Goal: Task Accomplishment & Management: Manage account settings

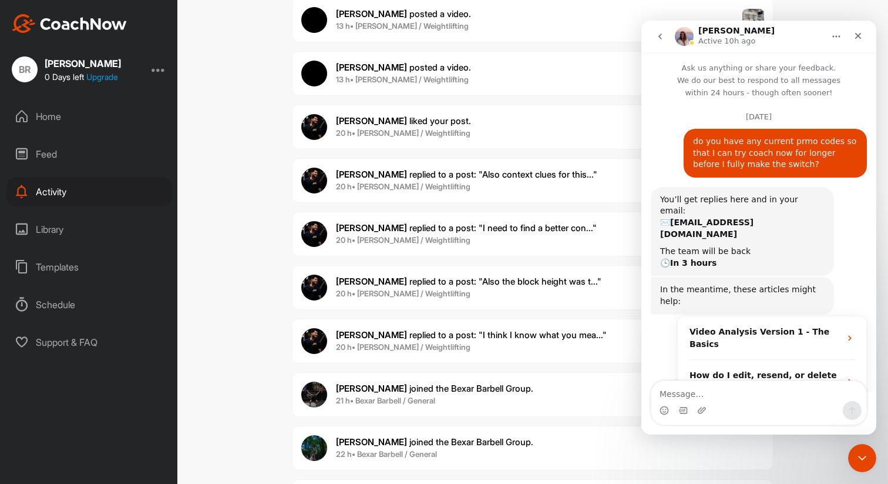
scroll to position [318, 0]
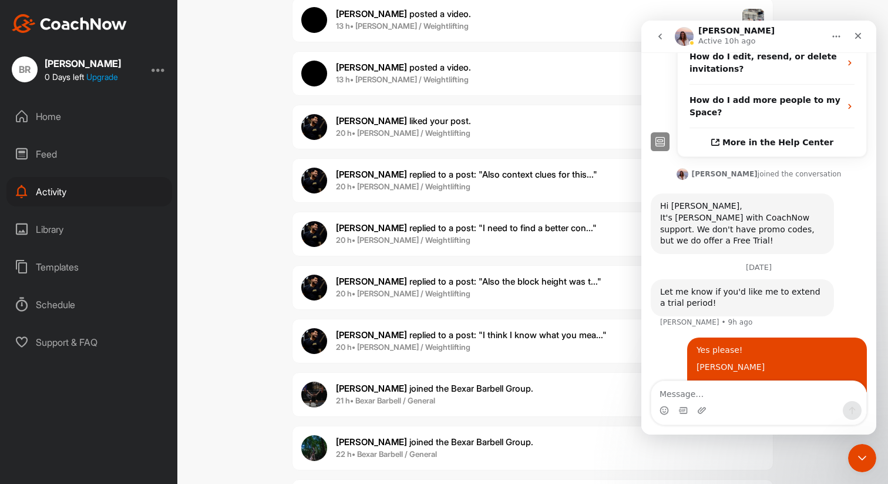
click at [754, 391] on textarea "Message…" at bounding box center [759, 391] width 215 height 20
type textarea "do I need to do anything to make this happen"
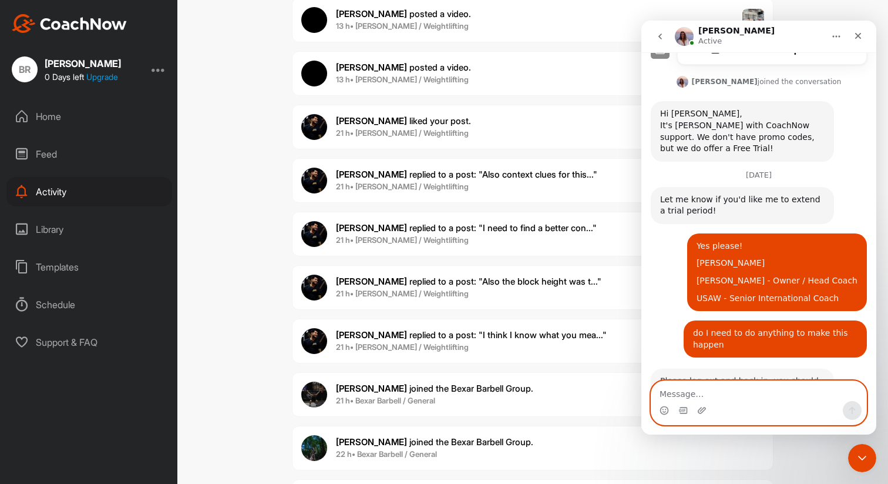
scroll to position [412, 0]
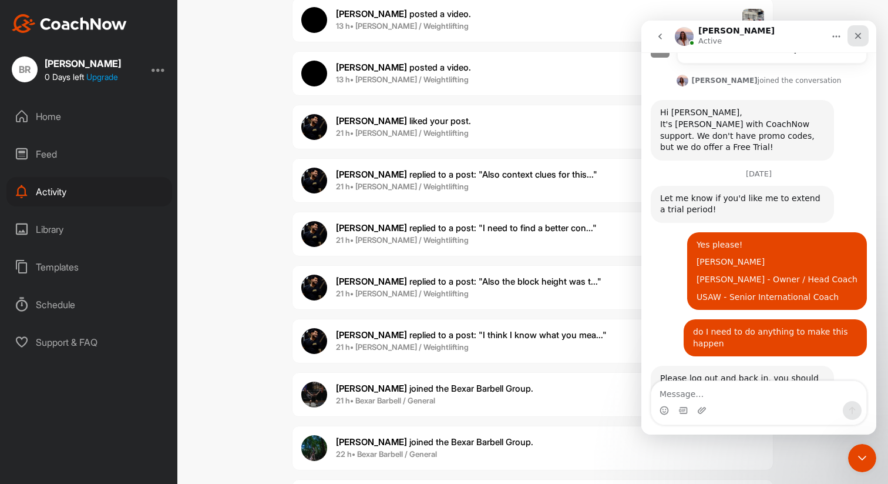
click at [860, 37] on icon "Close" at bounding box center [858, 36] width 6 height 6
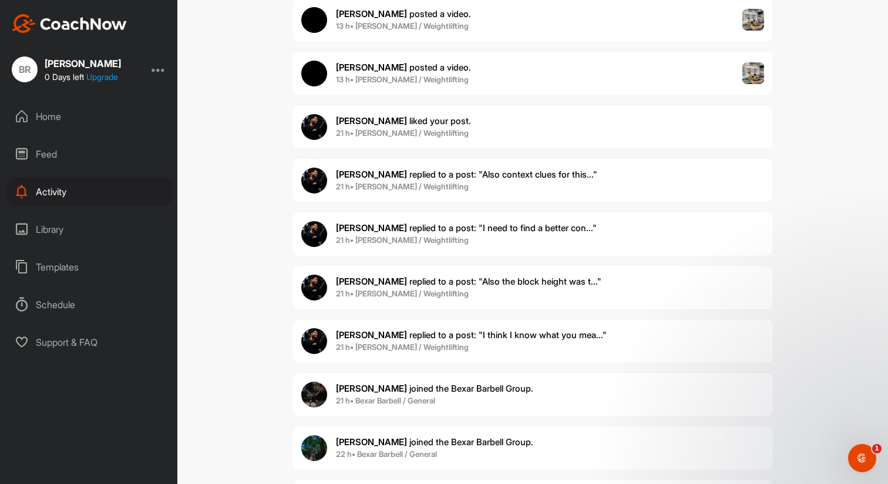
click at [162, 75] on div at bounding box center [159, 69] width 14 height 14
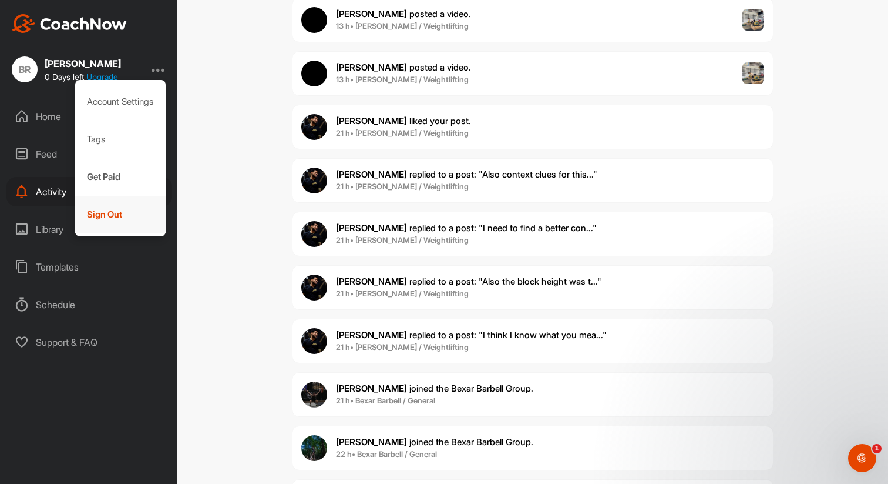
click at [112, 220] on div "Sign Out" at bounding box center [120, 215] width 91 height 38
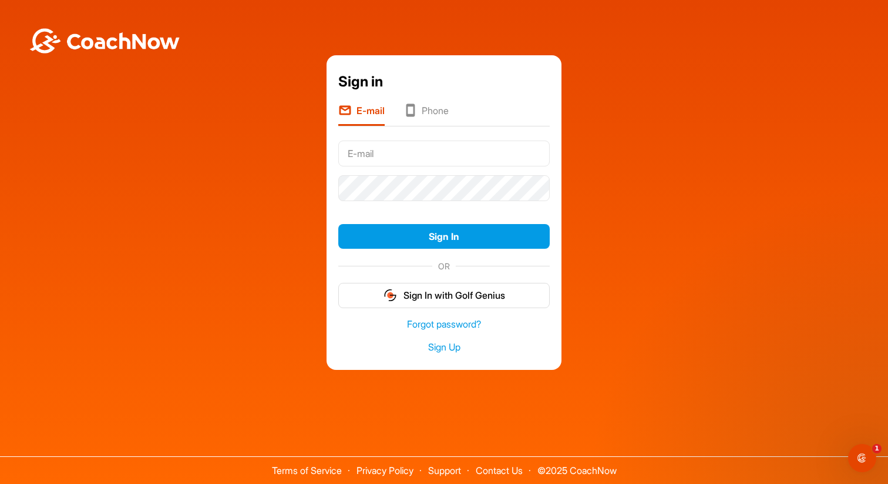
type input "[EMAIL_ADDRESS][DOMAIN_NAME]"
click at [399, 149] on input "[EMAIL_ADDRESS][DOMAIN_NAME]" at bounding box center [444, 153] width 212 height 26
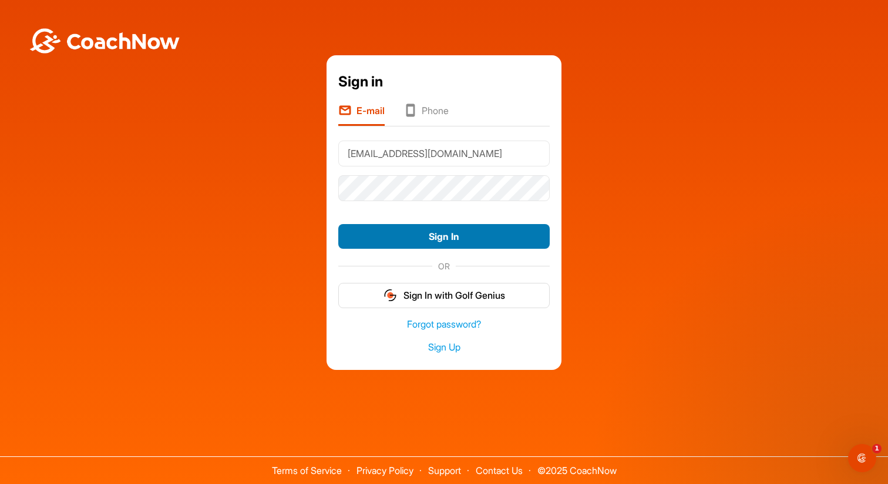
click at [387, 233] on button "Sign In" at bounding box center [444, 236] width 212 height 25
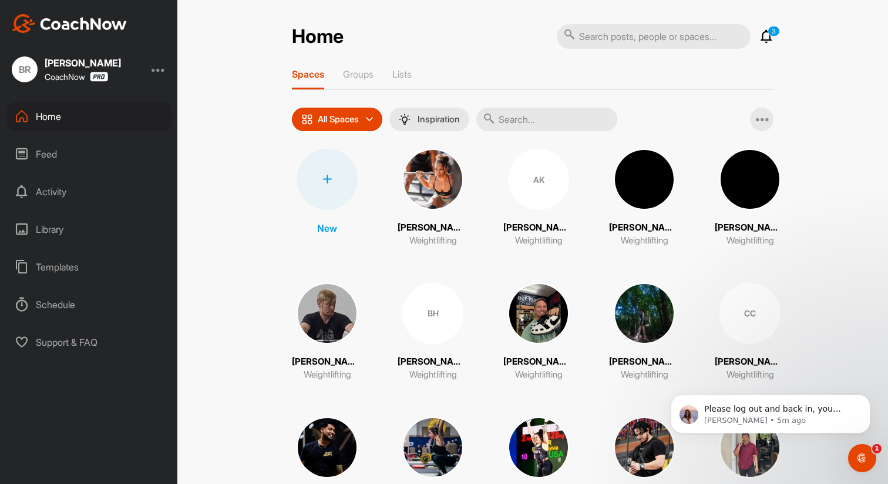
click at [769, 42] on icon at bounding box center [767, 36] width 14 height 14
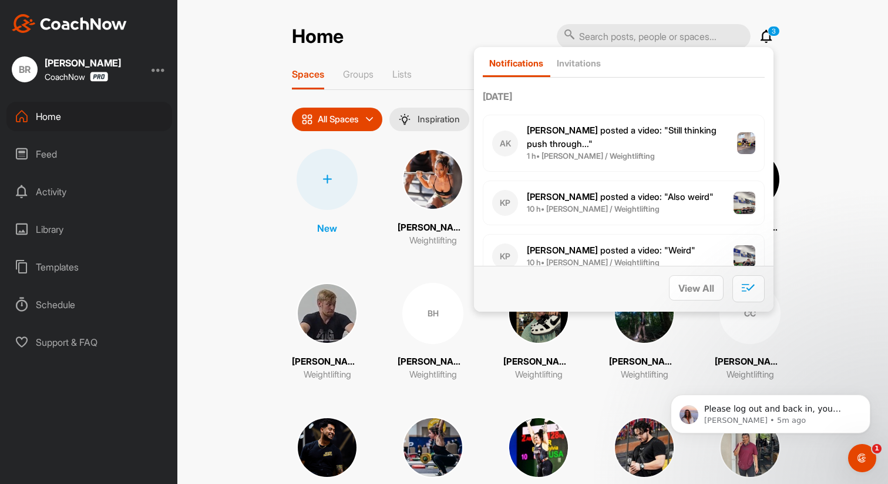
click at [795, 81] on div "Home 3 Notifications Invitations Today AK Angelo K. posted a video : " Still th…" at bounding box center [532, 242] width 711 height 484
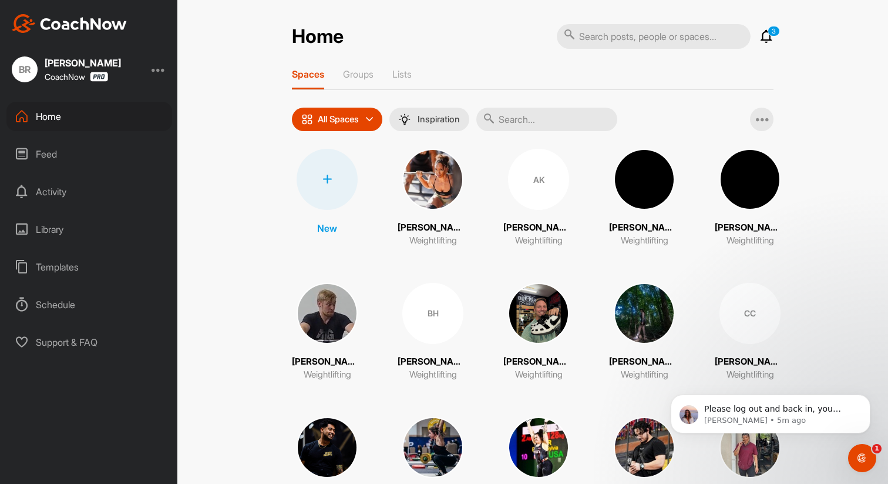
click at [73, 77] on div "CoachNow" at bounding box center [76, 77] width 63 height 10
click at [118, 76] on div "BR Brittany Rucker CoachNow" at bounding box center [88, 69] width 177 height 26
click at [160, 73] on div at bounding box center [159, 69] width 14 height 14
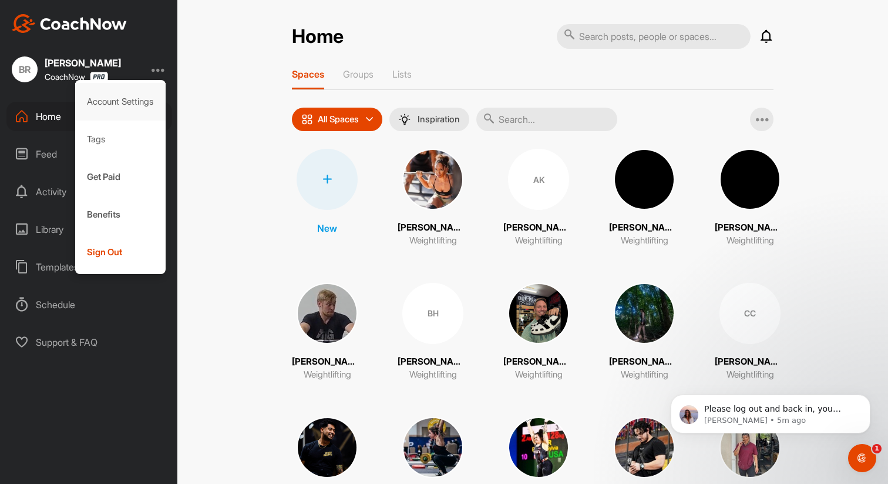
click at [136, 101] on div "Account Settings" at bounding box center [120, 102] width 91 height 38
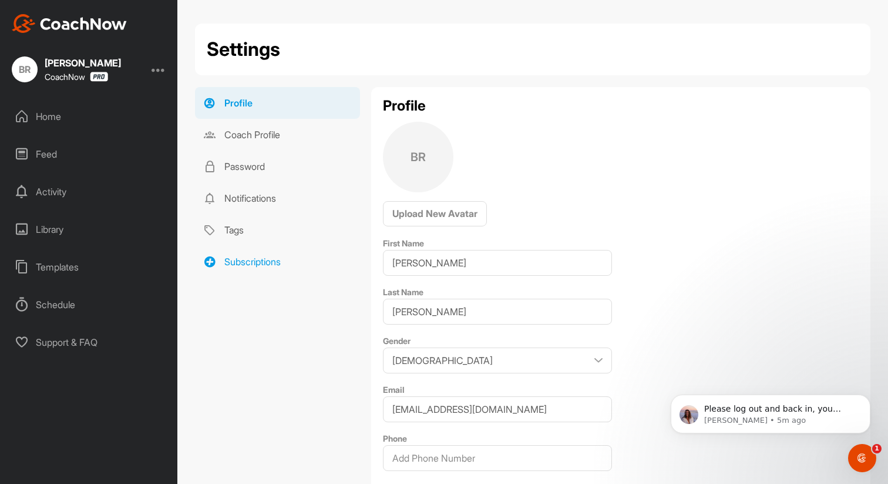
click at [275, 262] on link "Subscriptions" at bounding box center [277, 262] width 165 height 32
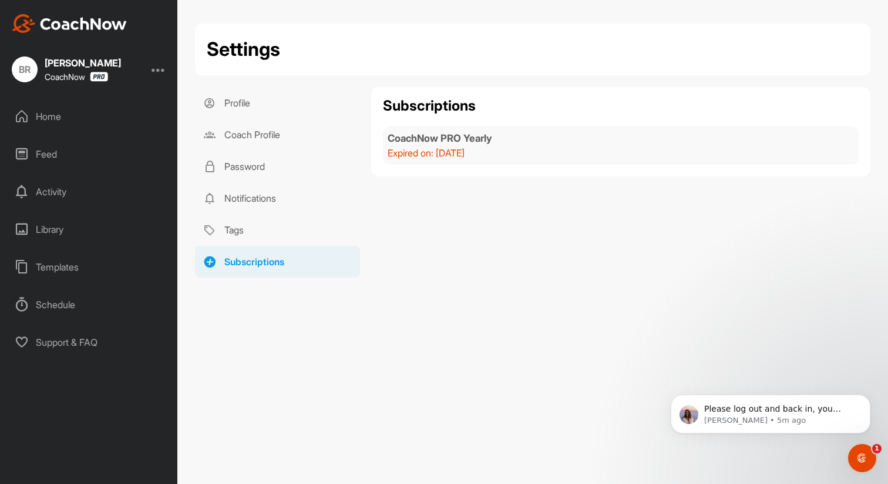
click at [52, 115] on div "Home" at bounding box center [89, 116] width 166 height 29
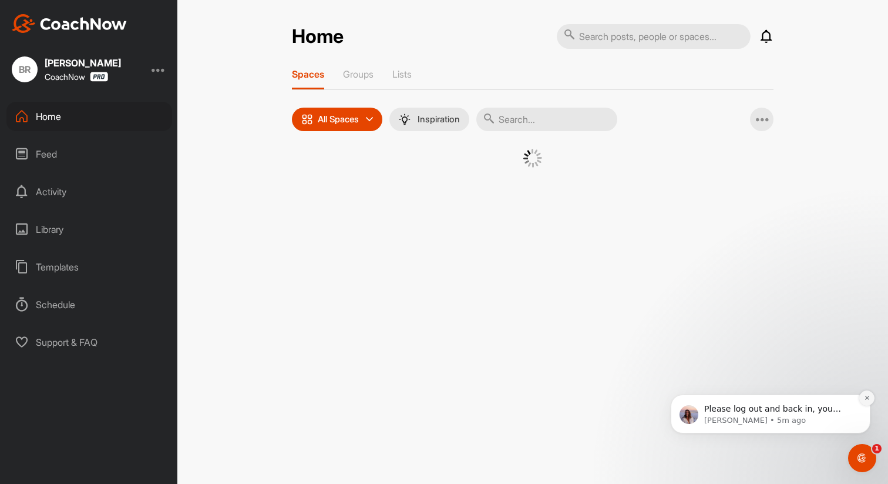
click at [870, 394] on icon "Dismiss notification" at bounding box center [867, 397] width 6 height 6
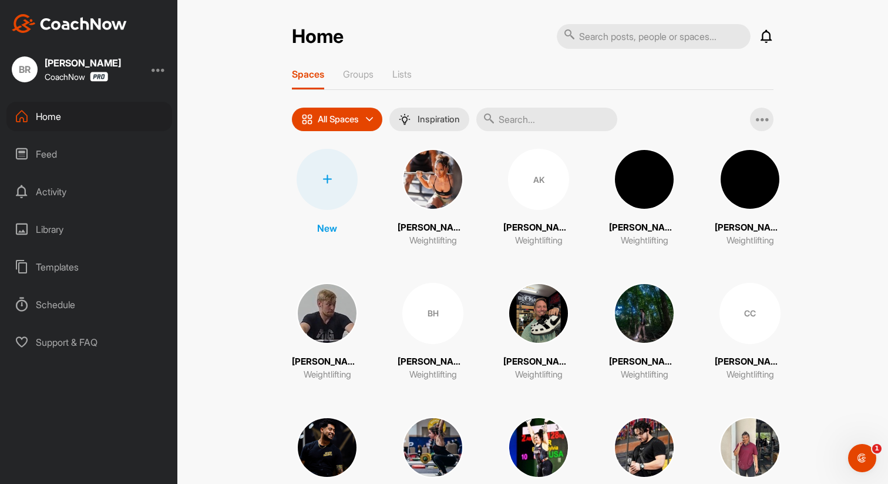
click at [162, 69] on div at bounding box center [159, 69] width 14 height 14
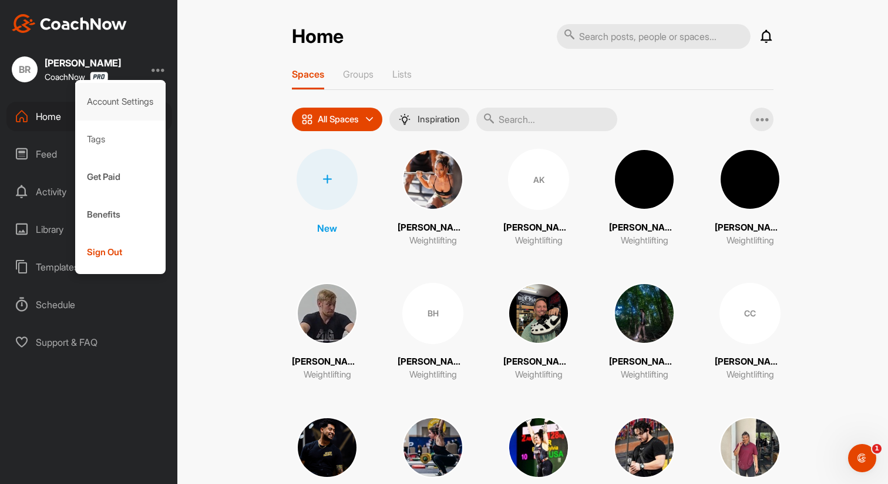
click at [136, 103] on div "Account Settings" at bounding box center [120, 102] width 91 height 38
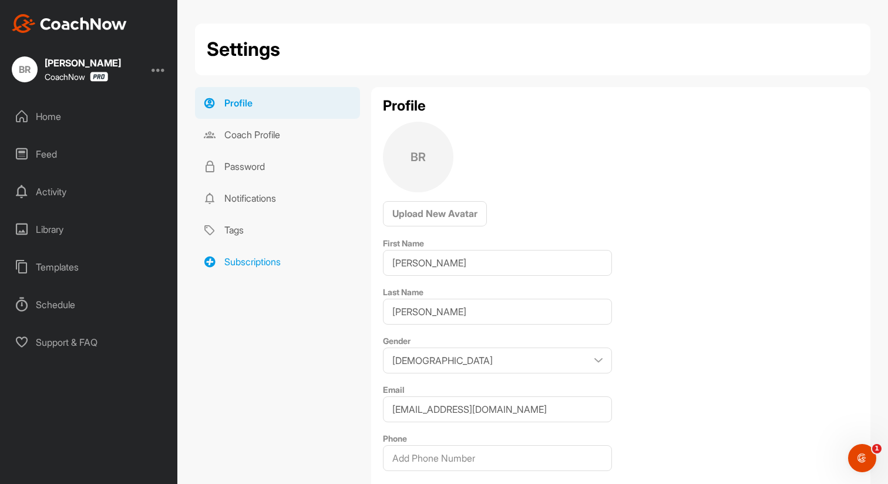
click at [269, 266] on link "Subscriptions" at bounding box center [277, 262] width 165 height 32
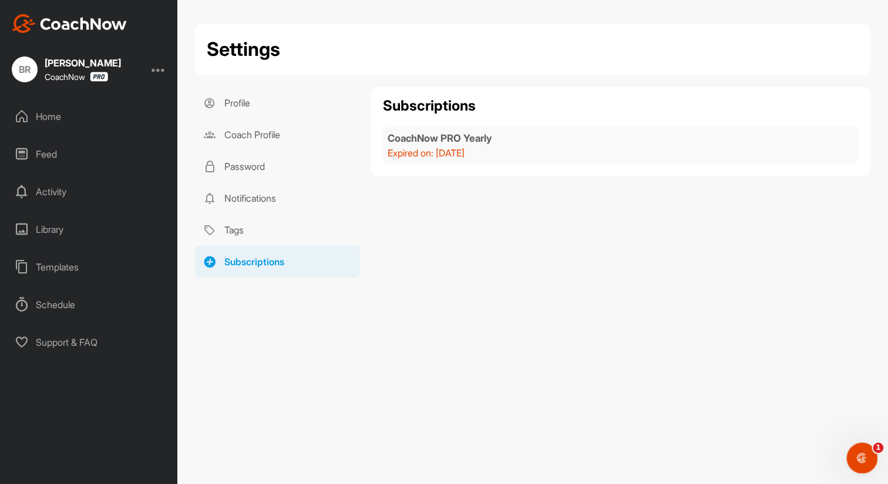
click at [862, 453] on icon "Open Intercom Messenger" at bounding box center [860, 456] width 19 height 19
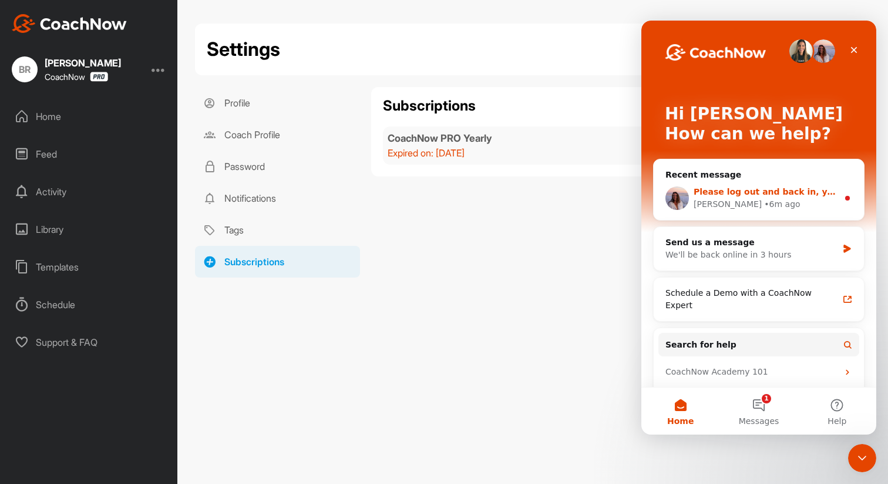
click at [786, 194] on span "Please log out and back in, you should see another week!" at bounding box center [828, 191] width 268 height 9
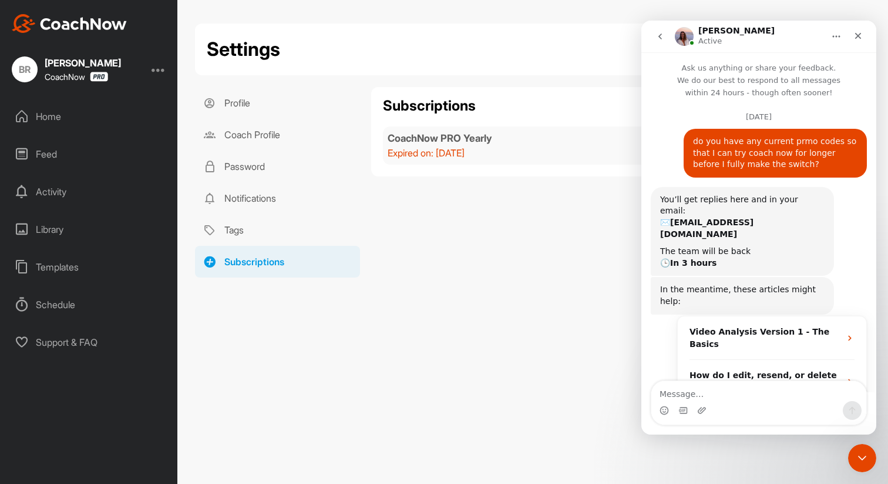
scroll to position [46, 0]
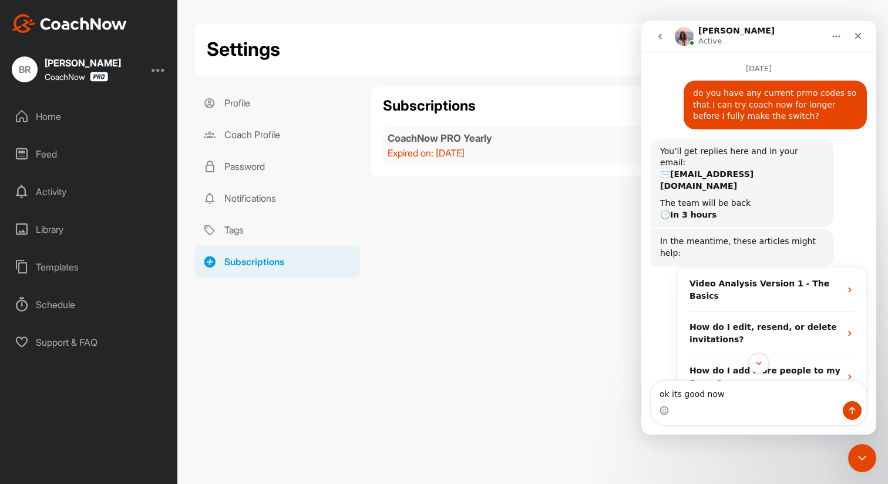
type textarea "ok its good now?"
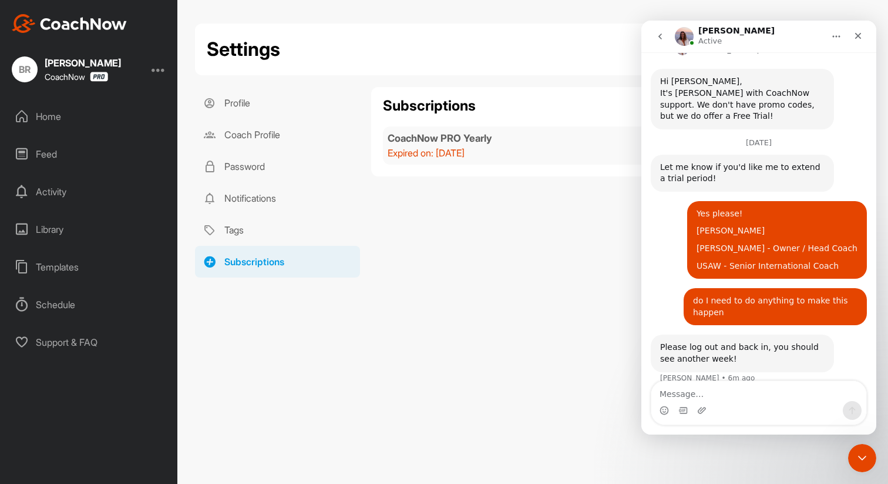
scroll to position [447, 0]
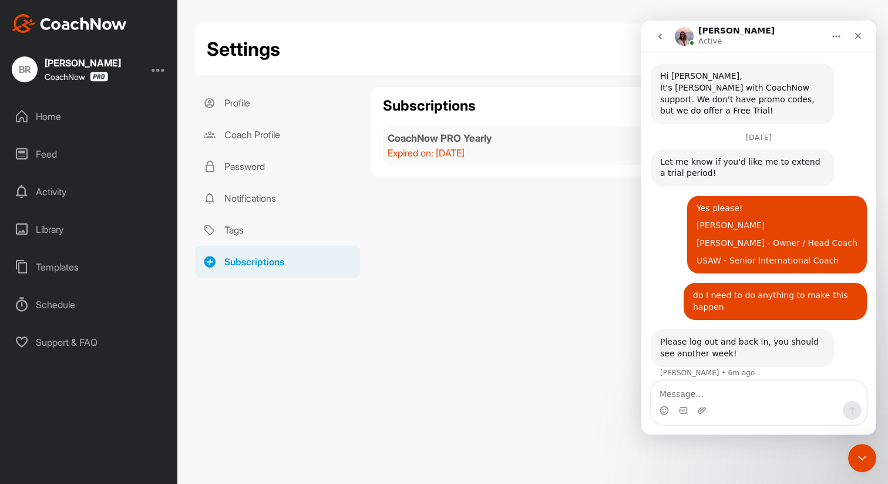
click at [468, 273] on div "Subscriptions CoachNow PRO Yearly Expired on : Aug 23, 2025" at bounding box center [620, 182] width 499 height 190
click at [860, 36] on icon "Close" at bounding box center [858, 35] width 9 height 9
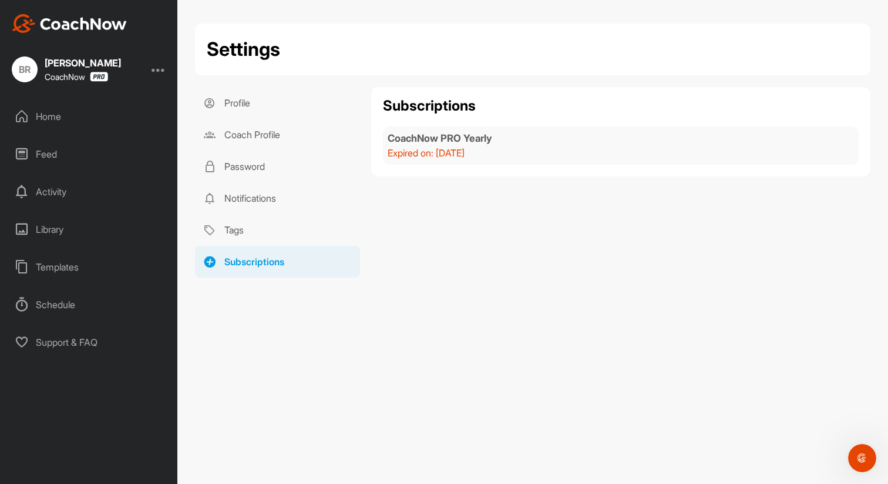
click at [57, 120] on div "Home" at bounding box center [89, 116] width 166 height 29
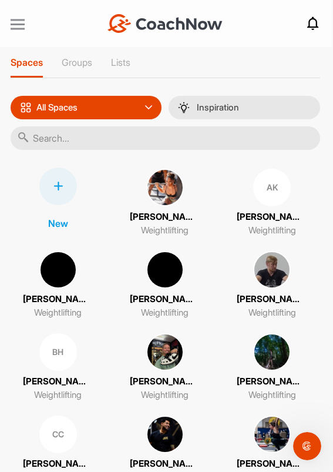
click at [14, 24] on div at bounding box center [18, 25] width 14 height 2
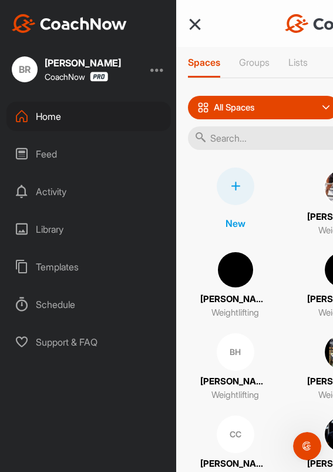
click at [65, 155] on div "Feed" at bounding box center [88, 153] width 165 height 29
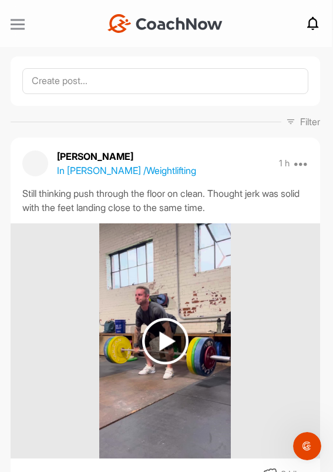
click at [21, 25] on div at bounding box center [18, 25] width 14 height 2
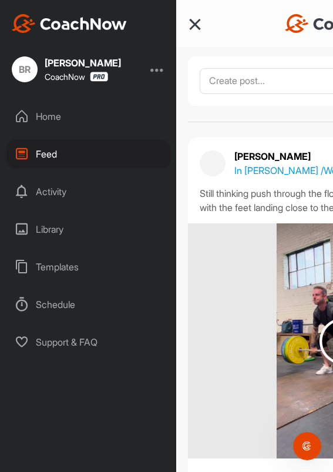
click at [60, 120] on div "Home" at bounding box center [88, 116] width 165 height 29
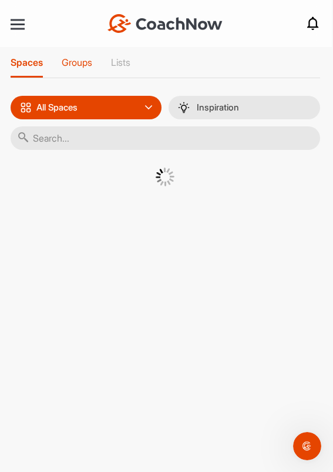
click at [85, 63] on p "Groups" at bounding box center [77, 62] width 31 height 12
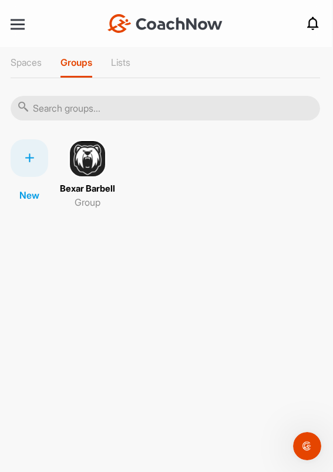
click at [97, 150] on img at bounding box center [88, 159] width 38 height 38
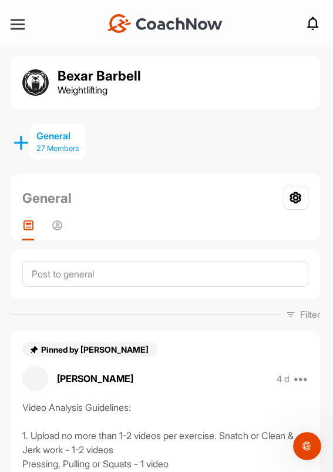
click at [67, 141] on div "General" at bounding box center [57, 136] width 42 height 14
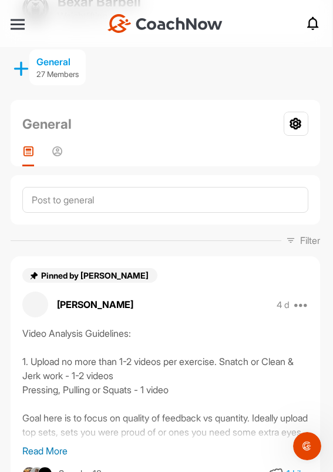
scroll to position [69, 0]
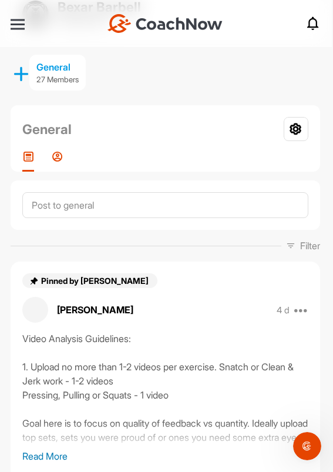
click at [56, 158] on icon at bounding box center [58, 156] width 12 height 12
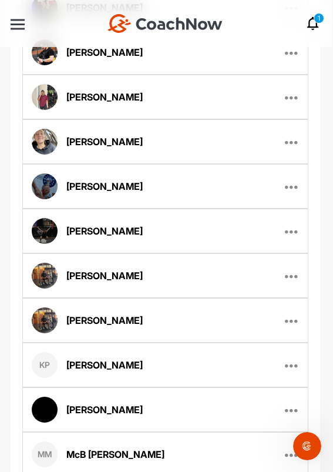
scroll to position [1009, 0]
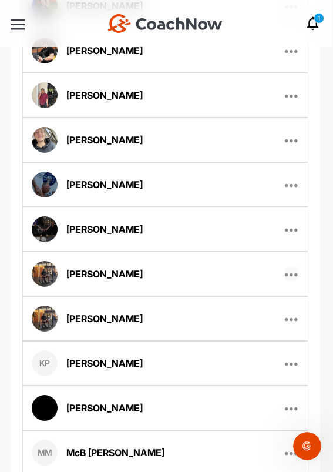
click at [289, 273] on icon at bounding box center [292, 274] width 14 height 14
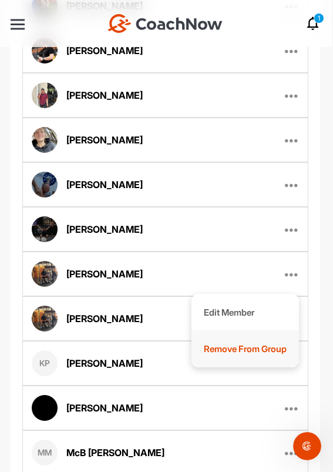
click at [264, 348] on p "Remove From Group" at bounding box center [245, 349] width 83 height 12
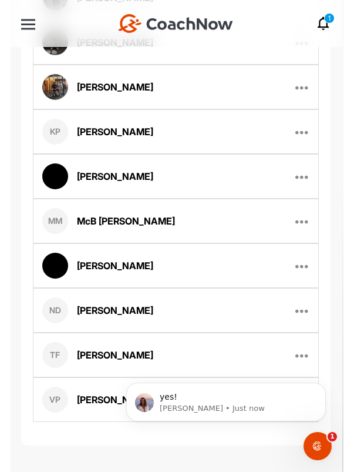
scroll to position [485, 0]
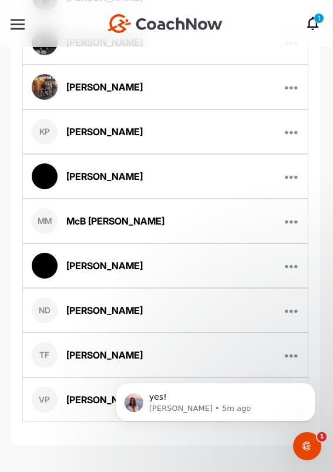
click at [314, 28] on icon at bounding box center [313, 23] width 14 height 14
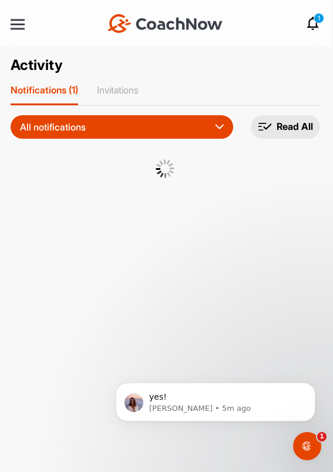
click at [314, 28] on icon at bounding box center [313, 23] width 14 height 14
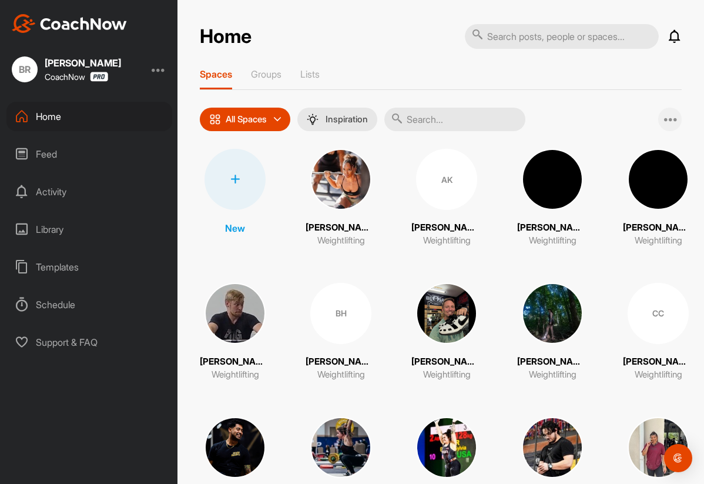
click at [553, 119] on icon at bounding box center [671, 119] width 14 height 14
click at [553, 80] on div "Spaces Groups Lists" at bounding box center [441, 79] width 482 height 22
drag, startPoint x: 3, startPoint y: 166, endPoint x: 66, endPoint y: 166, distance: 63.5
click at [66, 166] on div "Home Feed Activity Library Templates Schedule Support & FAQ" at bounding box center [88, 229] width 177 height 255
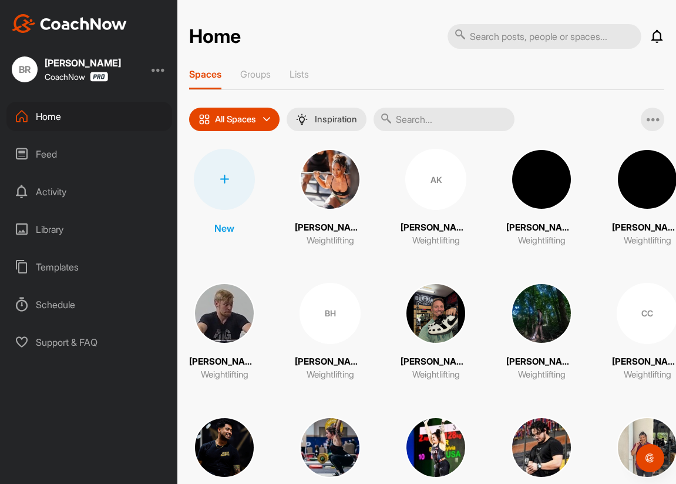
click at [236, 175] on div at bounding box center [224, 179] width 61 height 61
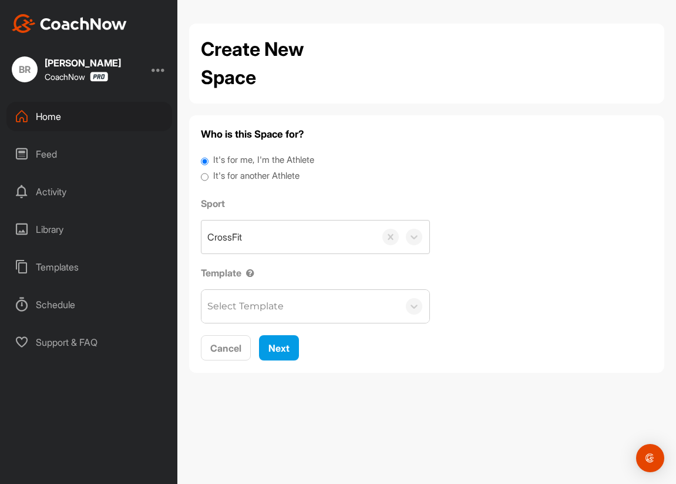
click at [298, 177] on label "It's for another Athlete" at bounding box center [256, 176] width 86 height 14
click at [209, 177] on input "It's for another Athlete" at bounding box center [205, 177] width 8 height 16
radio input "true"
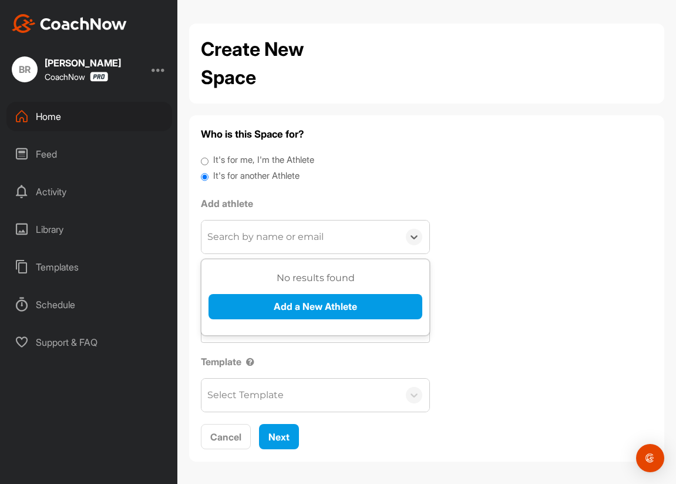
click at [277, 251] on div "Search by name or email" at bounding box center [300, 236] width 197 height 33
type input "clayt"
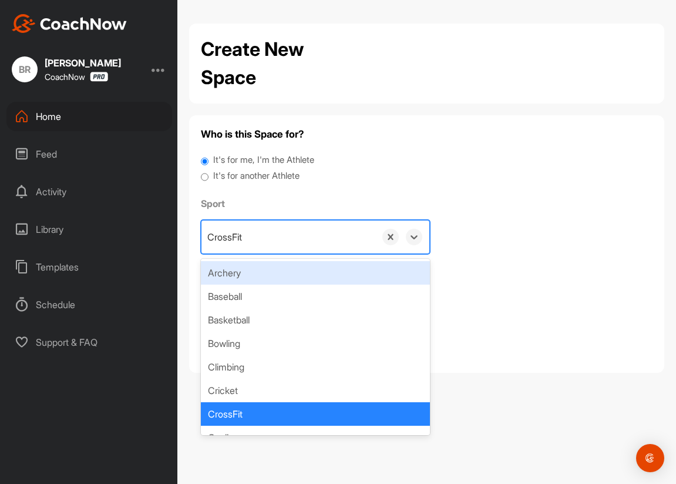
click at [255, 236] on div "CrossFit" at bounding box center [289, 236] width 174 height 33
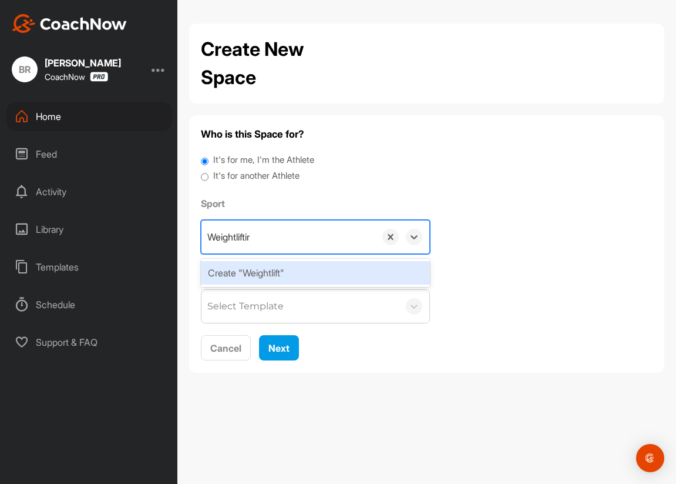
type input "Weightlifting"
click at [276, 276] on div "Create "Weightlifting"" at bounding box center [315, 273] width 229 height 24
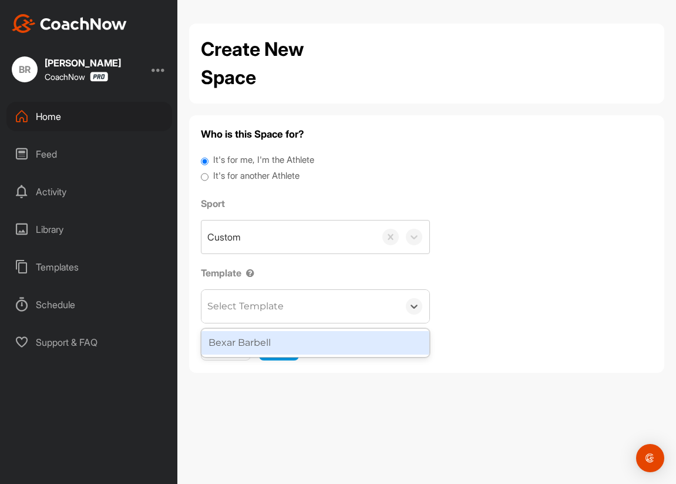
click at [254, 309] on div "Select Template" at bounding box center [245, 306] width 76 height 14
click at [267, 347] on div "Bexar Barbell" at bounding box center [316, 343] width 228 height 24
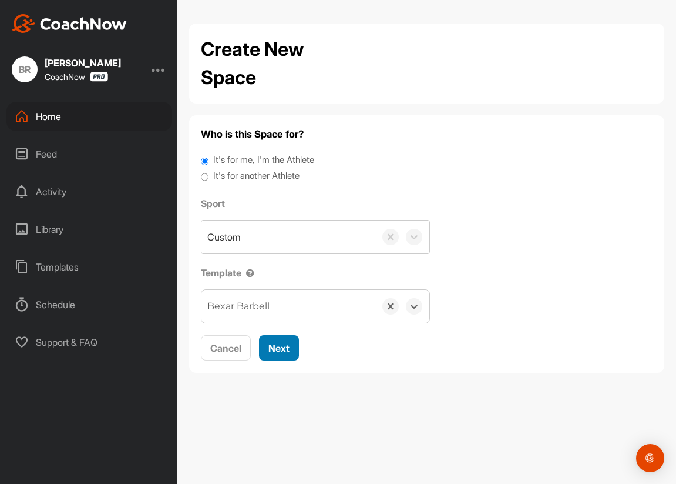
click at [275, 349] on span "Next" at bounding box center [279, 348] width 21 height 12
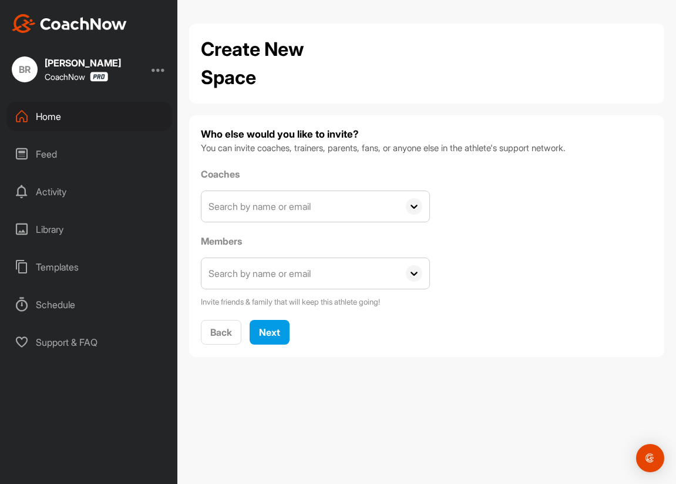
click at [251, 267] on input "text" at bounding box center [300, 273] width 197 height 31
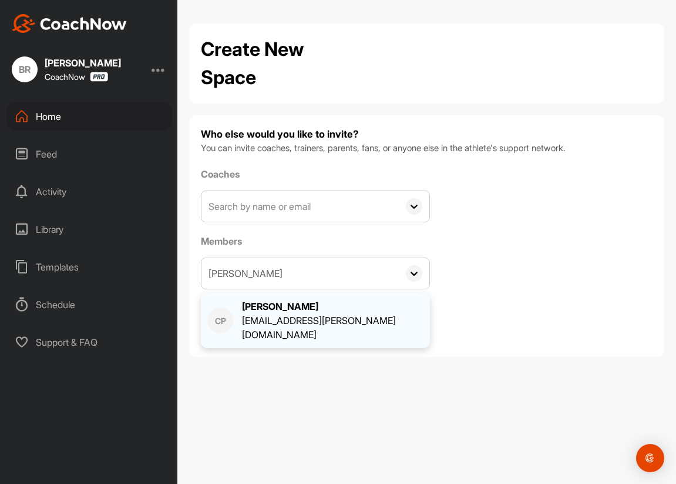
type input "clayton"
click at [286, 315] on div "[EMAIL_ADDRESS][PERSON_NAME][DOMAIN_NAME]" at bounding box center [333, 327] width 182 height 28
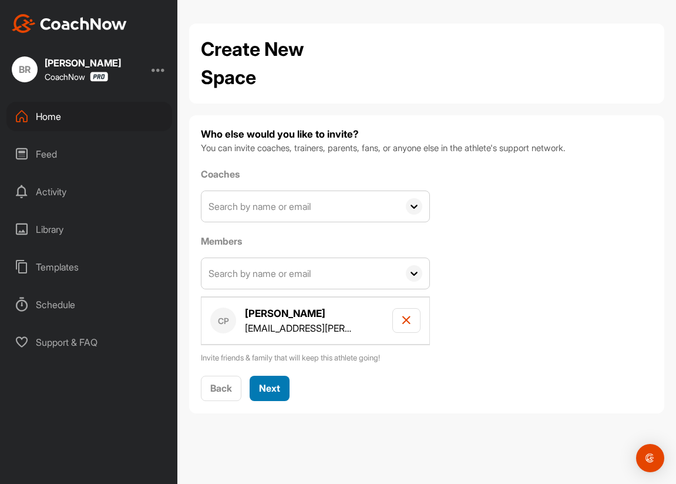
click at [274, 395] on div "Next" at bounding box center [269, 388] width 21 height 14
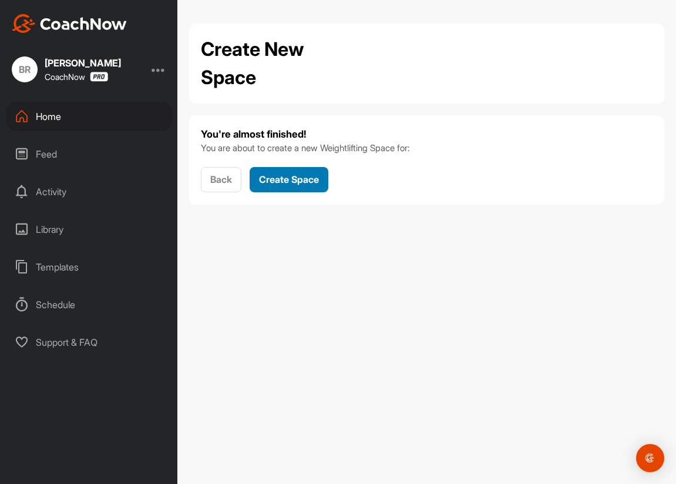
click at [291, 179] on span "Create Space" at bounding box center [289, 179] width 60 height 12
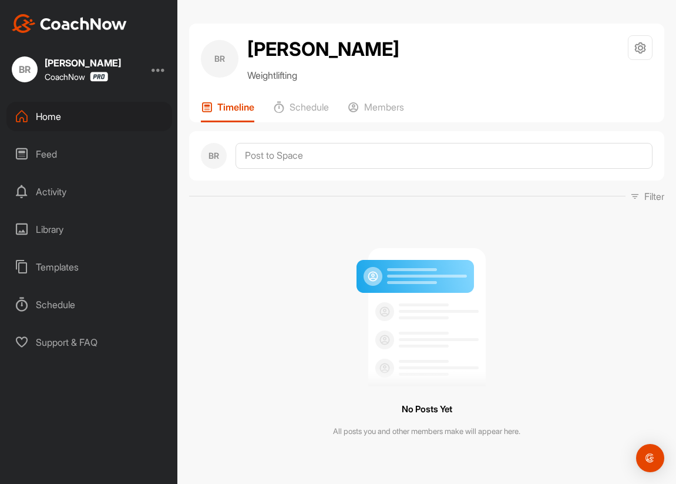
click at [49, 113] on div "Home" at bounding box center [89, 116] width 166 height 29
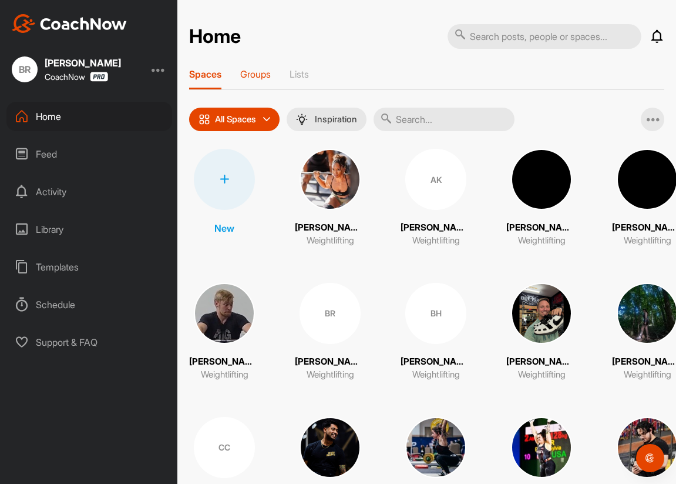
click at [248, 71] on p "Groups" at bounding box center [255, 74] width 31 height 12
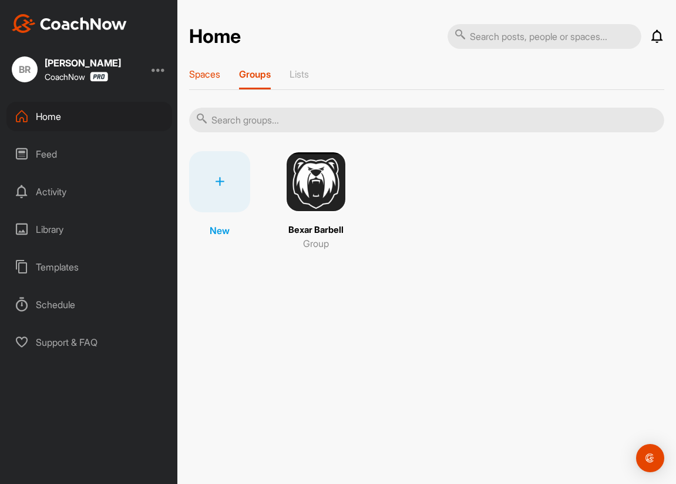
click at [216, 78] on p "Spaces" at bounding box center [204, 74] width 31 height 12
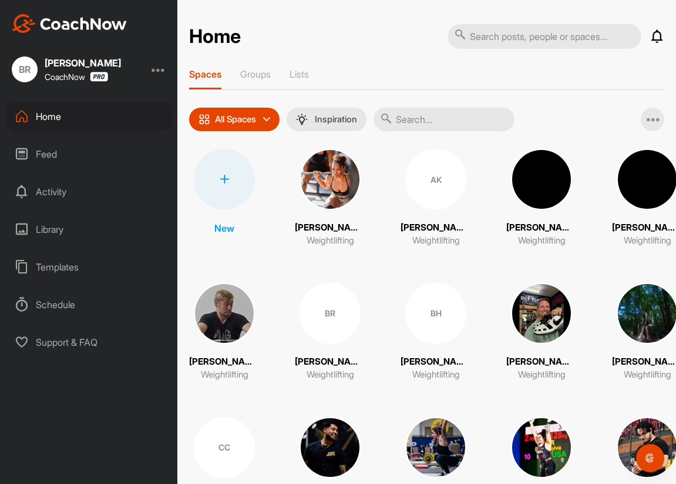
click at [429, 116] on input "text" at bounding box center [444, 120] width 141 height 24
type input "clayton"
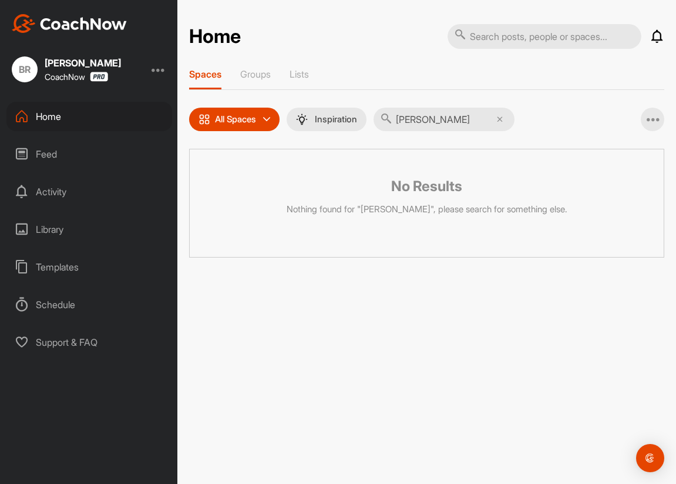
click at [502, 119] on icon at bounding box center [500, 119] width 6 height 6
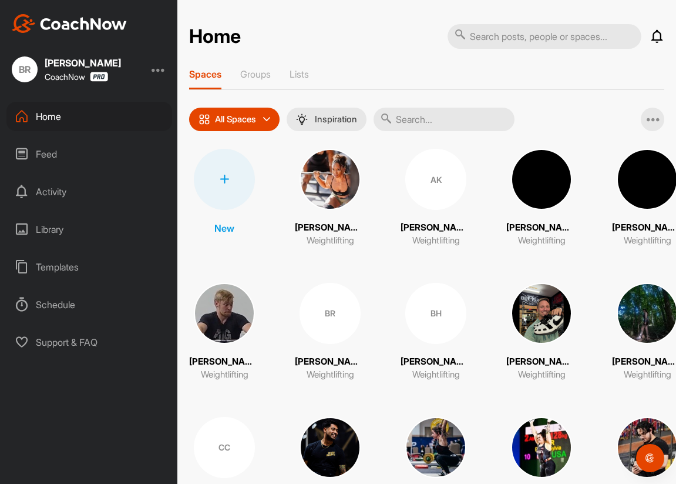
click at [221, 172] on div at bounding box center [224, 179] width 61 height 61
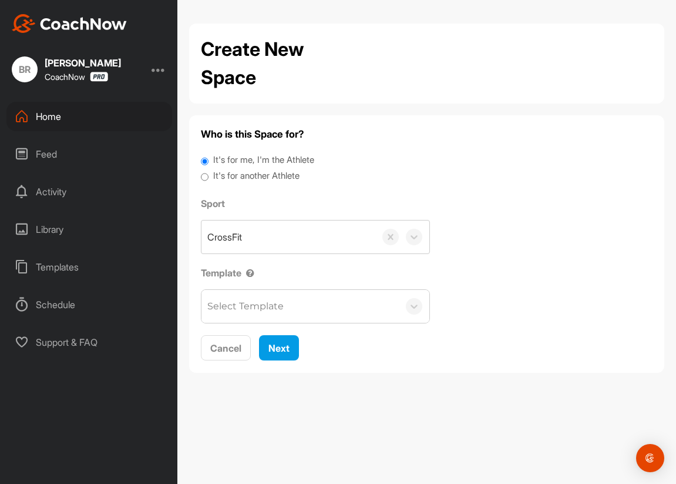
click at [245, 176] on label "It's for another Athlete" at bounding box center [256, 176] width 86 height 14
click at [209, 176] on input "It's for another Athlete" at bounding box center [205, 177] width 8 height 16
radio input "true"
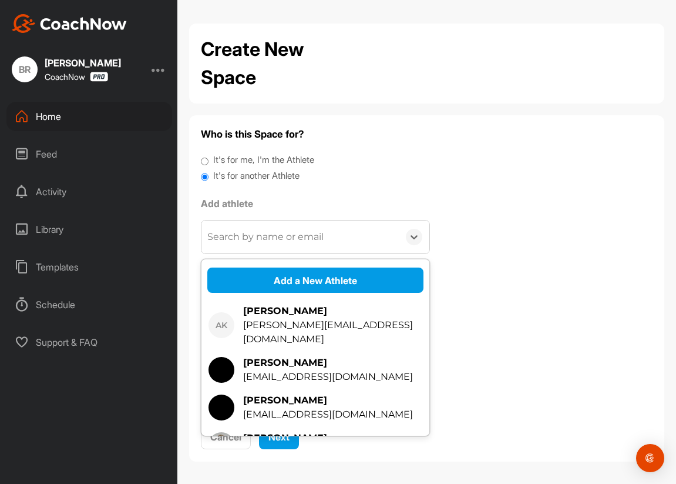
click at [246, 243] on div "Search by name or email" at bounding box center [265, 237] width 116 height 14
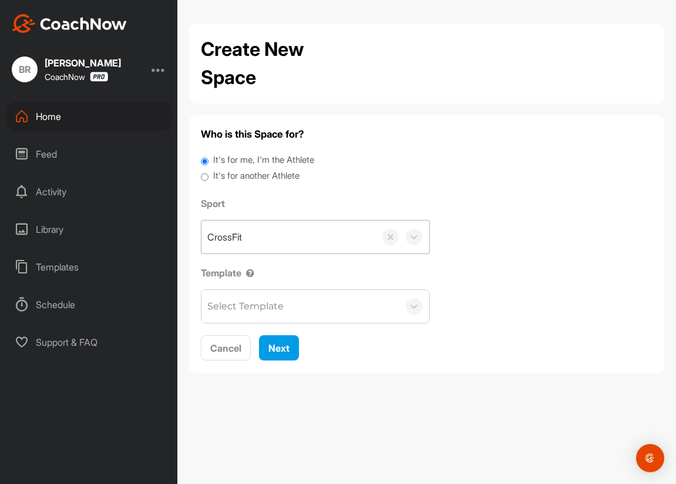
click at [249, 237] on div "CrossFit" at bounding box center [289, 236] width 174 height 33
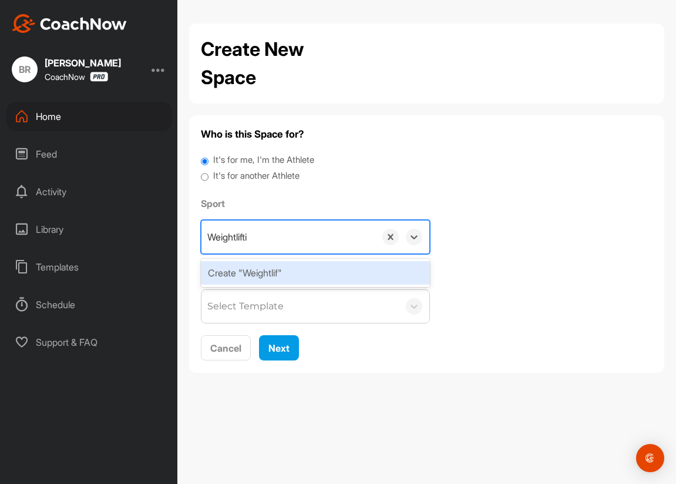
type input "Weightlifting"
click at [275, 270] on div "Create "Weightlifting"" at bounding box center [315, 273] width 229 height 24
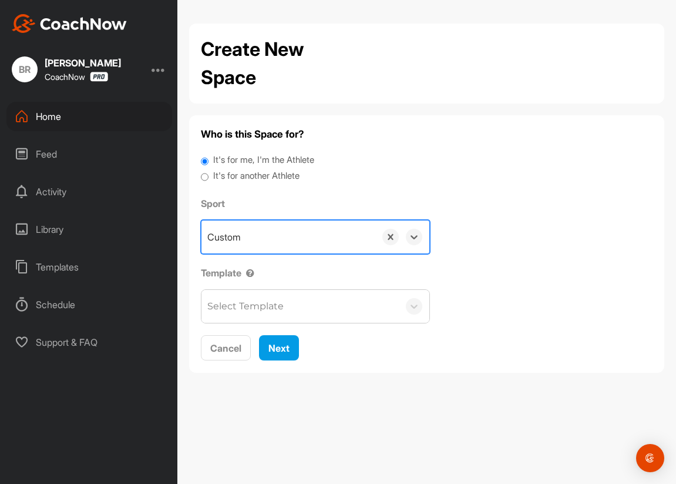
click at [274, 296] on div "Select Template" at bounding box center [300, 306] width 197 height 33
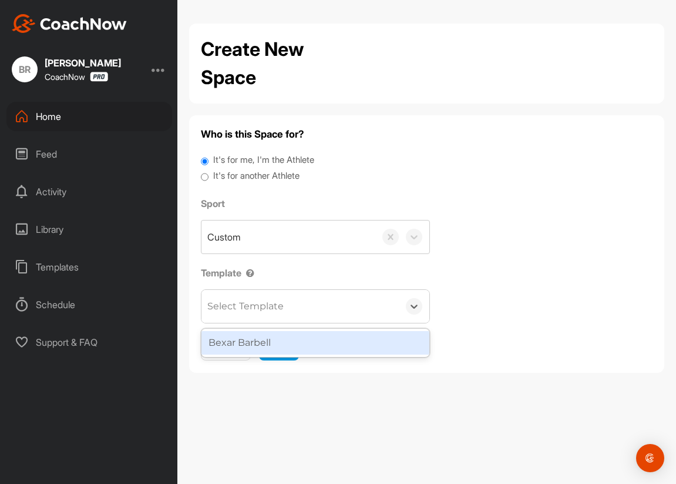
click at [274, 346] on div "Bexar Barbell" at bounding box center [316, 343] width 228 height 24
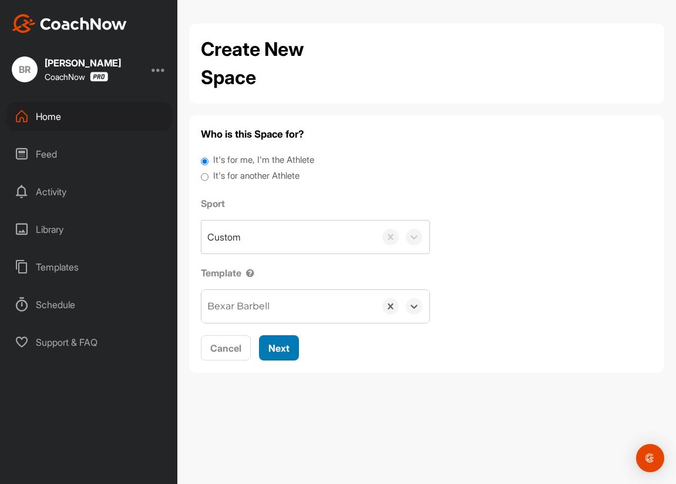
click at [275, 351] on span "Next" at bounding box center [279, 348] width 21 height 12
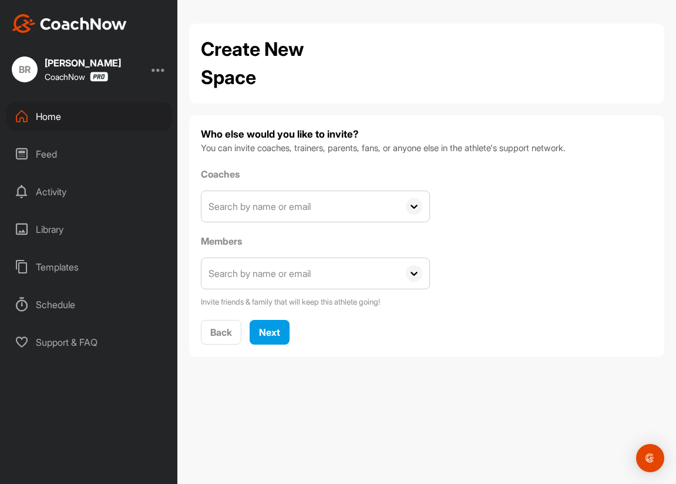
click at [250, 271] on input "text" at bounding box center [300, 273] width 197 height 31
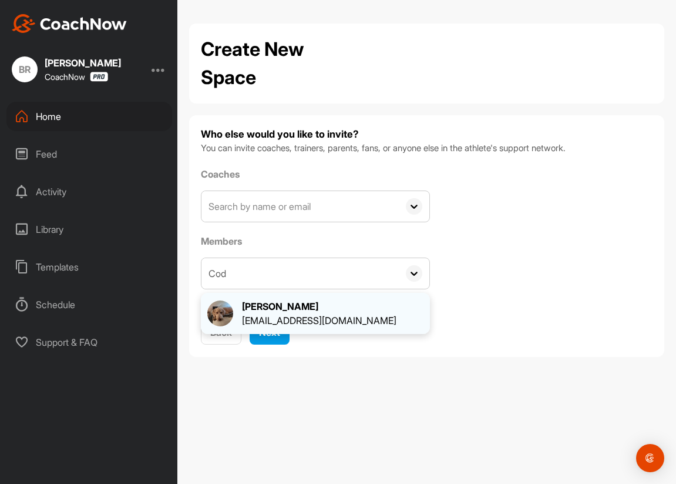
type input "Cod"
click at [264, 299] on div "[PERSON_NAME]" at bounding box center [319, 306] width 155 height 14
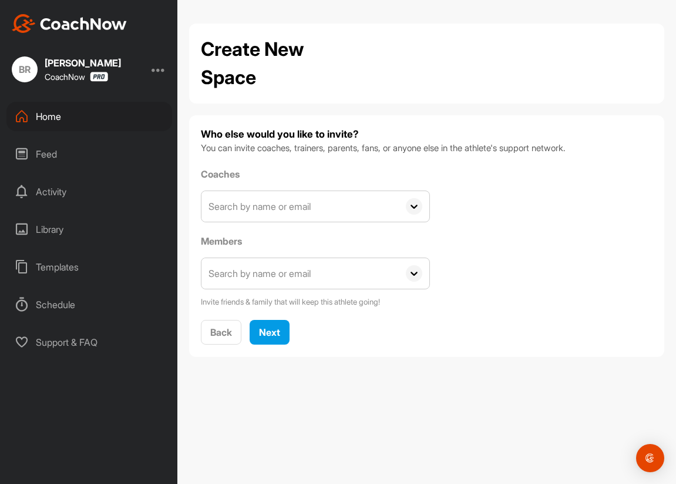
click at [270, 276] on input "text" at bounding box center [300, 273] width 197 height 31
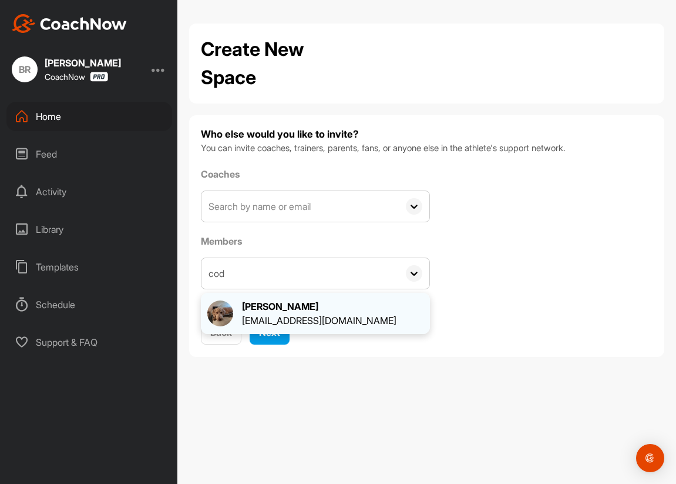
type input "cod"
click at [276, 301] on div "[PERSON_NAME]" at bounding box center [319, 306] width 155 height 14
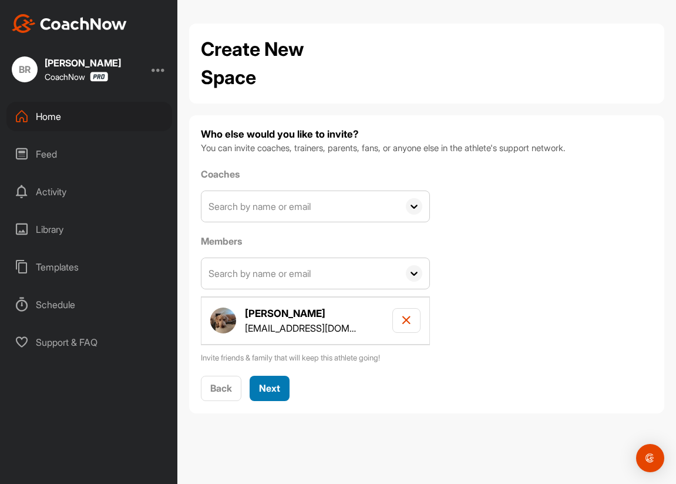
click at [266, 384] on span "Next" at bounding box center [269, 388] width 21 height 12
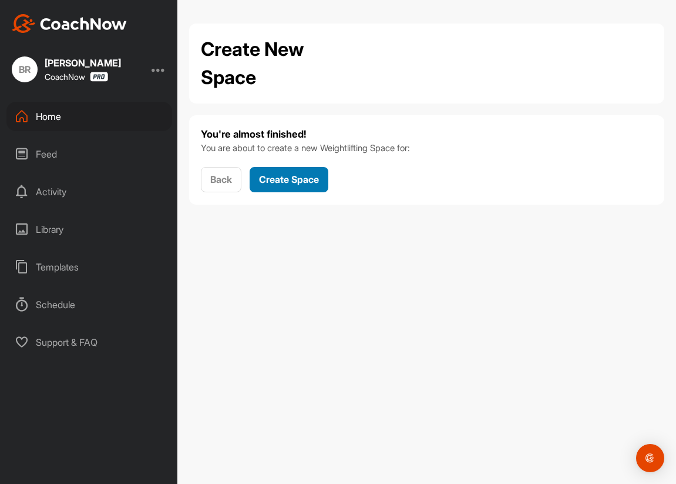
click at [299, 175] on span "Create Space" at bounding box center [289, 179] width 60 height 12
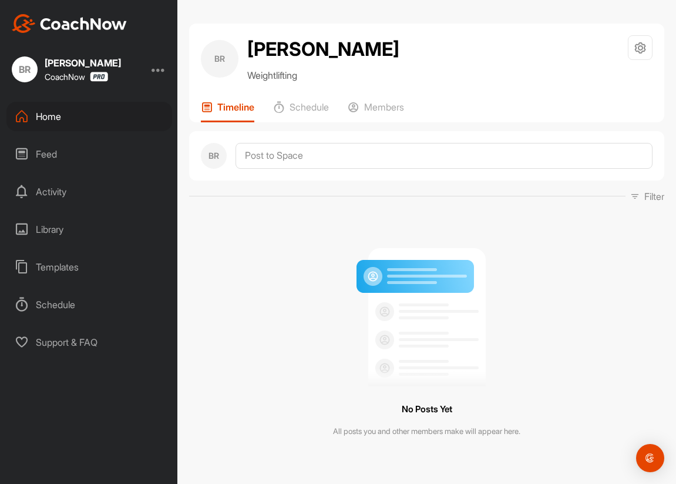
scroll to position [7, 0]
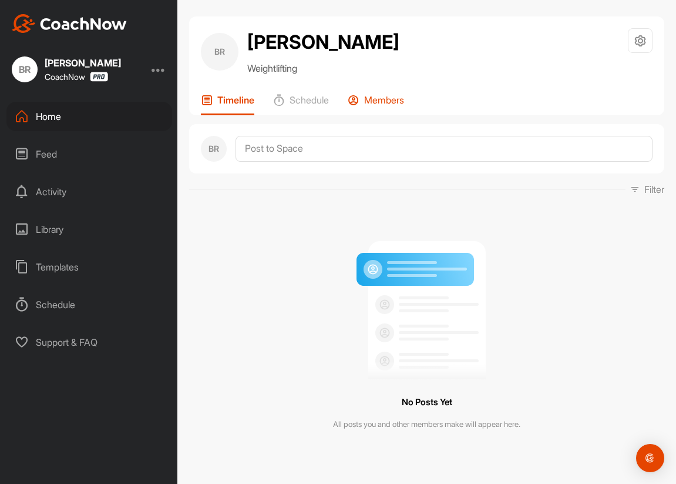
click at [374, 102] on p "Members" at bounding box center [384, 100] width 40 height 12
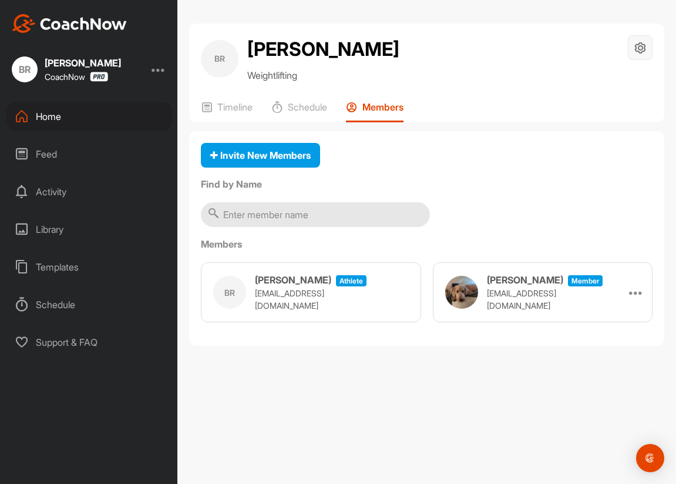
click at [553, 51] on icon at bounding box center [641, 48] width 14 height 14
click at [553, 85] on li "Space Settings" at bounding box center [606, 81] width 96 height 38
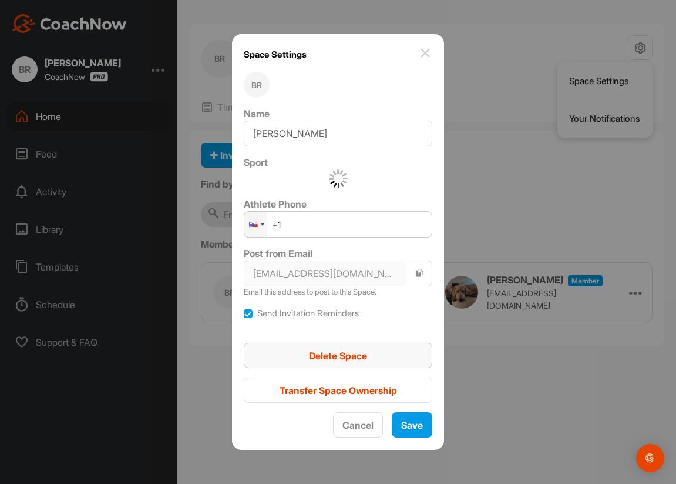
click at [361, 356] on span "Delete Space" at bounding box center [338, 356] width 58 height 12
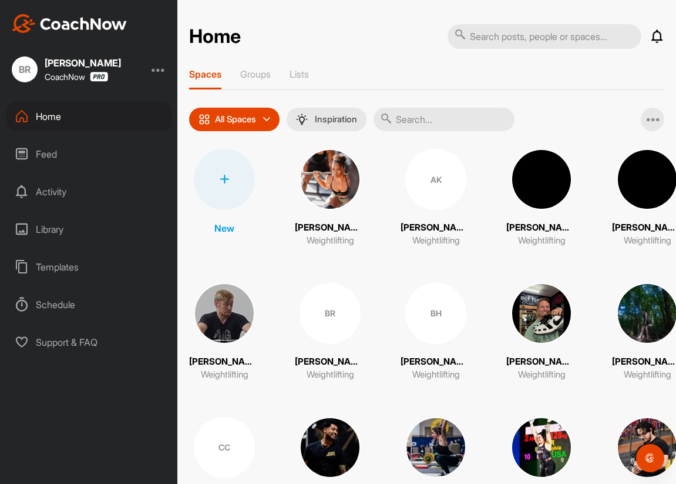
click at [321, 311] on div "BR" at bounding box center [330, 313] width 61 height 61
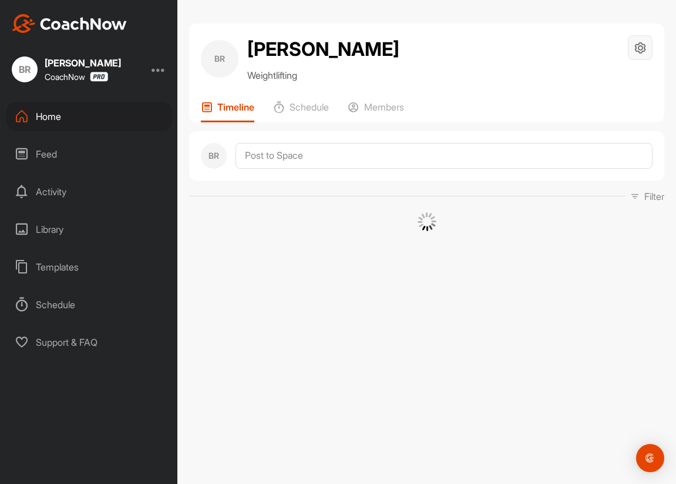
click at [553, 55] on div at bounding box center [640, 47] width 25 height 25
click at [553, 86] on li "Space Settings" at bounding box center [606, 81] width 96 height 38
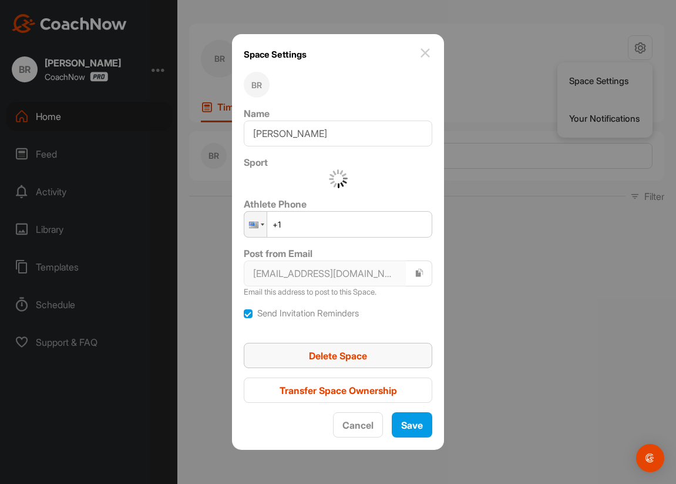
click at [355, 353] on span "Delete Space" at bounding box center [338, 356] width 58 height 12
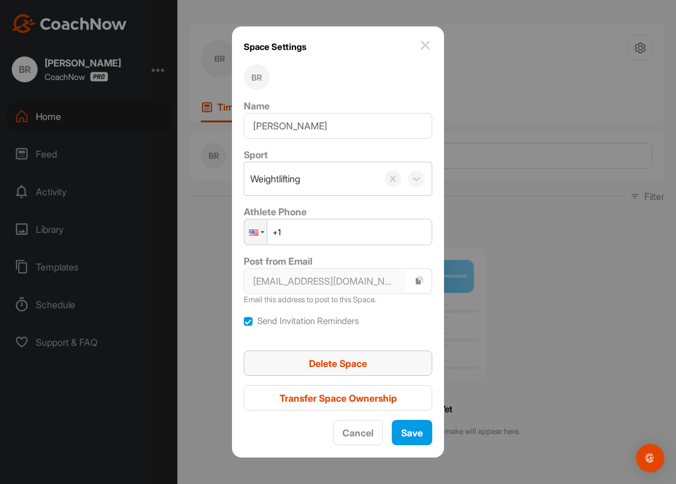
click at [353, 360] on span "Delete Space" at bounding box center [338, 363] width 58 height 12
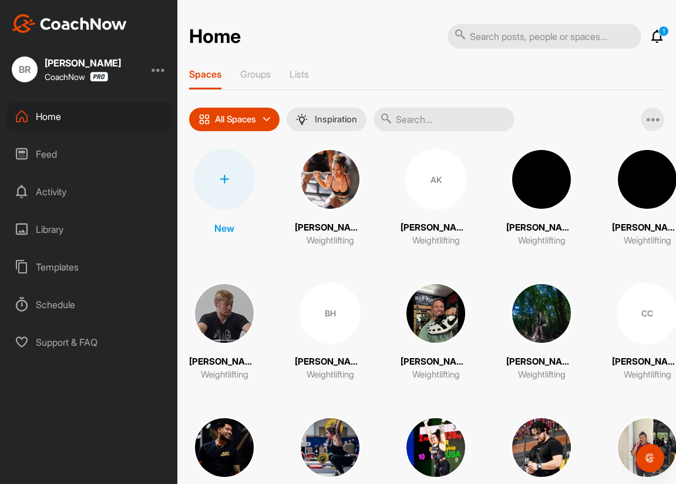
click at [227, 166] on div at bounding box center [224, 179] width 61 height 61
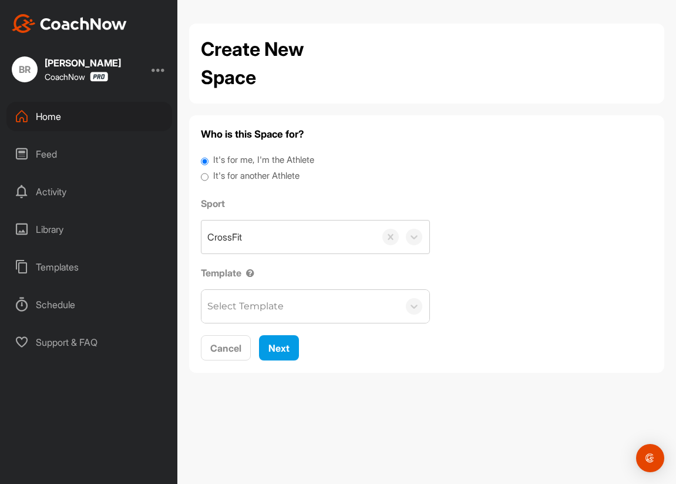
click at [238, 175] on label "It's for another Athlete" at bounding box center [256, 176] width 86 height 14
click at [209, 175] on input "It's for another Athlete" at bounding box center [205, 177] width 8 height 16
radio input "true"
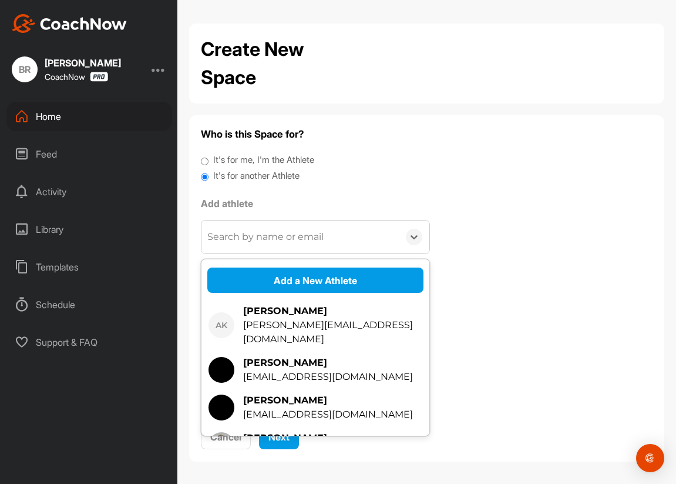
click at [290, 243] on div "Search by name or email" at bounding box center [265, 237] width 116 height 14
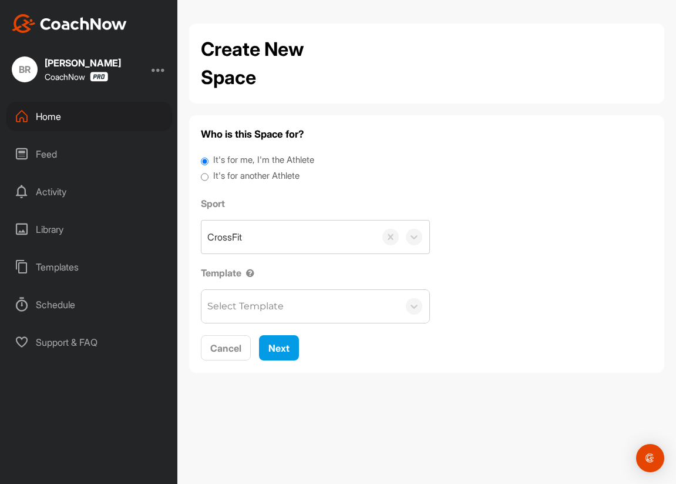
click at [255, 176] on label "It's for another Athlete" at bounding box center [256, 176] width 86 height 14
click at [209, 176] on input "It's for another Athlete" at bounding box center [205, 177] width 8 height 16
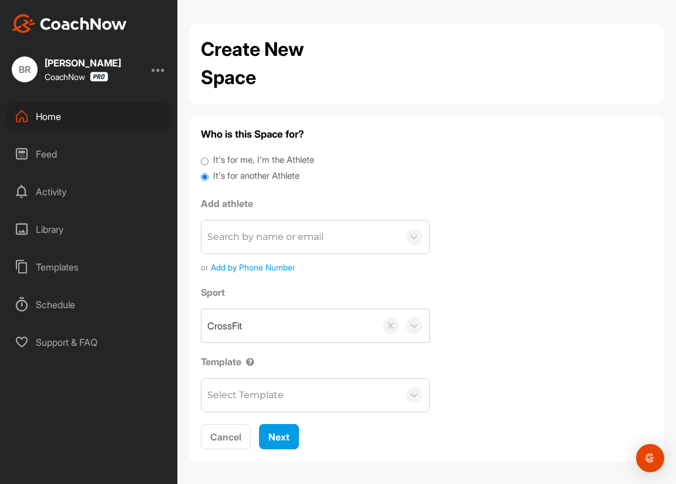
click at [259, 229] on div "Search by name or email" at bounding box center [300, 236] width 197 height 33
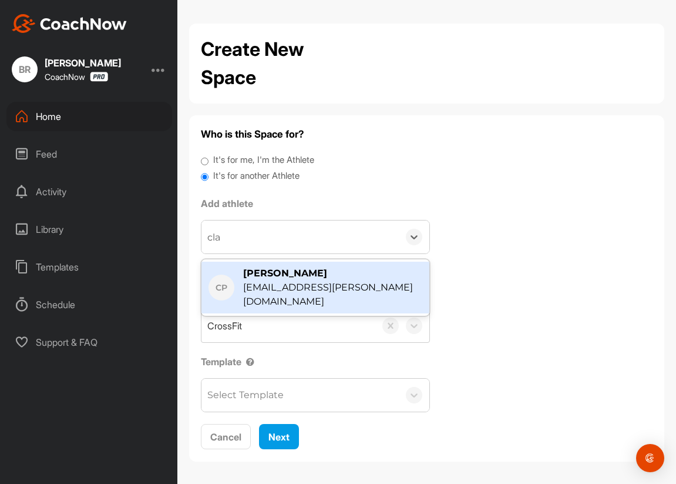
type input "clay"
click at [291, 280] on div "[EMAIL_ADDRESS][PERSON_NAME][DOMAIN_NAME]" at bounding box center [332, 294] width 179 height 28
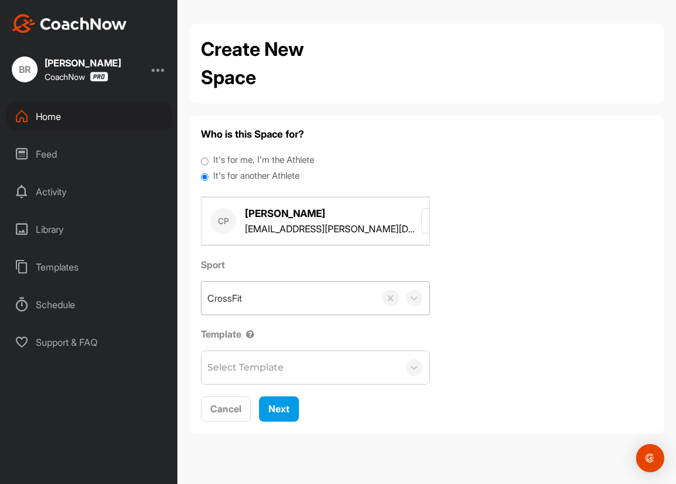
click at [290, 303] on div "CrossFit" at bounding box center [289, 297] width 174 height 33
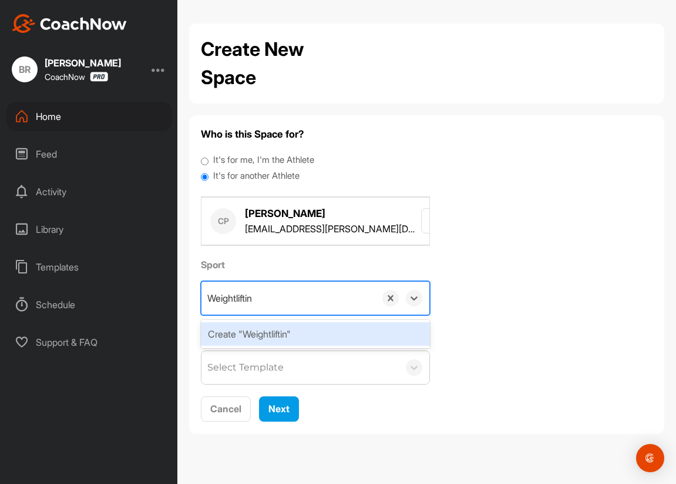
type input "Weightlifting"
click at [271, 335] on div "Create "Weightlifting"" at bounding box center [315, 334] width 229 height 24
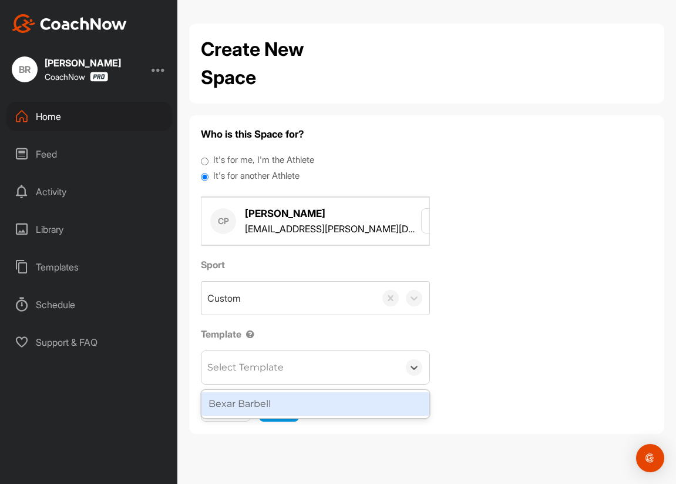
click at [264, 368] on div "Select Template" at bounding box center [245, 367] width 76 height 14
click at [264, 405] on div "Bexar Barbell" at bounding box center [316, 404] width 228 height 24
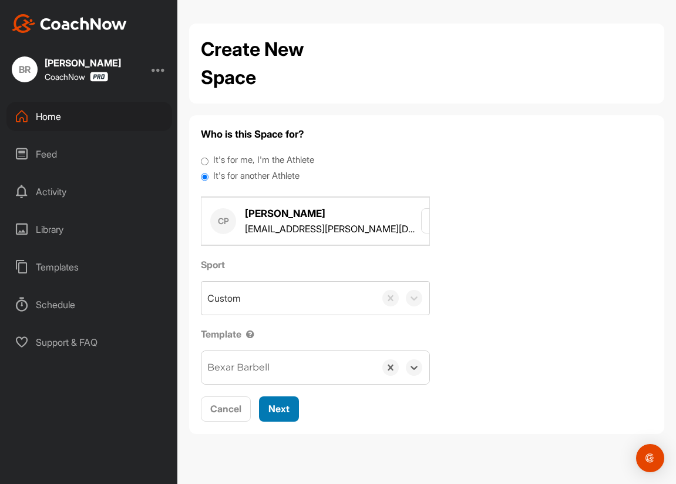
click at [282, 405] on span "Next" at bounding box center [279, 408] width 21 height 12
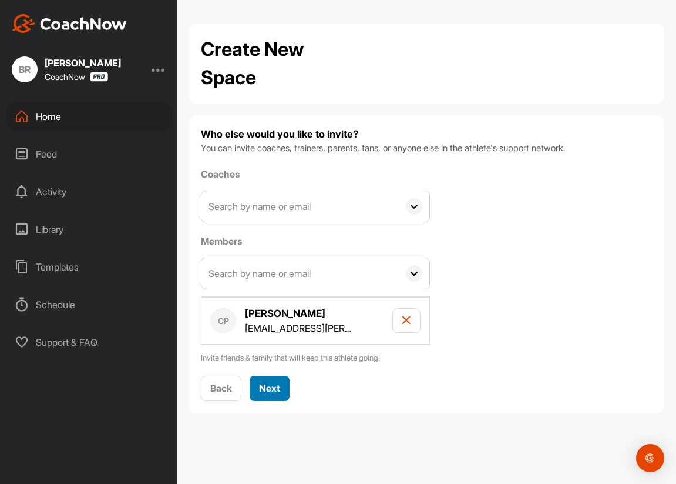
click at [269, 383] on span "Next" at bounding box center [269, 388] width 21 height 12
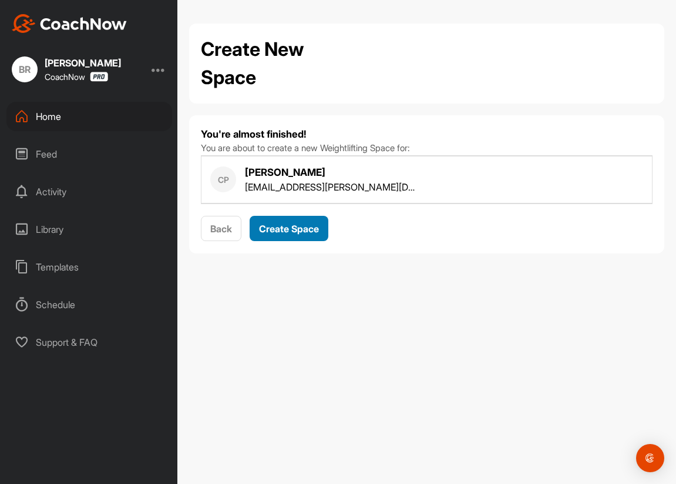
click at [294, 231] on span "Create Space" at bounding box center [289, 229] width 60 height 12
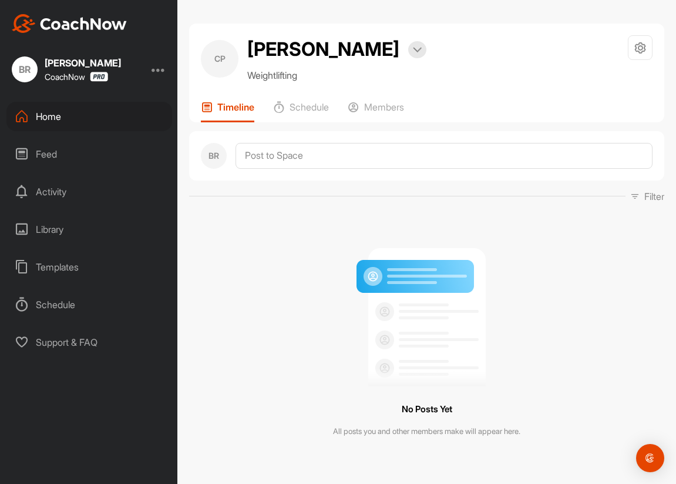
click at [49, 119] on div "Home" at bounding box center [89, 116] width 166 height 29
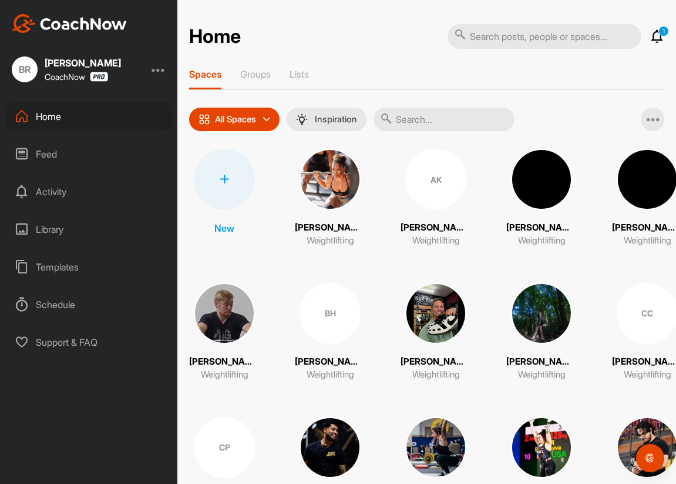
click at [223, 179] on icon at bounding box center [224, 179] width 9 height 9
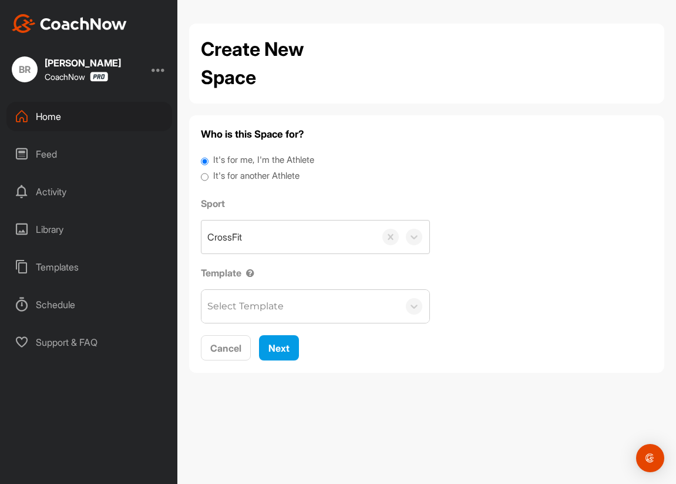
click at [255, 175] on label "It's for another Athlete" at bounding box center [256, 176] width 86 height 14
click at [209, 175] on input "It's for another Athlete" at bounding box center [205, 177] width 8 height 16
radio input "true"
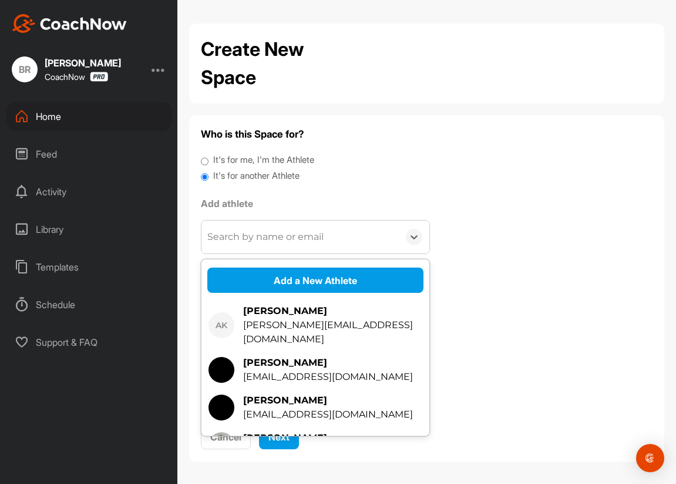
click at [264, 230] on div "Search by name or email" at bounding box center [265, 237] width 116 height 14
type input "c"
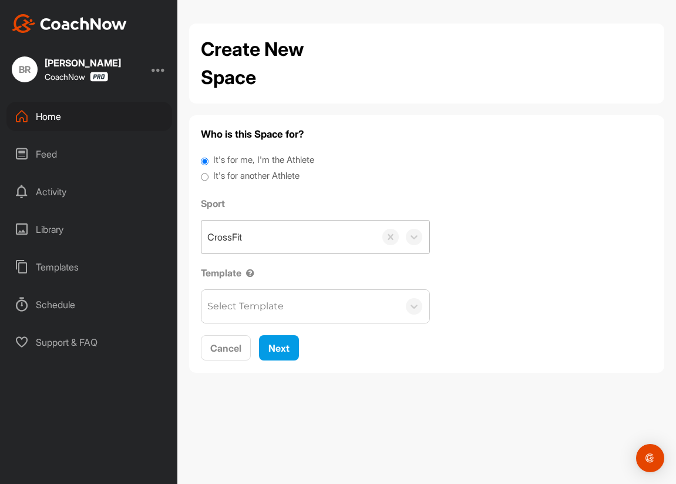
click at [254, 241] on div "CrossFit" at bounding box center [289, 236] width 174 height 33
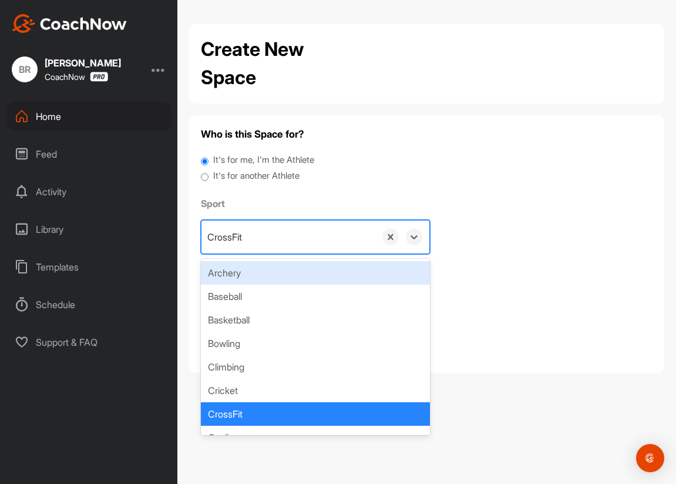
click at [267, 180] on label "It's for another Athlete" at bounding box center [256, 176] width 86 height 14
click at [209, 180] on input "It's for another Athlete" at bounding box center [205, 177] width 8 height 16
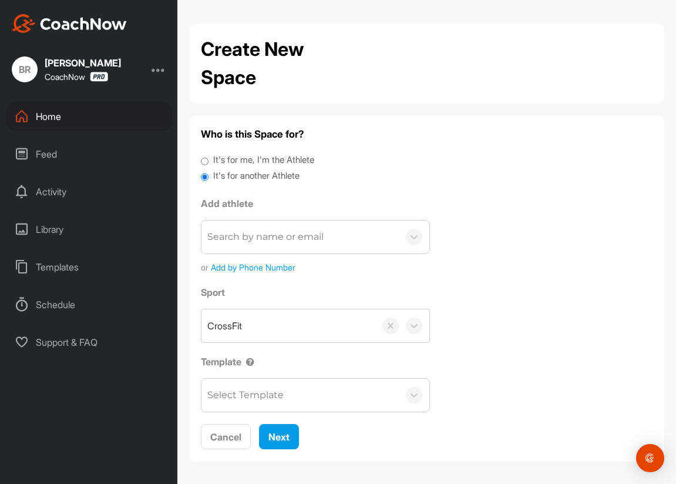
click at [266, 240] on div "Search by name or email" at bounding box center [265, 237] width 116 height 14
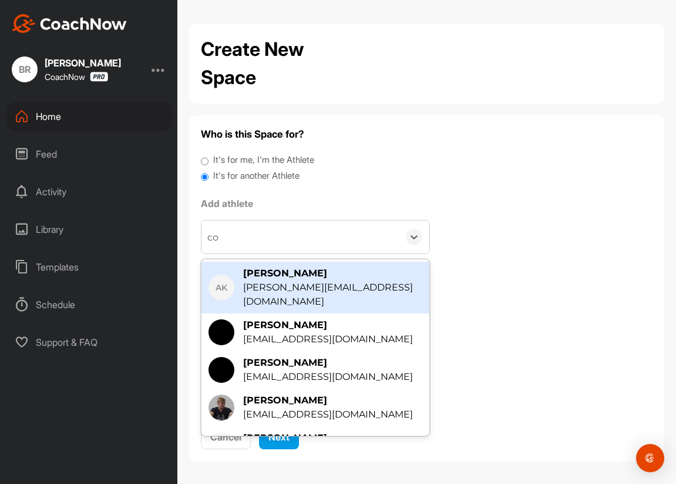
type input "cod"
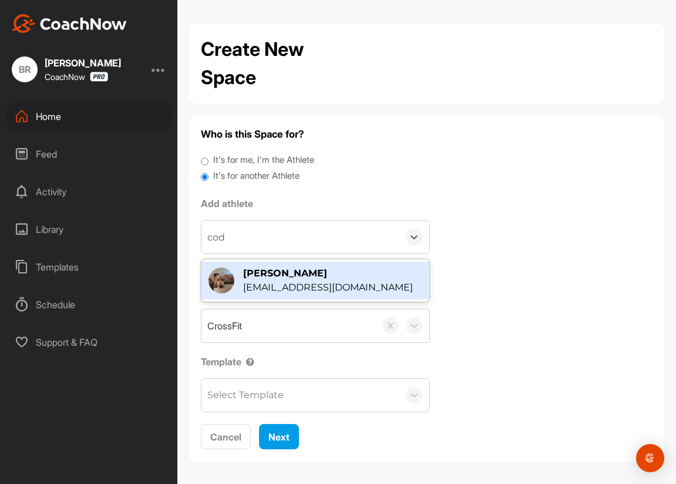
click at [293, 283] on div "[EMAIL_ADDRESS][DOMAIN_NAME]" at bounding box center [328, 287] width 170 height 14
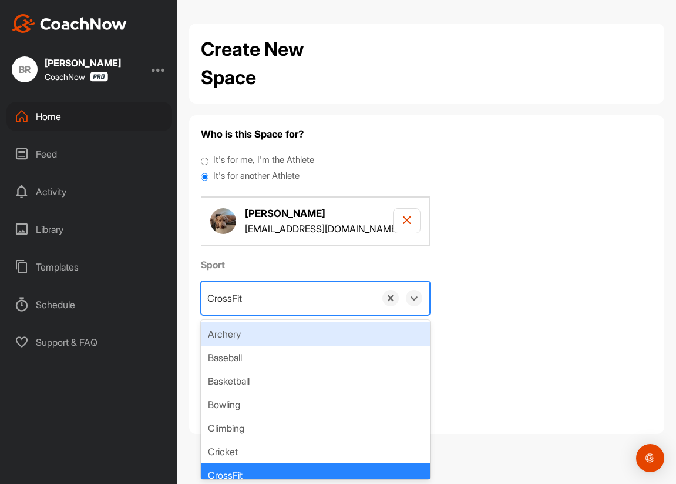
click at [260, 296] on div "CrossFit" at bounding box center [289, 297] width 174 height 33
paste input "https://app.coachnow.io/spaces"
type input "https://app.coachnow.io/spaces"
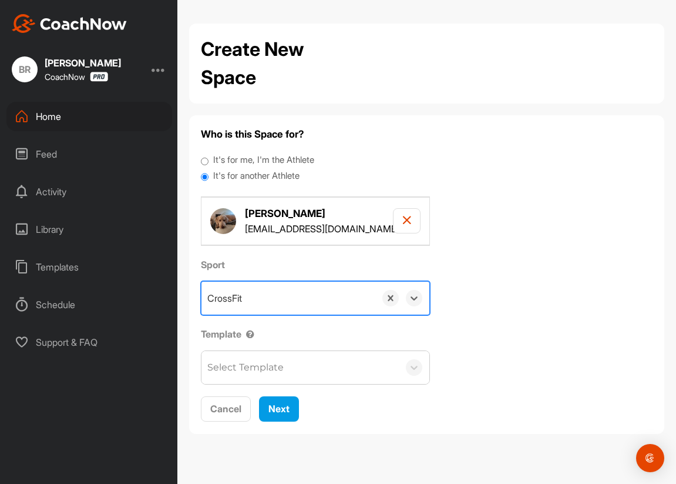
drag, startPoint x: 355, startPoint y: 300, endPoint x: 153, endPoint y: 266, distance: 205.5
click at [153, 266] on div "BR Brittany Rucker CoachNow Home Feed Activity Library Templates Schedule Suppo…" at bounding box center [338, 242] width 676 height 484
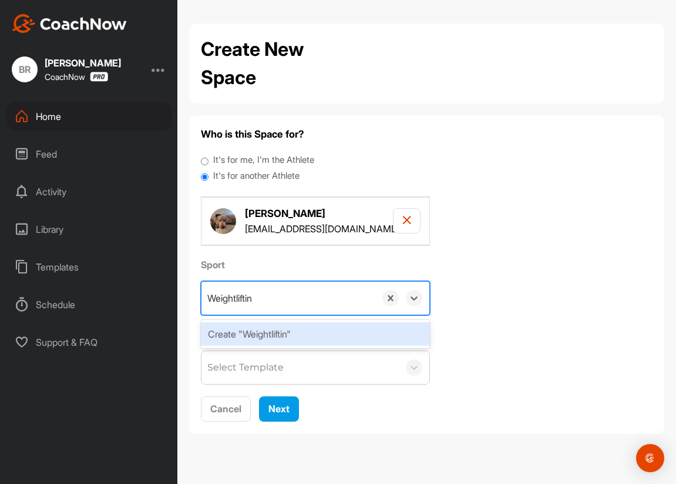
type input "Weightlifting"
click at [280, 333] on div "Create "Weightlifting"" at bounding box center [315, 334] width 229 height 24
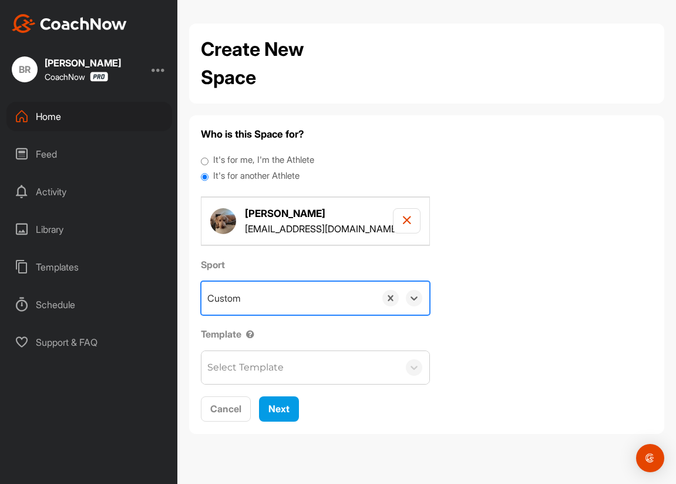
click at [261, 365] on div "Select Template" at bounding box center [245, 367] width 76 height 14
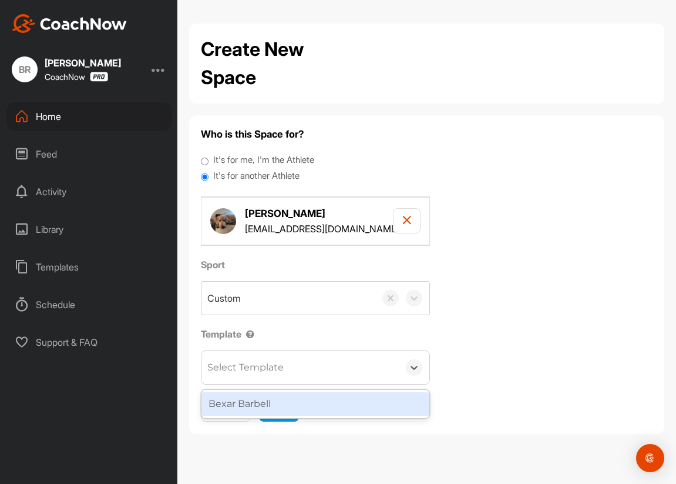
click at [270, 400] on div "Bexar Barbell" at bounding box center [316, 404] width 228 height 24
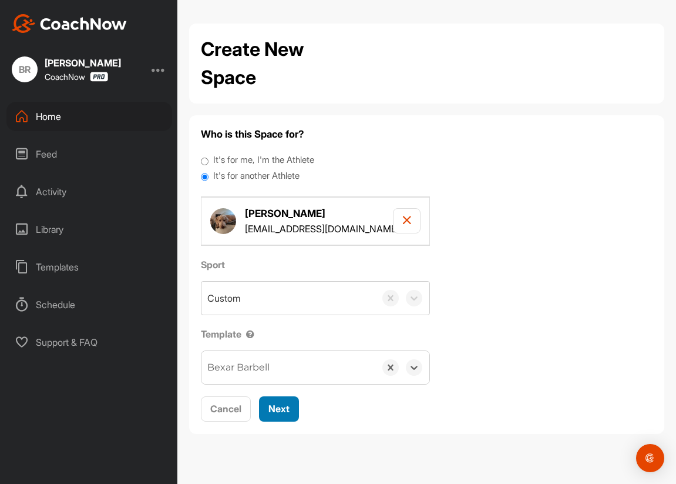
click at [271, 410] on span "Next" at bounding box center [279, 408] width 21 height 12
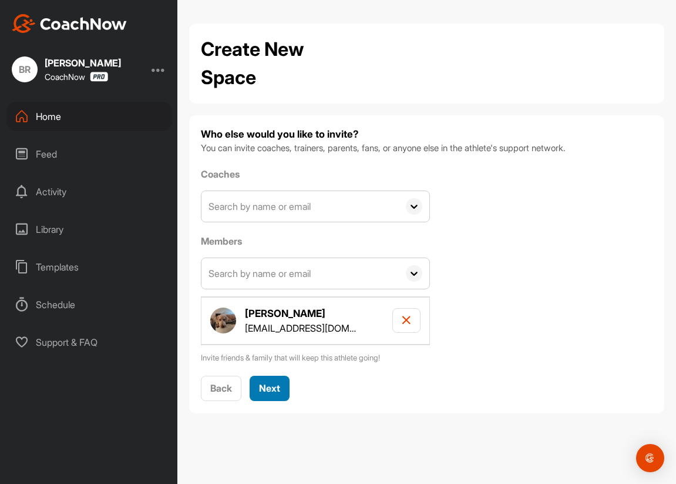
click at [276, 386] on span "Next" at bounding box center [269, 388] width 21 height 12
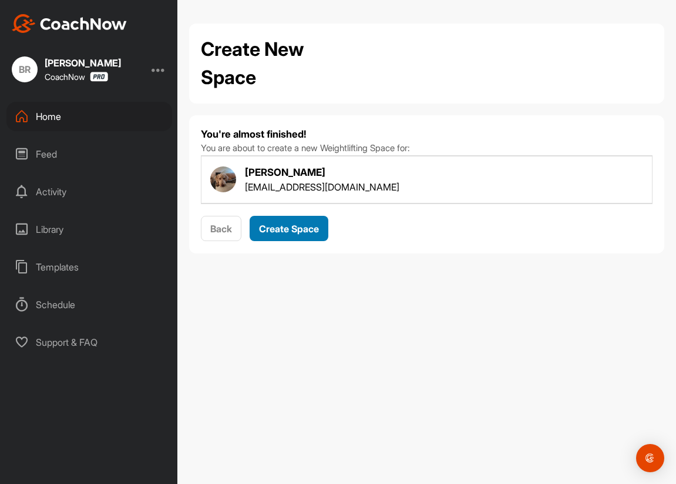
click at [279, 232] on span "Create Space" at bounding box center [289, 229] width 60 height 12
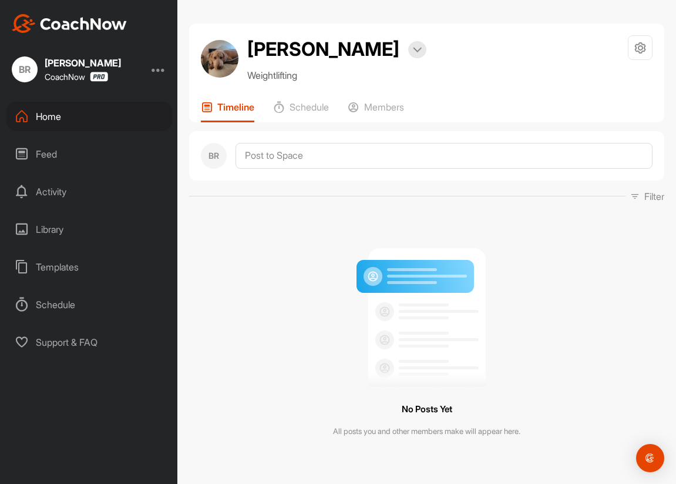
click at [48, 117] on div "Home" at bounding box center [89, 116] width 166 height 29
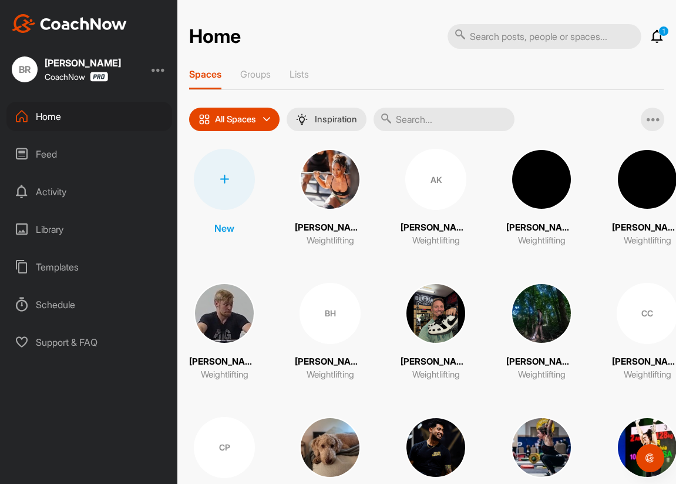
click at [226, 177] on icon at bounding box center [224, 179] width 9 height 9
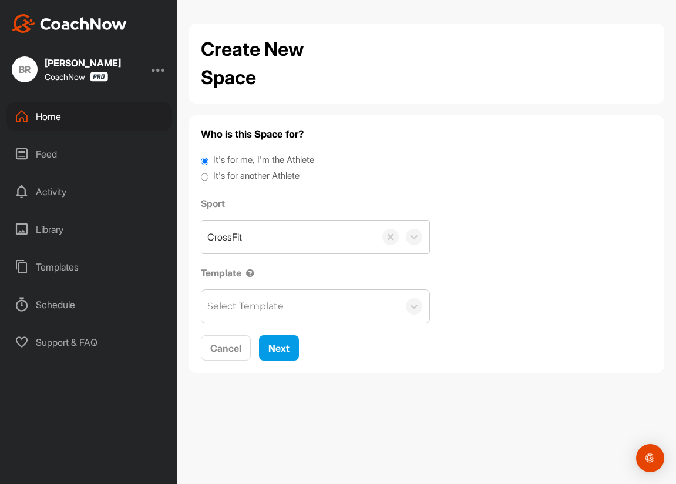
click at [231, 180] on label "It's for another Athlete" at bounding box center [256, 176] width 86 height 14
click at [209, 180] on input "It's for another Athlete" at bounding box center [205, 177] width 8 height 16
radio input "true"
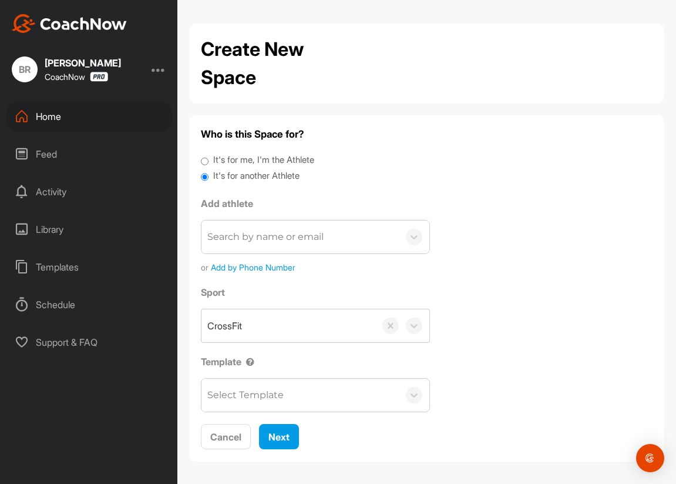
click at [231, 175] on label "It's for another Athlete" at bounding box center [256, 176] width 86 height 14
click at [209, 175] on input "It's for another Athlete" at bounding box center [205, 177] width 8 height 16
click at [237, 235] on div "Search by name or email" at bounding box center [265, 237] width 116 height 14
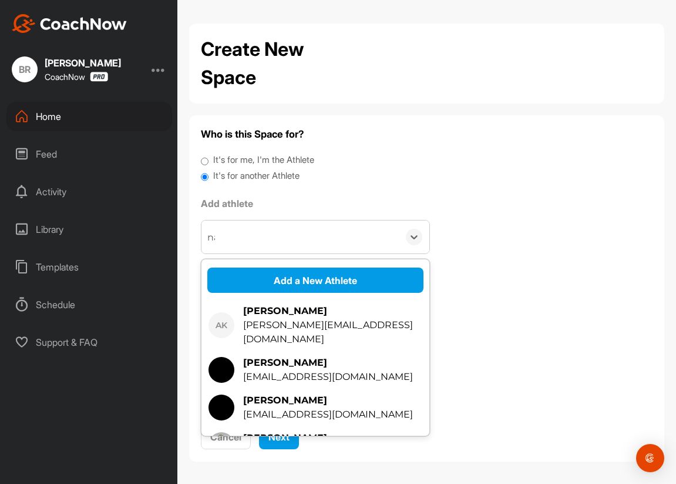
type input "nad"
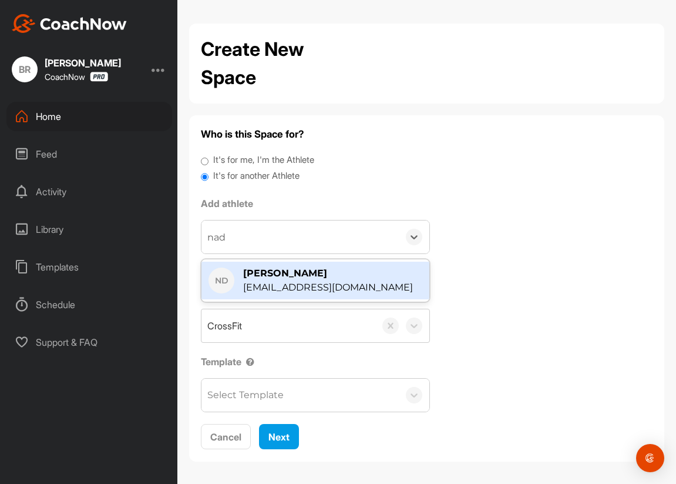
click at [260, 270] on div "[PERSON_NAME]" at bounding box center [328, 273] width 170 height 14
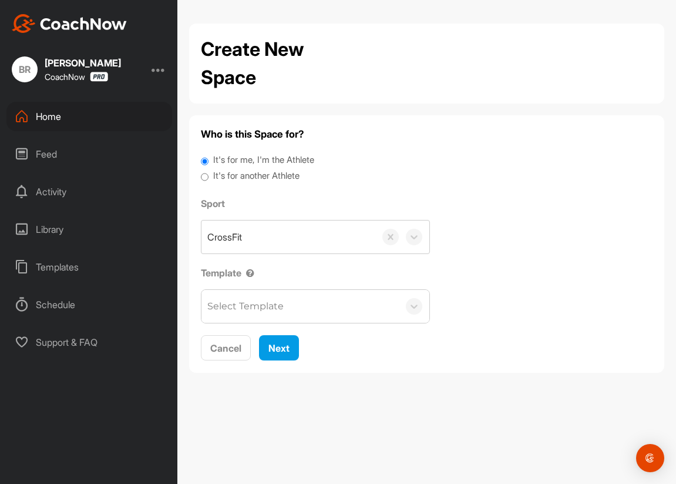
click at [234, 178] on label "It's for another Athlete" at bounding box center [256, 176] width 86 height 14
click at [209, 178] on input "It's for another Athlete" at bounding box center [205, 177] width 8 height 16
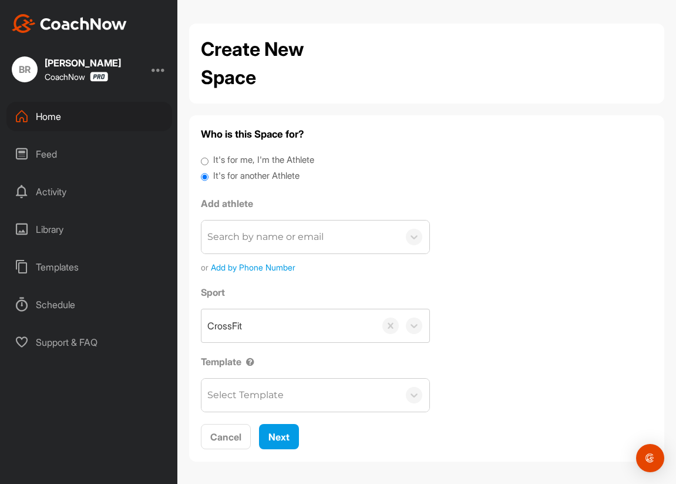
click at [241, 237] on div "Search by name or email" at bounding box center [265, 237] width 116 height 14
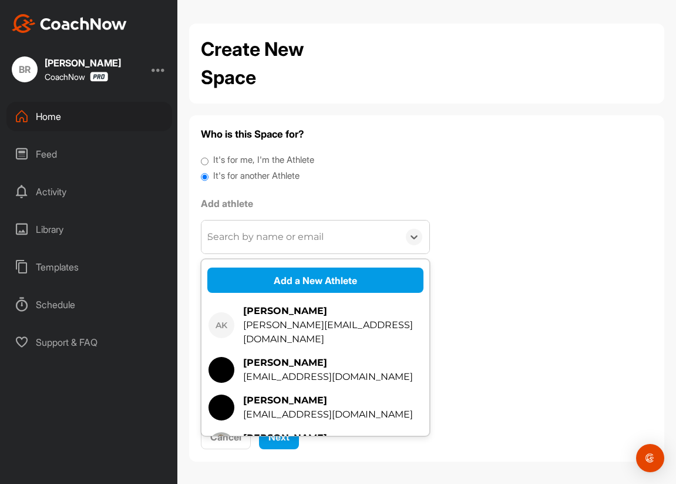
type input "nad"
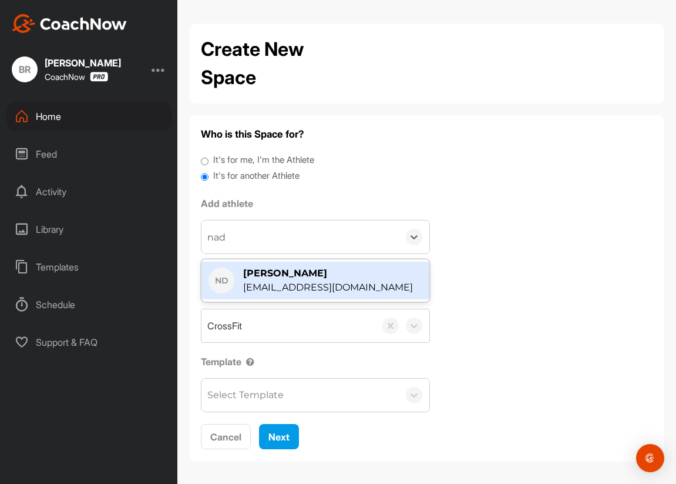
click at [278, 281] on div "[EMAIL_ADDRESS][DOMAIN_NAME]" at bounding box center [328, 287] width 170 height 14
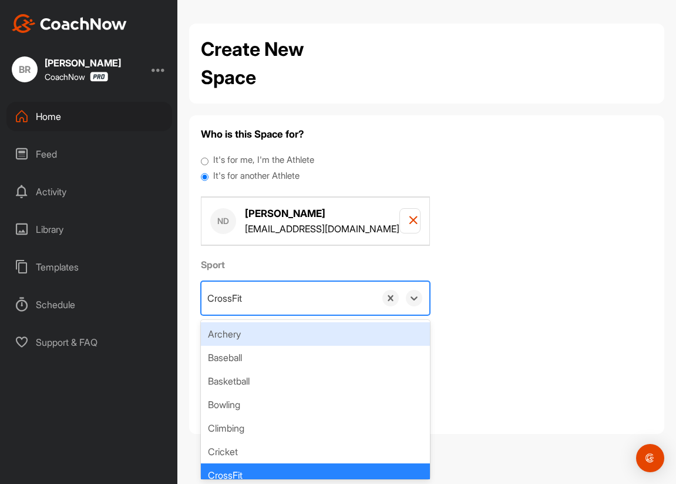
click at [255, 300] on div "CrossFit" at bounding box center [289, 297] width 174 height 33
paste input "https://app.coachnow.io/spaces"
type input "https://app.coachnow.io/spaces"
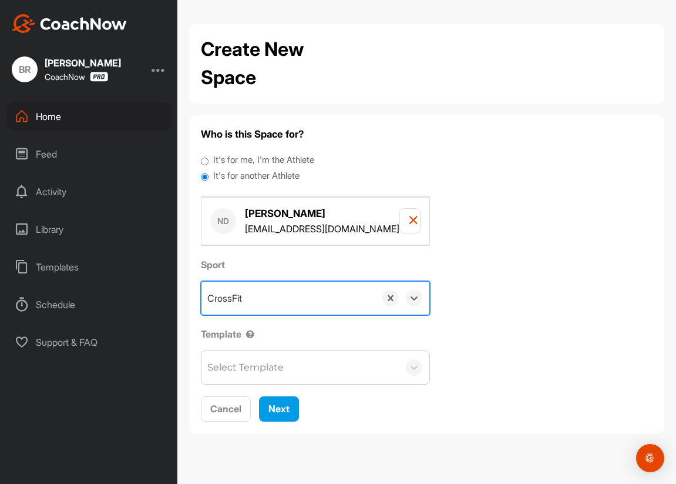
drag, startPoint x: 354, startPoint y: 299, endPoint x: 137, endPoint y: 299, distance: 216.8
click at [137, 299] on div "BR Brittany Rucker CoachNow Home Feed Activity Library Templates Schedule Suppo…" at bounding box center [338, 242] width 676 height 484
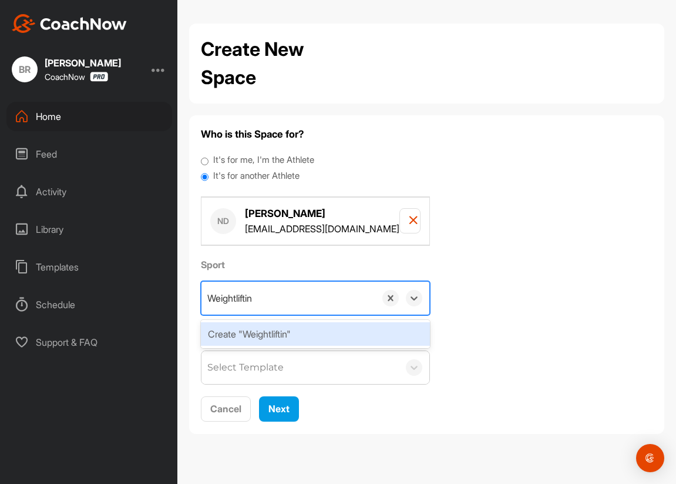
type input "Weightlifting"
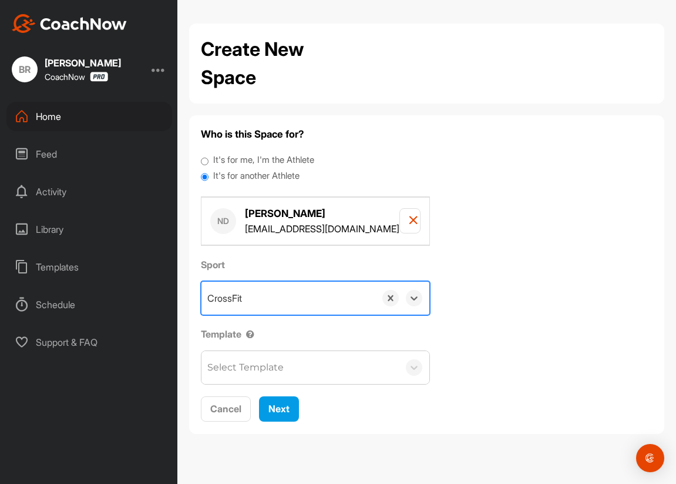
drag, startPoint x: 267, startPoint y: 299, endPoint x: 206, endPoint y: 299, distance: 61.1
click at [206, 299] on div "CrossFit" at bounding box center [289, 297] width 174 height 33
click at [266, 304] on div "CrossFit" at bounding box center [289, 297] width 174 height 33
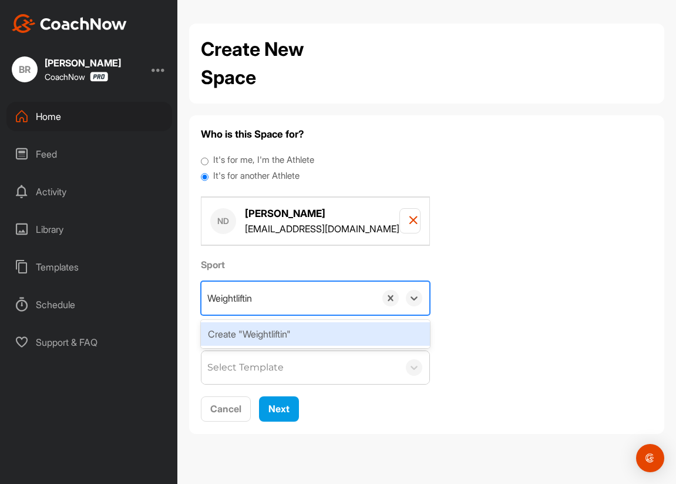
type input "Weightlifting"
click at [277, 337] on div "Create "Weightlifting"" at bounding box center [315, 334] width 229 height 24
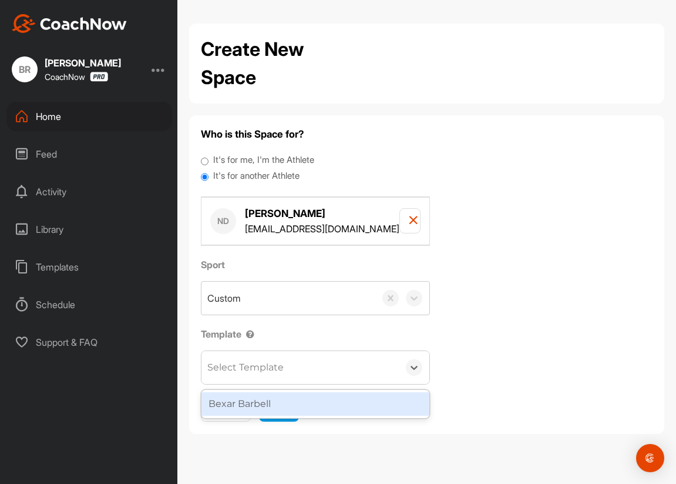
click at [270, 368] on div "Select Template" at bounding box center [245, 367] width 76 height 14
click at [270, 398] on div "Bexar Barbell" at bounding box center [316, 404] width 228 height 24
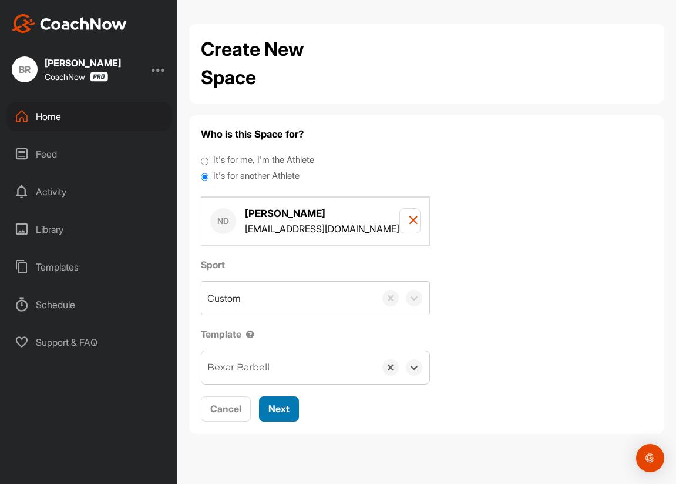
click at [270, 408] on span "Next" at bounding box center [279, 408] width 21 height 12
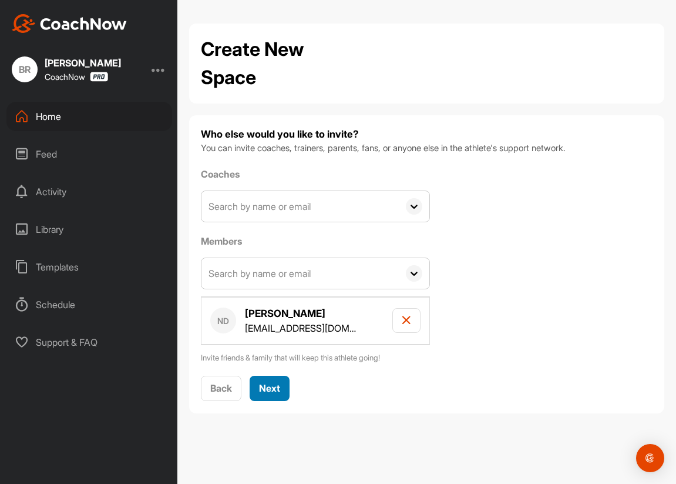
click at [269, 382] on span "Next" at bounding box center [269, 388] width 21 height 12
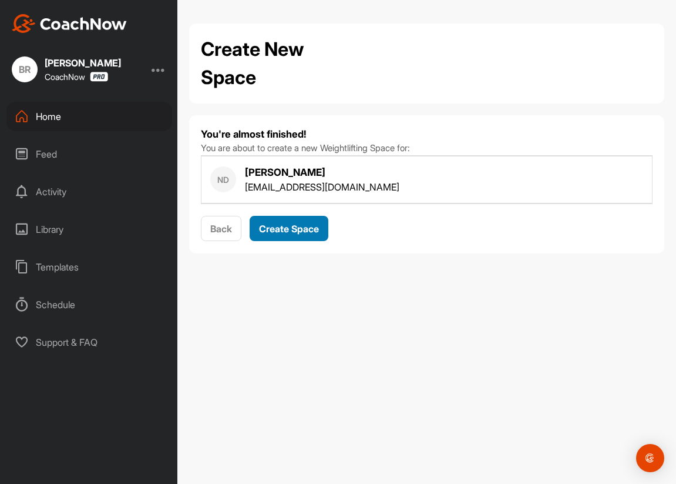
click at [277, 233] on span "Create Space" at bounding box center [289, 229] width 60 height 12
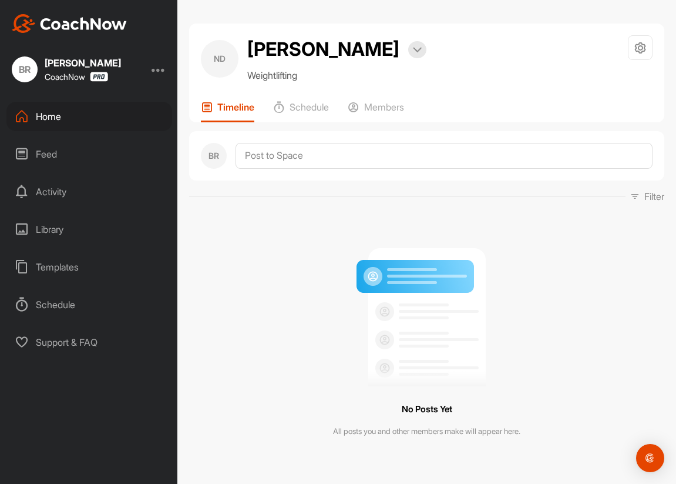
click at [53, 119] on div "Home" at bounding box center [89, 116] width 166 height 29
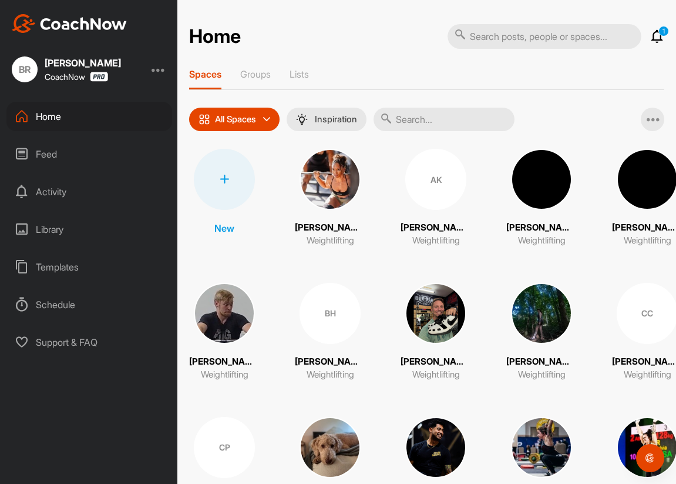
click at [224, 173] on div at bounding box center [224, 179] width 61 height 61
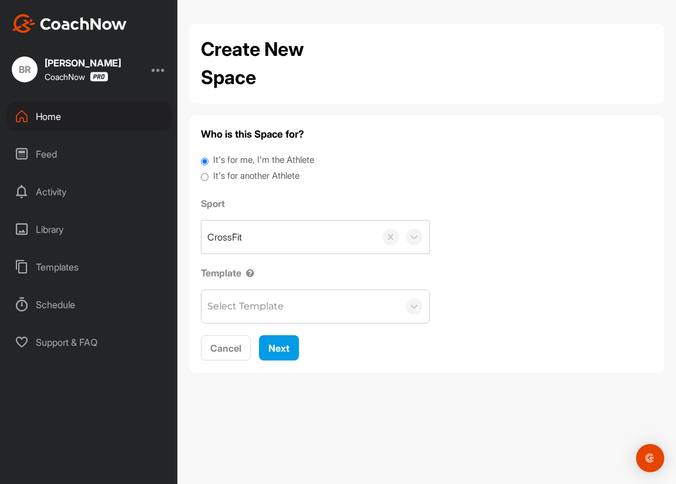
click at [258, 177] on label "It's for another Athlete" at bounding box center [256, 176] width 86 height 14
click at [209, 177] on input "It's for another Athlete" at bounding box center [205, 177] width 8 height 16
radio input "true"
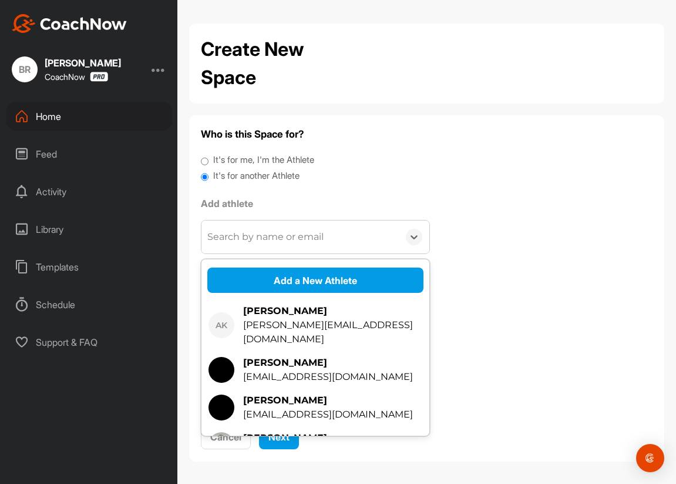
click at [259, 245] on div "Search by name or email" at bounding box center [300, 236] width 197 height 33
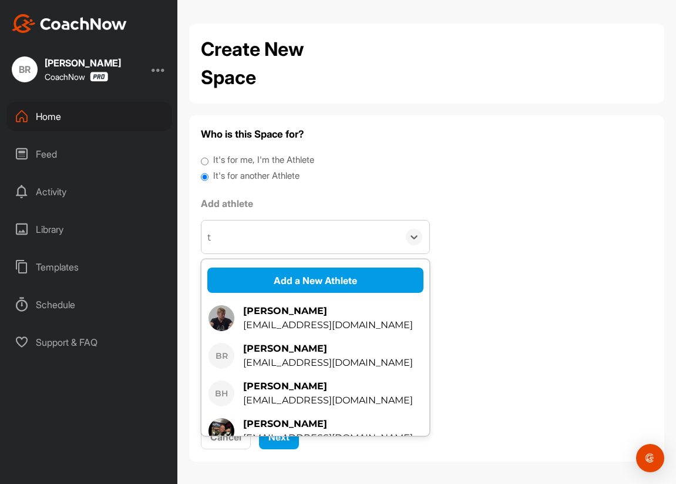
type input "ta"
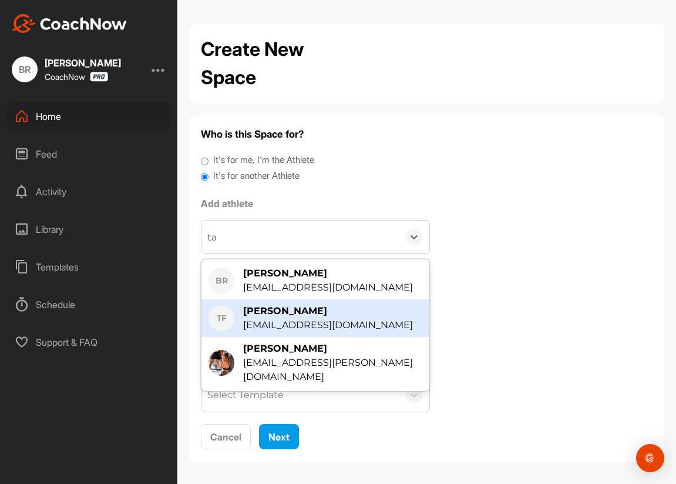
click at [287, 316] on div "[PERSON_NAME]" at bounding box center [328, 311] width 170 height 14
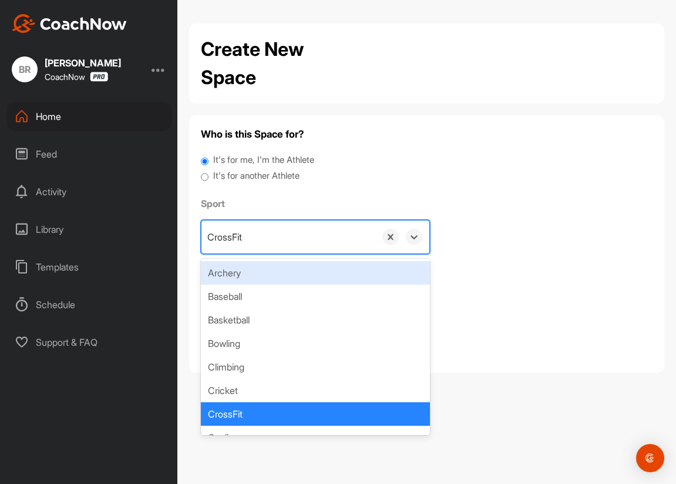
click at [246, 244] on div "CrossFit" at bounding box center [289, 236] width 174 height 33
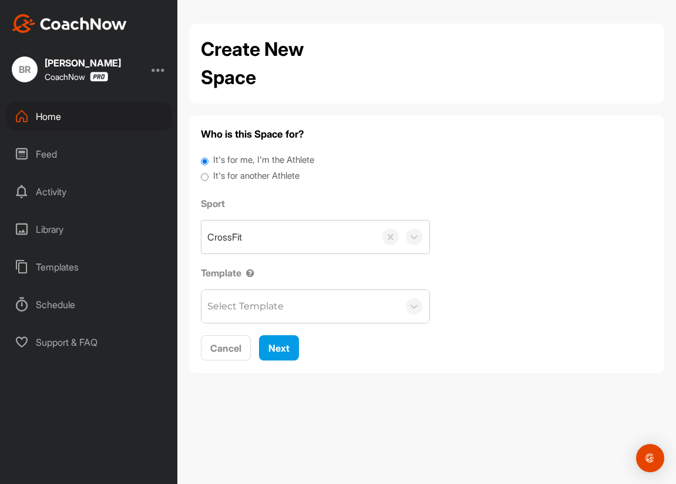
click at [243, 177] on label "It's for another Athlete" at bounding box center [256, 176] width 86 height 14
click at [209, 177] on input "It's for another Athlete" at bounding box center [205, 177] width 8 height 16
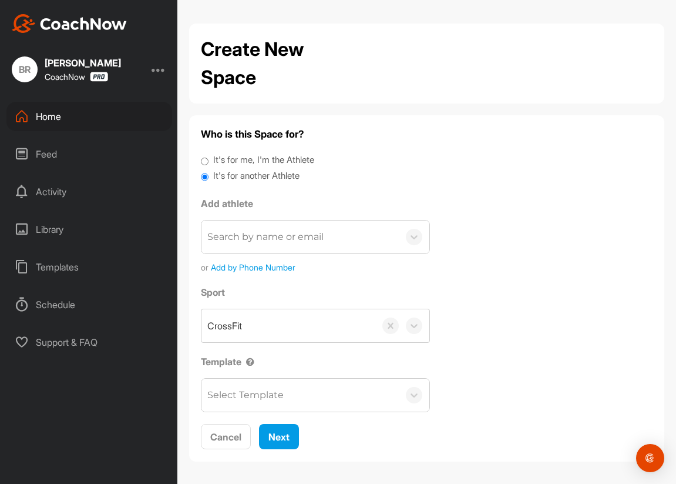
click at [245, 236] on div "Search by name or email" at bounding box center [265, 237] width 116 height 14
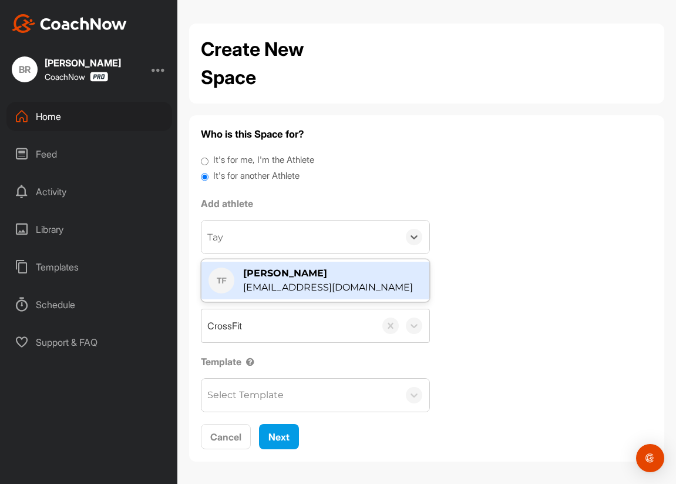
type input "Tayl"
click at [280, 281] on div "[EMAIL_ADDRESS][DOMAIN_NAME]" at bounding box center [328, 287] width 170 height 14
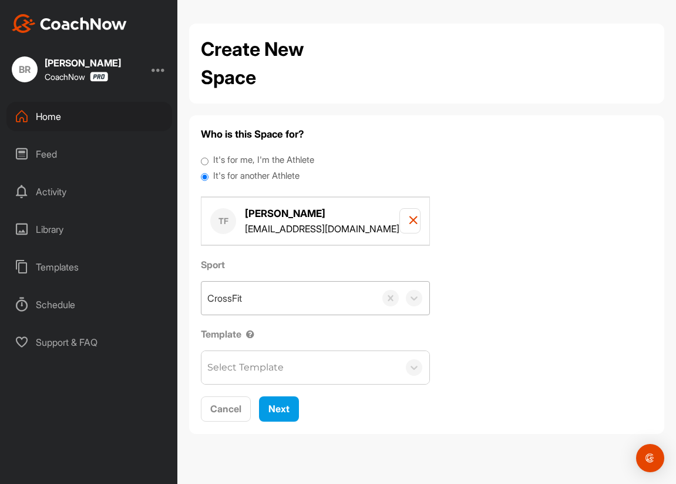
click at [253, 298] on div "CrossFit" at bounding box center [289, 297] width 174 height 33
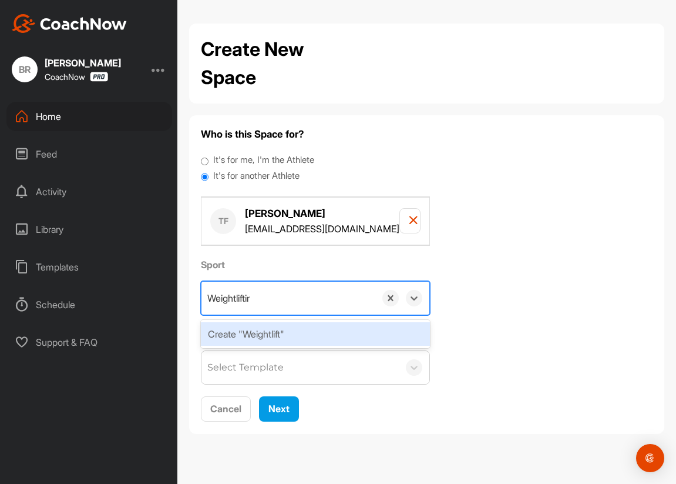
type input "Weightlifting"
click at [257, 337] on div "Create "Weightlifting"" at bounding box center [315, 334] width 229 height 24
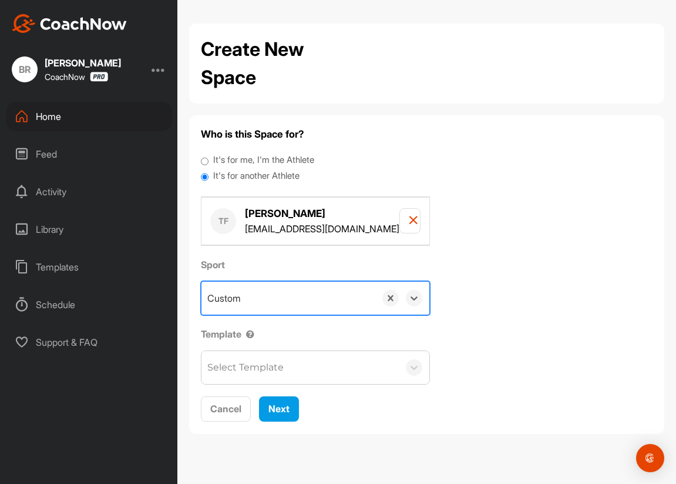
click at [256, 363] on div "Select Template" at bounding box center [245, 367] width 76 height 14
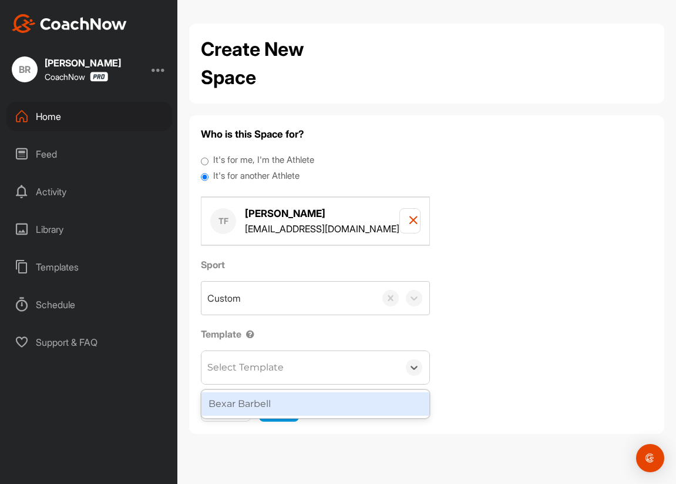
click at [263, 398] on div "Bexar Barbell" at bounding box center [316, 404] width 228 height 24
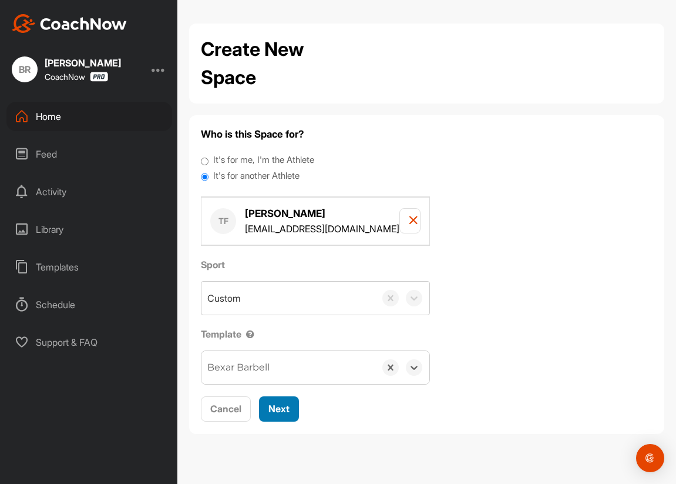
click at [272, 411] on span "Next" at bounding box center [279, 408] width 21 height 12
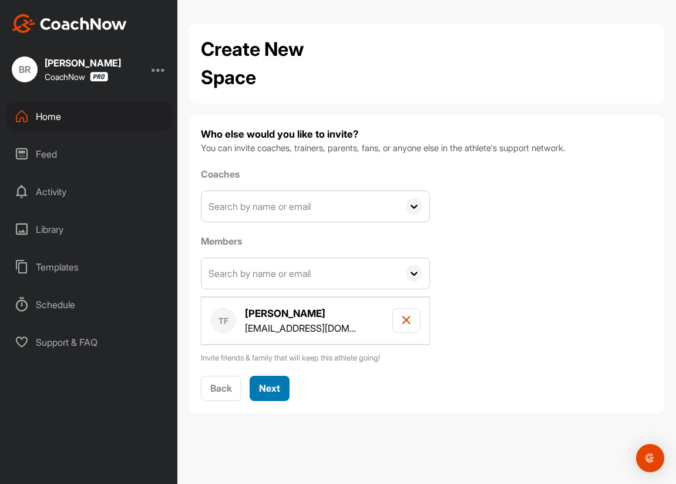
click at [275, 384] on span "Next" at bounding box center [269, 388] width 21 height 12
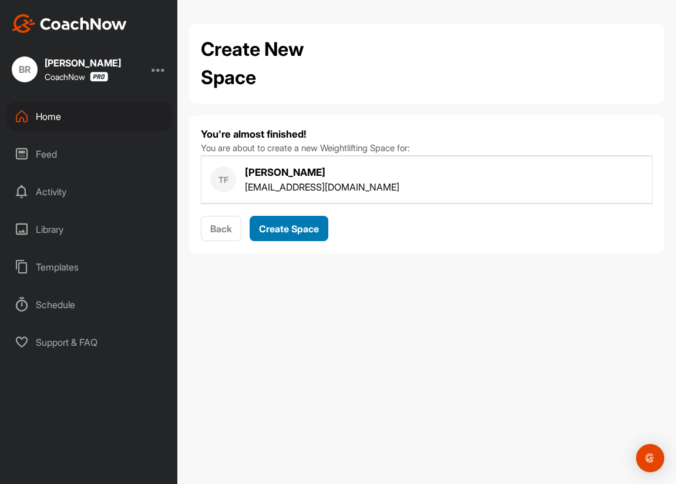
click at [279, 227] on span "Create Space" at bounding box center [289, 229] width 60 height 12
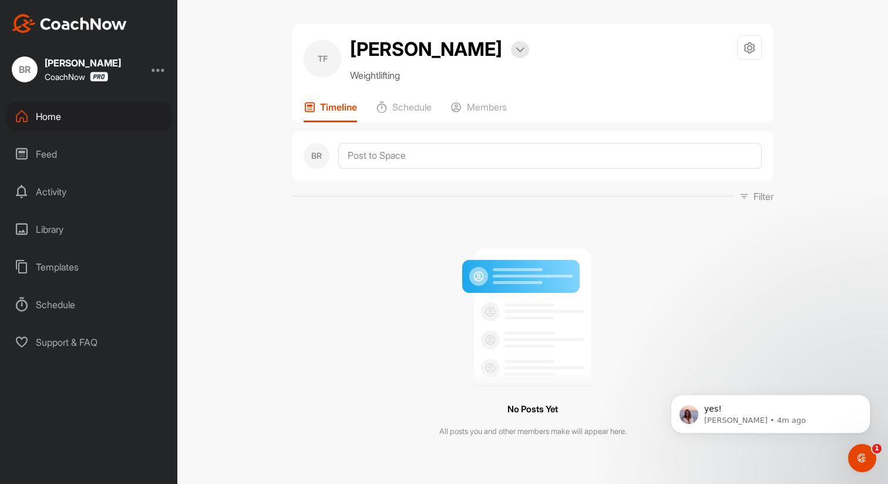
click at [43, 111] on div "Home" at bounding box center [89, 116] width 166 height 29
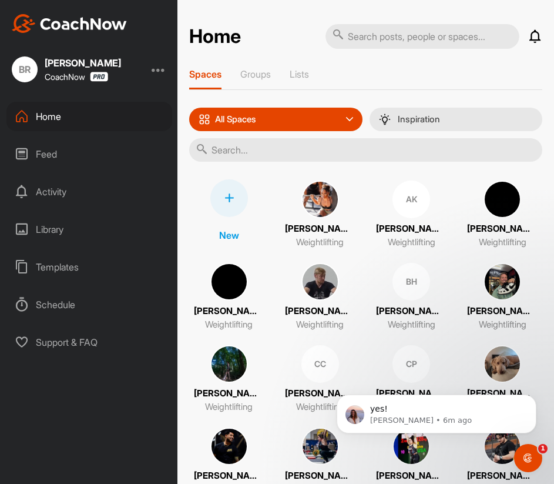
click at [230, 202] on icon at bounding box center [228, 197] width 9 height 9
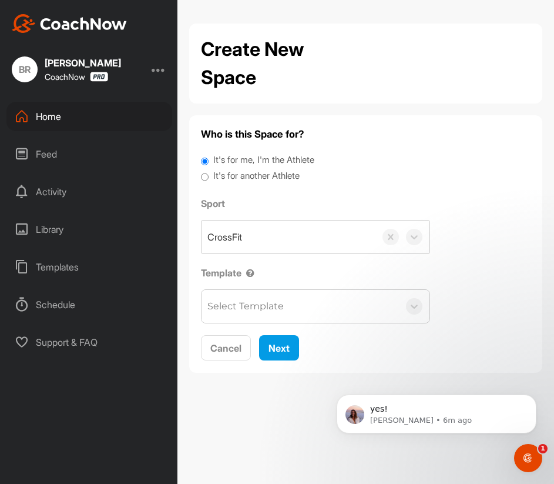
click at [247, 177] on label "It's for another Athlete" at bounding box center [256, 176] width 86 height 14
click at [209, 177] on input "It's for another Athlete" at bounding box center [205, 177] width 8 height 16
radio input "true"
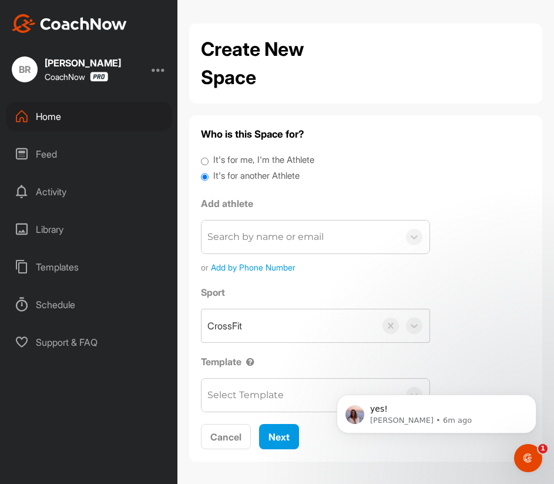
click at [243, 244] on div "Search by name or email" at bounding box center [300, 236] width 197 height 33
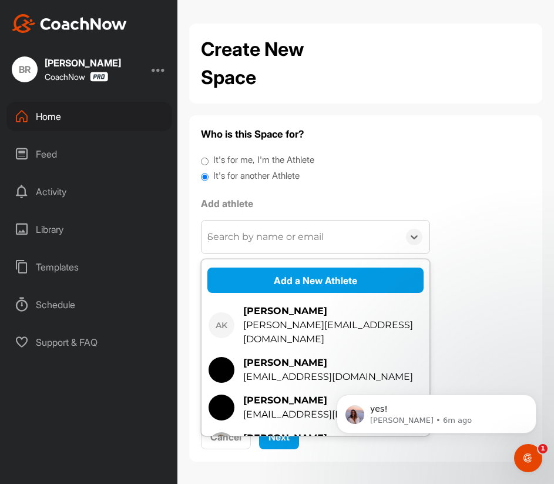
type input "gin"
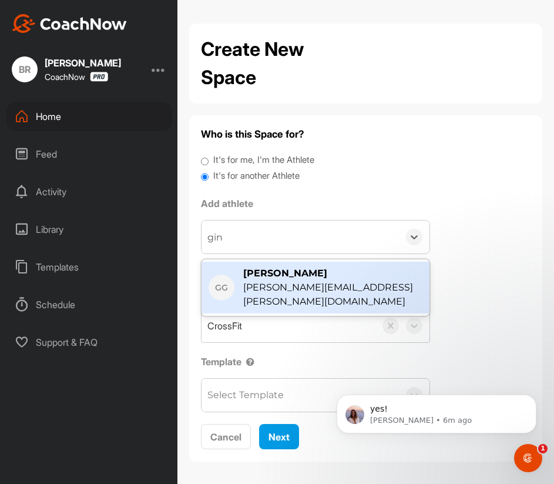
click at [266, 273] on div "[PERSON_NAME]" at bounding box center [332, 273] width 179 height 14
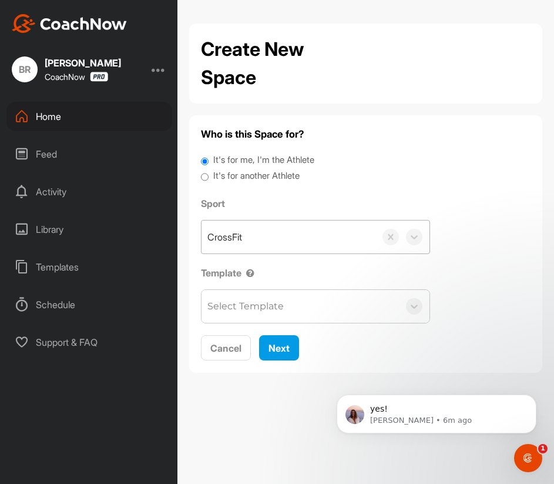
click at [257, 238] on div "CrossFit" at bounding box center [289, 236] width 174 height 33
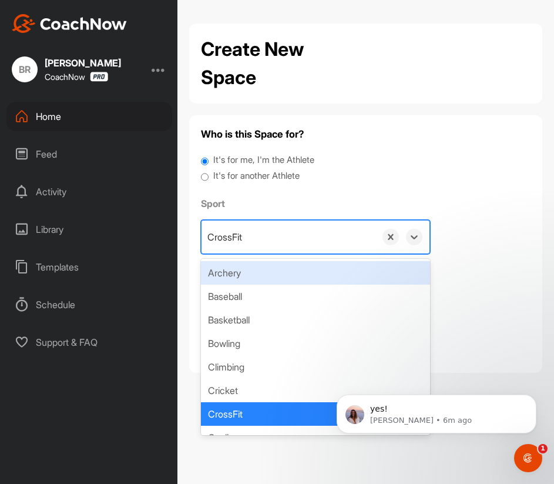
click at [251, 178] on label "It's for another Athlete" at bounding box center [256, 176] width 86 height 14
click at [209, 178] on input "It's for another Athlete" at bounding box center [205, 177] width 8 height 16
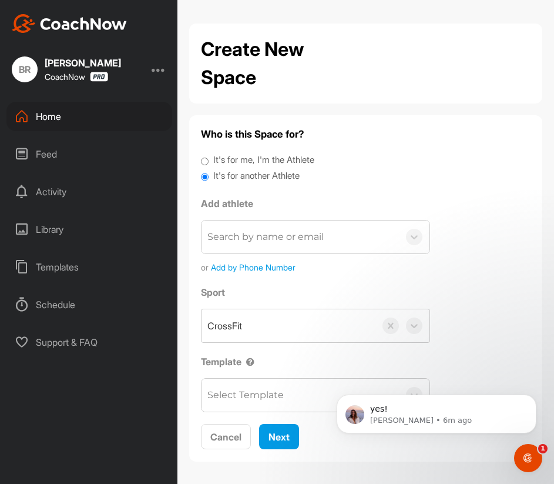
click at [249, 247] on div "Search by name or email" at bounding box center [300, 236] width 197 height 33
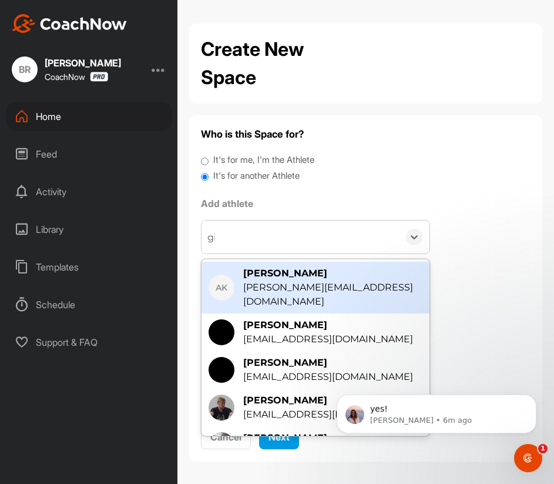
type input "gina"
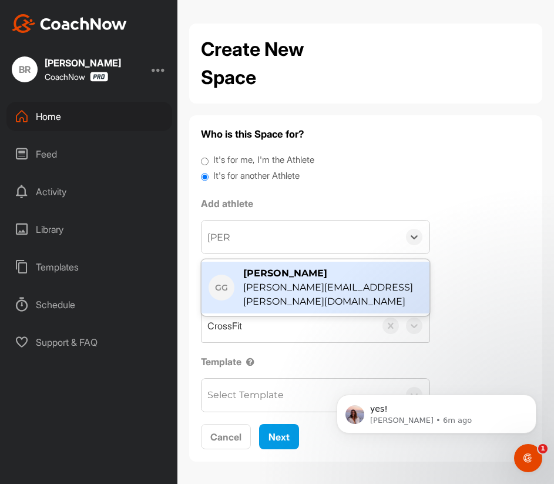
click at [270, 266] on div "GG Gina Guillory g.angelle.guillory@gmail.com" at bounding box center [316, 287] width 228 height 52
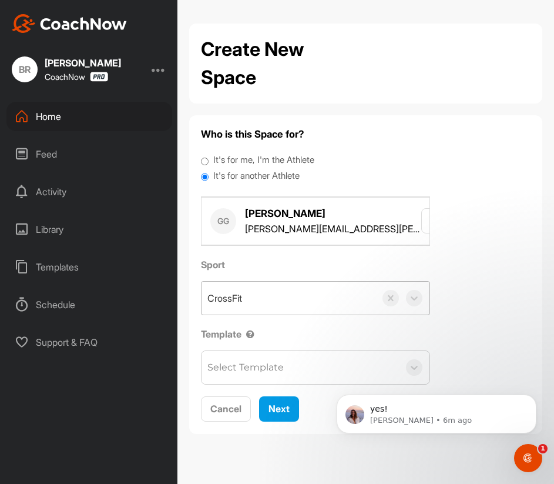
click at [249, 299] on div "CrossFit" at bounding box center [289, 297] width 174 height 33
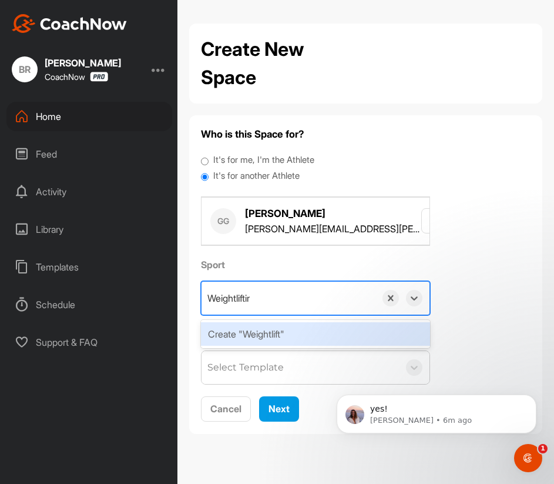
type input "Weightlifting"
click at [266, 328] on div "Create "Weightlifting"" at bounding box center [315, 334] width 229 height 24
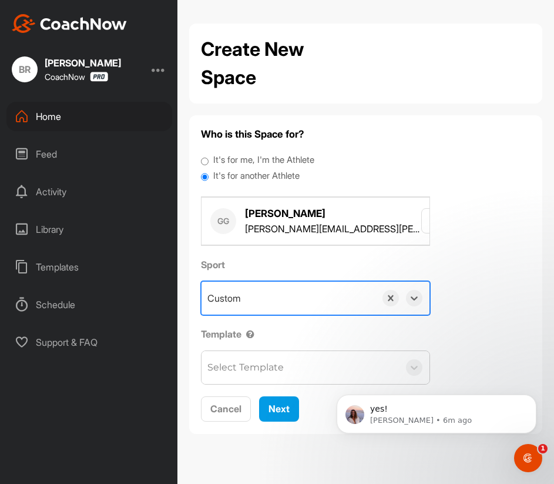
click at [259, 363] on div "Select Template" at bounding box center [245, 367] width 76 height 14
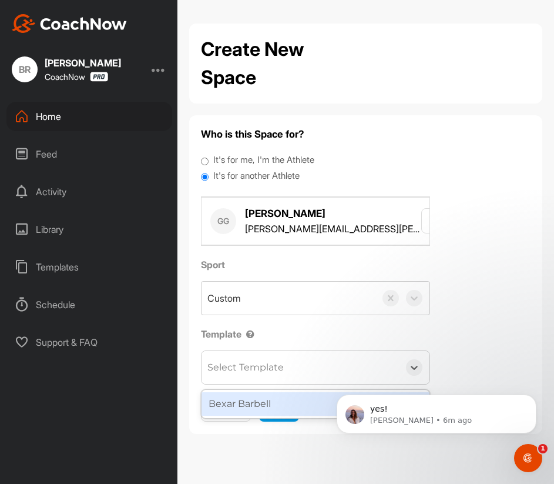
click at [259, 404] on div "Bexar Barbell" at bounding box center [316, 404] width 228 height 24
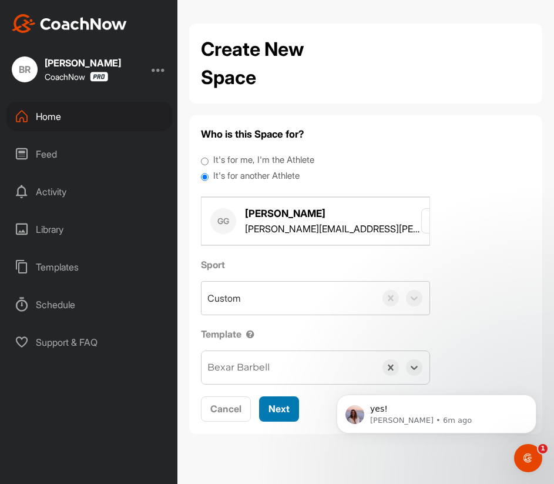
click at [281, 415] on div "Next" at bounding box center [279, 408] width 21 height 14
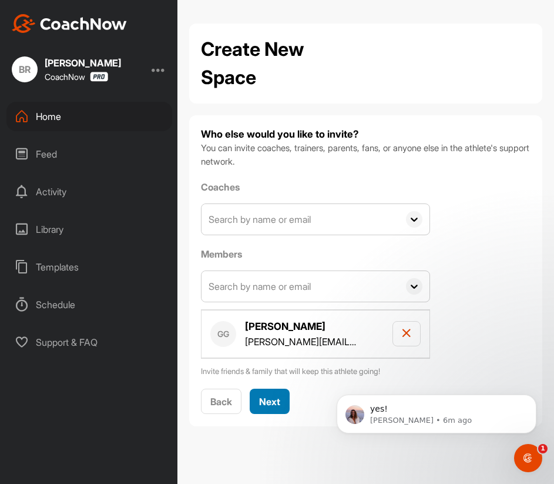
click at [269, 398] on span "Next" at bounding box center [269, 401] width 21 height 12
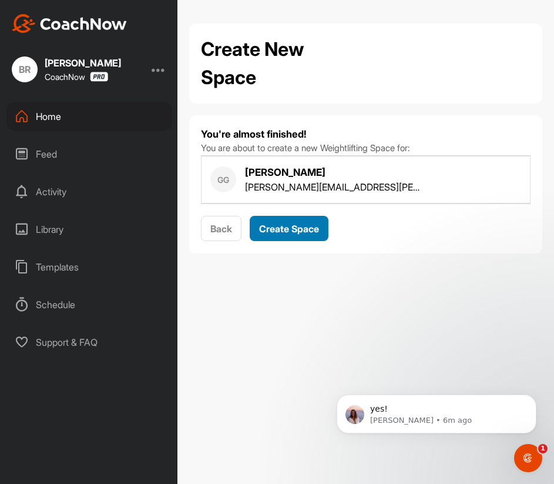
click at [284, 227] on span "Create Space" at bounding box center [289, 229] width 60 height 12
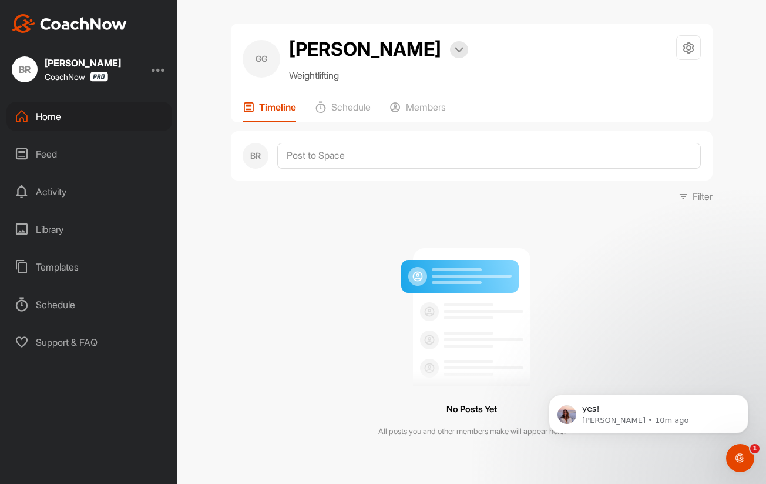
click at [51, 119] on div "Home" at bounding box center [89, 116] width 166 height 29
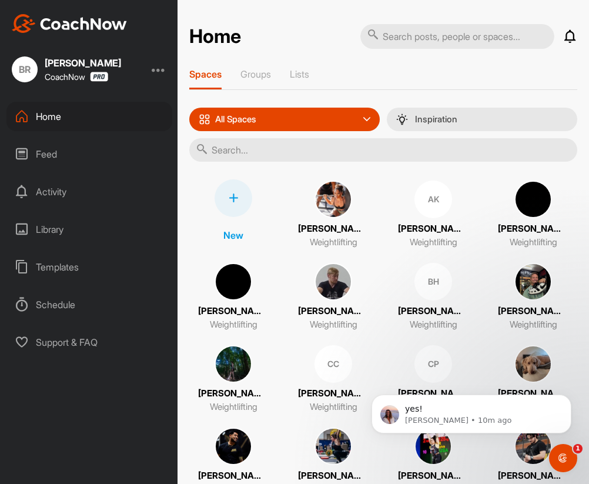
click at [314, 68] on div "Home Notifications Invitations Today IC Irina C. joined the Bexar Barbell Group…" at bounding box center [383, 431] width 388 height 814
click at [234, 197] on icon at bounding box center [233, 197] width 9 height 9
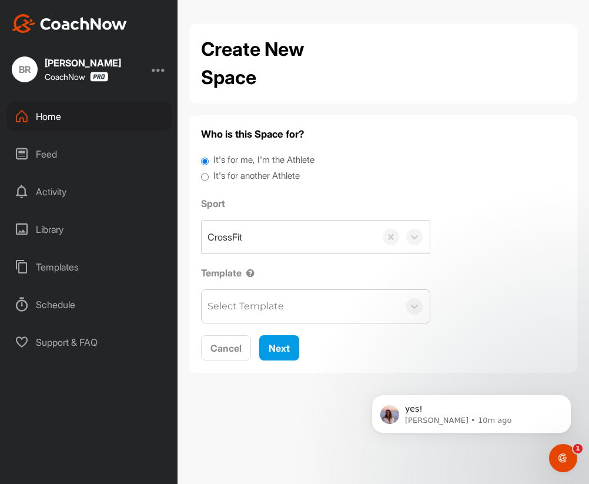
click at [244, 179] on label "It's for another Athlete" at bounding box center [256, 176] width 86 height 14
click at [209, 179] on input "It's for another Athlete" at bounding box center [205, 177] width 8 height 16
radio input "true"
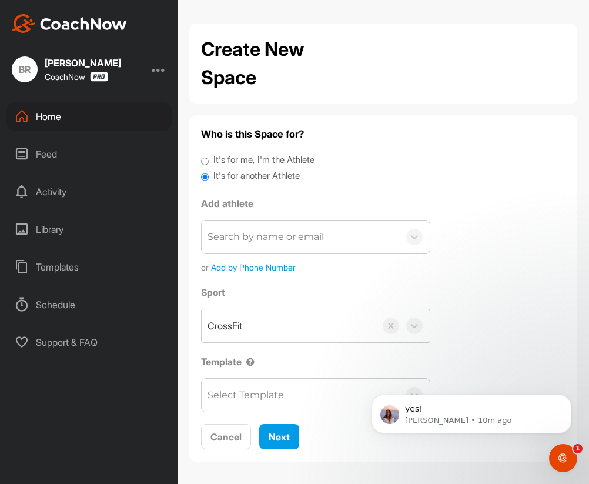
click at [250, 246] on div "Search by name or email" at bounding box center [300, 236] width 197 height 33
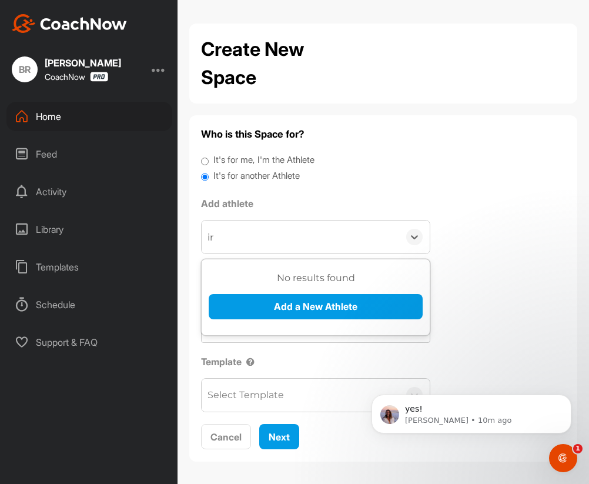
type input "i"
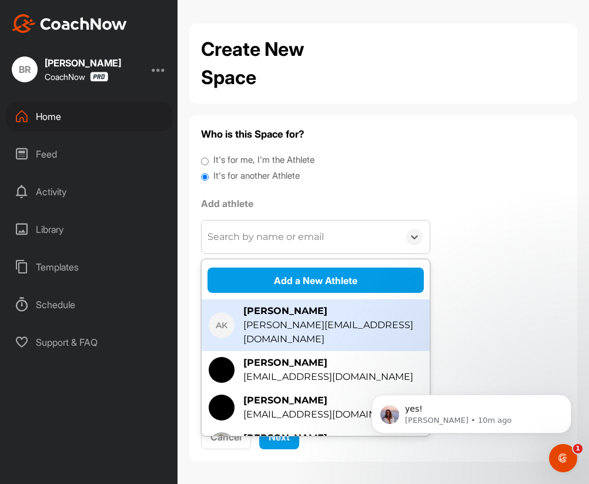
click at [363, 190] on div "Who is this Space for? It's for me, I'm the Athlete It's for another Athlete Ad…" at bounding box center [383, 288] width 364 height 323
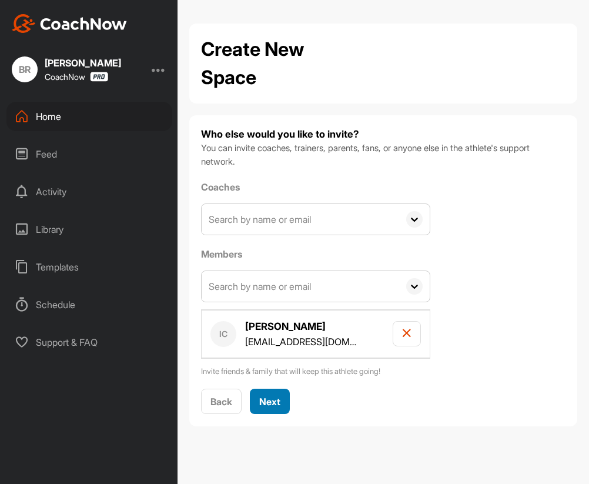
click at [276, 402] on span "Next" at bounding box center [269, 401] width 21 height 12
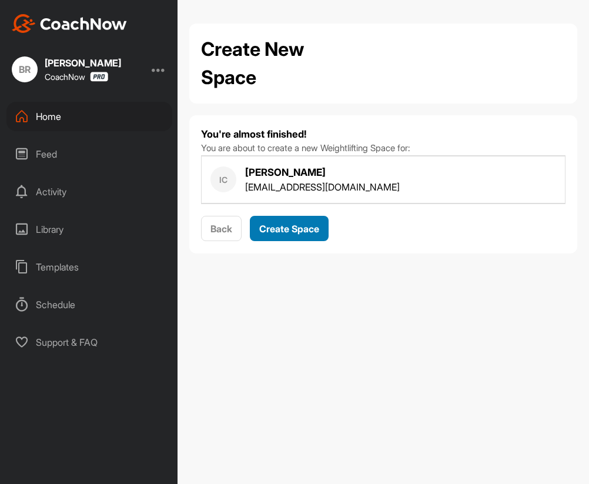
click at [292, 228] on span "Create Space" at bounding box center [289, 229] width 60 height 12
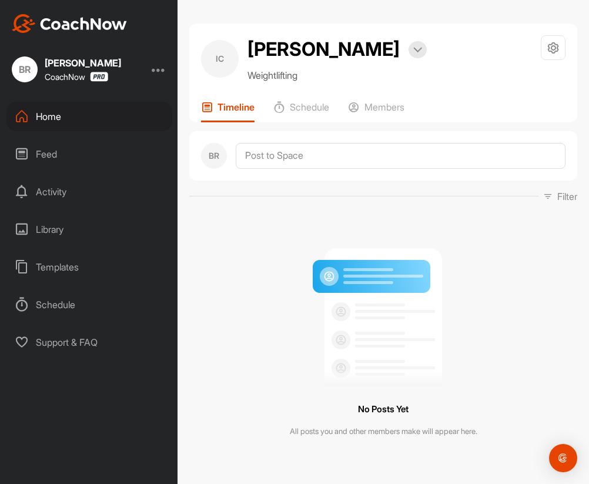
click at [363, 6] on div "IC Irina Corona Bookings Weightlifting Space Settings Your Notifications Timeli…" at bounding box center [382, 242] width 411 height 484
click at [41, 115] on div "Home" at bounding box center [89, 116] width 166 height 29
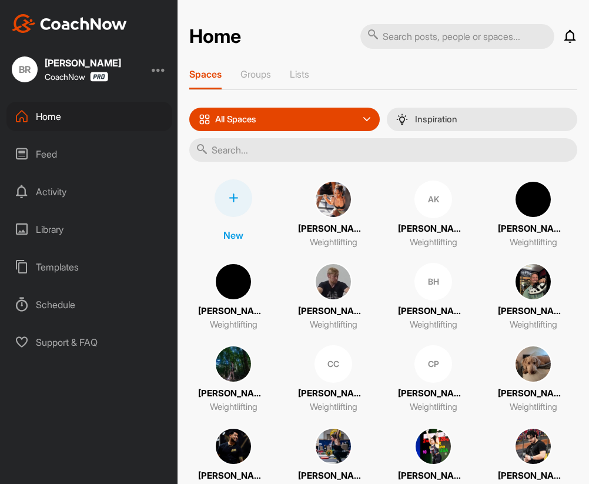
click at [229, 195] on icon at bounding box center [233, 197] width 9 height 9
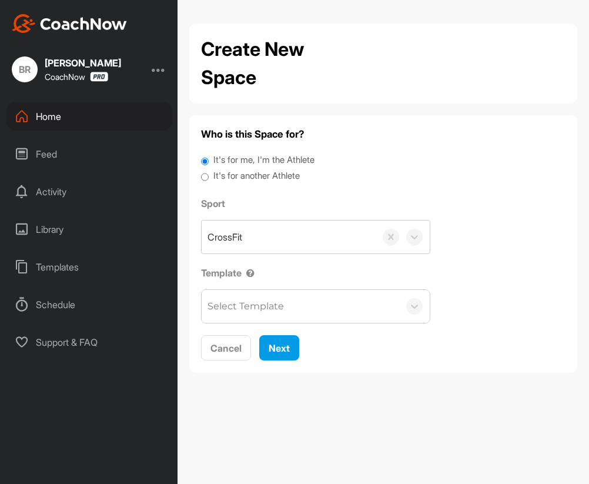
click at [241, 182] on label "It's for another Athlete" at bounding box center [256, 176] width 86 height 14
click at [209, 182] on input "It's for another Athlete" at bounding box center [205, 177] width 8 height 16
radio input "true"
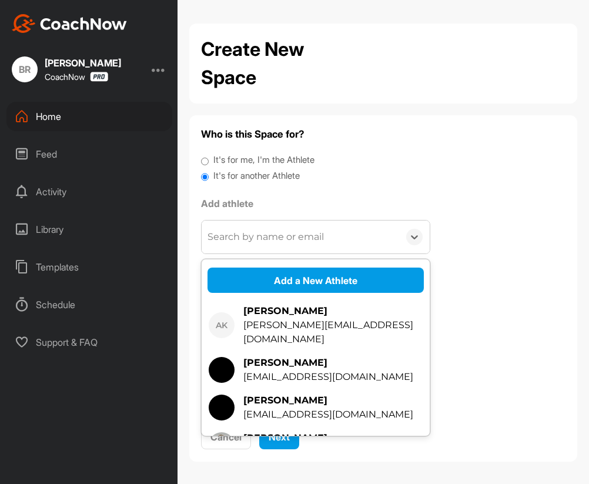
click at [250, 238] on div "Search by name or email" at bounding box center [265, 237] width 116 height 14
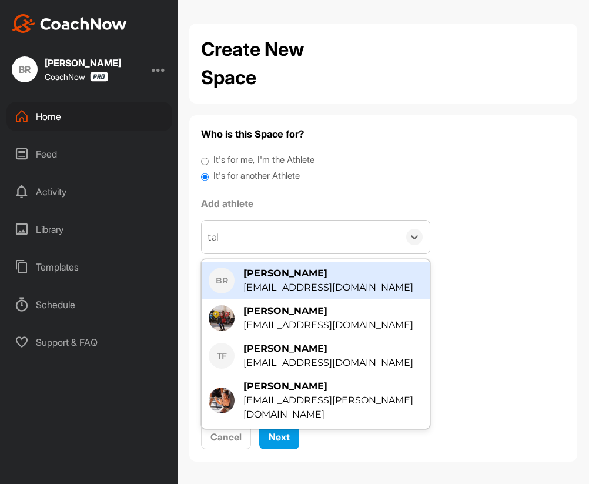
type input "tall"
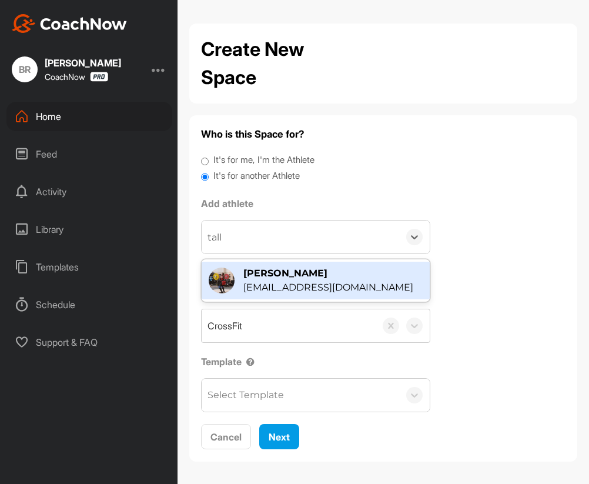
click at [282, 262] on div "Talley Halvorson talleyhalvorson@gmail.com" at bounding box center [316, 280] width 228 height 38
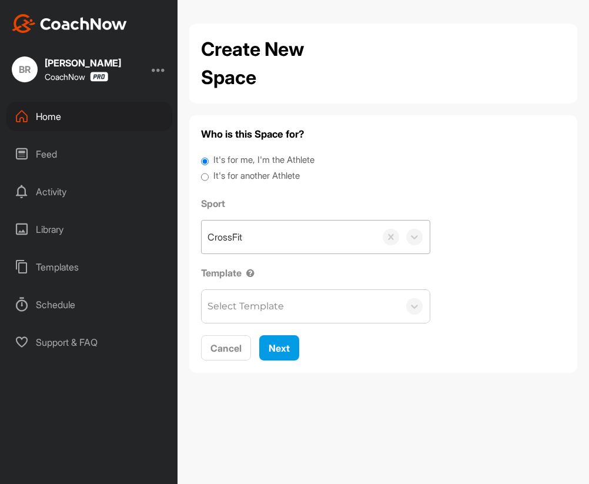
click at [247, 243] on div "CrossFit" at bounding box center [289, 236] width 174 height 33
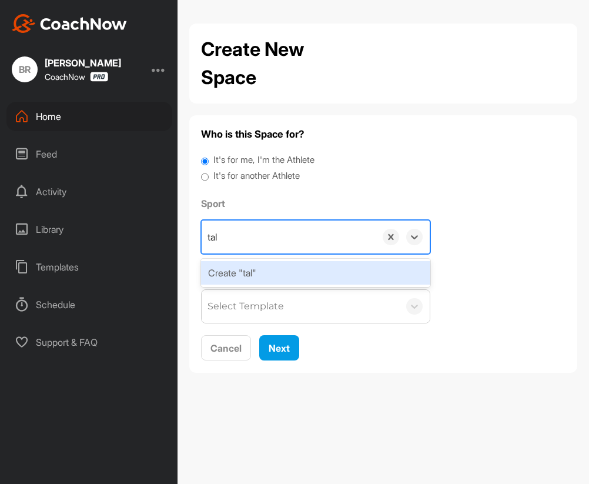
type input "tal"
click at [250, 176] on label "It's for another Athlete" at bounding box center [256, 176] width 86 height 14
click at [209, 176] on input "It's for another Athlete" at bounding box center [205, 177] width 8 height 16
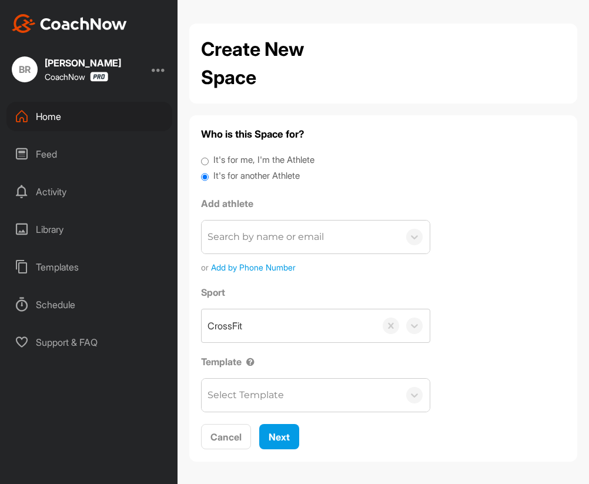
click at [251, 239] on div "Search by name or email" at bounding box center [265, 237] width 116 height 14
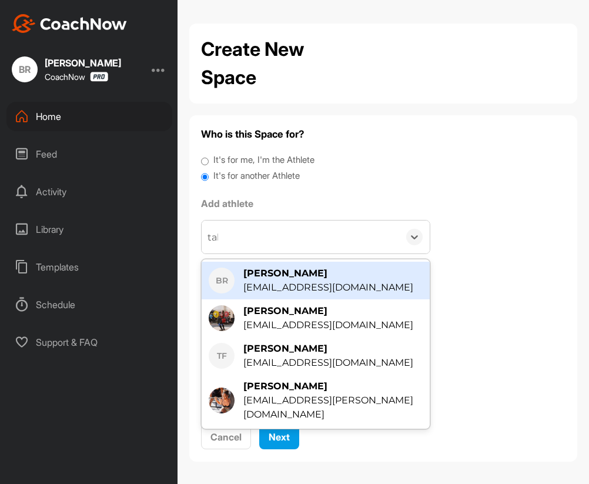
type input "tall"
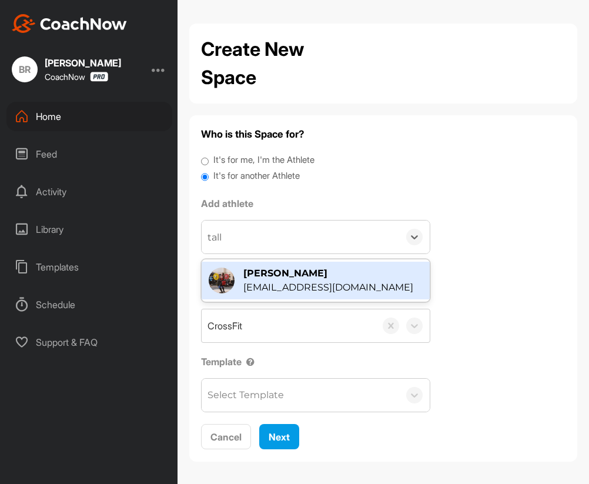
click at [293, 275] on div "[PERSON_NAME]" at bounding box center [328, 273] width 170 height 14
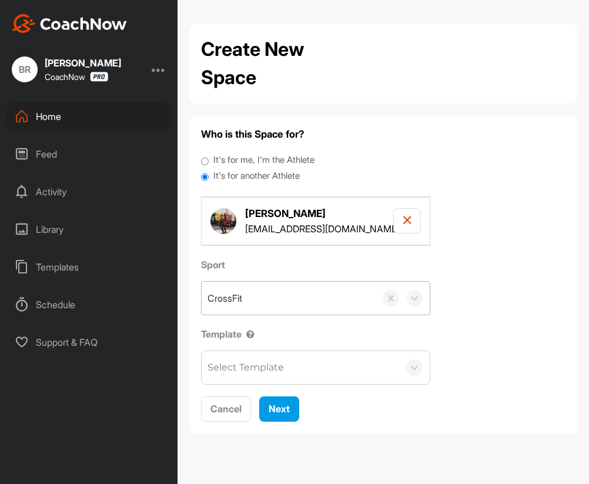
click at [244, 298] on div "CrossFit" at bounding box center [289, 297] width 174 height 33
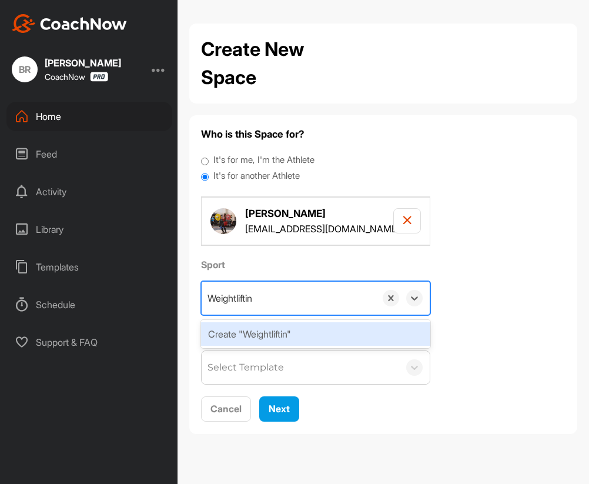
type input "Weightlifting"
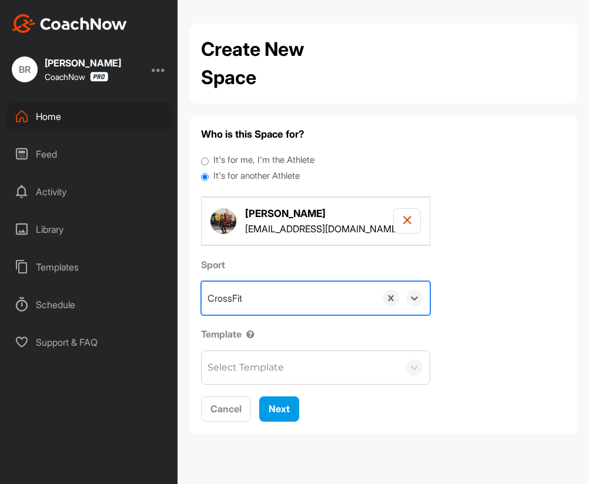
drag, startPoint x: 252, startPoint y: 297, endPoint x: 194, endPoint y: 297, distance: 58.2
click at [194, 297] on div "Who is this Space for? It's for me, I'm the Athlete It's for another Athlete Ta…" at bounding box center [383, 274] width 388 height 318
click at [259, 305] on div "CrossFit" at bounding box center [289, 297] width 174 height 33
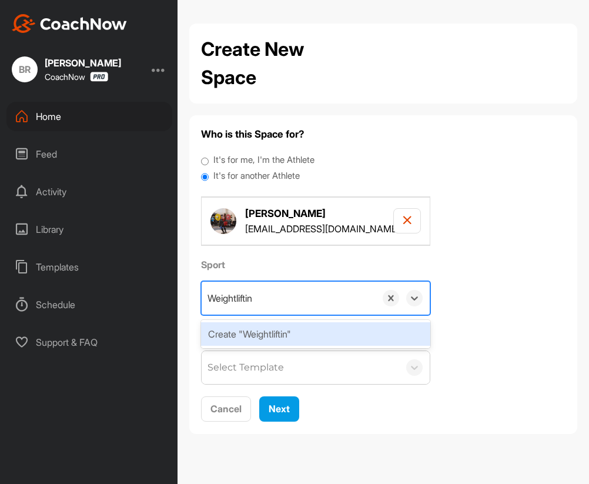
type input "Weightlifting"
drag, startPoint x: 260, startPoint y: 300, endPoint x: 207, endPoint y: 296, distance: 53.0
click at [207, 296] on input "Weightlifting" at bounding box center [235, 298] width 56 height 26
click at [229, 330] on div "Create "Weightlifting"" at bounding box center [315, 334] width 229 height 24
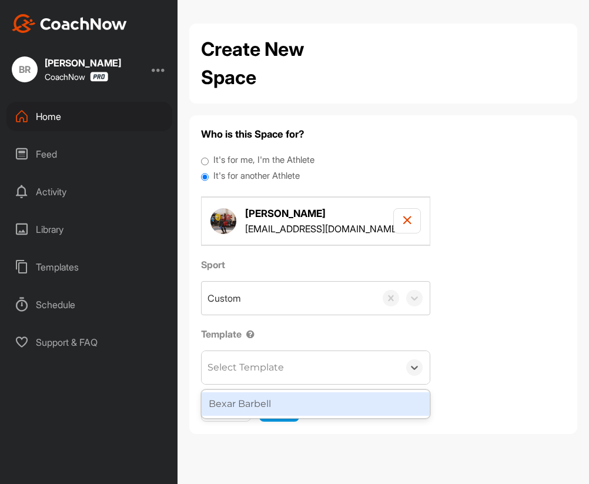
click at [236, 367] on div "Select Template" at bounding box center [245, 367] width 76 height 14
click at [255, 400] on div "Bexar Barbell" at bounding box center [316, 404] width 228 height 24
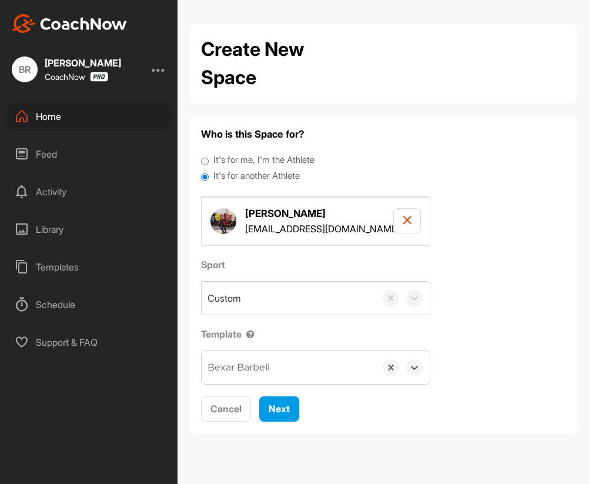
click at [251, 333] on div at bounding box center [250, 334] width 8 height 10
click at [266, 405] on button "Next" at bounding box center [279, 408] width 40 height 25
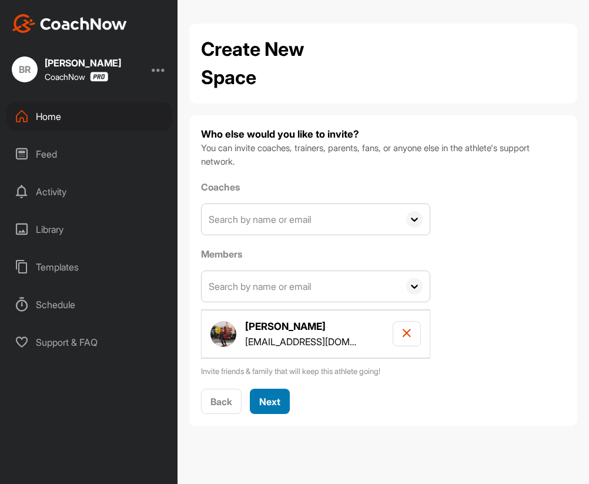
click at [270, 404] on span "Next" at bounding box center [269, 401] width 21 height 12
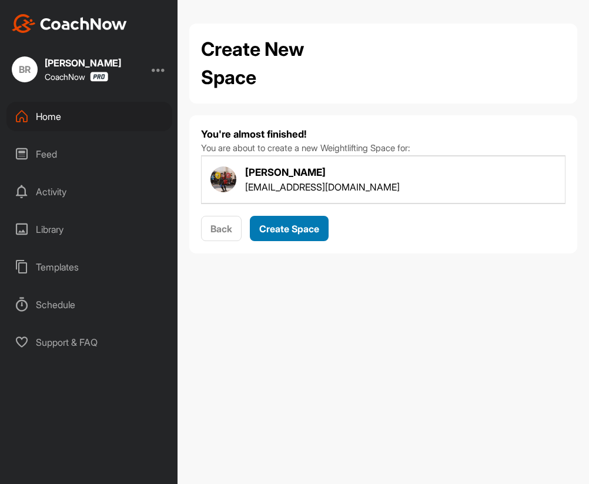
click at [287, 231] on span "Create Space" at bounding box center [289, 229] width 60 height 12
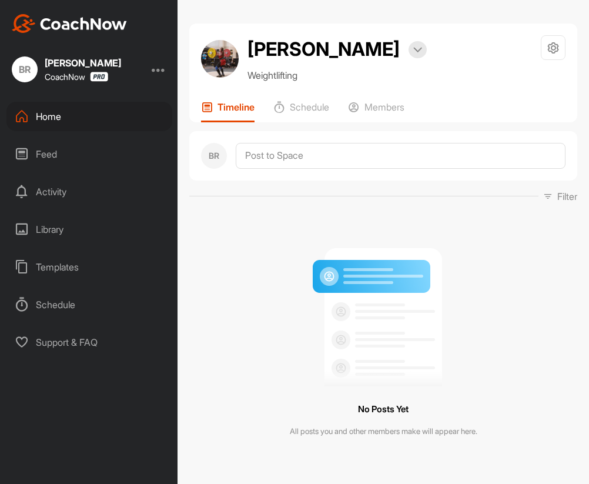
click at [35, 117] on div "Home" at bounding box center [89, 116] width 166 height 29
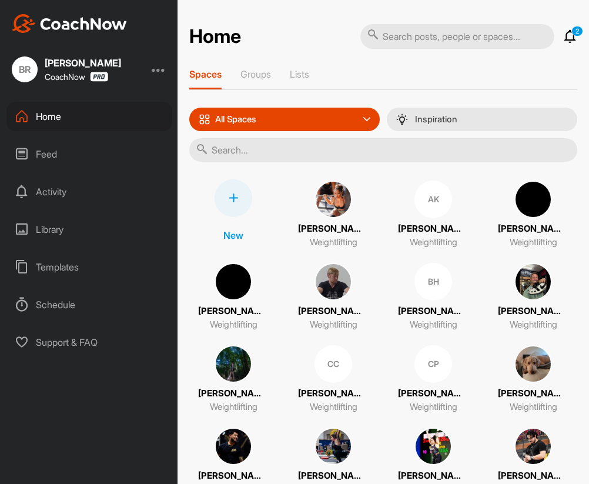
click at [233, 194] on icon at bounding box center [233, 197] width 9 height 9
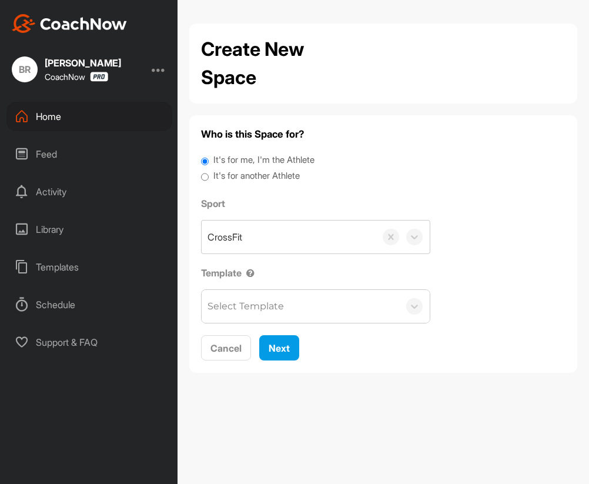
click at [240, 178] on label "It's for another Athlete" at bounding box center [256, 176] width 86 height 14
click at [209, 178] on input "It's for another Athlete" at bounding box center [205, 177] width 8 height 16
radio input "true"
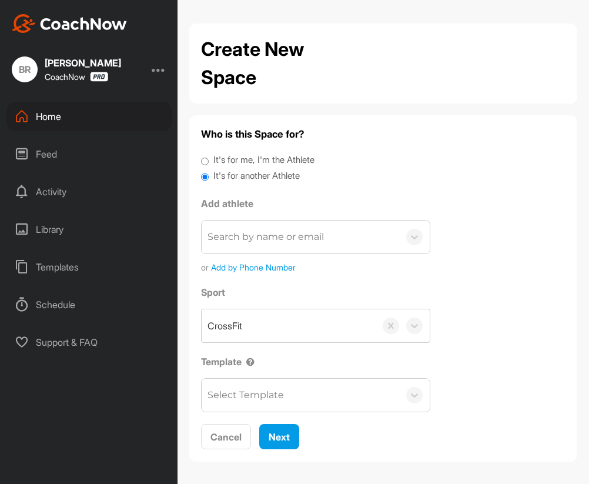
click at [251, 234] on div "Search by name or email" at bounding box center [265, 237] width 116 height 14
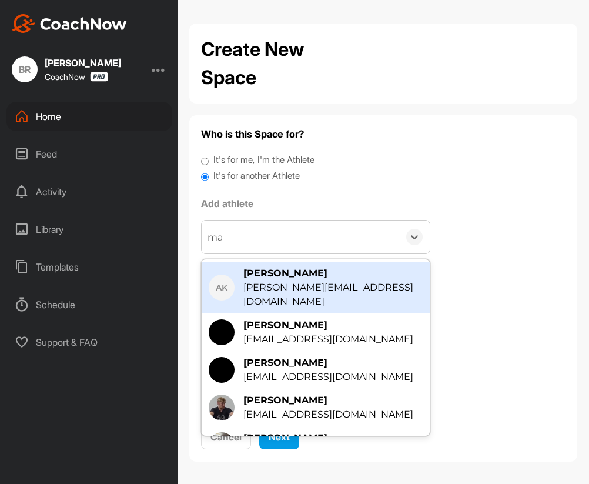
type input "mar"
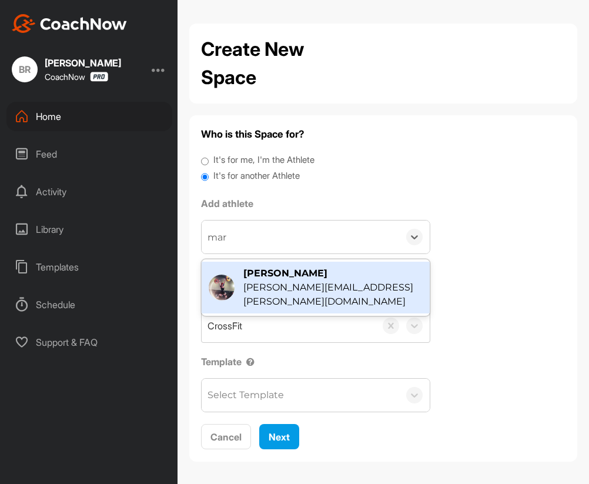
click at [279, 279] on div "[PERSON_NAME]" at bounding box center [332, 273] width 179 height 14
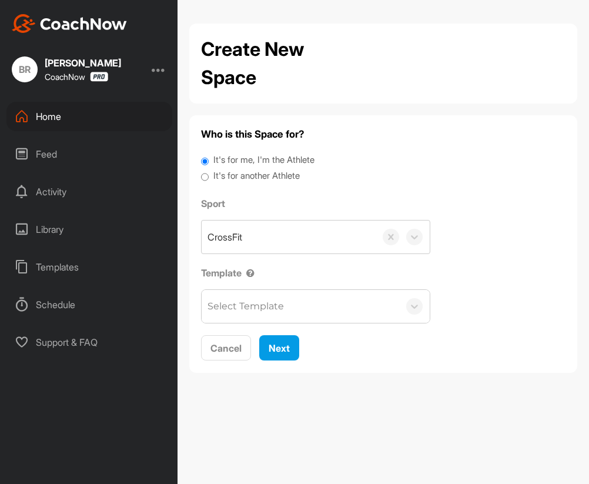
click at [232, 178] on label "It's for another Athlete" at bounding box center [256, 176] width 86 height 14
click at [209, 178] on input "It's for another Athlete" at bounding box center [205, 177] width 8 height 16
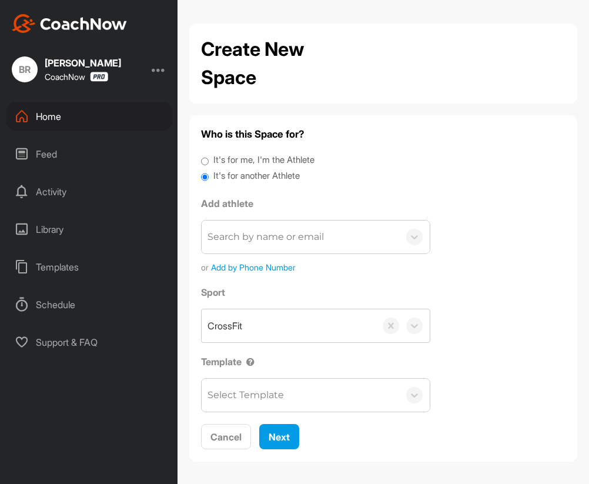
click at [250, 231] on div "Search by name or email" at bounding box center [265, 237] width 116 height 14
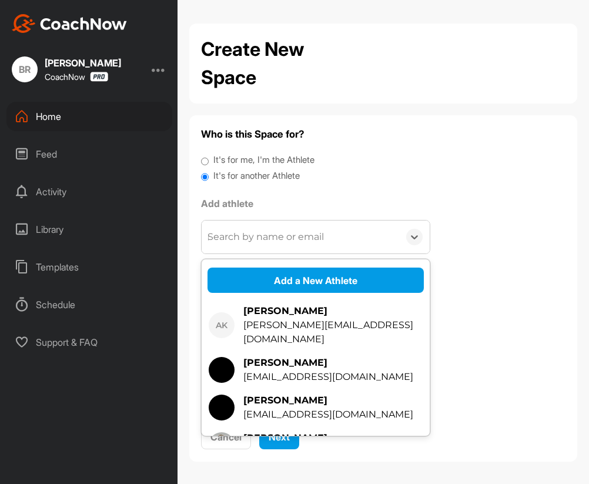
type input "mar"
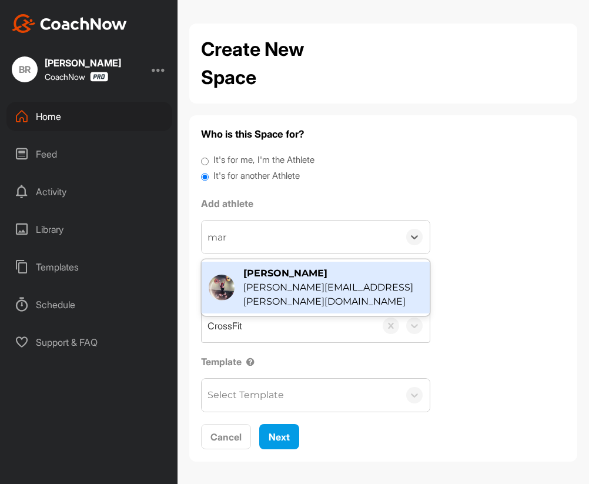
click at [271, 277] on div "[PERSON_NAME]" at bounding box center [332, 273] width 179 height 14
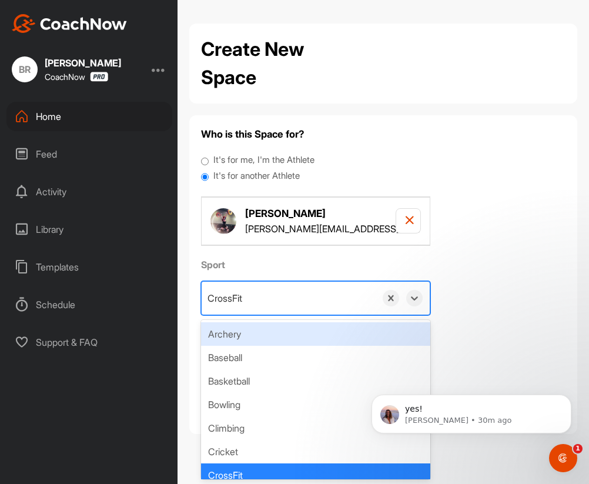
click at [242, 296] on div "CrossFit" at bounding box center [224, 298] width 35 height 14
paste input "Weightlifting"
type input "Weightlifting"
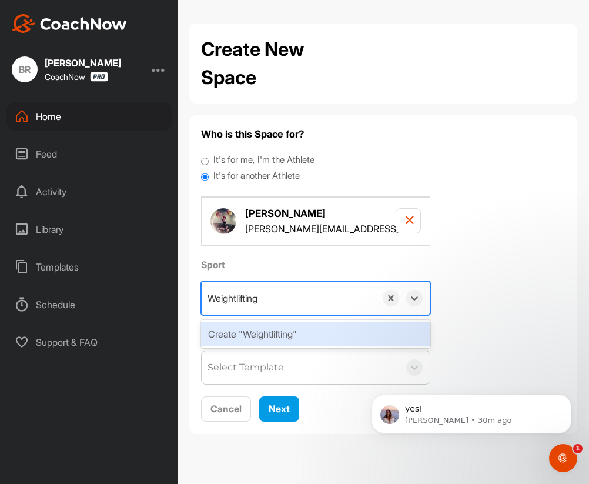
click at [260, 335] on div "Create "Weightlifting"" at bounding box center [315, 334] width 229 height 24
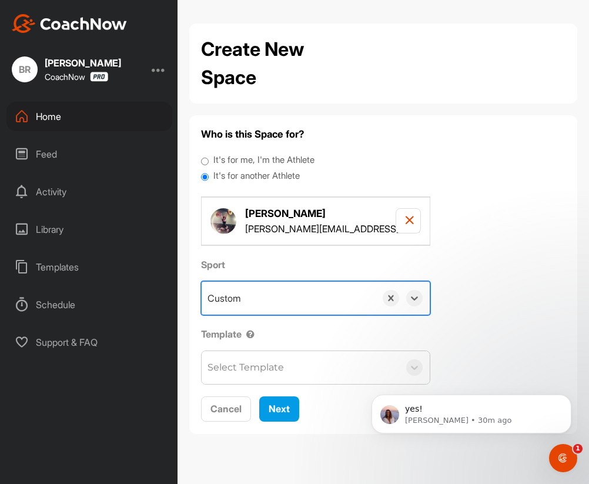
click at [254, 363] on div "Select Template" at bounding box center [245, 367] width 76 height 14
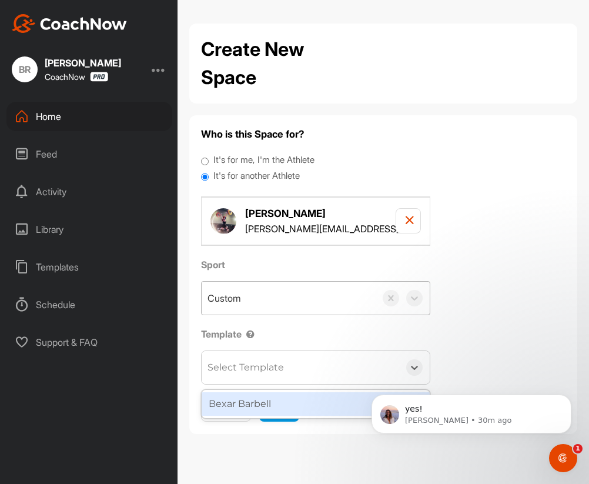
click at [254, 406] on div "Bexar Barbell" at bounding box center [316, 404] width 228 height 24
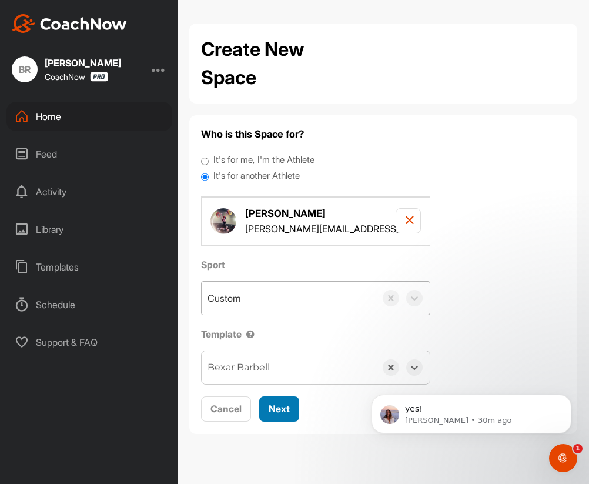
click at [281, 410] on span "Next" at bounding box center [279, 408] width 21 height 12
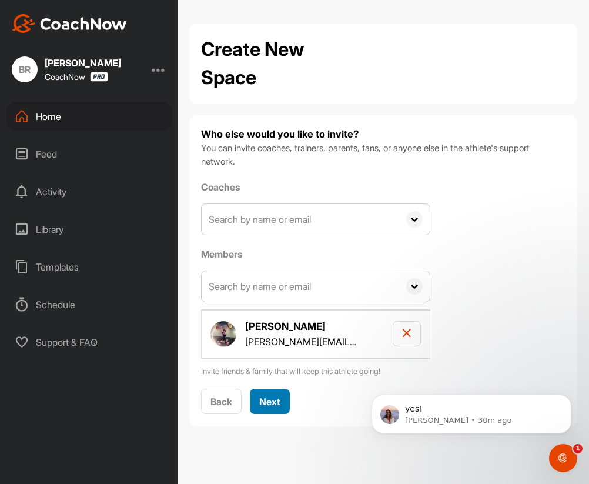
click at [272, 400] on span "Next" at bounding box center [269, 401] width 21 height 12
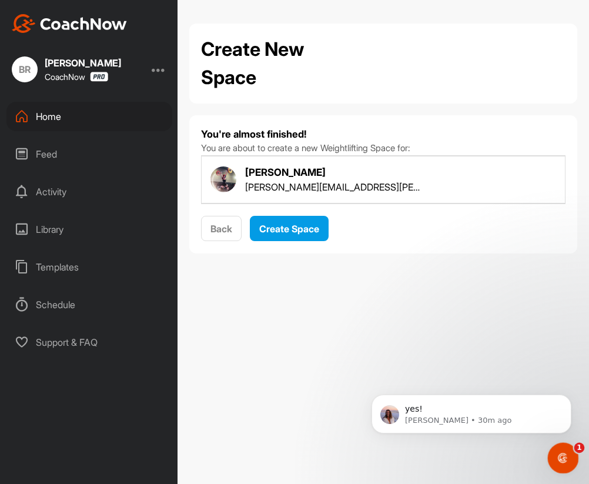
click at [564, 457] on icon "Open Intercom Messenger" at bounding box center [561, 456] width 19 height 19
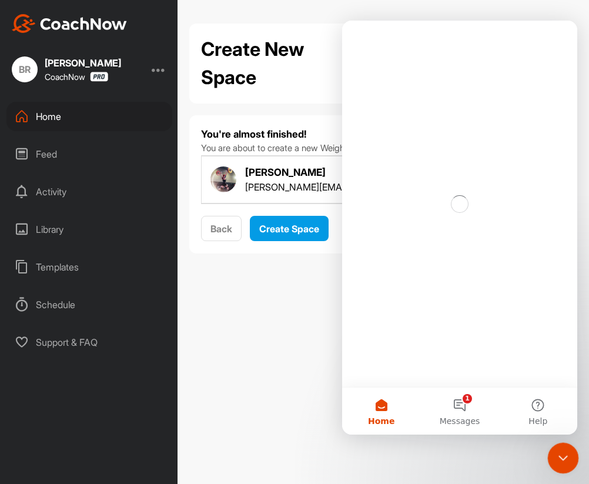
click at [565, 453] on icon "Close Intercom Messenger" at bounding box center [561, 456] width 14 height 14
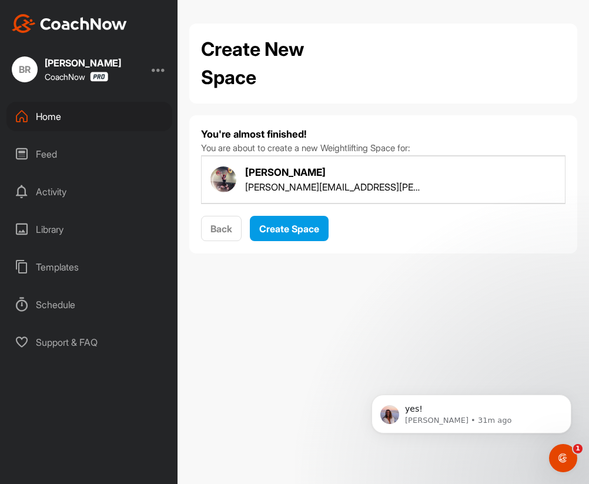
click at [381, 82] on div "Create New Space" at bounding box center [383, 63] width 364 height 56
click at [293, 224] on span "Create Space" at bounding box center [289, 229] width 60 height 12
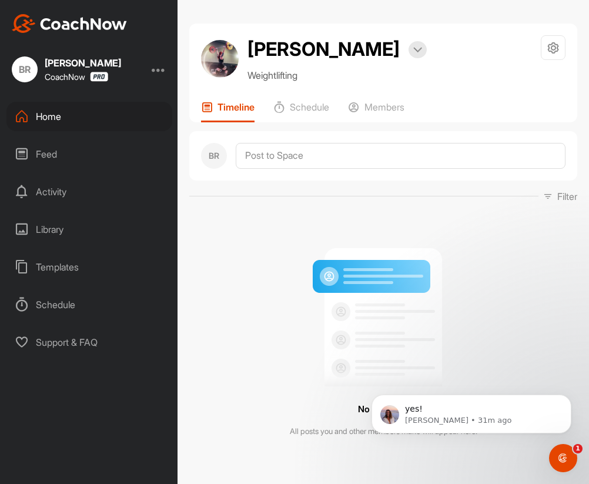
click at [56, 117] on div "Home" at bounding box center [89, 116] width 166 height 29
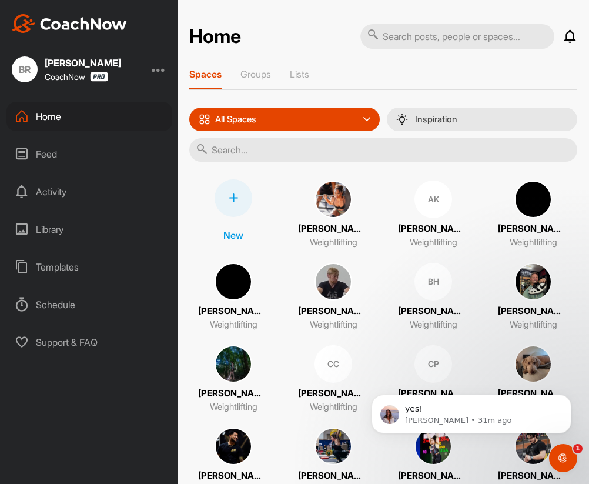
click at [229, 190] on div at bounding box center [233, 198] width 38 height 38
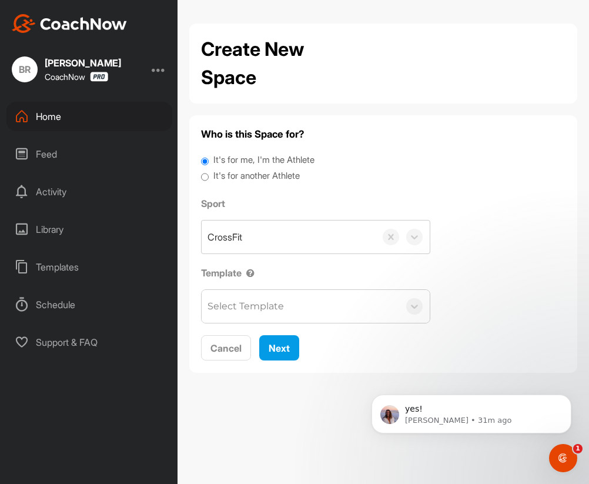
click at [240, 179] on label "It's for another Athlete" at bounding box center [256, 176] width 86 height 14
click at [209, 179] on input "It's for another Athlete" at bounding box center [205, 177] width 8 height 16
radio input "true"
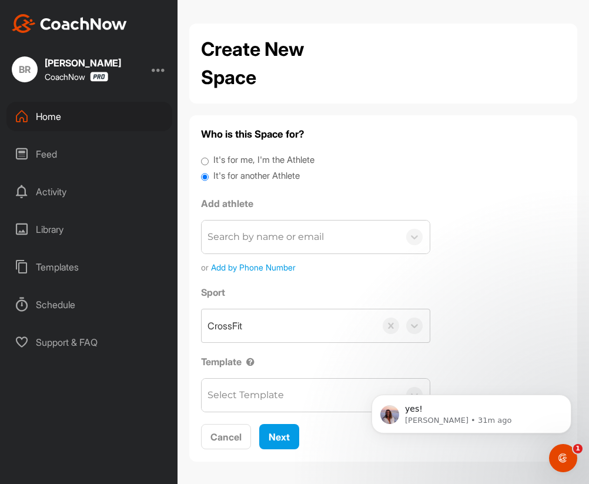
click at [250, 241] on div "Search by name or email" at bounding box center [265, 237] width 116 height 14
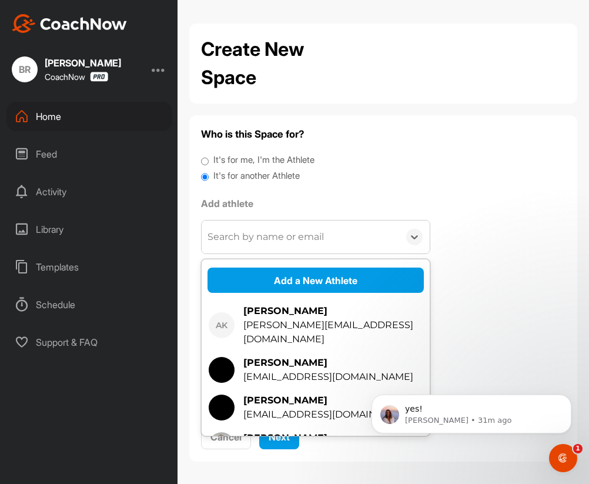
type input "f"
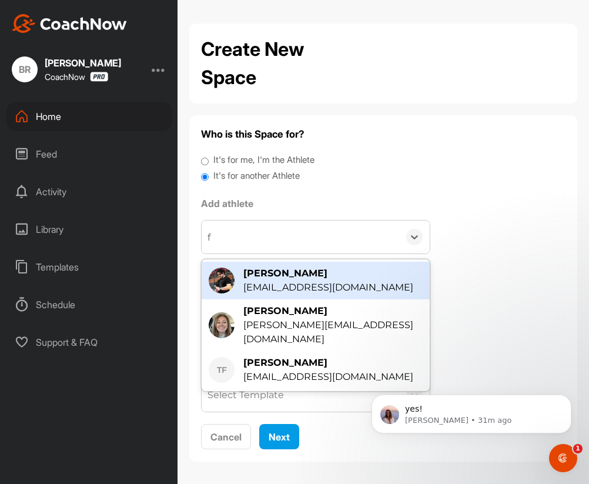
click at [274, 287] on div "[EMAIL_ADDRESS][DOMAIN_NAME]" at bounding box center [328, 287] width 170 height 14
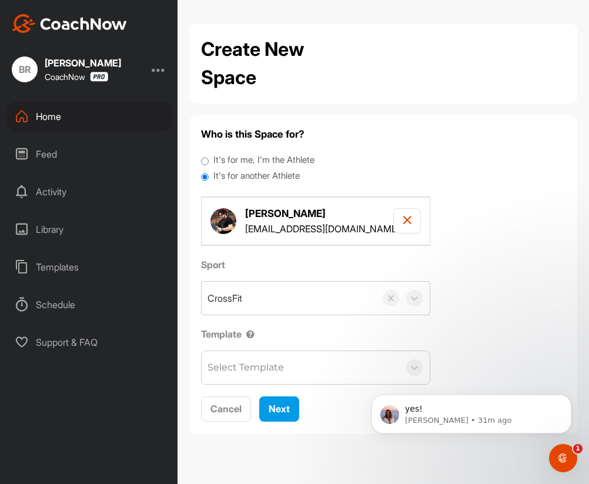
click at [246, 180] on label "It's for another Athlete" at bounding box center [256, 176] width 86 height 14
click at [209, 180] on input "It's for another Athlete" at bounding box center [205, 177] width 8 height 16
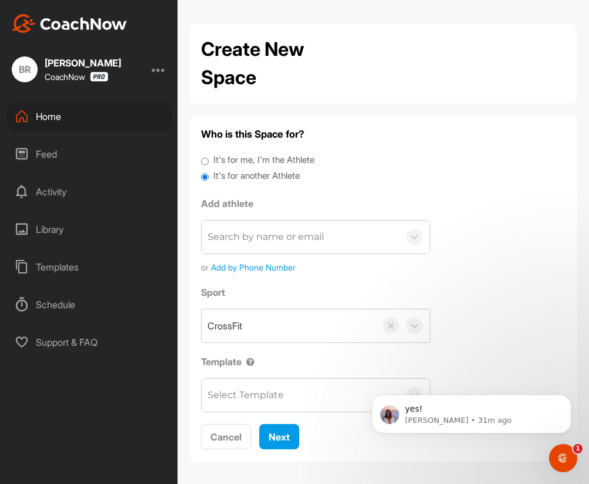
click at [259, 240] on div "Search by name or email" at bounding box center [265, 237] width 116 height 14
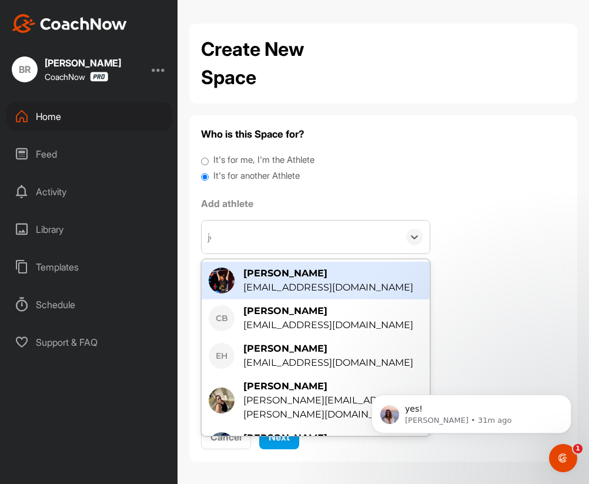
type input "jon"
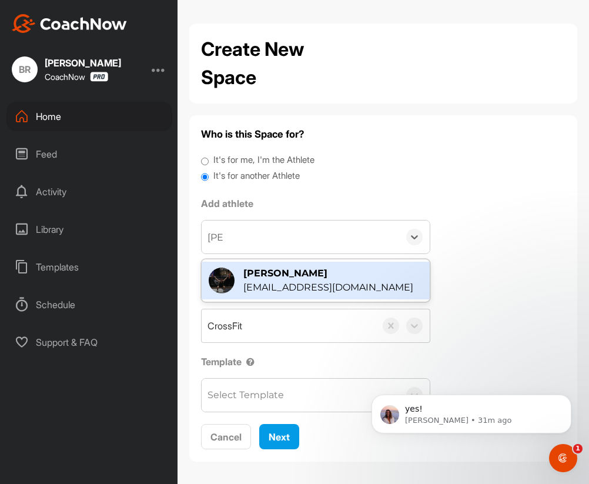
click at [296, 354] on div "Template Select Template" at bounding box center [315, 383] width 229 height 58
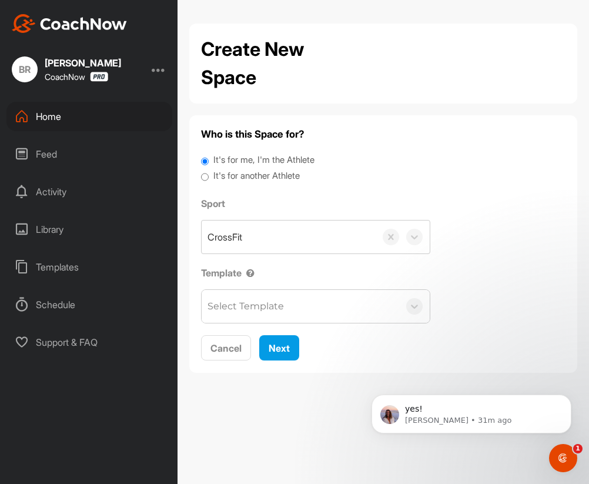
click at [250, 172] on label "It's for another Athlete" at bounding box center [256, 176] width 86 height 14
click at [209, 172] on input "It's for another Athlete" at bounding box center [205, 177] width 8 height 16
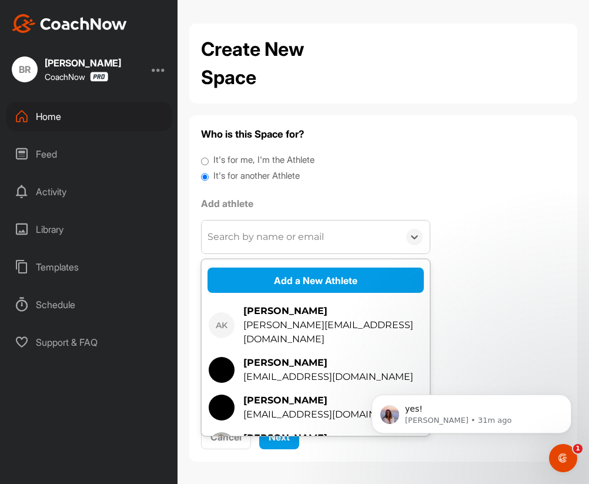
click at [249, 238] on div "Search by name or email" at bounding box center [265, 237] width 116 height 14
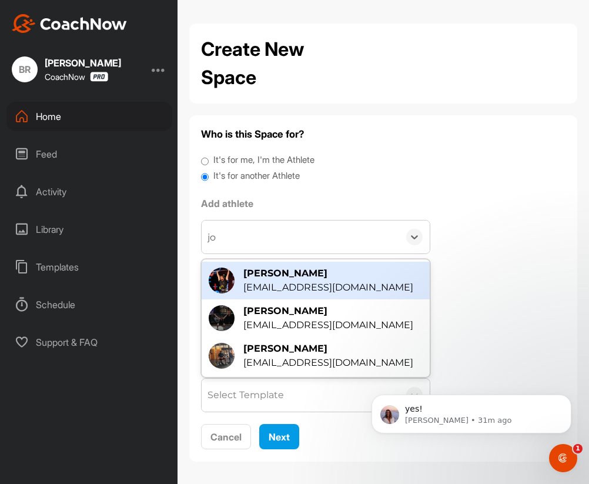
type input "jon"
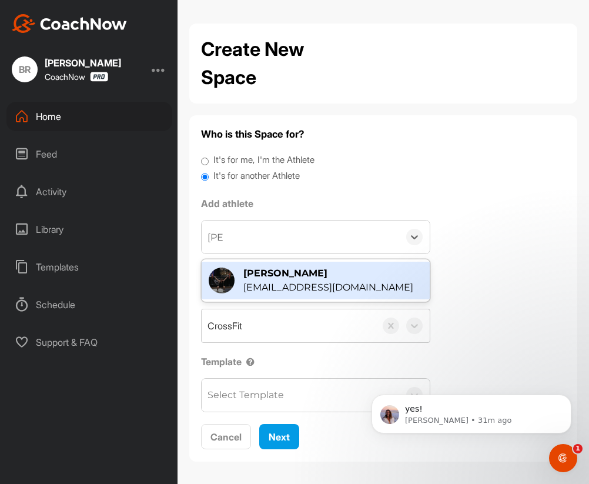
click at [261, 274] on div "[PERSON_NAME]" at bounding box center [328, 273] width 170 height 14
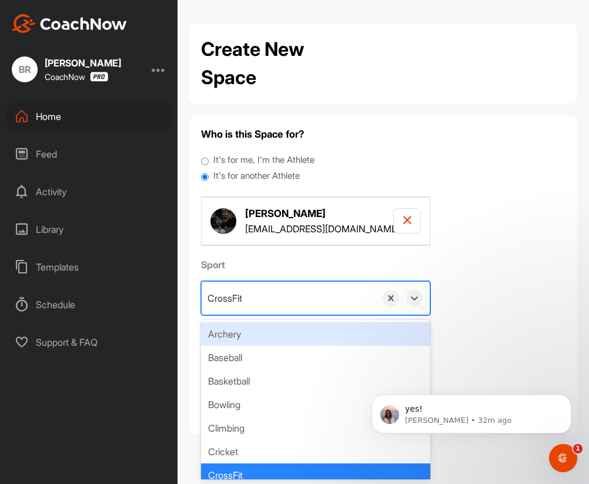
click at [230, 298] on div "CrossFit" at bounding box center [224, 298] width 35 height 14
paste input "Weightlifting"
type input "Weightlifting"
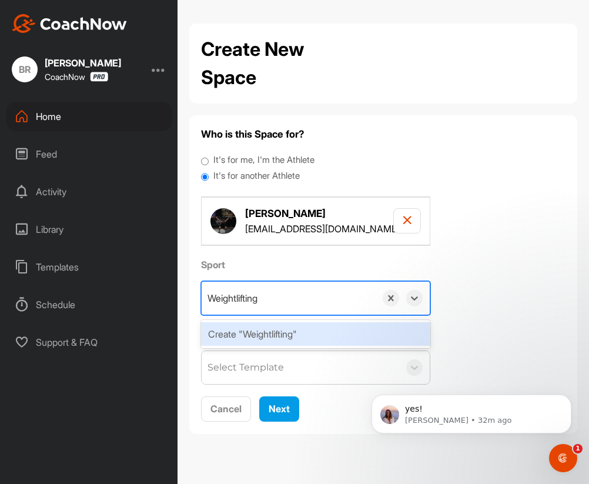
click at [249, 338] on div "Create "Weightlifting"" at bounding box center [315, 334] width 229 height 24
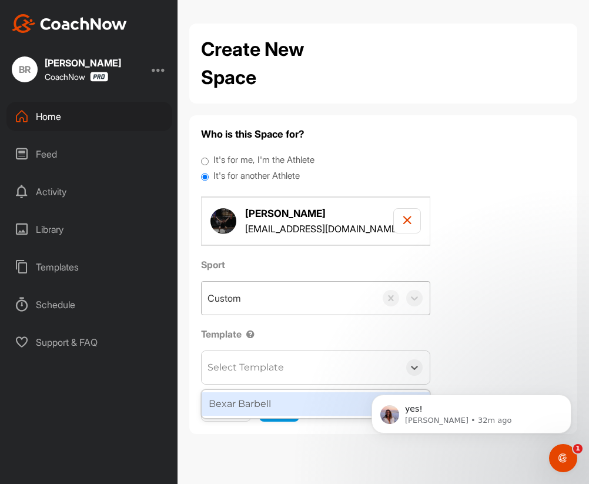
click at [247, 364] on div "Select Template" at bounding box center [245, 367] width 76 height 14
click at [253, 404] on div "Bexar Barbell" at bounding box center [316, 404] width 228 height 24
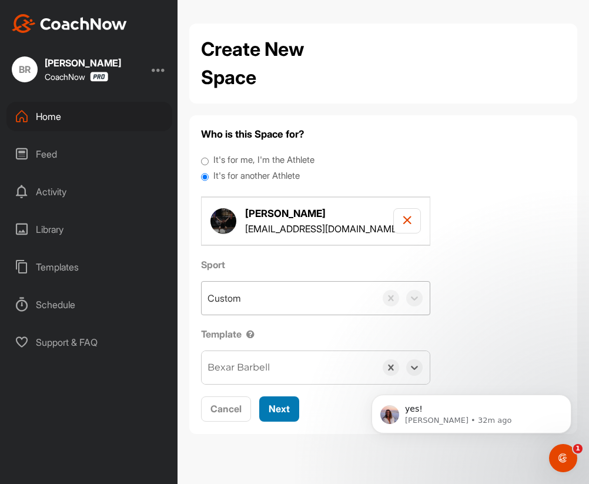
click at [281, 415] on button "Next" at bounding box center [279, 408] width 40 height 25
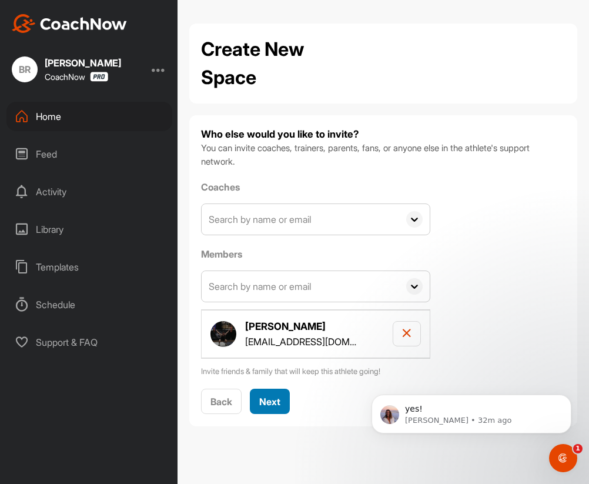
click at [270, 400] on span "Next" at bounding box center [269, 401] width 21 height 12
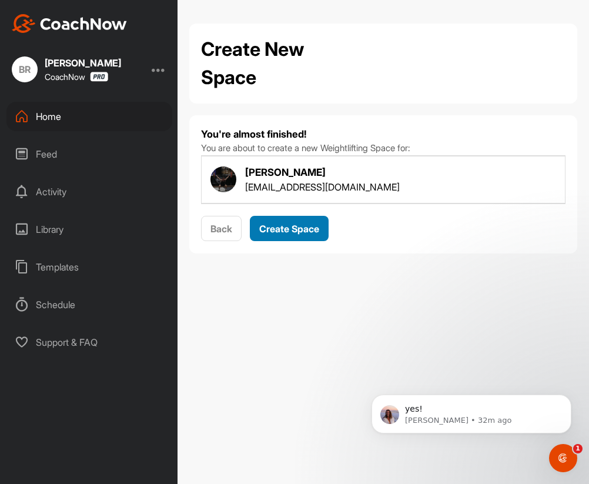
click at [287, 223] on span "Create Space" at bounding box center [289, 229] width 60 height 12
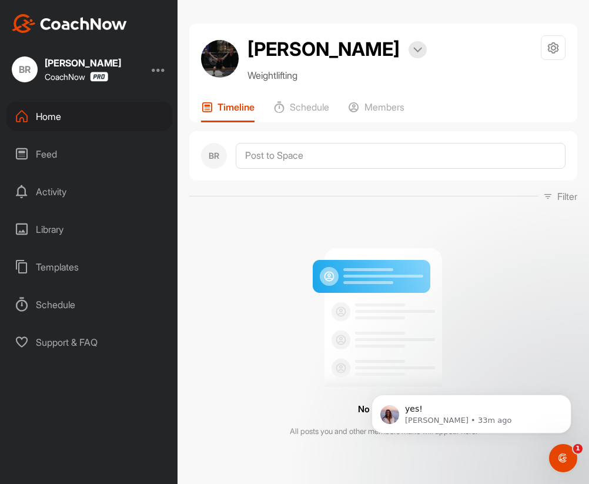
click at [54, 121] on div "Home" at bounding box center [89, 116] width 166 height 29
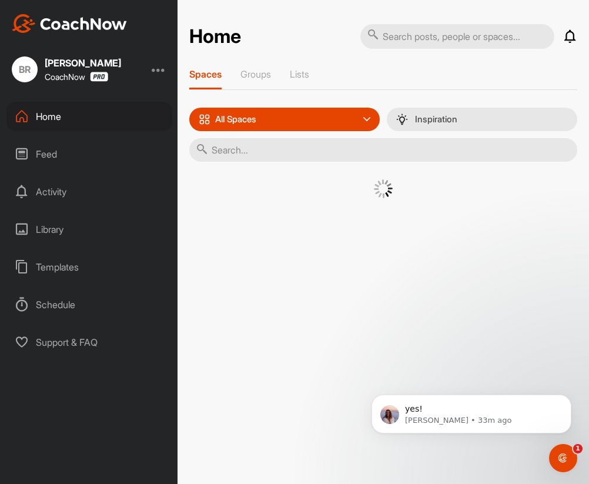
click at [284, 15] on div "Home Notifications Invitations View All Spaces Groups Lists All Spaces All spac…" at bounding box center [382, 242] width 411 height 484
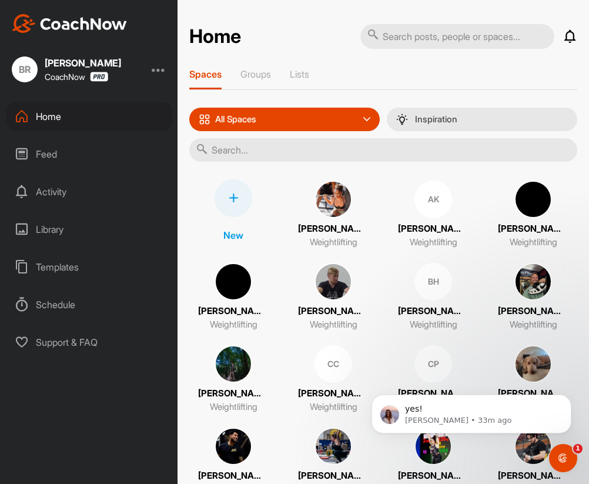
click at [237, 194] on icon at bounding box center [233, 197] width 9 height 9
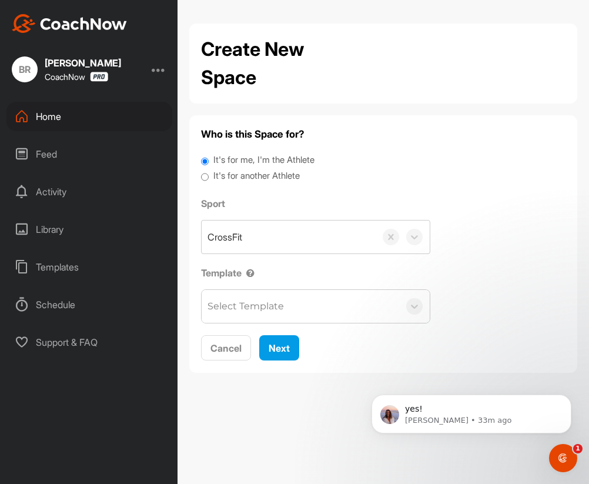
click at [236, 181] on label "It's for another Athlete" at bounding box center [256, 176] width 86 height 14
click at [209, 181] on input "It's for another Athlete" at bounding box center [205, 177] width 8 height 16
radio input "true"
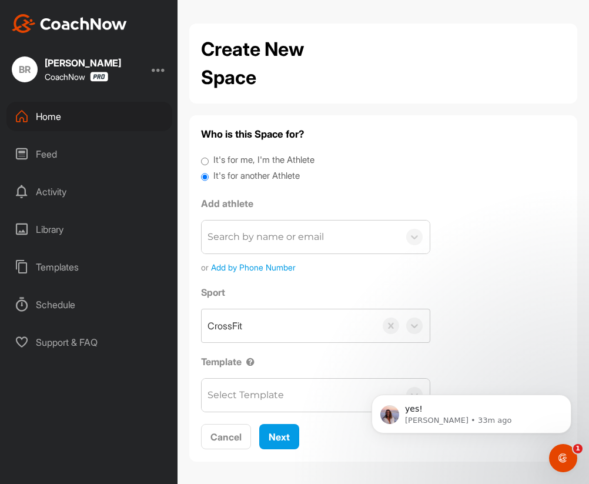
click at [213, 179] on label "It's for another Athlete" at bounding box center [256, 176] width 86 height 14
click at [209, 179] on input "It's for another Athlete" at bounding box center [205, 177] width 8 height 16
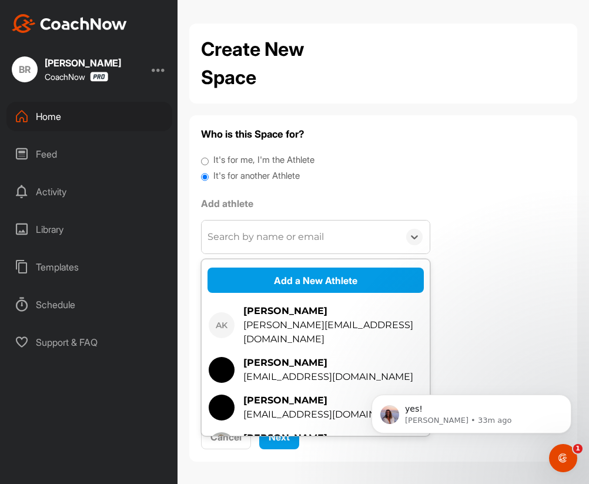
click at [233, 239] on div "Search by name or email" at bounding box center [265, 237] width 116 height 14
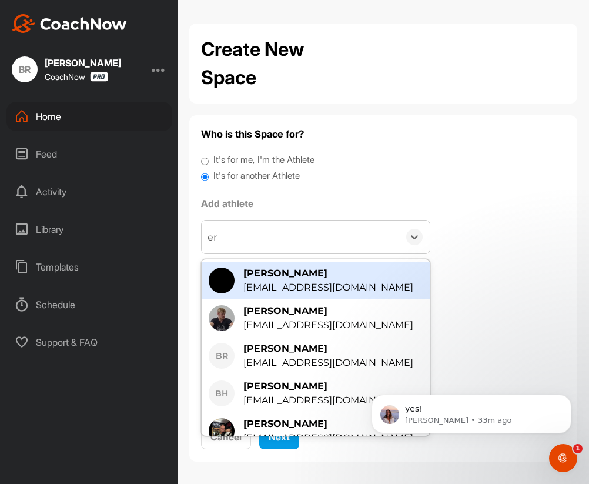
type input "eri"
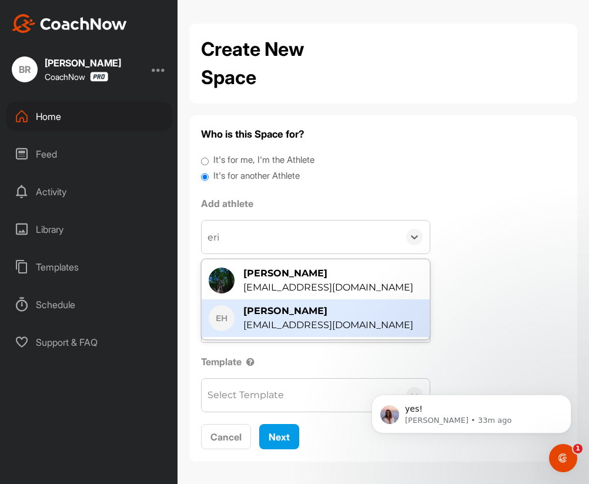
click at [295, 307] on div "[PERSON_NAME]" at bounding box center [328, 311] width 170 height 14
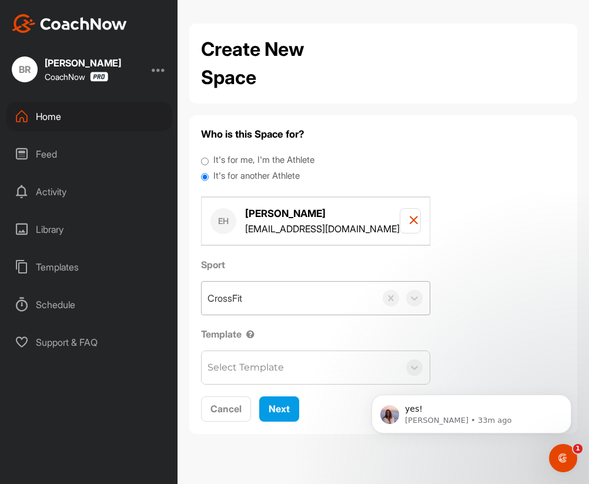
click at [254, 288] on div "CrossFit" at bounding box center [289, 297] width 174 height 33
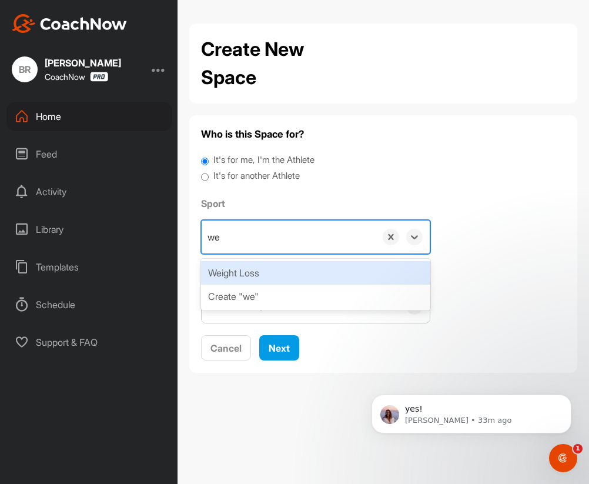
type input "w"
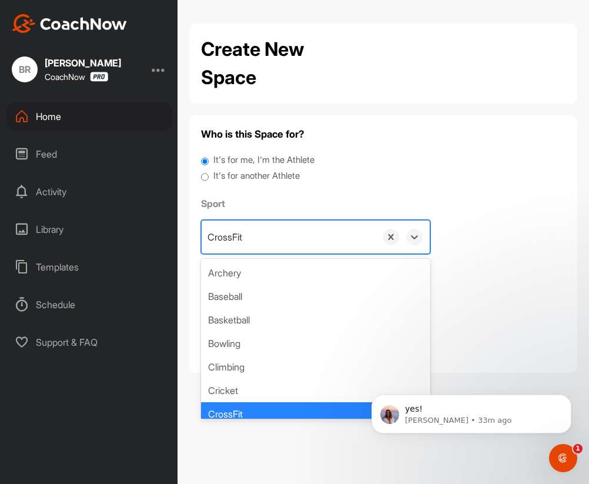
paste input "Weightlifting"
type input "Weightlifting"
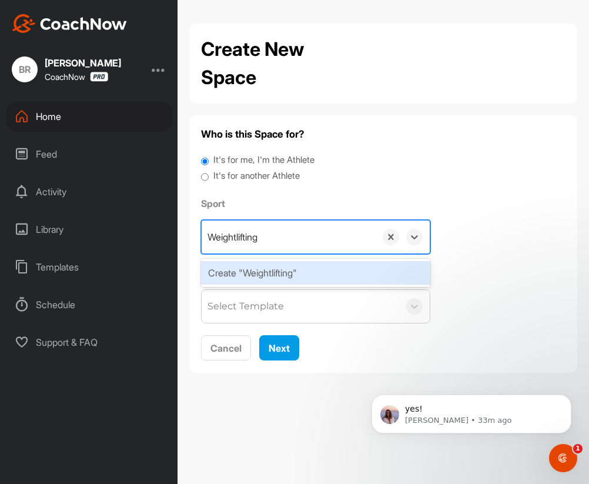
click at [256, 273] on div "Create "Weightlifting"" at bounding box center [315, 273] width 229 height 24
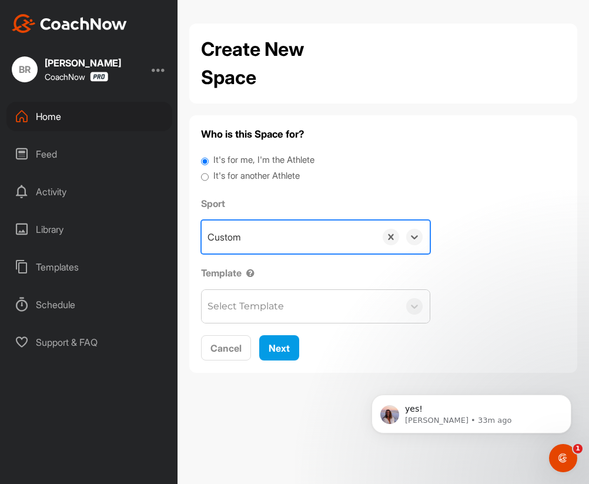
click at [254, 309] on div "Select Template" at bounding box center [245, 306] width 76 height 14
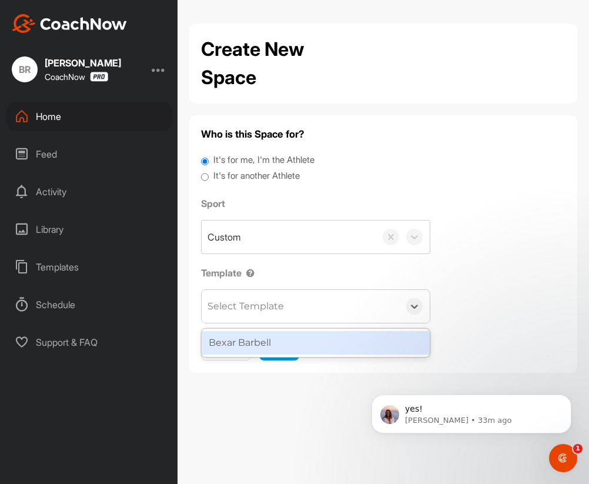
click at [254, 341] on div "Bexar Barbell" at bounding box center [316, 343] width 228 height 24
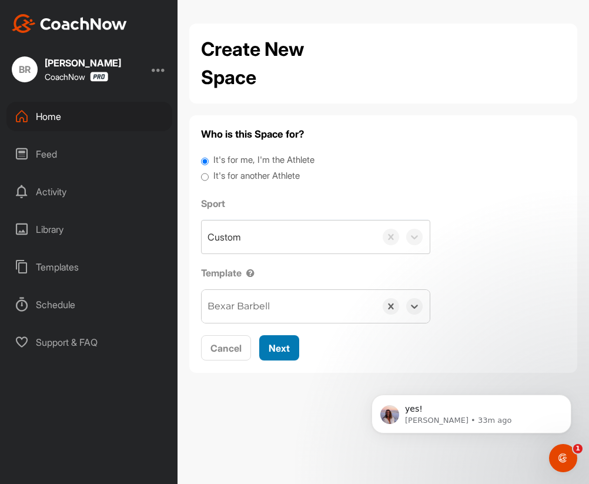
click at [271, 345] on span "Next" at bounding box center [279, 348] width 21 height 12
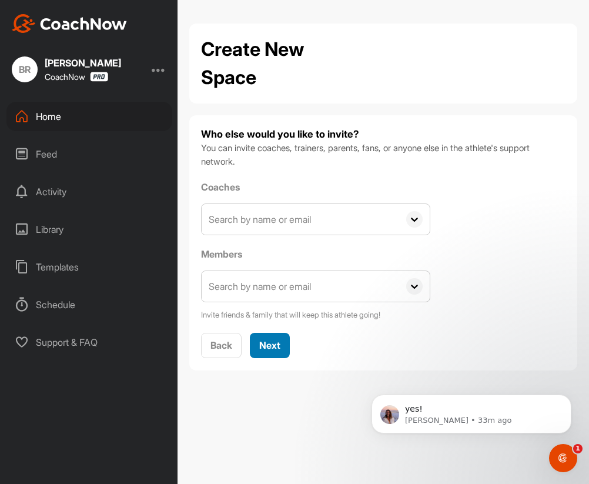
click at [266, 351] on div "Next" at bounding box center [269, 345] width 21 height 14
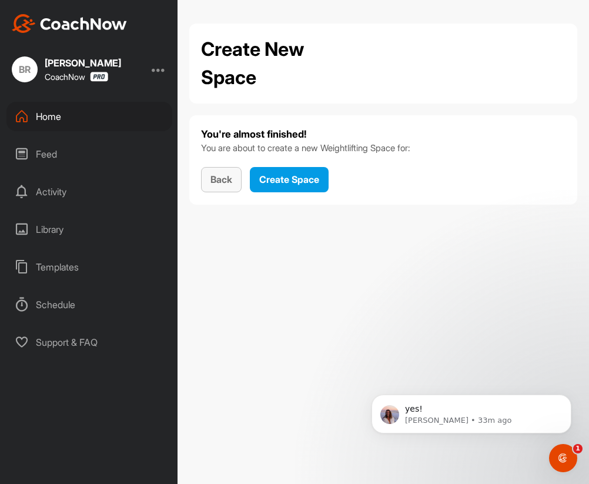
click at [222, 176] on span "Back" at bounding box center [221, 179] width 22 height 12
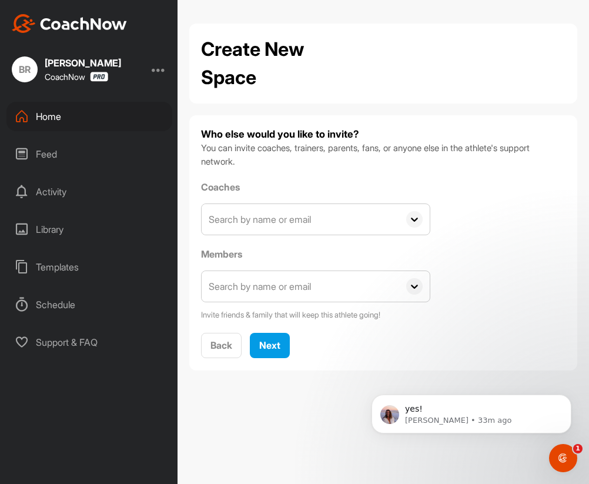
click at [233, 215] on input "text" at bounding box center [300, 219] width 197 height 31
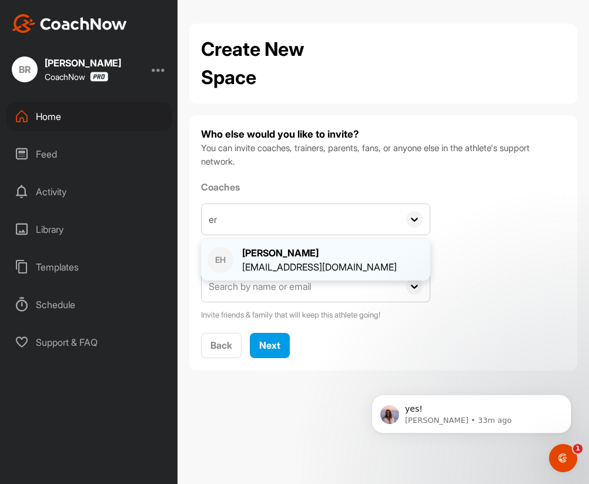
type input "er"
click at [261, 253] on div "[PERSON_NAME]" at bounding box center [319, 253] width 155 height 14
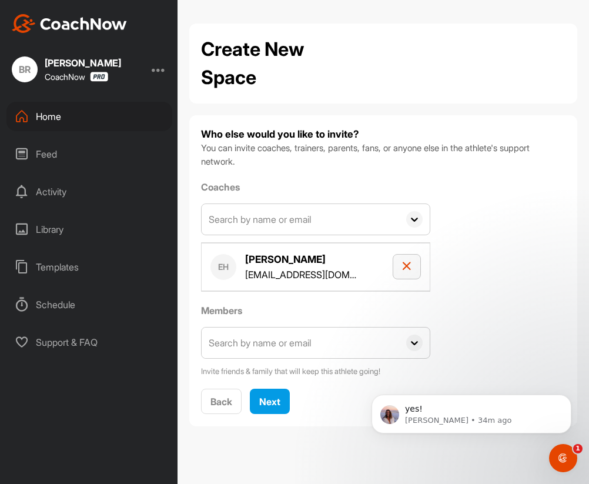
click at [403, 267] on icon "button" at bounding box center [406, 265] width 9 height 9
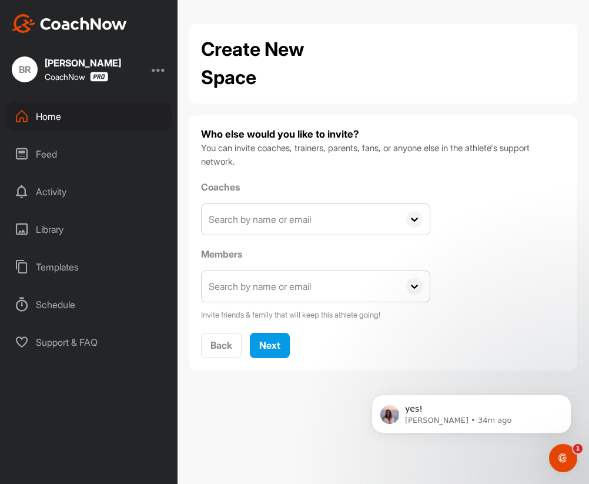
click at [275, 289] on input "text" at bounding box center [300, 286] width 197 height 31
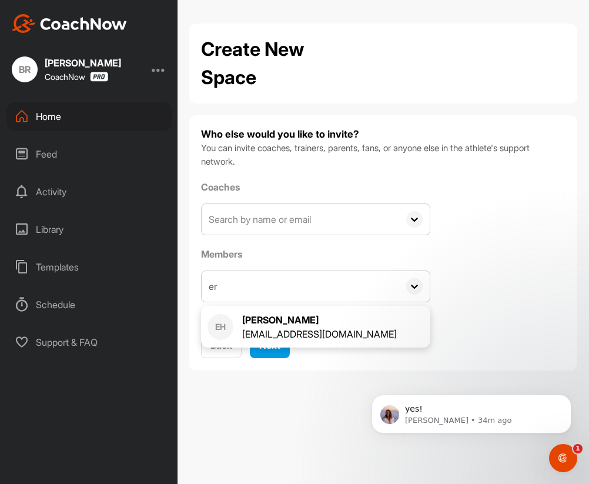
type input "er"
click at [109, 115] on div "Home" at bounding box center [89, 116] width 166 height 29
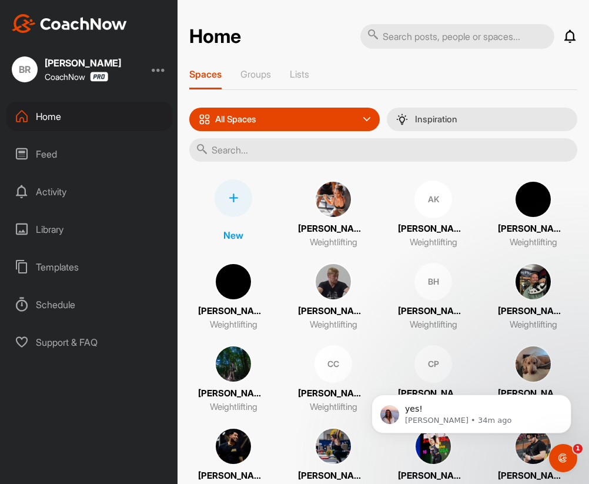
click at [243, 193] on div at bounding box center [233, 198] width 38 height 38
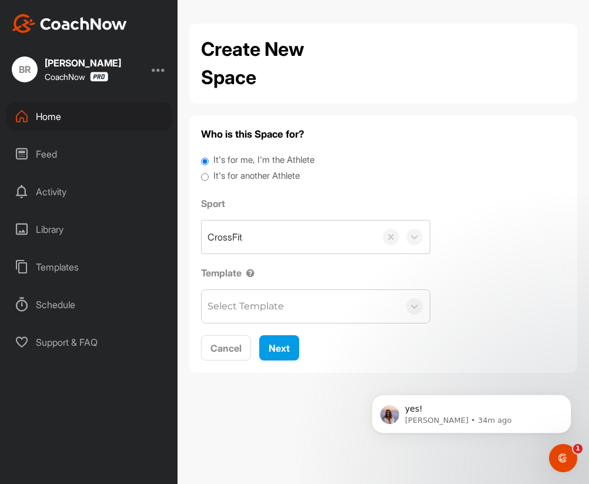
click at [252, 177] on label "It's for another Athlete" at bounding box center [256, 176] width 86 height 14
click at [209, 177] on input "It's for another Athlete" at bounding box center [205, 177] width 8 height 16
radio input "true"
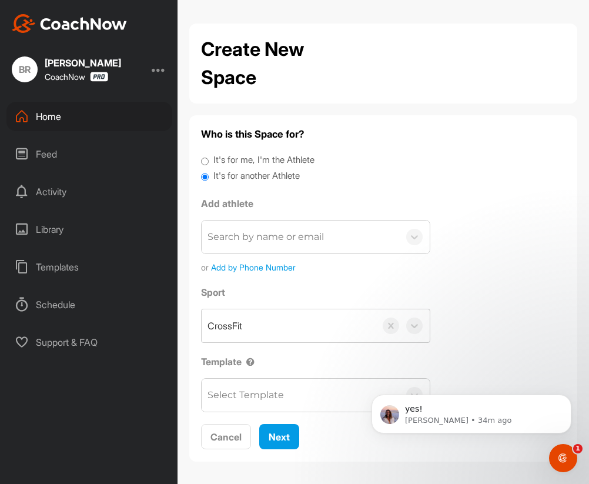
click at [250, 239] on div "Search by name or email" at bounding box center [265, 237] width 116 height 14
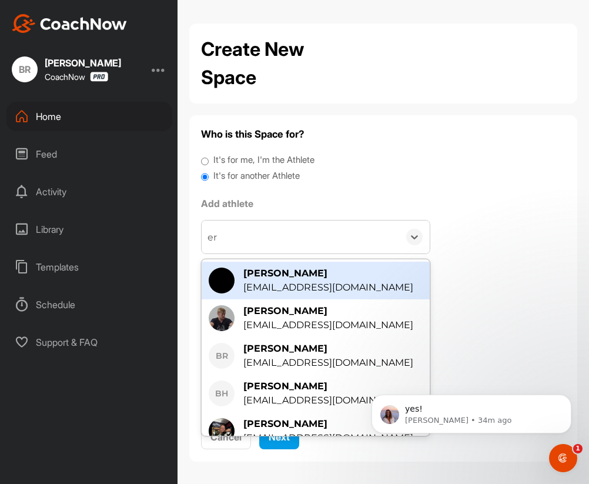
type input "eri"
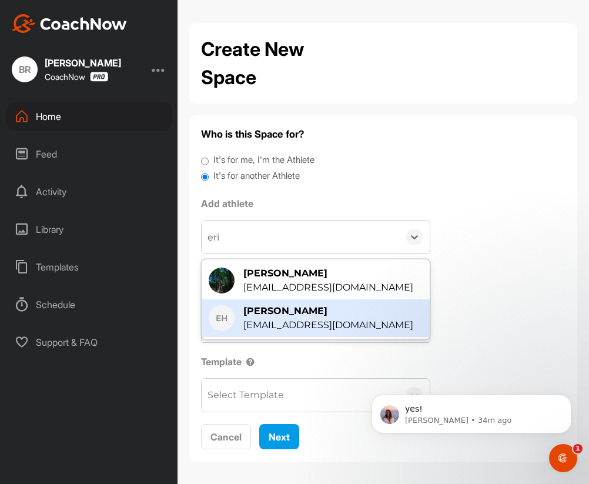
click at [283, 322] on div "[EMAIL_ADDRESS][DOMAIN_NAME]" at bounding box center [328, 325] width 170 height 14
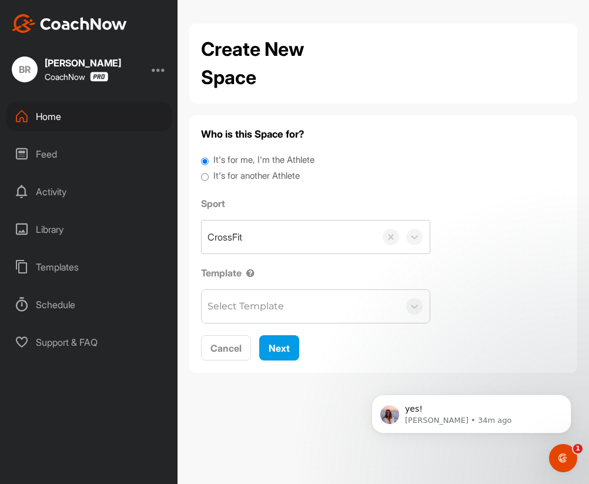
click at [251, 177] on label "It's for another Athlete" at bounding box center [256, 176] width 86 height 14
click at [209, 177] on input "It's for another Athlete" at bounding box center [205, 177] width 8 height 16
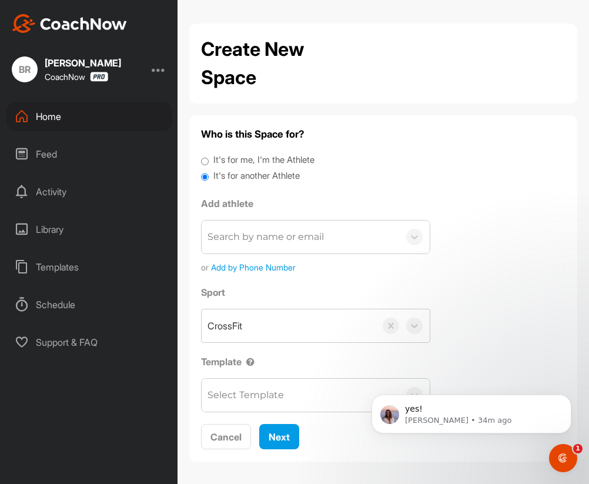
click at [241, 240] on div "Search by name or email" at bounding box center [265, 237] width 116 height 14
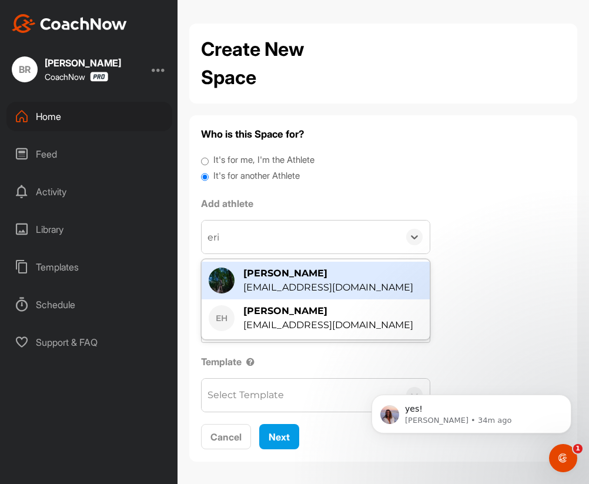
type input "eric"
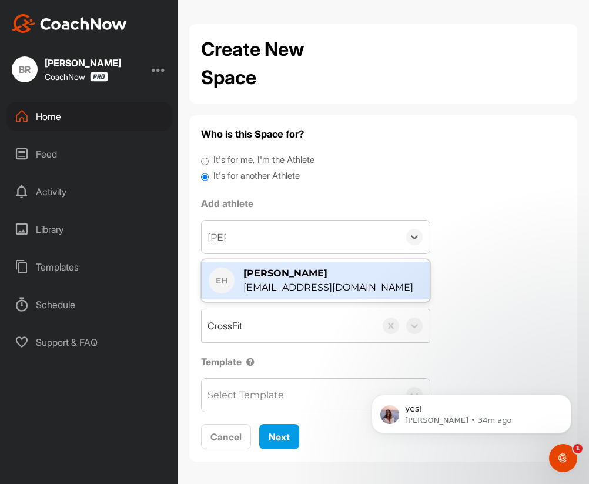
click at [270, 274] on div "[PERSON_NAME]" at bounding box center [328, 273] width 170 height 14
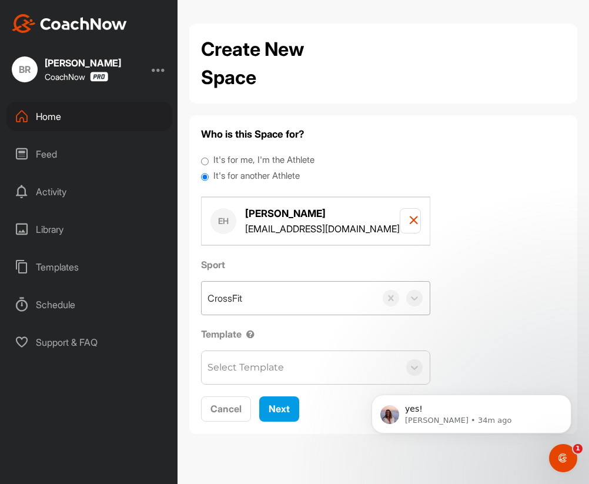
click at [251, 304] on div "CrossFit" at bounding box center [289, 297] width 174 height 33
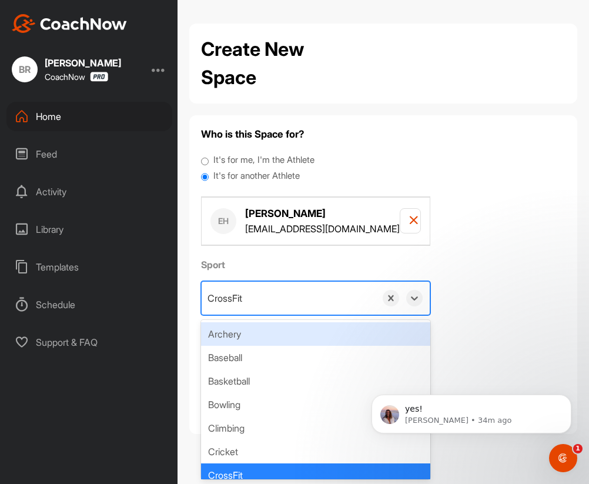
paste input "Weightlifting"
type input "Weightlifting"
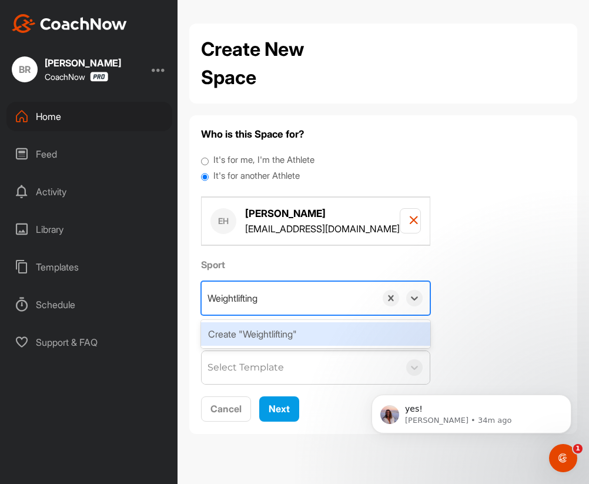
click at [251, 328] on div "Create "Weightlifting"" at bounding box center [315, 334] width 229 height 24
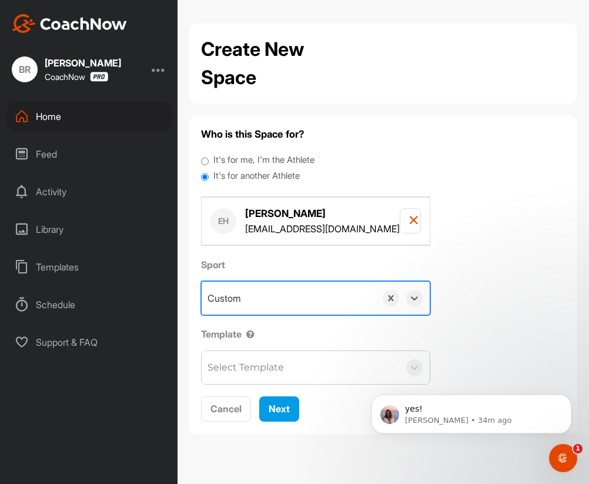
click at [244, 373] on div "Select Template" at bounding box center [245, 367] width 76 height 14
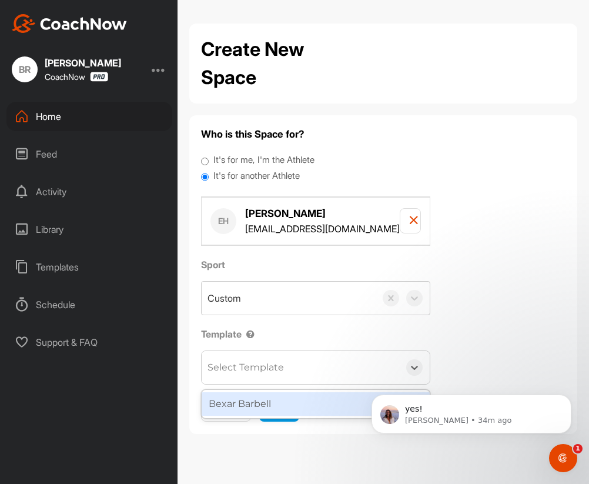
click at [244, 397] on div "Bexar Barbell" at bounding box center [316, 404] width 228 height 24
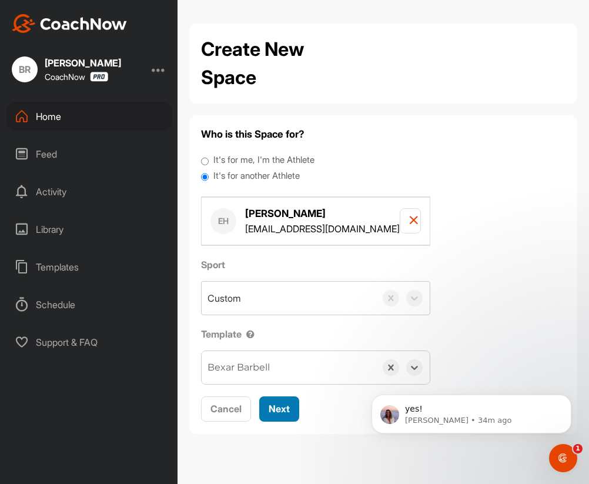
click at [269, 405] on span "Next" at bounding box center [279, 408] width 21 height 12
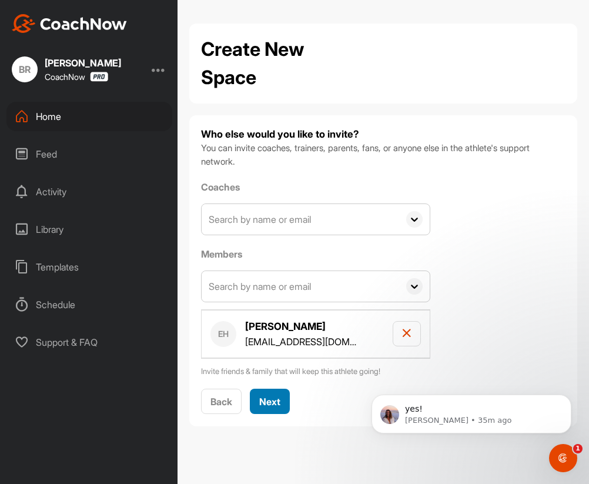
click at [269, 401] on span "Next" at bounding box center [269, 401] width 21 height 12
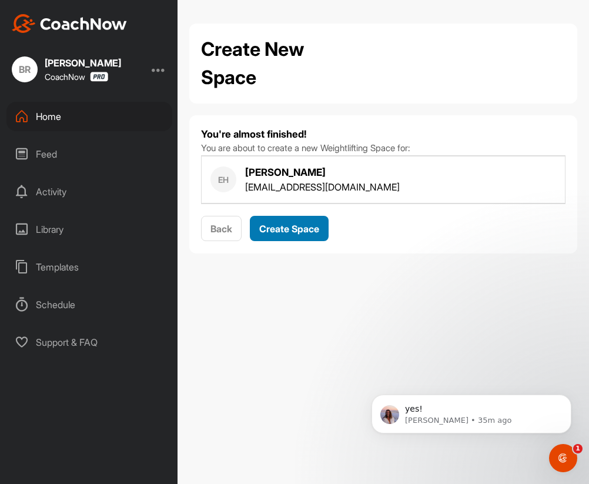
click at [278, 233] on span "Create Space" at bounding box center [289, 229] width 60 height 12
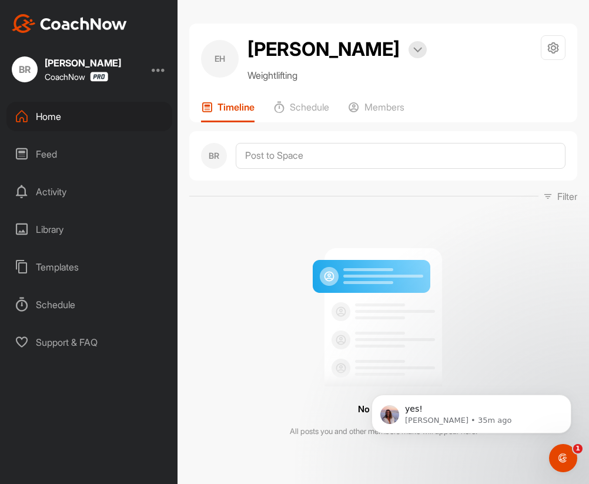
click at [61, 117] on div "Home" at bounding box center [89, 116] width 166 height 29
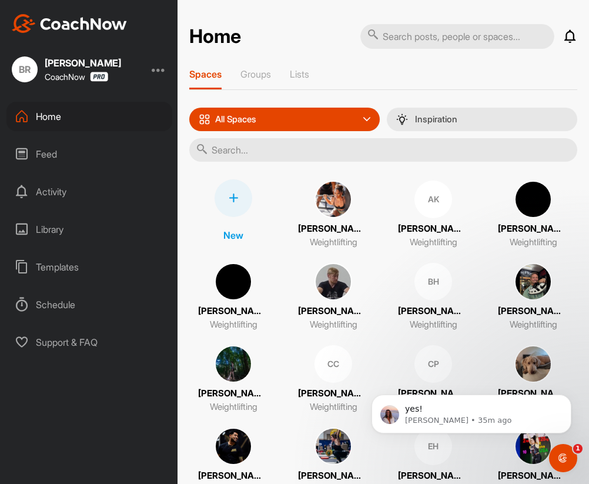
click at [233, 205] on div at bounding box center [233, 198] width 38 height 38
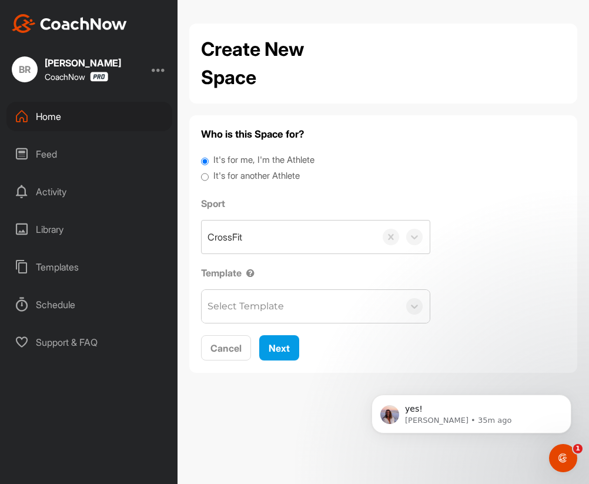
click at [245, 172] on label "It's for another Athlete" at bounding box center [256, 176] width 86 height 14
click at [209, 172] on input "It's for another Athlete" at bounding box center [205, 177] width 8 height 16
radio input "true"
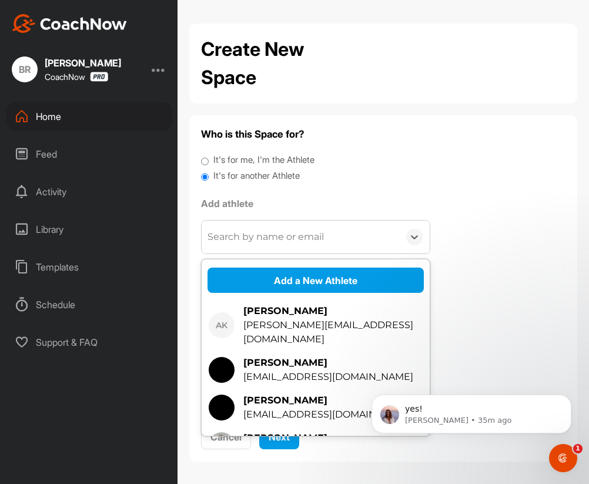
click at [241, 241] on div "Search by name or email" at bounding box center [265, 237] width 116 height 14
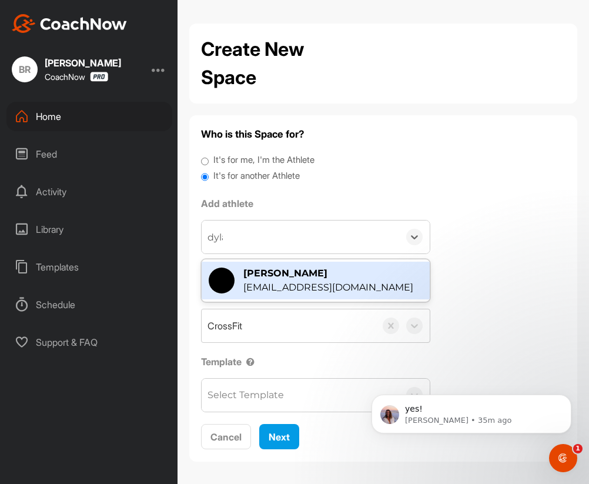
type input "dylan"
click at [258, 265] on div "Dylan Beattie dylanbeattie123@gmail.com" at bounding box center [316, 280] width 228 height 38
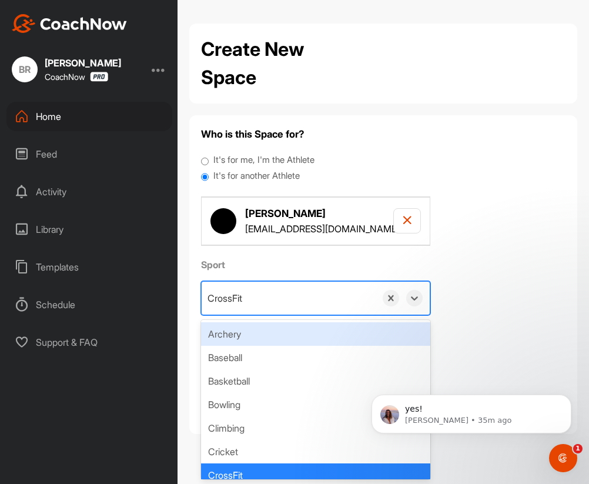
click at [255, 297] on div "CrossFit" at bounding box center [289, 297] width 174 height 33
paste input "Weightlifting"
type input "Weightlifting"
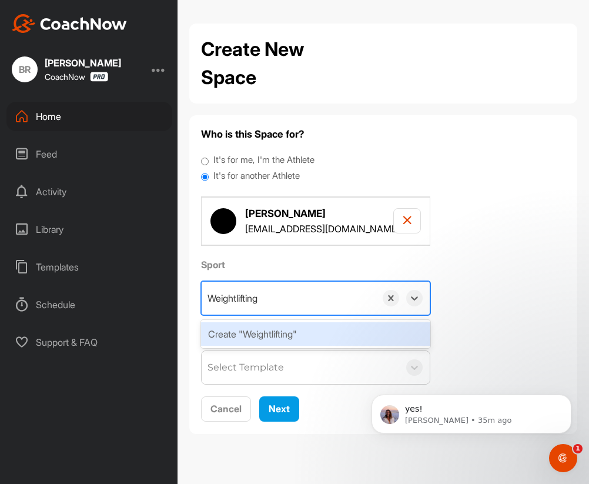
click at [261, 338] on div "Create "Weightlifting"" at bounding box center [315, 334] width 229 height 24
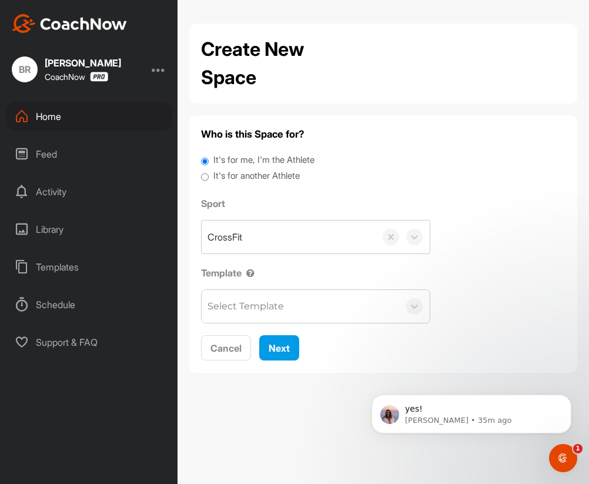
click at [258, 370] on div "Who is this Space for? It's for me, I'm the Athlete It's for another Athlete Sp…" at bounding box center [383, 243] width 388 height 257
click at [231, 177] on label "It's for another Athlete" at bounding box center [256, 176] width 86 height 14
click at [209, 177] on input "It's for another Athlete" at bounding box center [205, 177] width 8 height 16
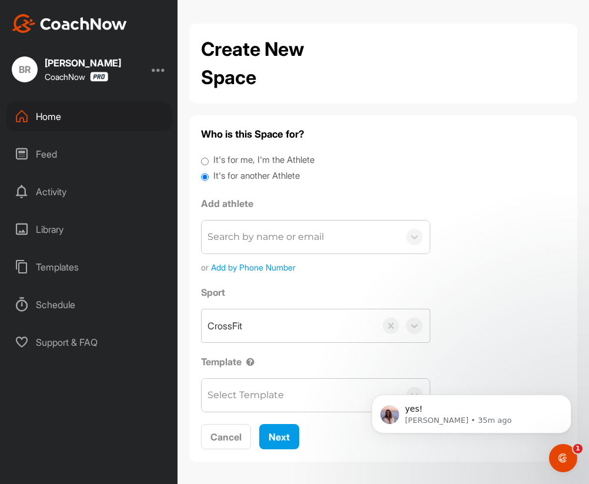
click at [234, 241] on div "Search by name or email" at bounding box center [265, 237] width 116 height 14
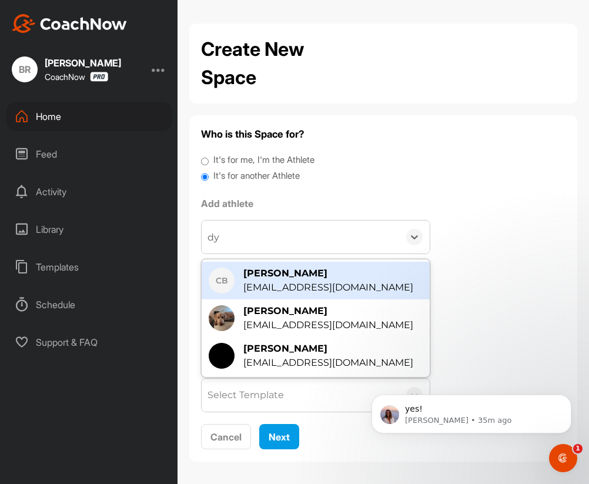
type input "dylan"
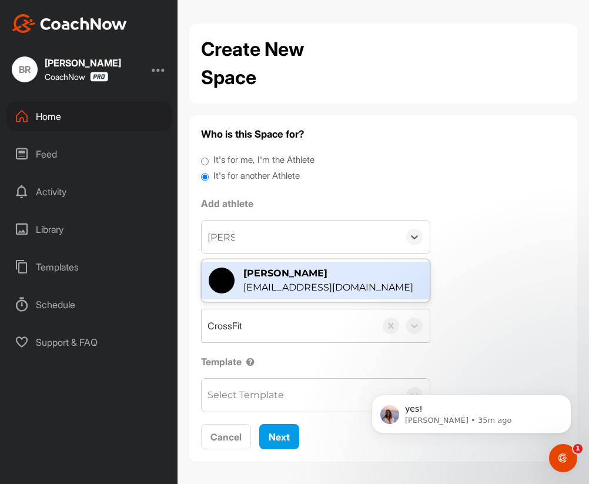
click at [266, 286] on div "[EMAIL_ADDRESS][DOMAIN_NAME]" at bounding box center [328, 287] width 170 height 14
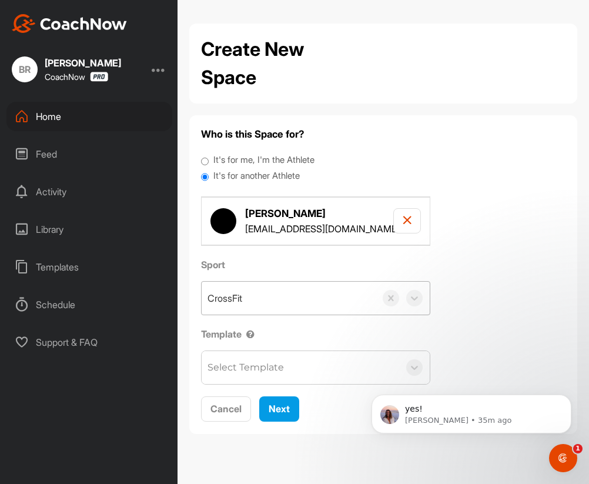
click at [248, 287] on div "CrossFit" at bounding box center [289, 297] width 174 height 33
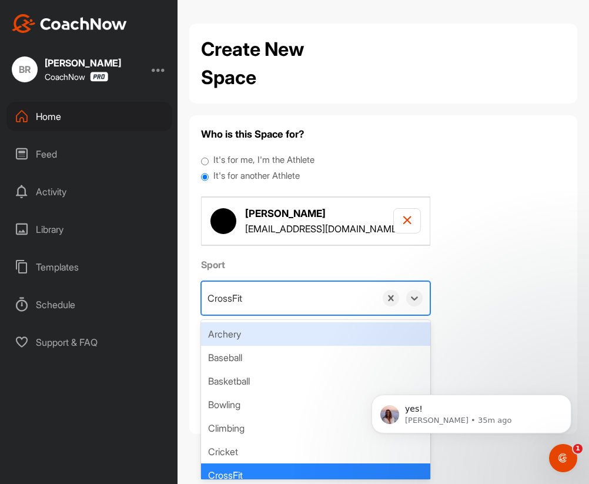
paste input "Weightlifting"
type input "Weightlifting"
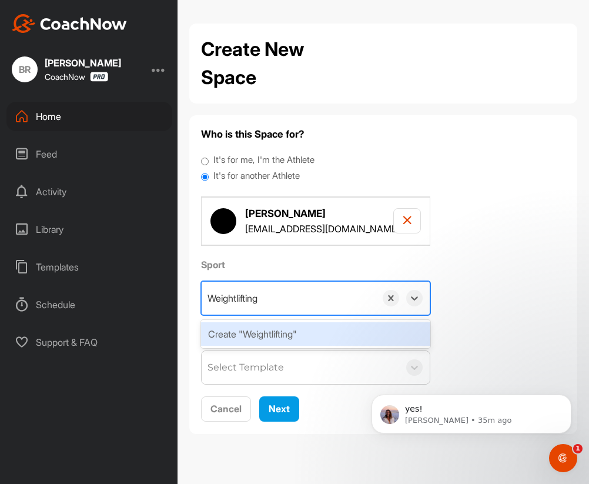
click at [243, 335] on div "Create "Weightlifting"" at bounding box center [315, 334] width 229 height 24
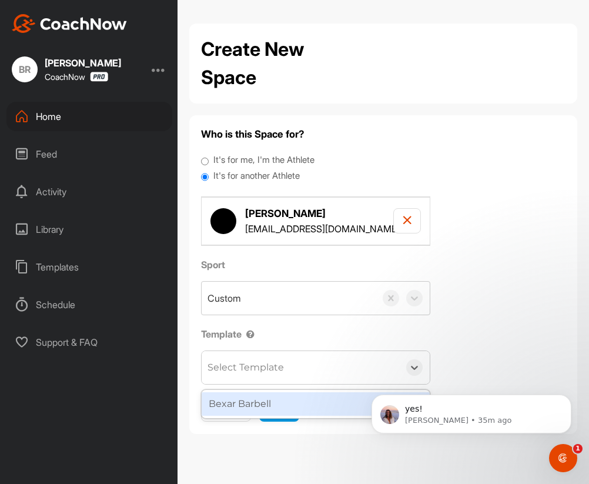
click at [243, 365] on div "Select Template" at bounding box center [245, 367] width 76 height 14
click at [243, 403] on div "Bexar Barbell" at bounding box center [316, 404] width 228 height 24
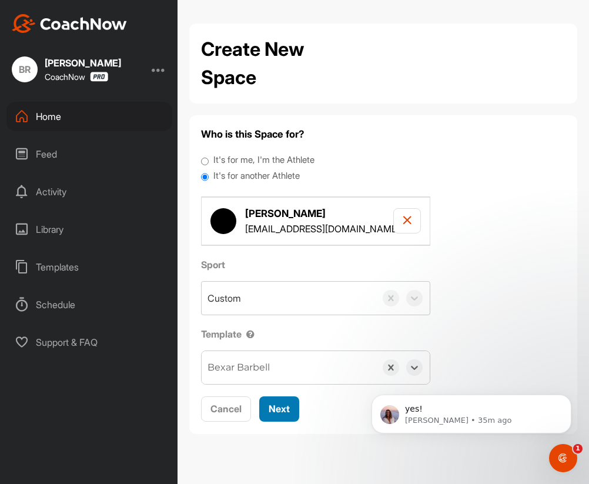
click at [279, 404] on span "Next" at bounding box center [279, 408] width 21 height 12
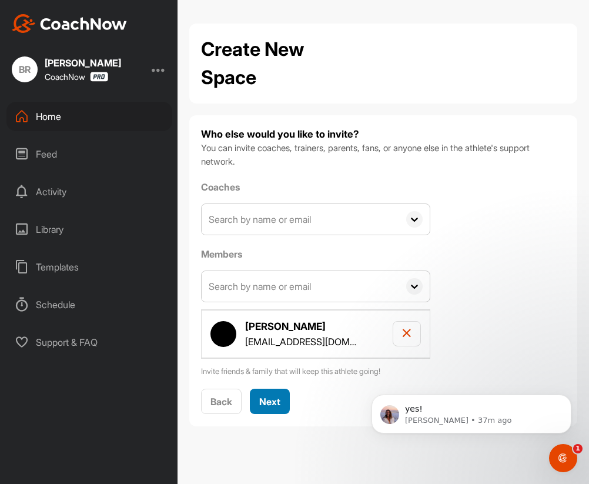
click at [277, 401] on span "Next" at bounding box center [269, 401] width 21 height 12
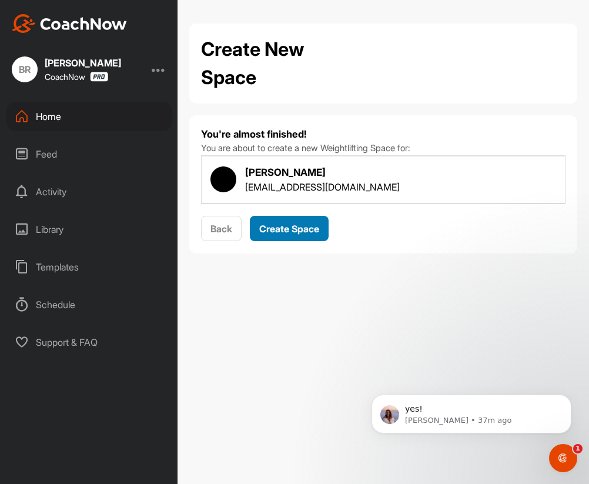
click at [300, 234] on div "Create Space" at bounding box center [289, 229] width 60 height 14
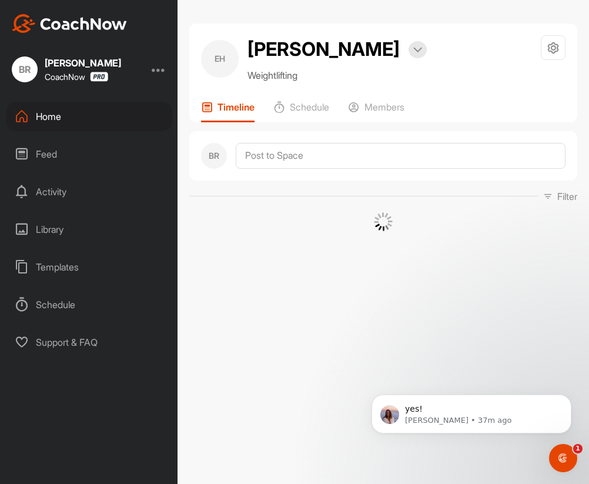
click at [49, 114] on div "Home" at bounding box center [89, 116] width 166 height 29
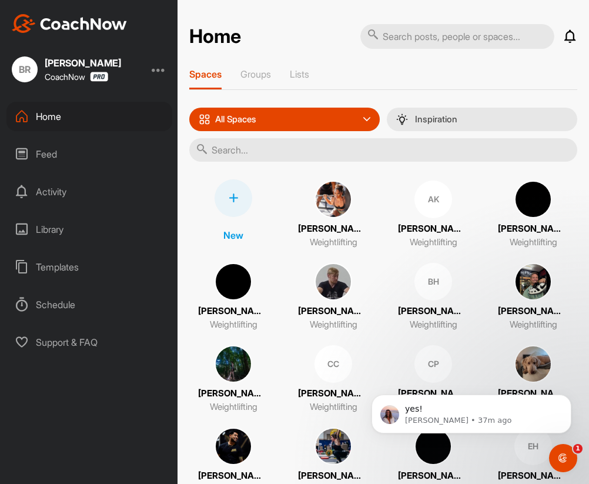
click at [231, 196] on icon at bounding box center [233, 197] width 9 height 9
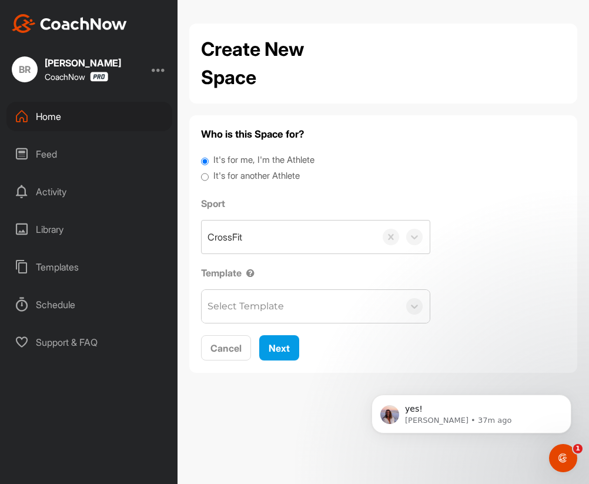
click at [244, 177] on label "It's for another Athlete" at bounding box center [256, 176] width 86 height 14
click at [209, 177] on input "It's for another Athlete" at bounding box center [205, 177] width 8 height 16
radio input "true"
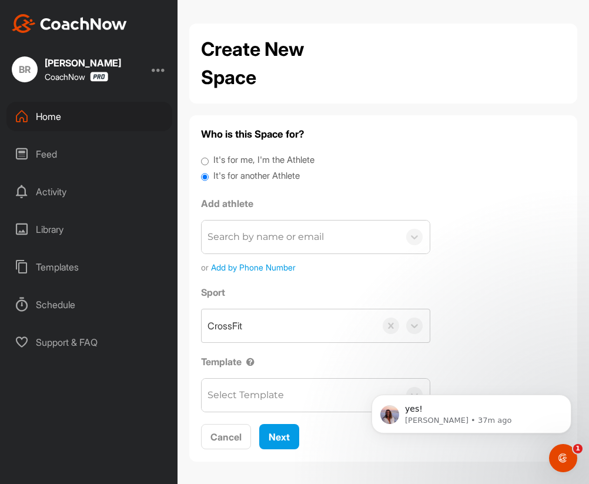
click at [248, 234] on div "Search by name or email" at bounding box center [265, 237] width 116 height 14
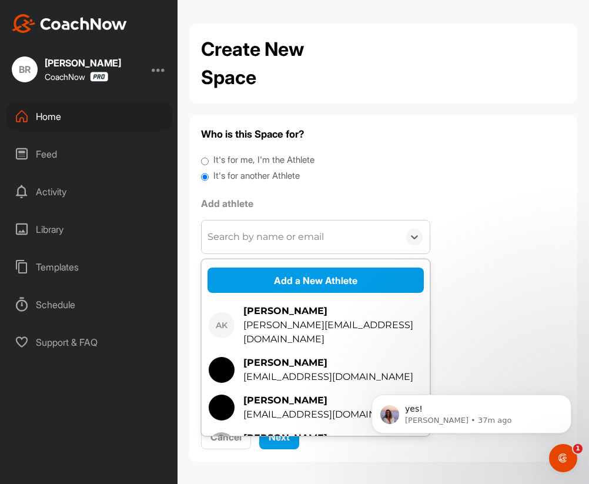
type input "f"
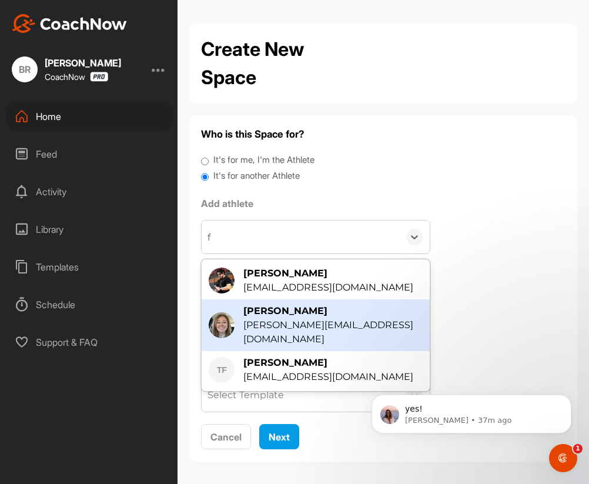
click at [267, 309] on div "[PERSON_NAME]" at bounding box center [332, 311] width 179 height 14
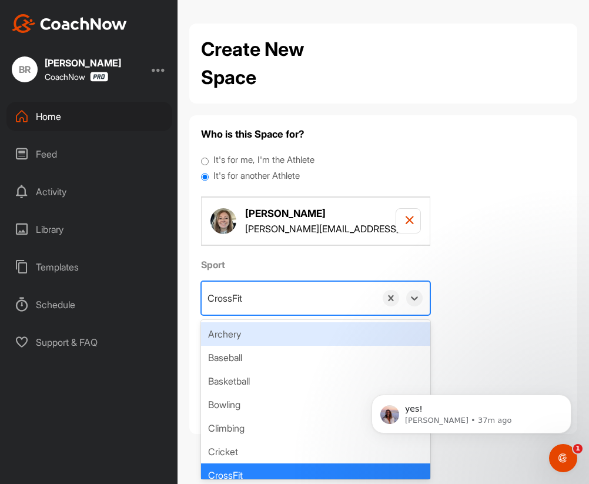
click at [251, 310] on div "CrossFit" at bounding box center [289, 297] width 174 height 33
paste input "Weightlifting"
type input "Weightlifting"
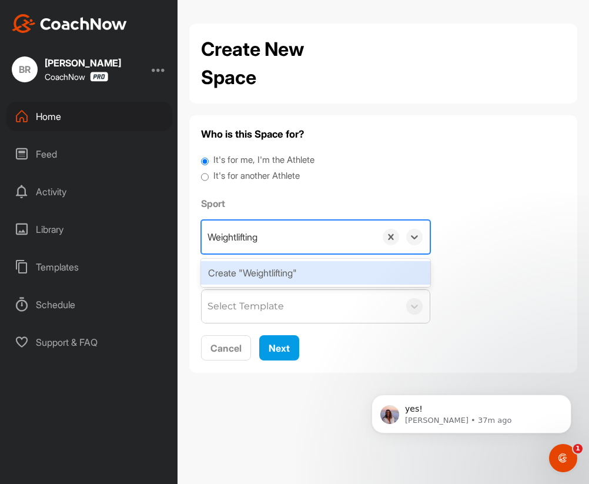
click at [277, 277] on div "Create "Weightlifting"" at bounding box center [315, 273] width 229 height 24
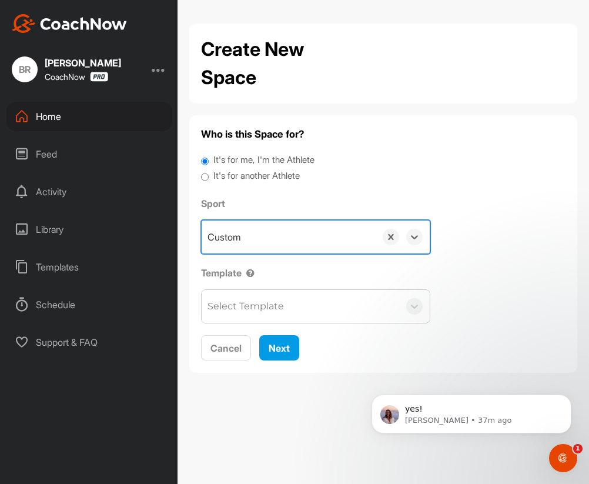
click at [256, 240] on div "Custom" at bounding box center [289, 236] width 174 height 33
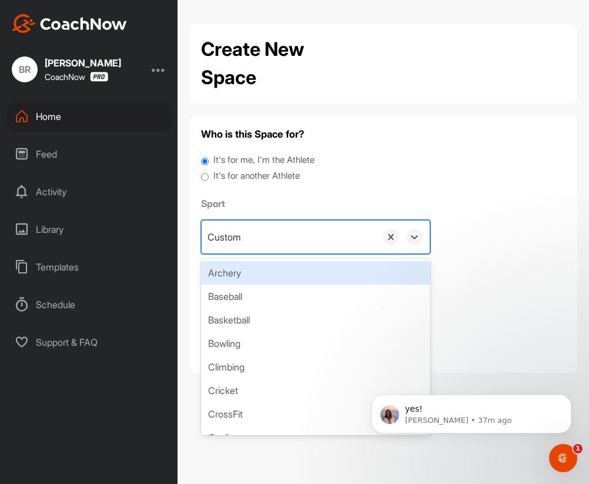
click at [247, 173] on label "It's for another Athlete" at bounding box center [256, 176] width 86 height 14
click at [209, 173] on input "It's for another Athlete" at bounding box center [205, 177] width 8 height 16
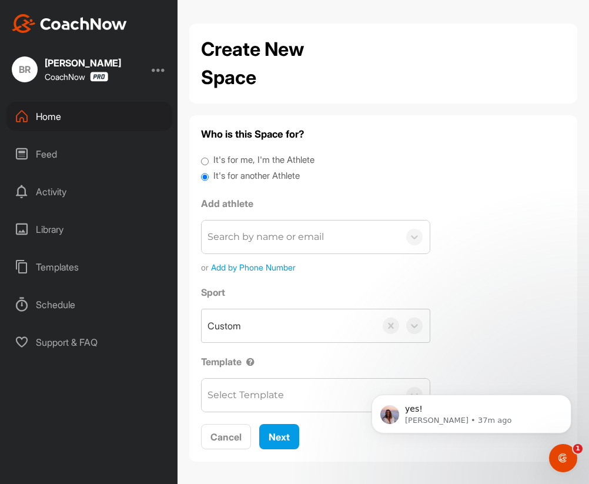
click at [255, 247] on div "Search by name or email" at bounding box center [300, 236] width 197 height 33
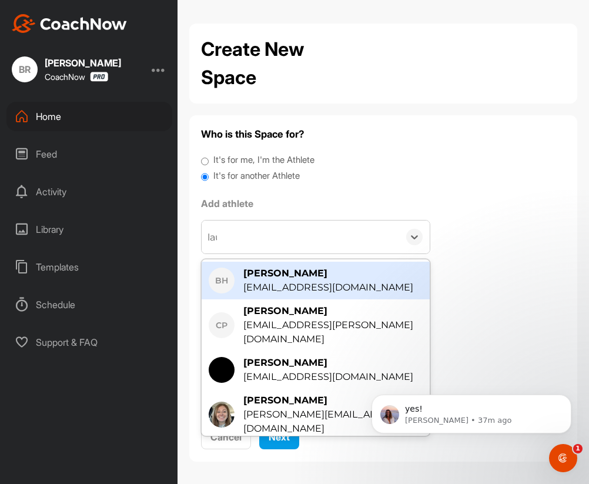
type input "lauren"
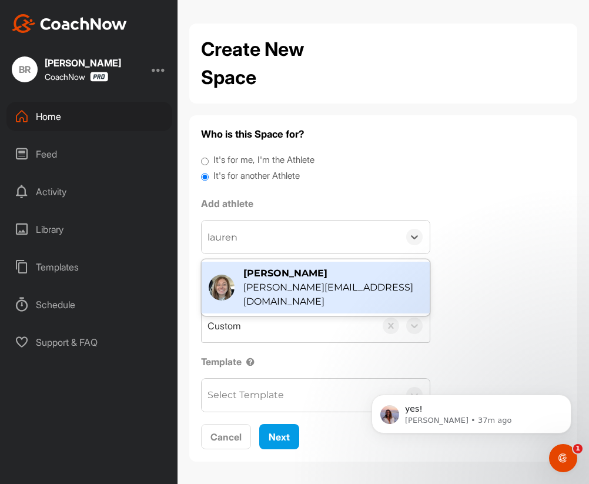
click at [281, 281] on div "[PERSON_NAME][EMAIL_ADDRESS][DOMAIN_NAME]" at bounding box center [332, 294] width 179 height 28
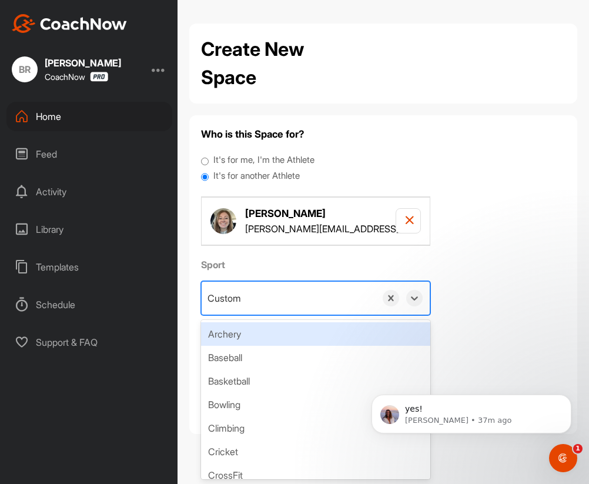
click at [249, 298] on div "Custom" at bounding box center [289, 297] width 174 height 33
paste input "Weightlifting"
type input "Weightlifting"
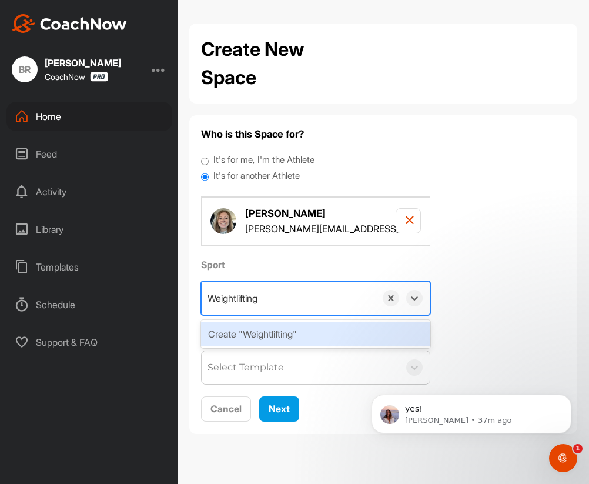
click at [253, 331] on div "Create "Weightlifting"" at bounding box center [315, 334] width 229 height 24
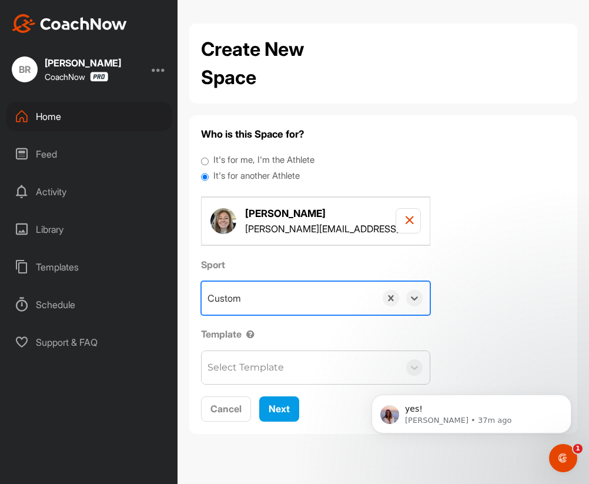
click at [251, 366] on div "Select Template" at bounding box center [245, 367] width 76 height 14
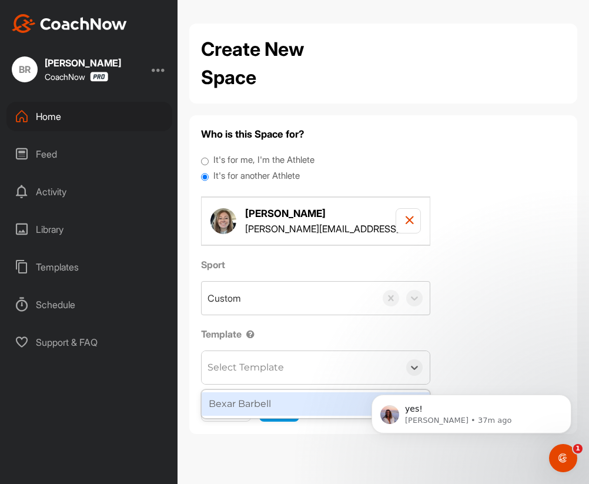
click at [251, 394] on div "Bexar Barbell" at bounding box center [316, 404] width 228 height 24
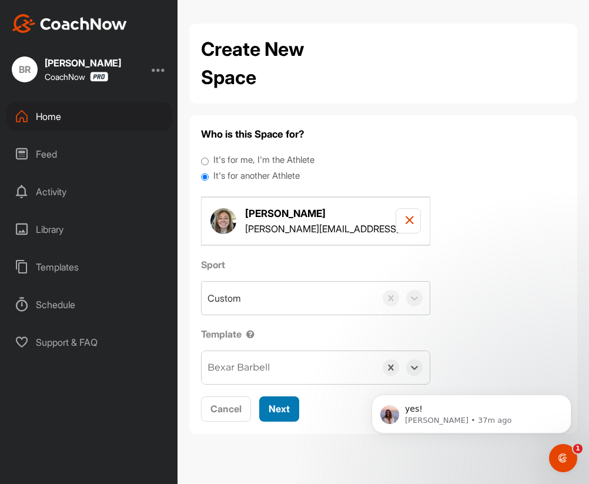
click at [272, 413] on span "Next" at bounding box center [279, 408] width 21 height 12
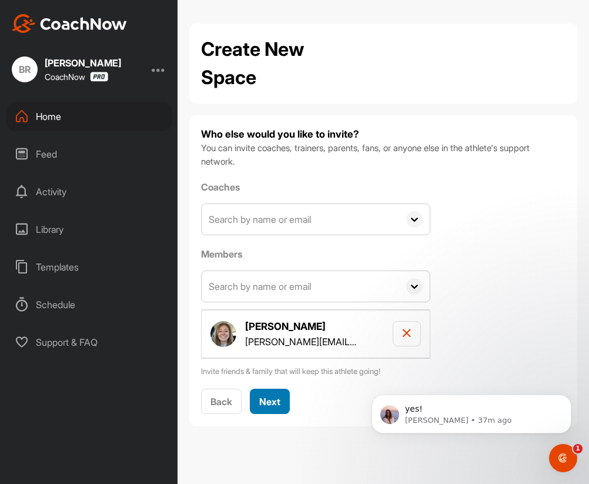
click at [271, 395] on span "Next" at bounding box center [269, 401] width 21 height 12
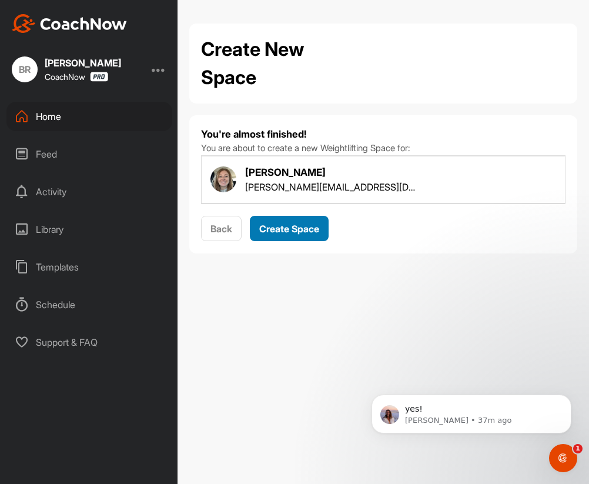
click at [308, 233] on span "Create Space" at bounding box center [289, 229] width 60 height 12
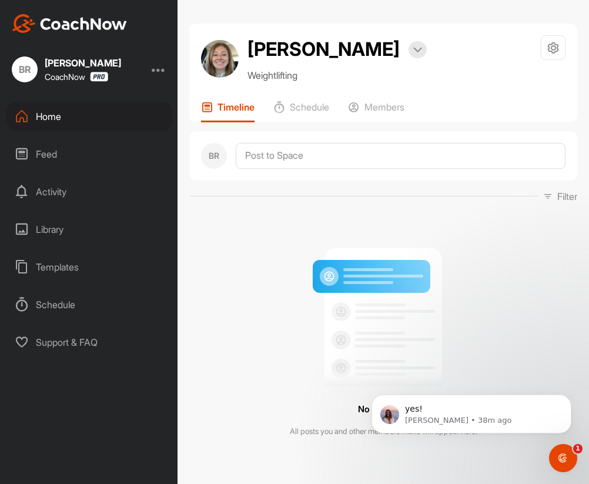
click at [52, 120] on div "Home" at bounding box center [89, 116] width 166 height 29
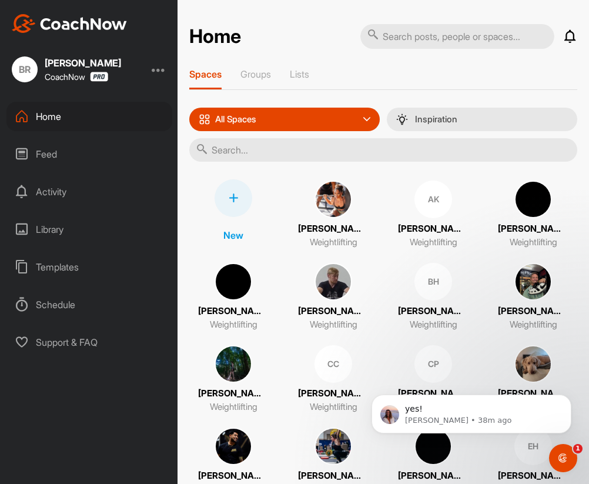
click at [230, 192] on div at bounding box center [233, 198] width 38 height 38
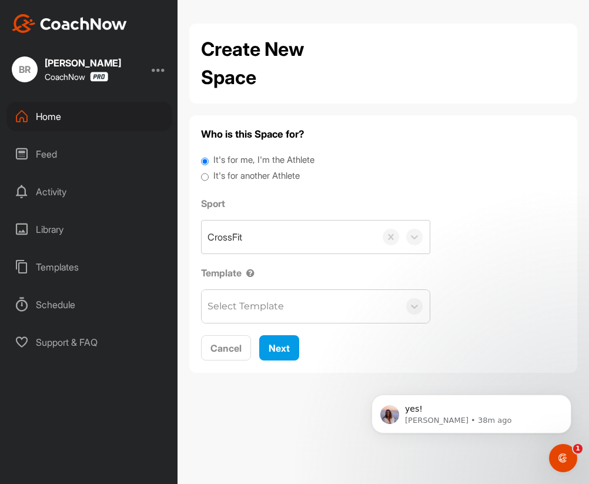
click at [246, 171] on label "It's for another Athlete" at bounding box center [256, 176] width 86 height 14
click at [209, 171] on input "It's for another Athlete" at bounding box center [205, 177] width 8 height 16
radio input "true"
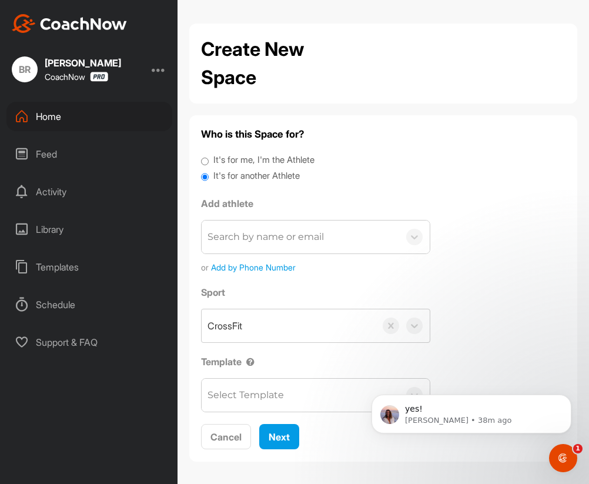
click at [251, 236] on div "Search by name or email" at bounding box center [265, 237] width 116 height 14
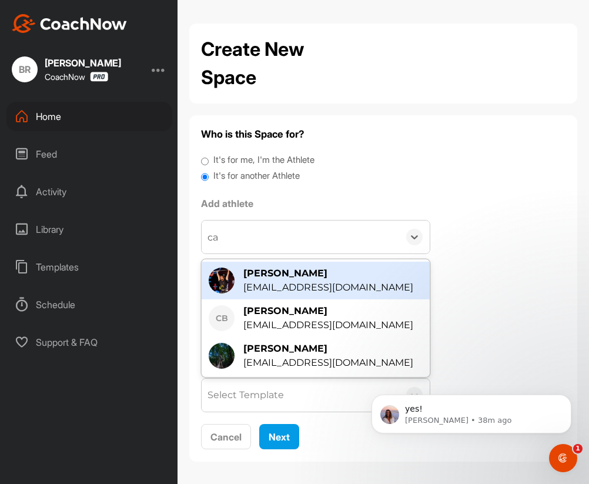
type input "cam"
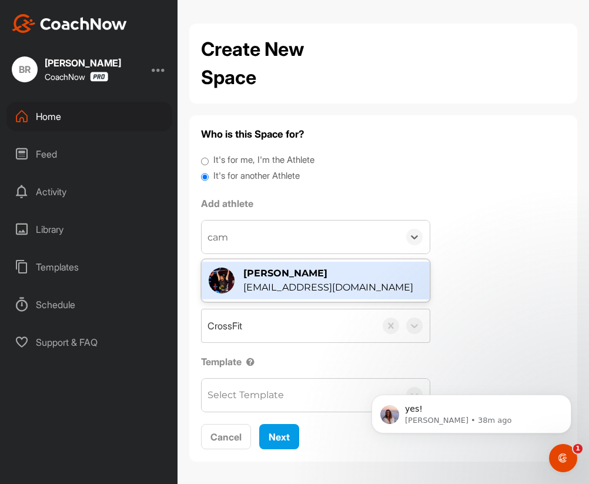
click at [272, 287] on div "[EMAIL_ADDRESS][DOMAIN_NAME]" at bounding box center [328, 287] width 170 height 14
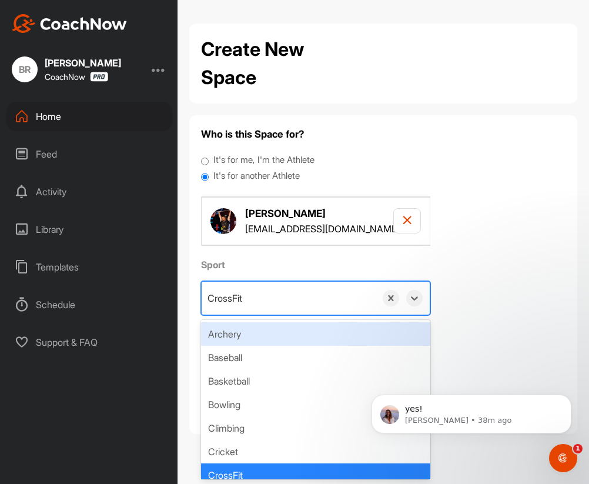
click at [260, 298] on div "CrossFit" at bounding box center [289, 297] width 174 height 33
paste input "Weightlifting"
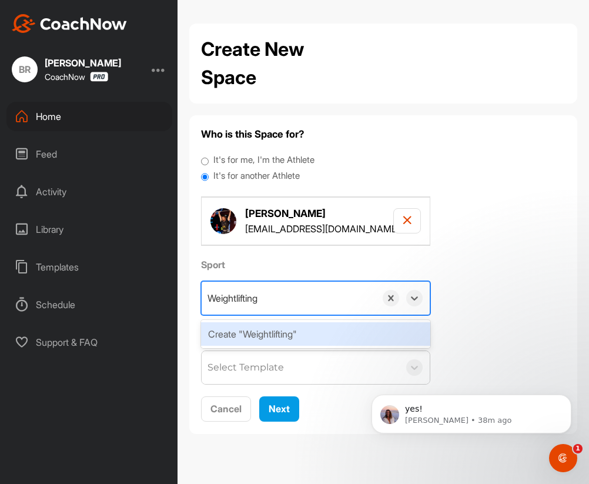
type input "Weightlifting"
click at [255, 348] on div "Template Select Template" at bounding box center [315, 356] width 229 height 58
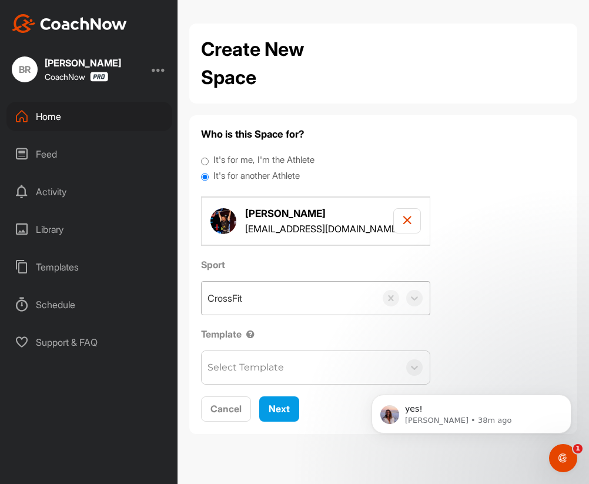
click at [248, 303] on div "CrossFit" at bounding box center [289, 297] width 174 height 33
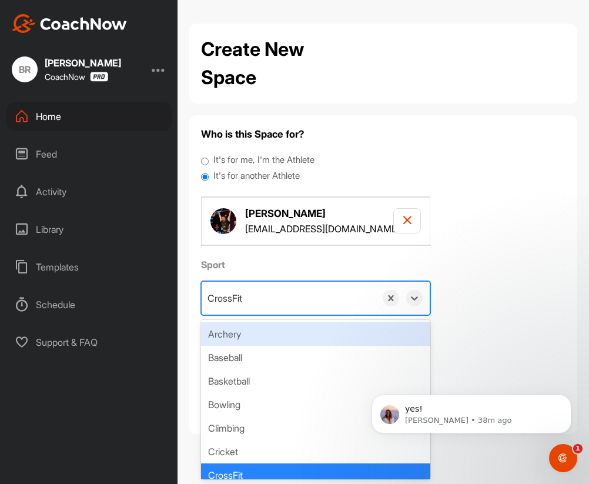
paste input "Weightlifting"
type input "Weightlifting"
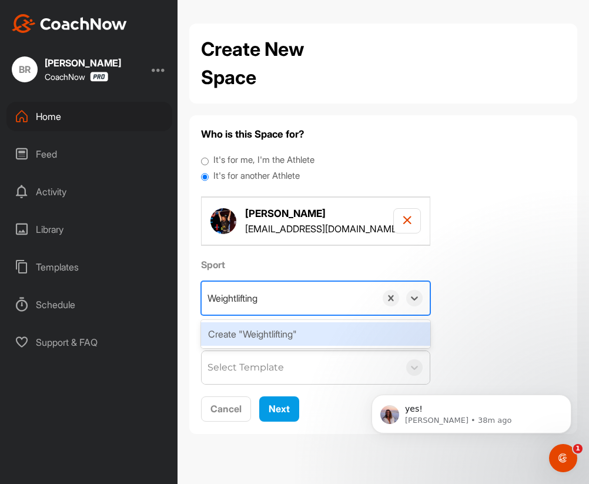
click at [249, 337] on div "Create "Weightlifting"" at bounding box center [315, 334] width 229 height 24
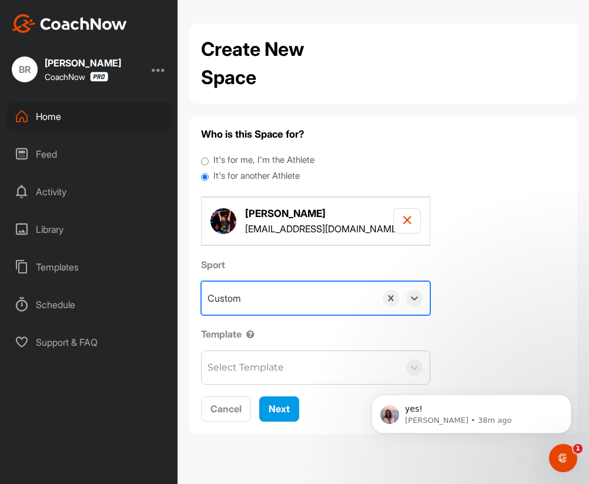
click at [253, 362] on div "Select Template" at bounding box center [245, 367] width 76 height 14
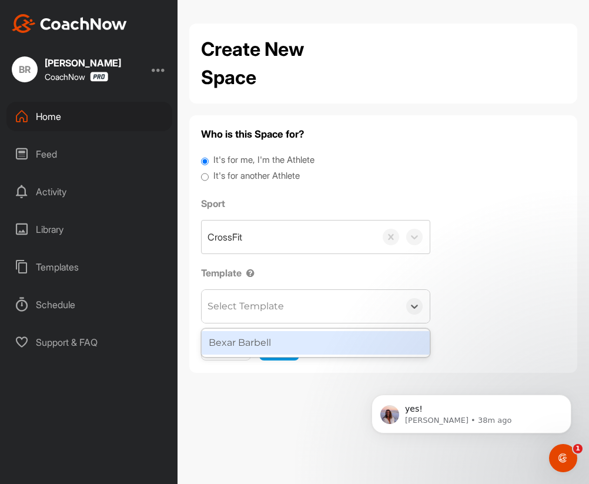
click at [254, 351] on div "Bexar Barbell" at bounding box center [316, 343] width 228 height 24
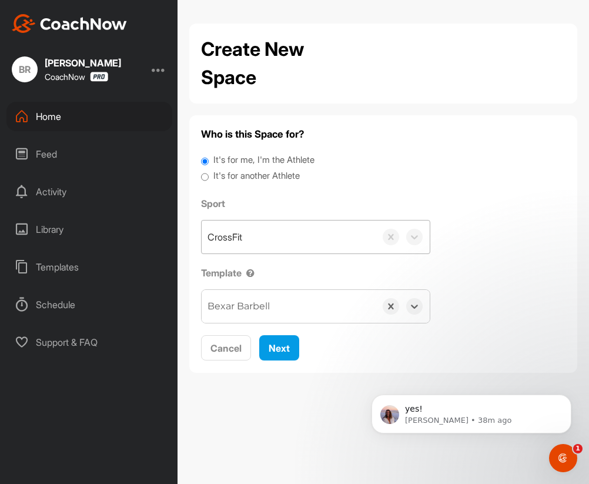
click at [246, 239] on div "CrossFit" at bounding box center [289, 236] width 174 height 33
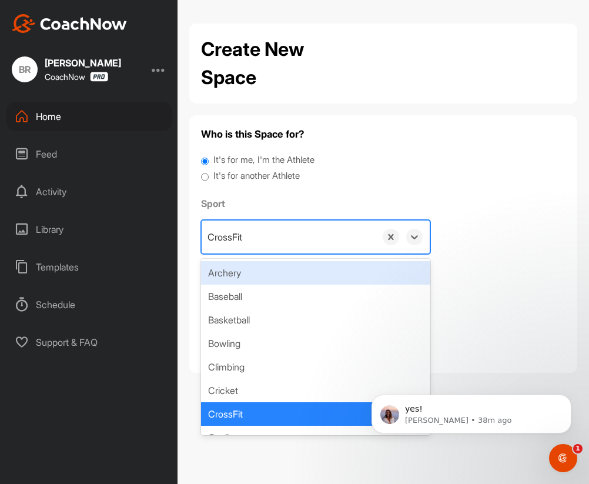
paste input "Weightlifting"
type input "Weightlifting"
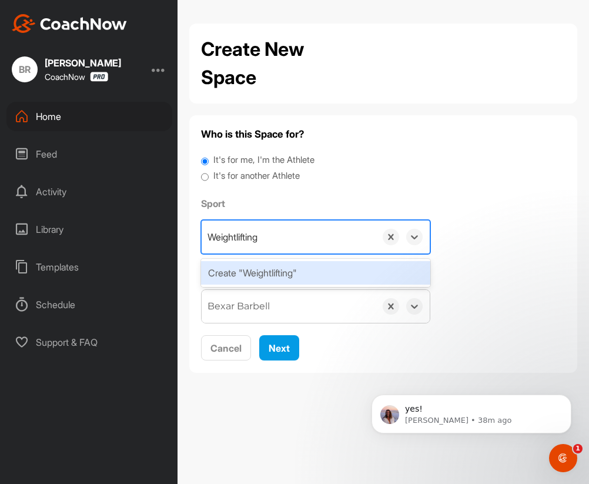
click at [248, 271] on div "Create "Weightlifting"" at bounding box center [315, 273] width 229 height 24
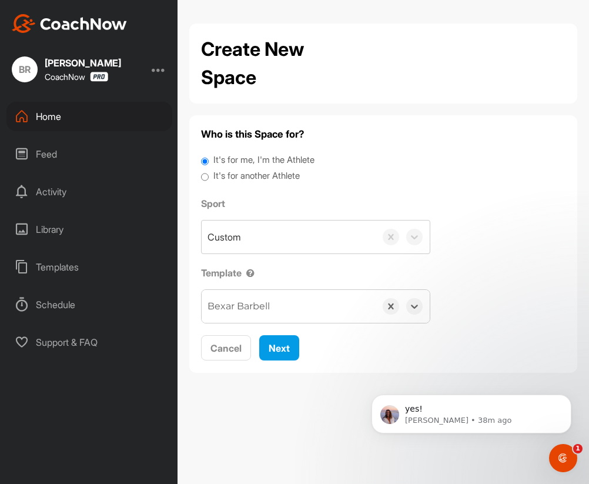
click at [251, 183] on div "It's for another Athlete" at bounding box center [383, 177] width 364 height 16
click at [249, 176] on label "It's for another Athlete" at bounding box center [256, 176] width 86 height 14
click at [209, 176] on input "It's for another Athlete" at bounding box center [205, 177] width 8 height 16
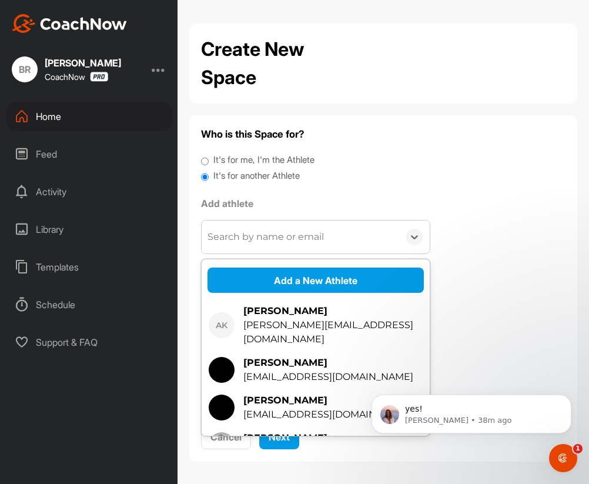
click at [239, 234] on div "Search by name or email" at bounding box center [265, 237] width 116 height 14
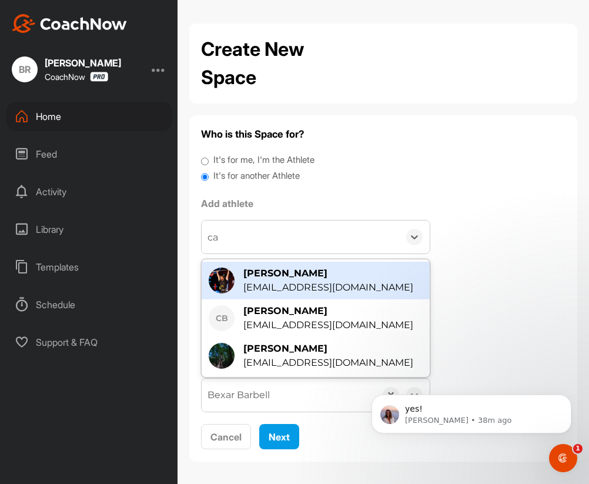
type input "cam"
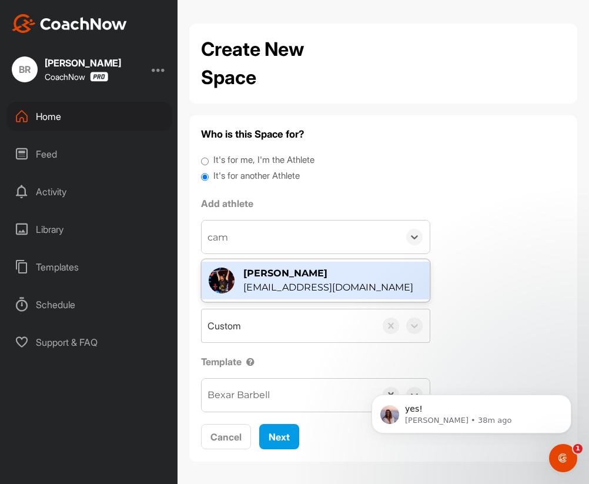
click at [277, 274] on div "[PERSON_NAME]" at bounding box center [328, 273] width 170 height 14
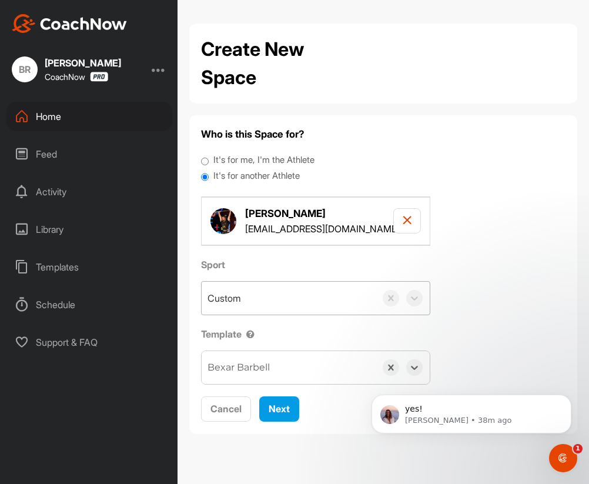
click at [239, 295] on div "Custom" at bounding box center [223, 298] width 33 height 14
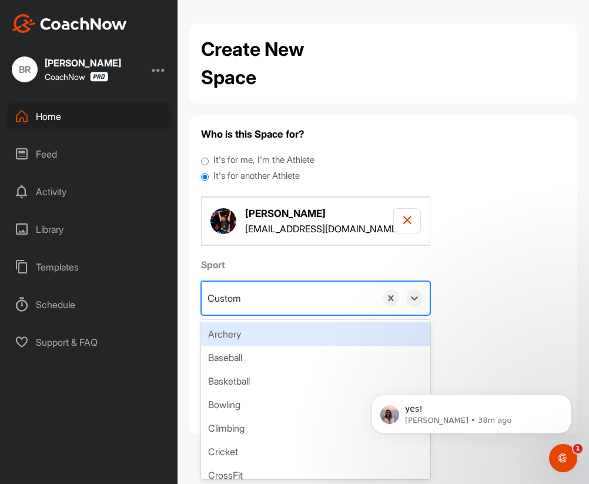
paste input "Weightlifting"
type input "Weightlifting"
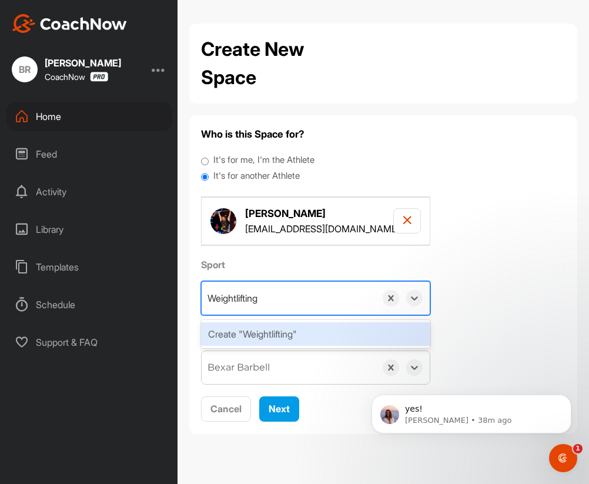
click at [245, 333] on div "Create "Weightlifting"" at bounding box center [315, 334] width 229 height 24
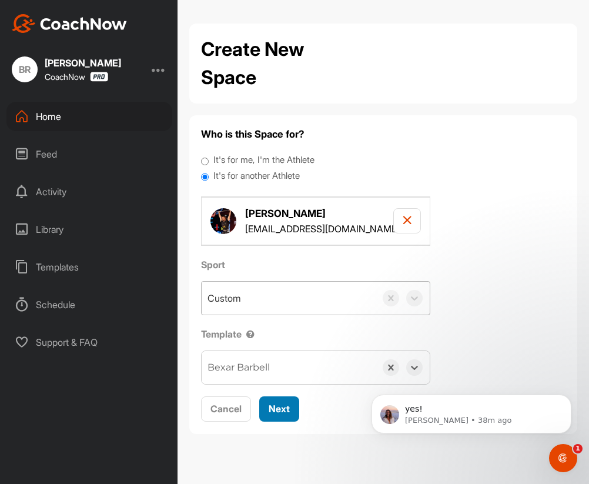
click at [271, 409] on span "Next" at bounding box center [279, 408] width 21 height 12
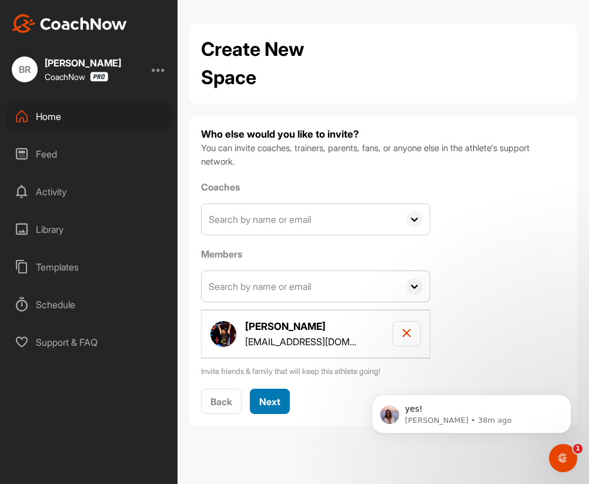
click at [270, 396] on span "Next" at bounding box center [269, 401] width 21 height 12
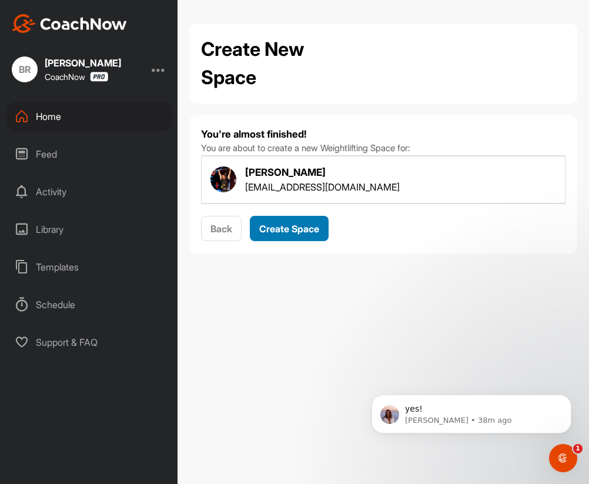
click at [287, 229] on span "Create Space" at bounding box center [289, 229] width 60 height 12
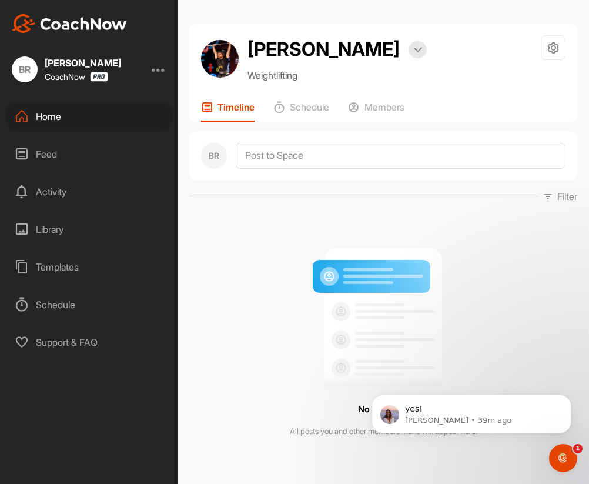
click at [56, 119] on div "Home" at bounding box center [89, 116] width 166 height 29
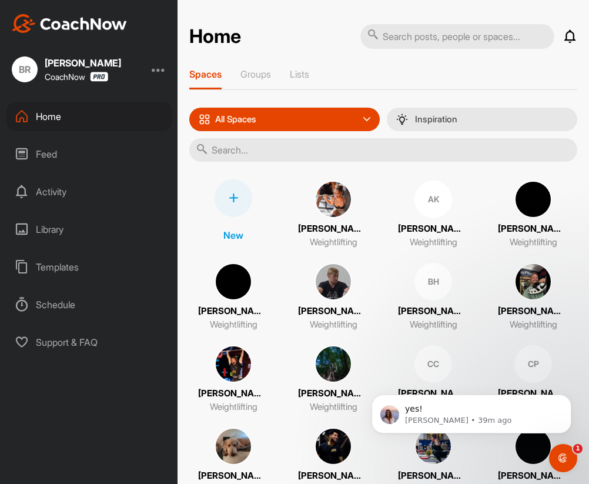
click at [244, 191] on div at bounding box center [233, 198] width 38 height 38
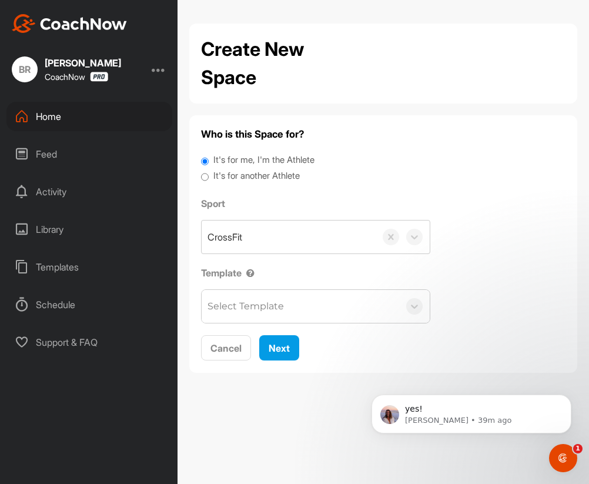
click at [219, 177] on label "It's for another Athlete" at bounding box center [256, 176] width 86 height 14
click at [209, 177] on input "It's for another Athlete" at bounding box center [205, 177] width 8 height 16
radio input "true"
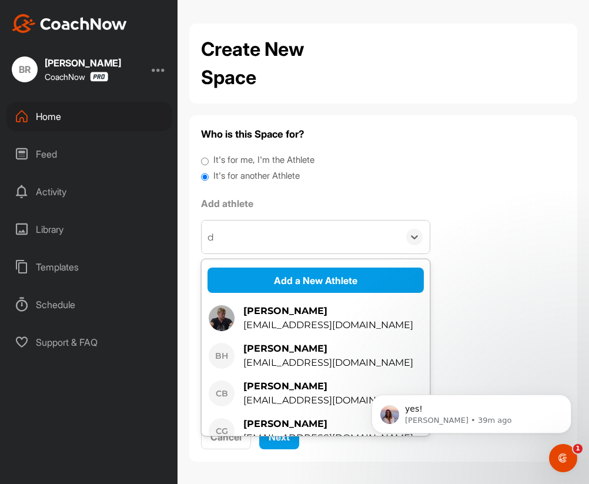
type input "da"
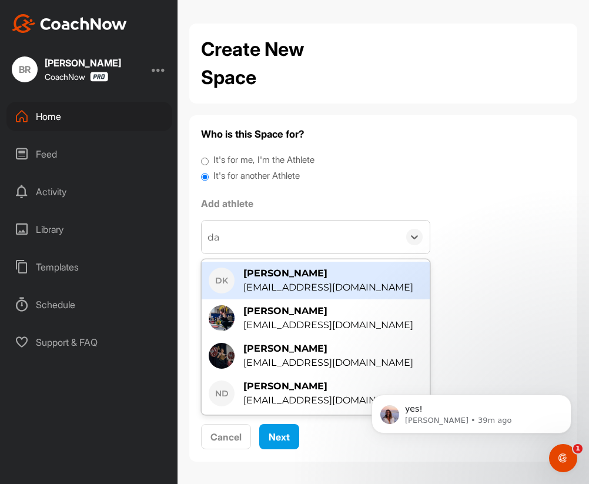
click at [276, 288] on div "[EMAIL_ADDRESS][DOMAIN_NAME]" at bounding box center [328, 287] width 170 height 14
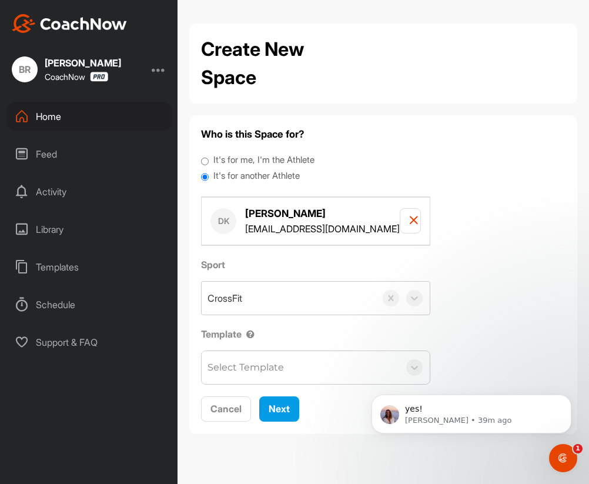
click at [241, 178] on label "It's for another Athlete" at bounding box center [256, 176] width 86 height 14
click at [209, 178] on input "It's for another Athlete" at bounding box center [205, 177] width 8 height 16
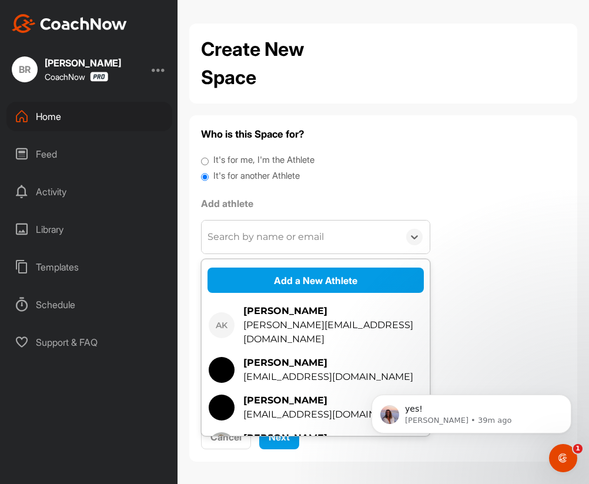
click at [242, 233] on div "Search by name or email" at bounding box center [265, 237] width 116 height 14
type input "da"
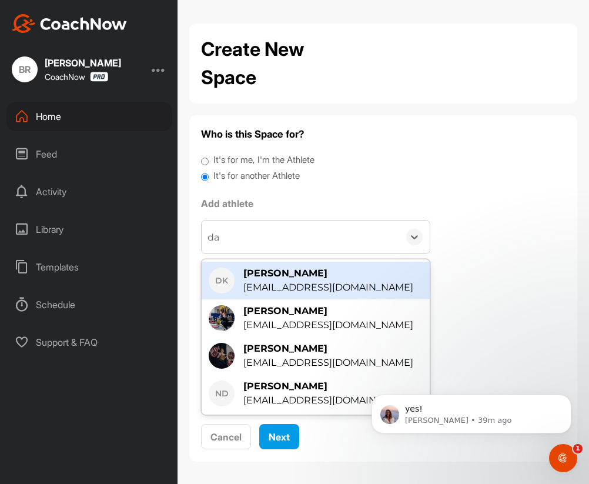
click at [277, 289] on div "[EMAIL_ADDRESS][DOMAIN_NAME]" at bounding box center [328, 287] width 170 height 14
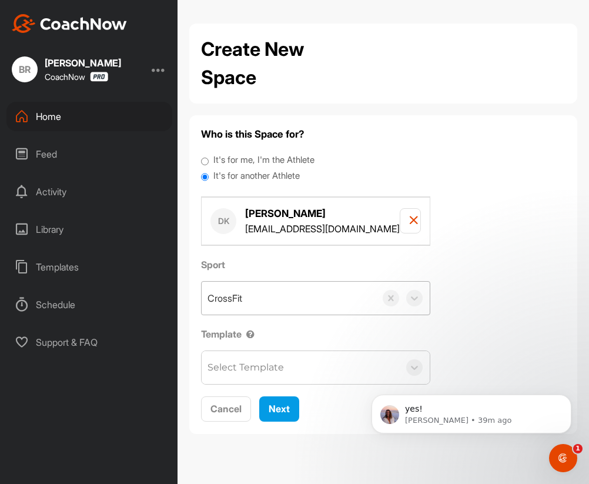
click at [247, 303] on div "CrossFit" at bounding box center [289, 297] width 174 height 33
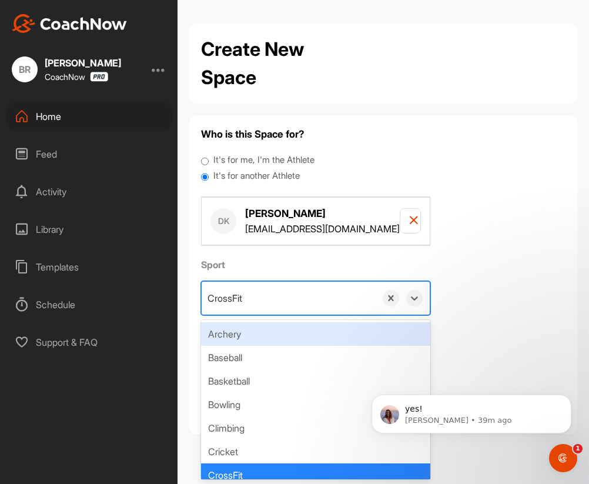
paste input "Weightlifting"
type input "Weightlifting"
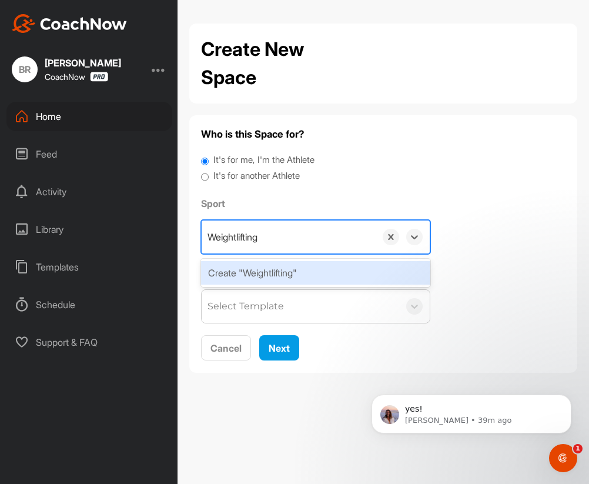
click at [245, 278] on div "Create "Weightlifting"" at bounding box center [315, 273] width 229 height 24
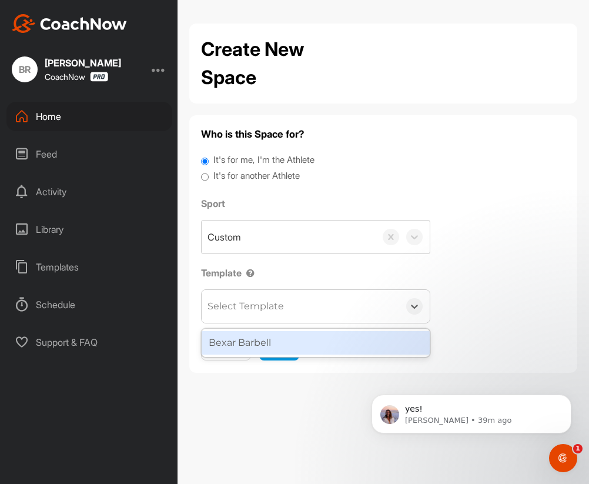
click at [244, 304] on div "Select Template" at bounding box center [245, 306] width 76 height 14
click at [245, 328] on div "Bexar Barbell" at bounding box center [316, 342] width 228 height 28
click at [235, 238] on div "Custom" at bounding box center [223, 237] width 33 height 14
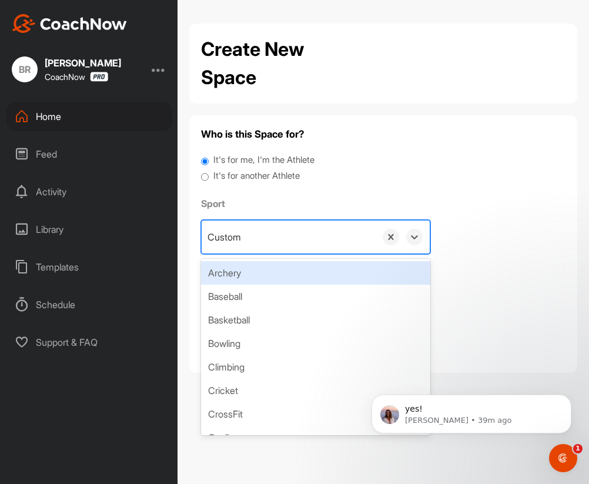
paste input "Weightlifting"
type input "Weightlifting"
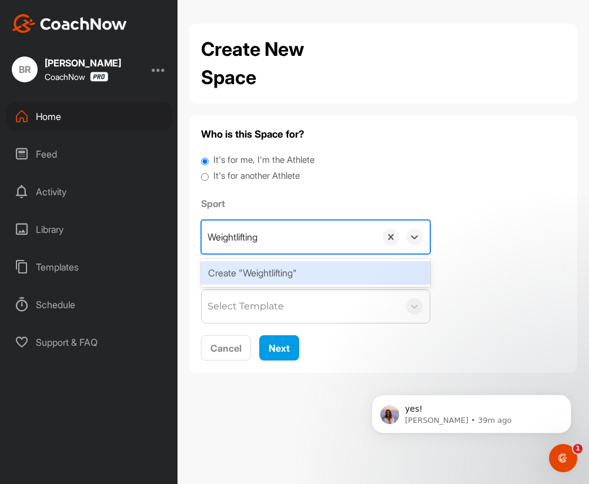
click at [254, 270] on div "Create "Weightlifting"" at bounding box center [315, 273] width 229 height 24
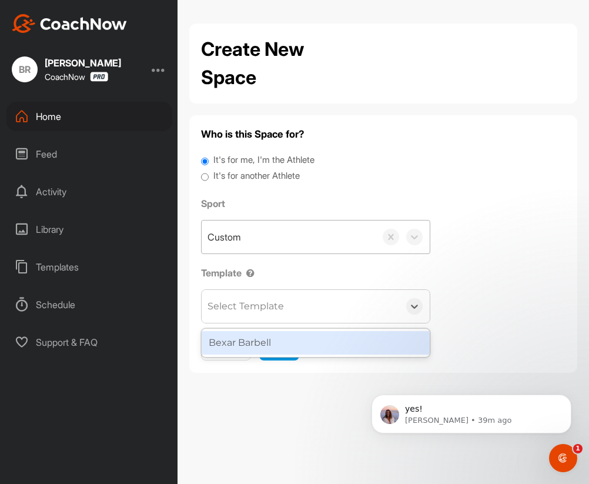
click at [246, 310] on div "Select Template" at bounding box center [245, 306] width 76 height 14
click at [249, 340] on div "Bexar Barbell" at bounding box center [316, 343] width 228 height 24
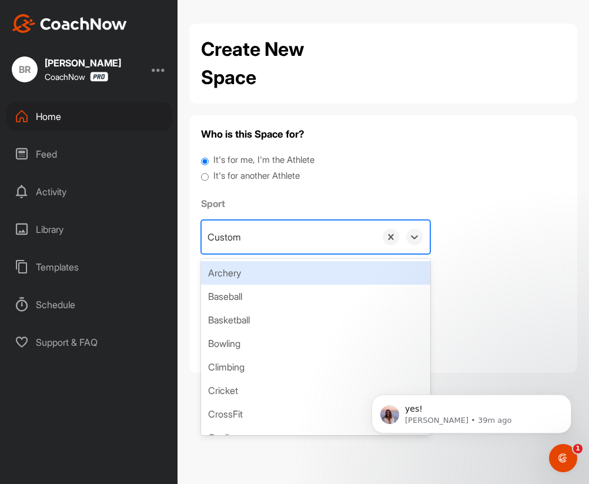
click at [239, 236] on div "Custom" at bounding box center [223, 237] width 33 height 14
paste input "Weightlifting"
type input "Weightlifting"
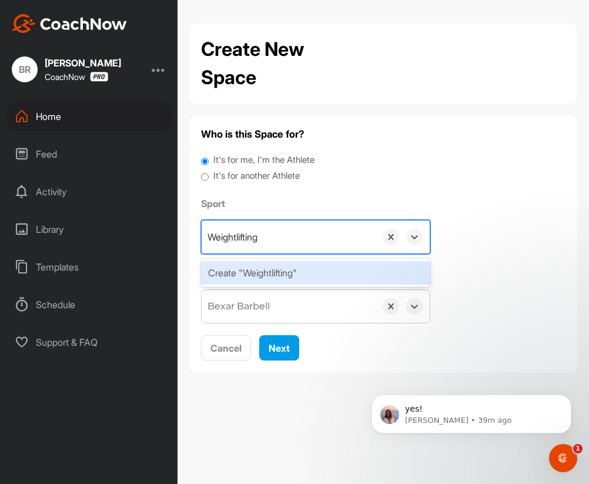
click at [252, 270] on div "Create "Weightlifting"" at bounding box center [315, 273] width 229 height 24
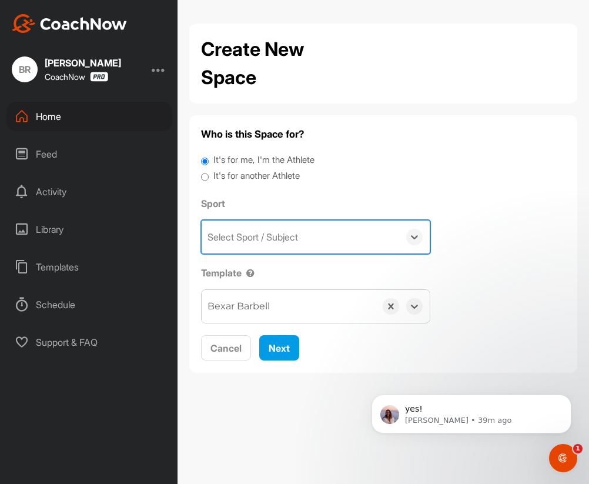
click at [292, 241] on div "Select Sport / Subject" at bounding box center [252, 237] width 90 height 14
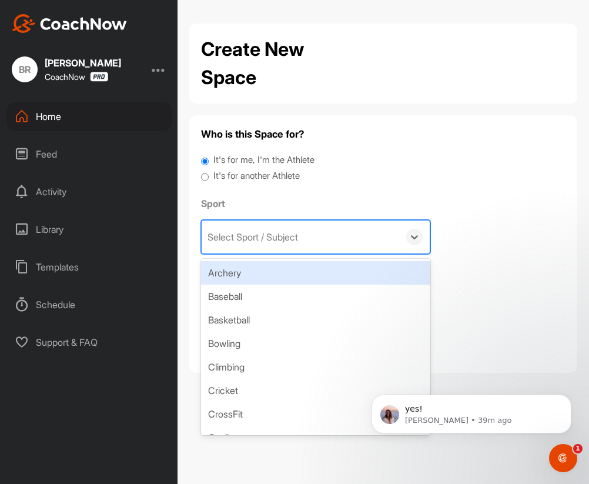
paste input "Weightlifting"
type input "Weightlifting"
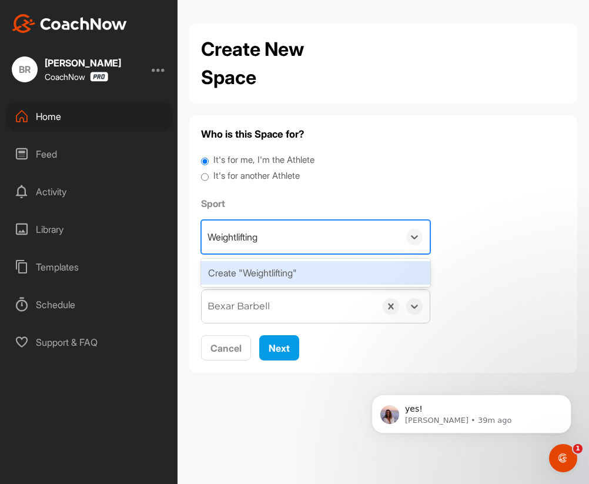
click at [264, 265] on div "Create "Weightlifting"" at bounding box center [315, 273] width 229 height 24
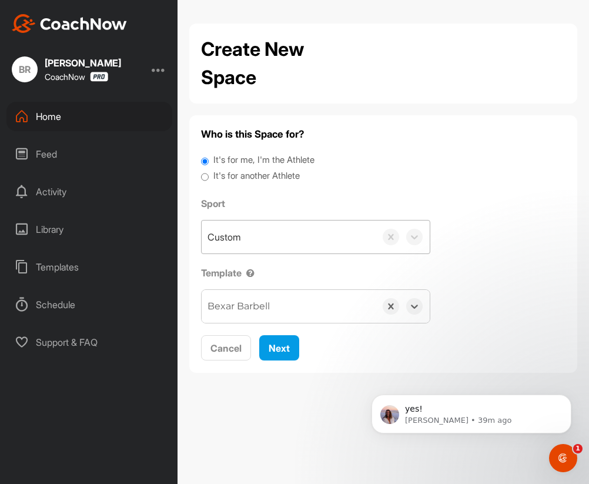
click at [252, 178] on label "It's for another Athlete" at bounding box center [256, 176] width 86 height 14
click at [209, 178] on input "It's for another Athlete" at bounding box center [205, 177] width 8 height 16
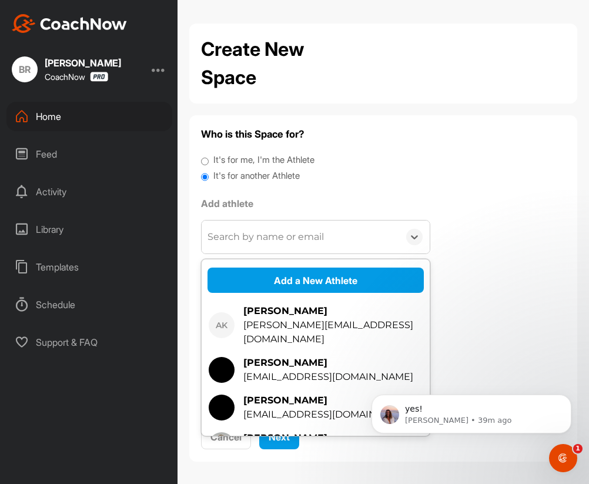
click at [234, 231] on div "Search by name or email" at bounding box center [265, 237] width 116 height 14
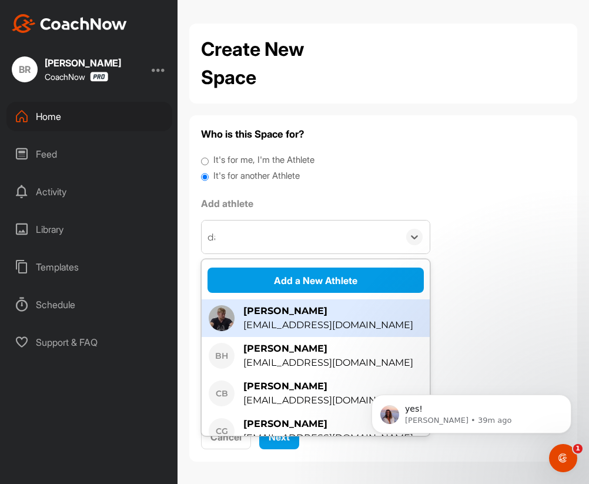
type input "dal"
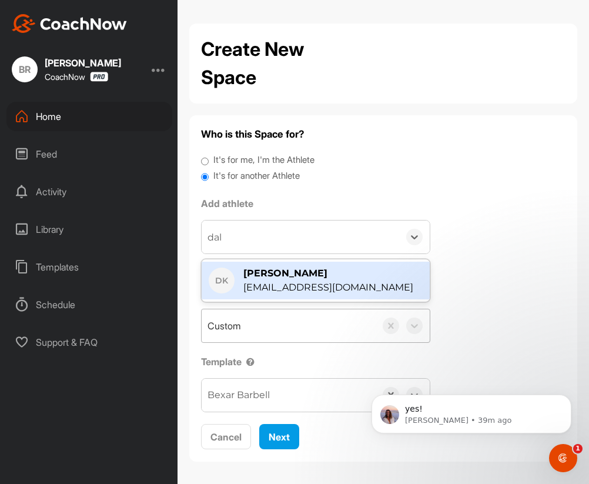
click at [305, 281] on div "[EMAIL_ADDRESS][DOMAIN_NAME]" at bounding box center [328, 287] width 170 height 14
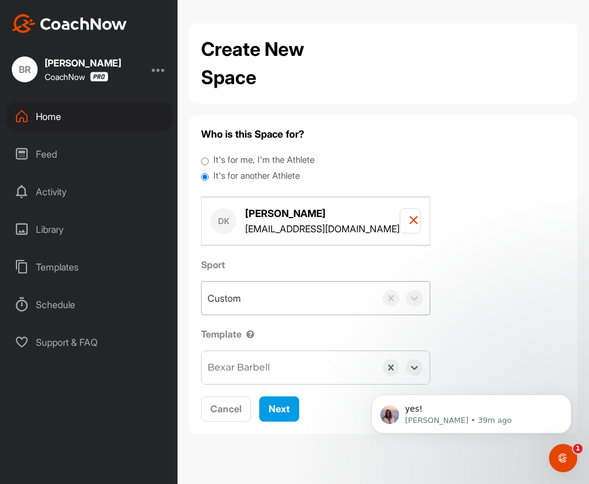
click at [259, 296] on div "Custom" at bounding box center [289, 297] width 174 height 33
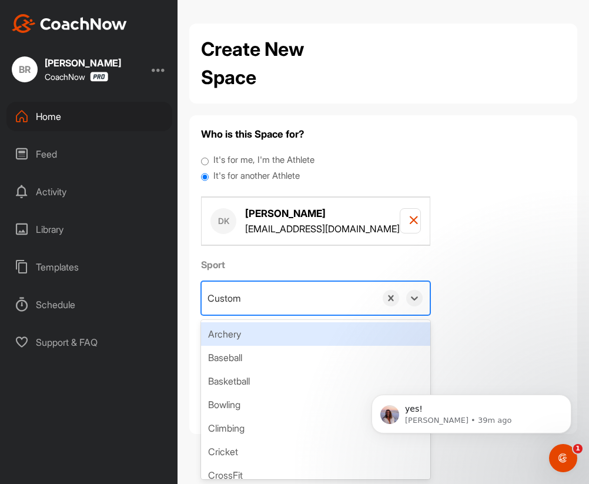
paste input "Weightlifting"
type input "Weightlifting"
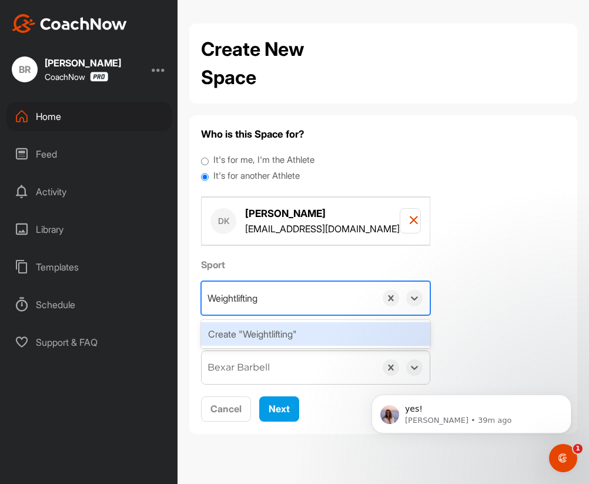
click at [255, 335] on div "Create "Weightlifting"" at bounding box center [315, 334] width 229 height 24
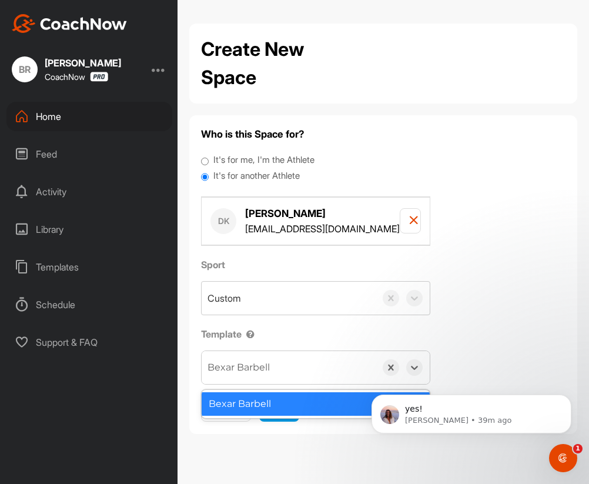
click at [268, 371] on div "Bexar Barbell" at bounding box center [238, 367] width 62 height 14
click at [294, 408] on div "Bexar Barbell" at bounding box center [316, 404] width 228 height 24
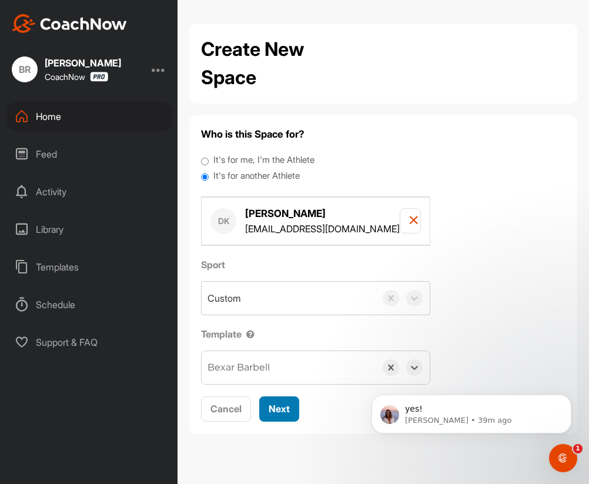
click at [283, 411] on span "Next" at bounding box center [279, 408] width 21 height 12
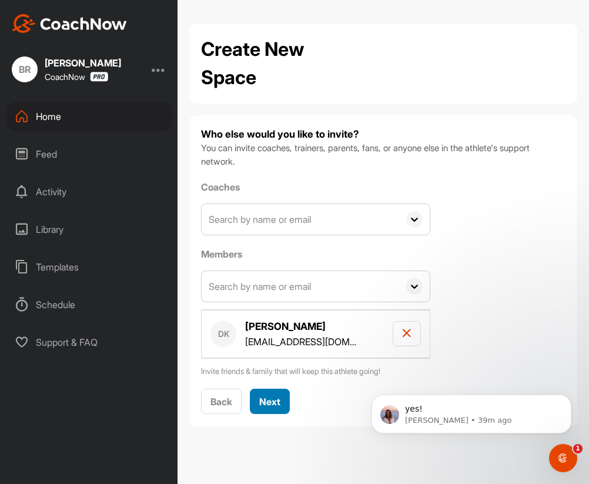
click at [278, 397] on span "Next" at bounding box center [269, 401] width 21 height 12
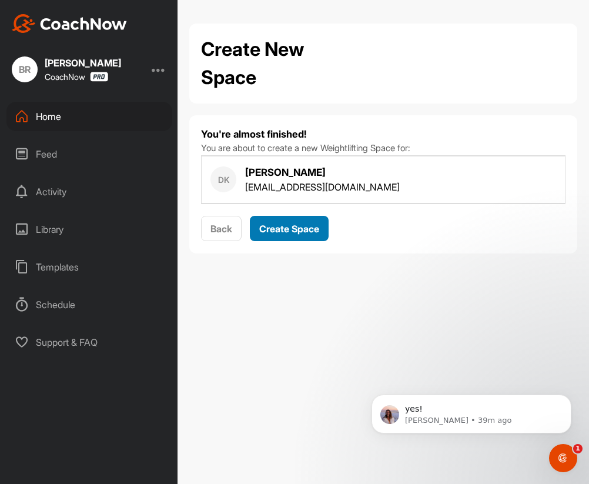
click at [283, 230] on span "Create Space" at bounding box center [289, 229] width 60 height 12
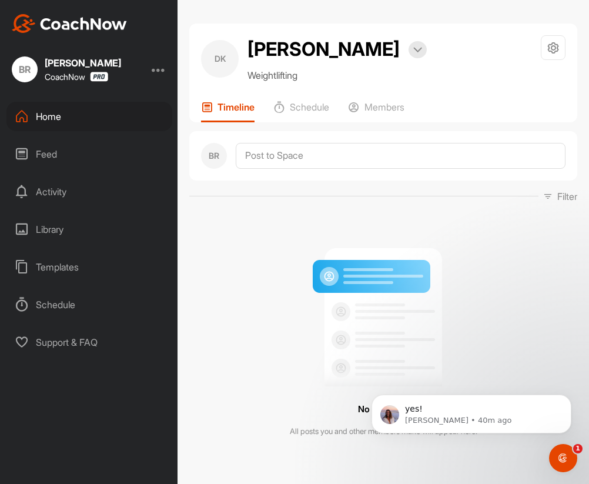
click at [61, 112] on div "Home" at bounding box center [89, 116] width 166 height 29
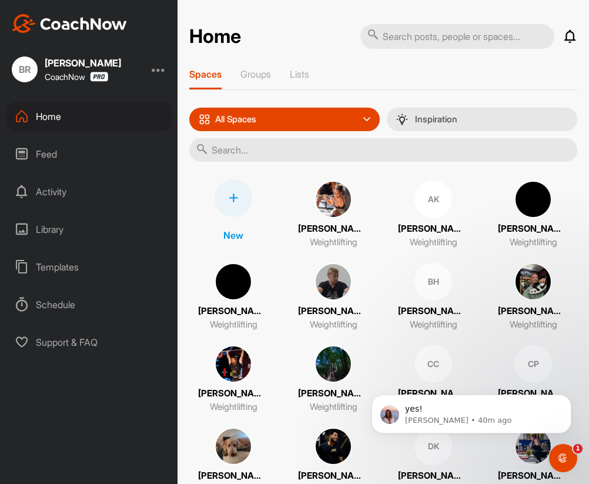
click at [230, 198] on icon at bounding box center [233, 197] width 9 height 9
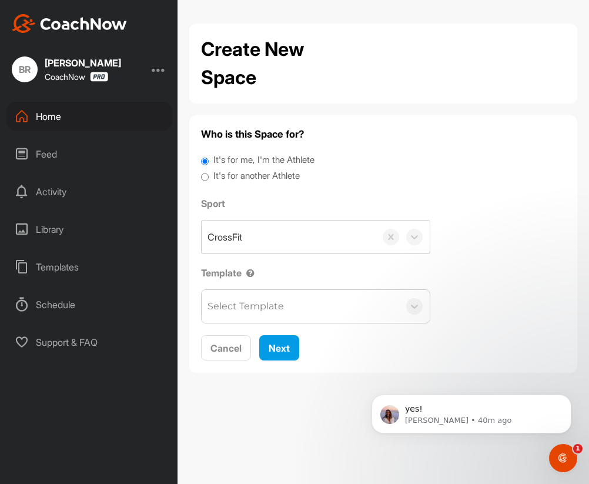
click at [257, 179] on label "It's for another Athlete" at bounding box center [256, 176] width 86 height 14
click at [209, 179] on input "It's for another Athlete" at bounding box center [205, 177] width 8 height 16
radio input "true"
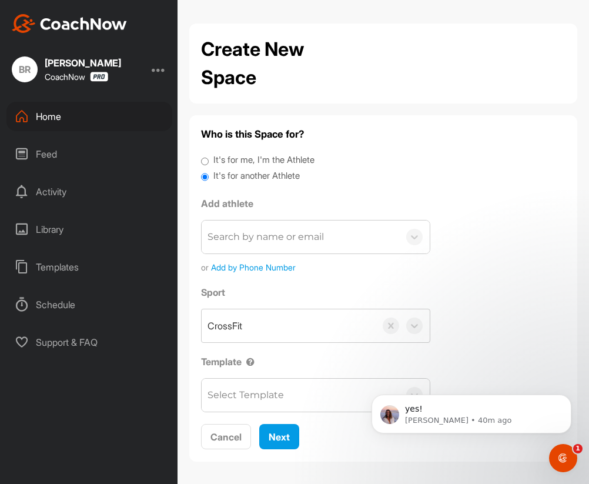
click at [253, 246] on div "Search by name or email" at bounding box center [300, 236] width 197 height 33
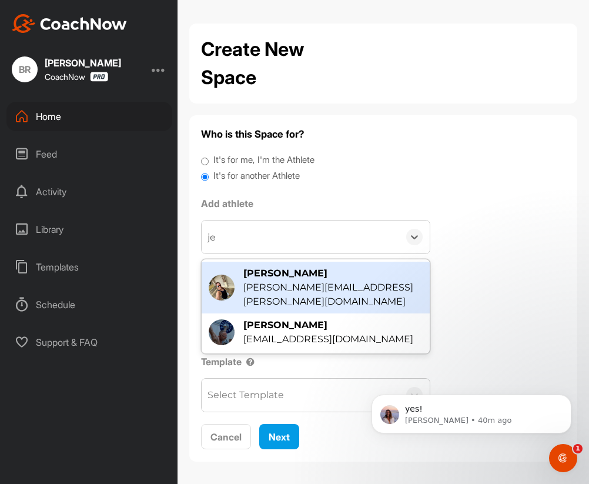
type input "jen"
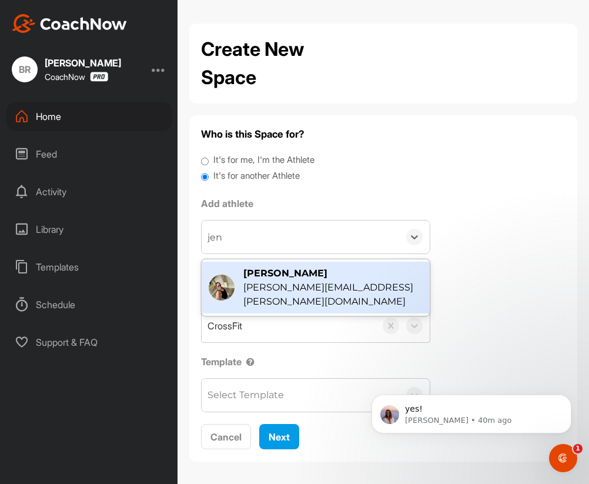
click at [288, 267] on div "[PERSON_NAME]" at bounding box center [332, 273] width 179 height 14
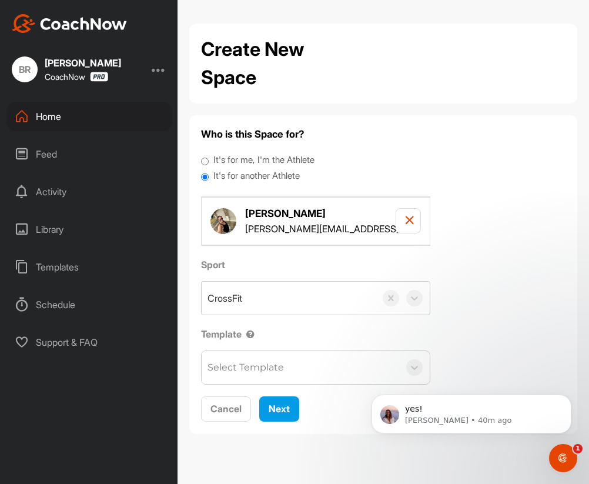
click at [256, 179] on label "It's for another Athlete" at bounding box center [256, 176] width 86 height 14
click at [209, 179] on input "It's for another Athlete" at bounding box center [205, 177] width 8 height 16
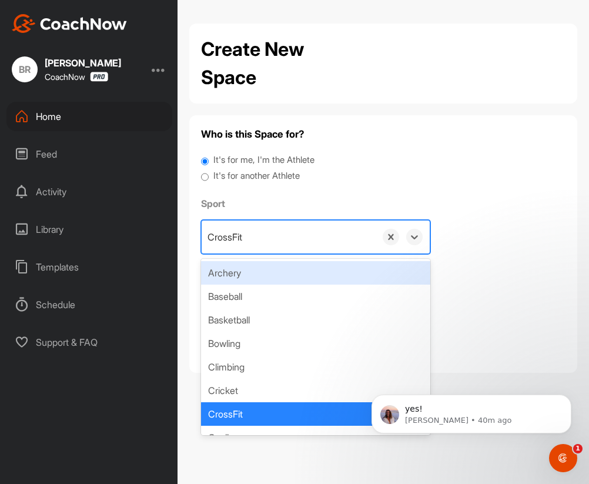
click at [263, 234] on div "CrossFit" at bounding box center [289, 236] width 174 height 33
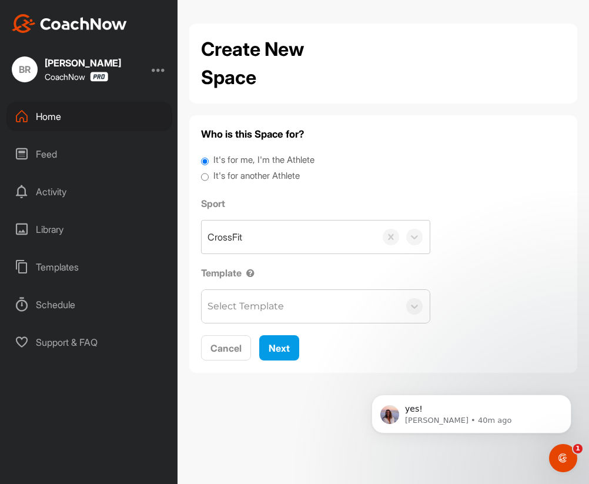
click at [263, 178] on label "It's for another Athlete" at bounding box center [256, 176] width 86 height 14
click at [209, 178] on input "It's for another Athlete" at bounding box center [205, 177] width 8 height 16
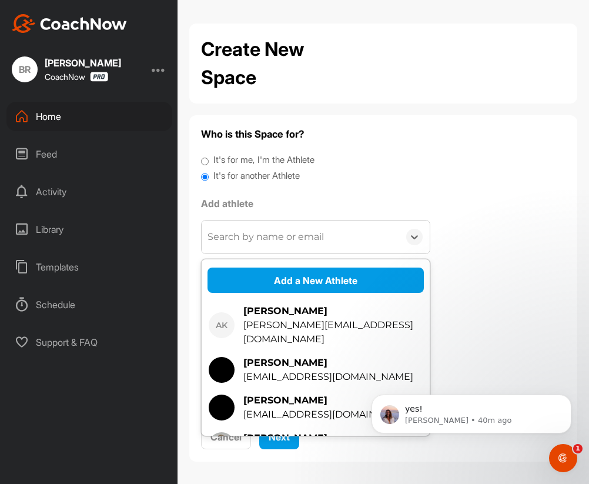
click at [259, 231] on div "Search by name or email" at bounding box center [265, 237] width 116 height 14
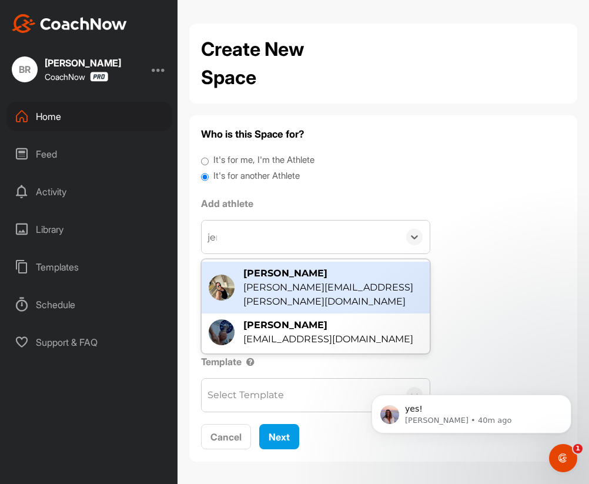
type input "jenn"
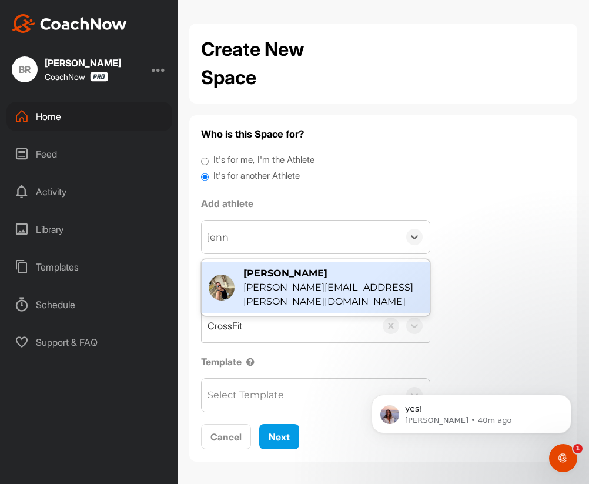
click at [290, 276] on div "[PERSON_NAME]" at bounding box center [332, 273] width 179 height 14
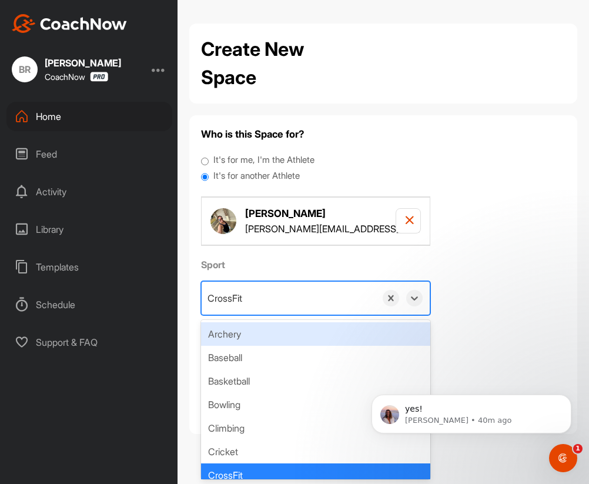
click at [246, 308] on div "CrossFit" at bounding box center [289, 297] width 174 height 33
paste input "Weightlifting"
type input "Weightlifting"
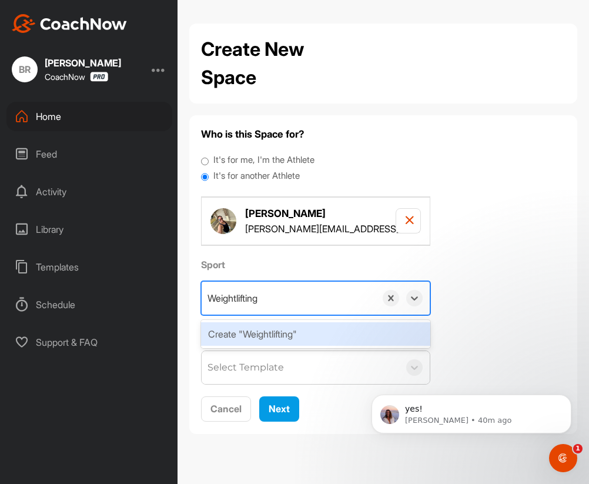
click at [244, 338] on div "Create "Weightlifting"" at bounding box center [315, 334] width 229 height 24
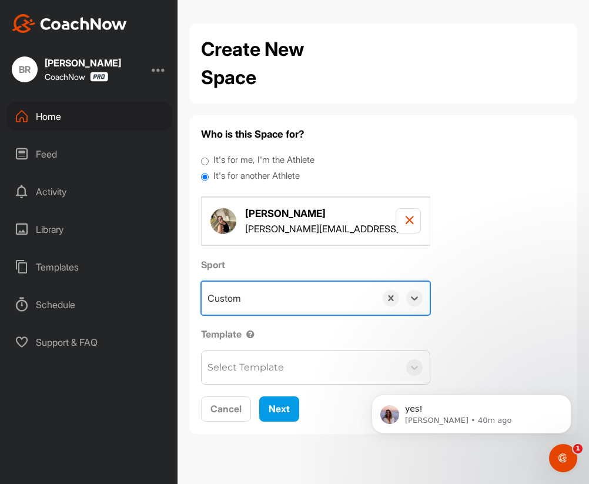
click at [244, 364] on div "Select Template" at bounding box center [245, 367] width 76 height 14
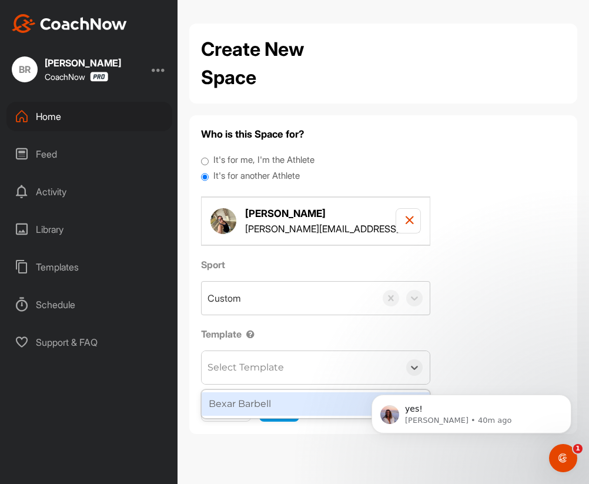
click at [244, 389] on div "Bexar Barbell" at bounding box center [315, 403] width 229 height 29
click at [244, 298] on div "Custom" at bounding box center [289, 297] width 174 height 33
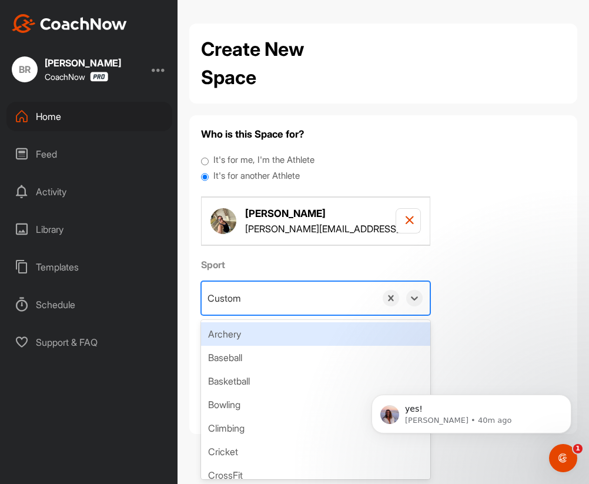
paste input "Weightlifting"
type input "Weightlifting"
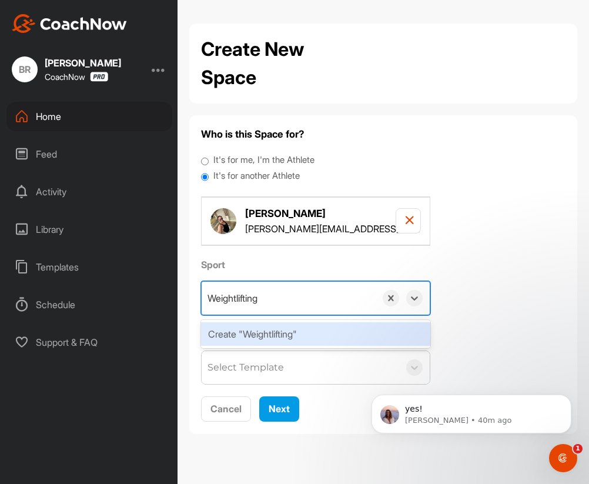
click at [244, 337] on div "Create "Weightlifting"" at bounding box center [315, 334] width 229 height 24
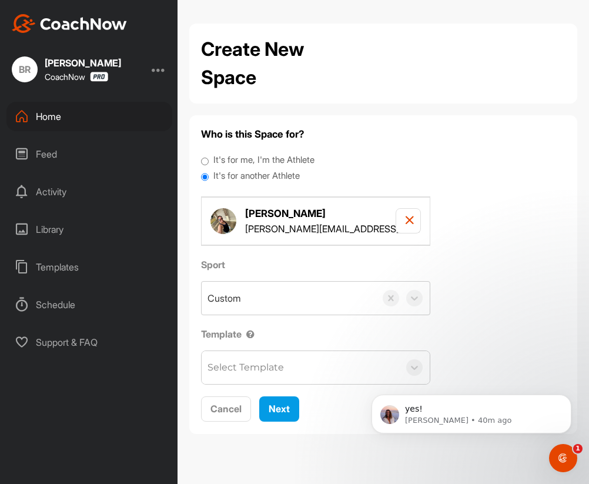
click at [270, 238] on div "Jennie Oh jennie.nicole.oh@gmail.com" at bounding box center [315, 221] width 229 height 48
click at [263, 177] on label "It's for another Athlete" at bounding box center [256, 176] width 86 height 14
click at [209, 177] on input "It's for another Athlete" at bounding box center [205, 177] width 8 height 16
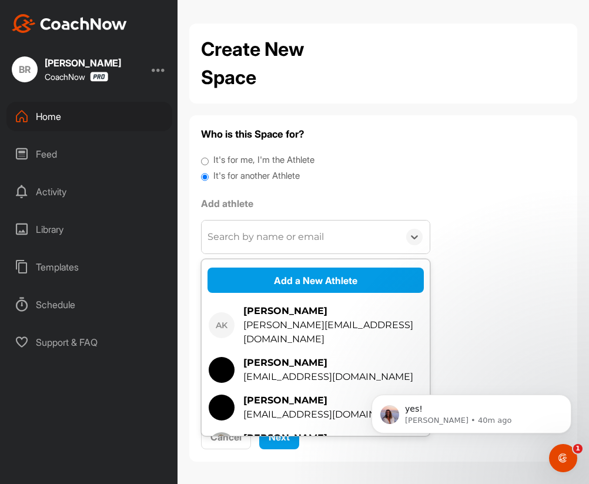
click at [266, 233] on div "Search by name or email" at bounding box center [265, 237] width 116 height 14
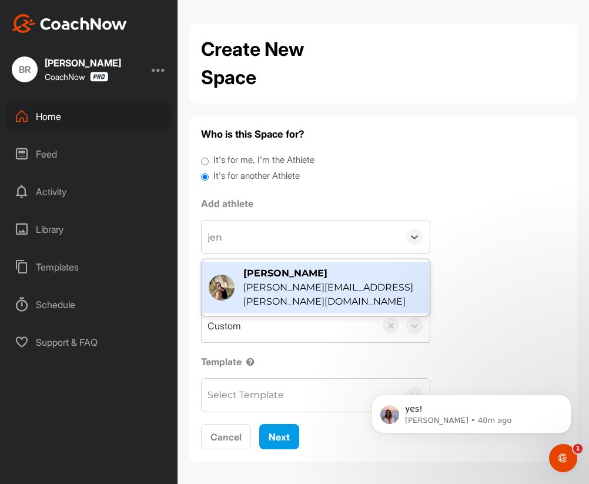
type input "jenn"
click at [288, 284] on div "[PERSON_NAME][EMAIL_ADDRESS][PERSON_NAME][DOMAIN_NAME]" at bounding box center [332, 294] width 179 height 28
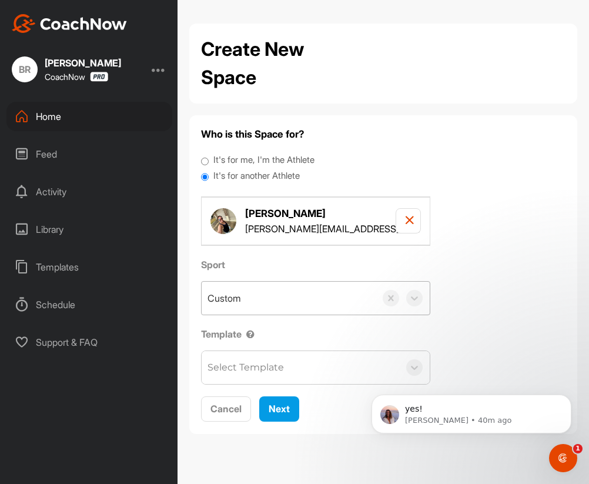
click at [250, 294] on div "Custom" at bounding box center [289, 297] width 174 height 33
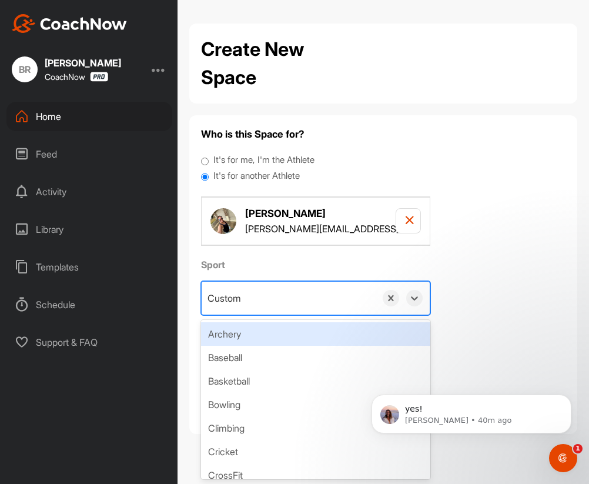
paste input "Weightlifting"
type input "Weightlifting"
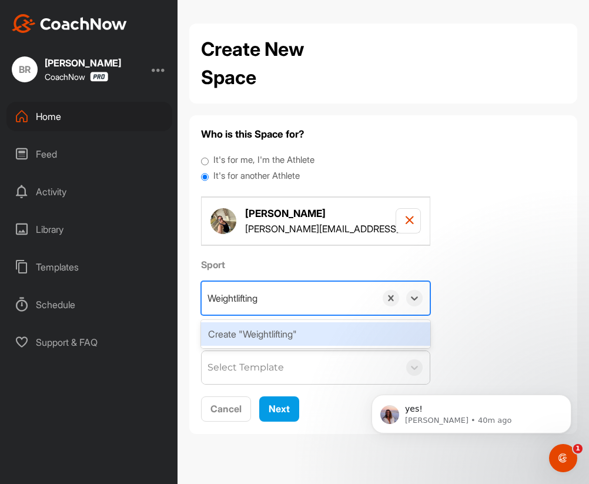
click at [249, 331] on div "Create "Weightlifting"" at bounding box center [315, 334] width 229 height 24
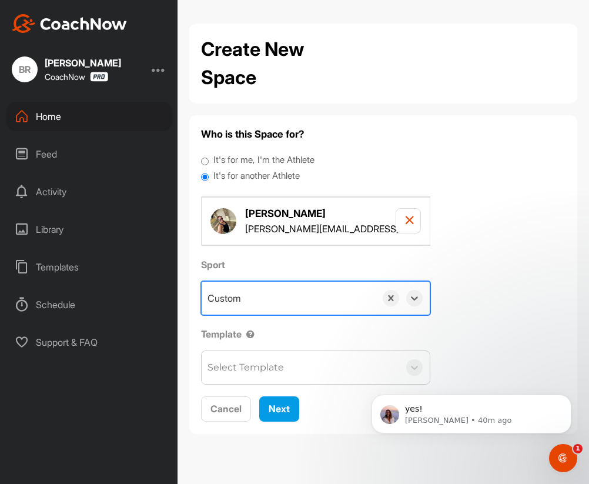
click at [476, 287] on div "Sport option Create "Weightlifting", selected. 0 results available. Select is f…" at bounding box center [383, 320] width 364 height 127
click at [298, 296] on div "Select Sport / Subject" at bounding box center [252, 298] width 90 height 14
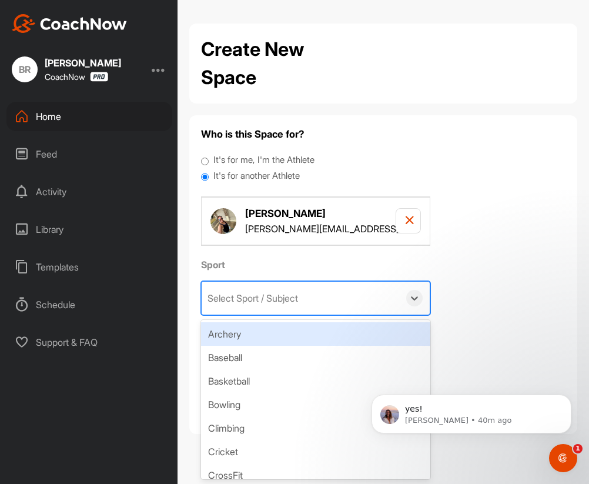
paste input "Weightlifting"
type input "Weightlifting"
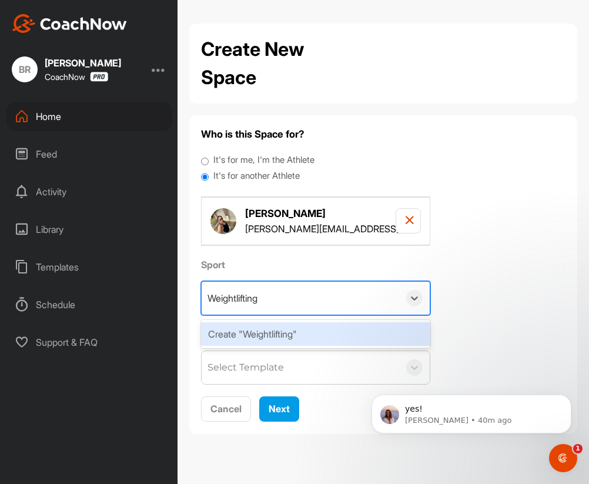
click at [247, 345] on div "Create "Weightlifting"" at bounding box center [315, 334] width 229 height 24
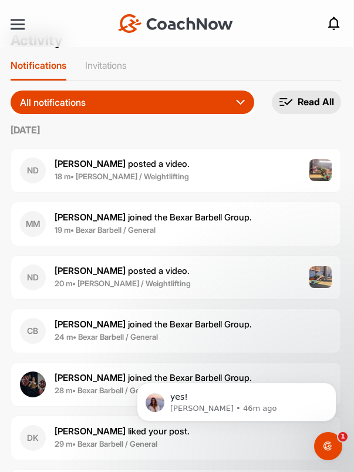
scroll to position [22, 0]
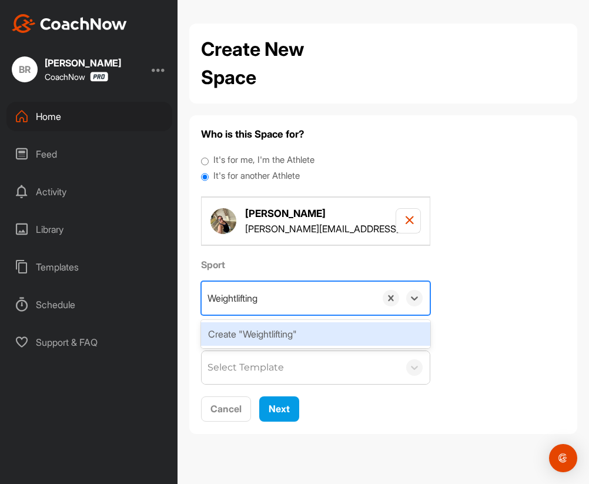
click at [230, 333] on div "Create "Weightlifting"" at bounding box center [315, 334] width 229 height 24
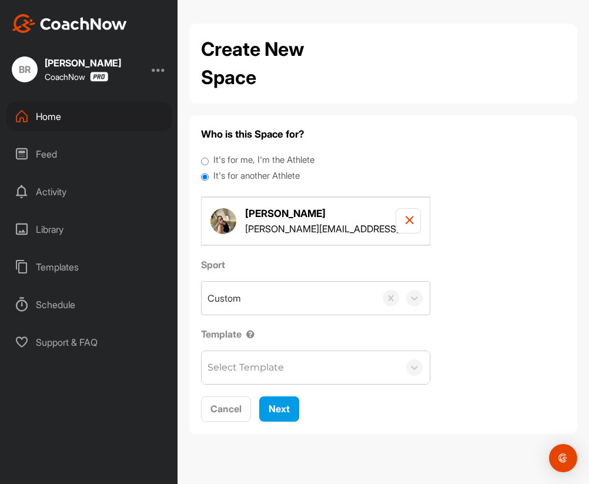
click at [39, 121] on div "Home" at bounding box center [89, 116] width 166 height 29
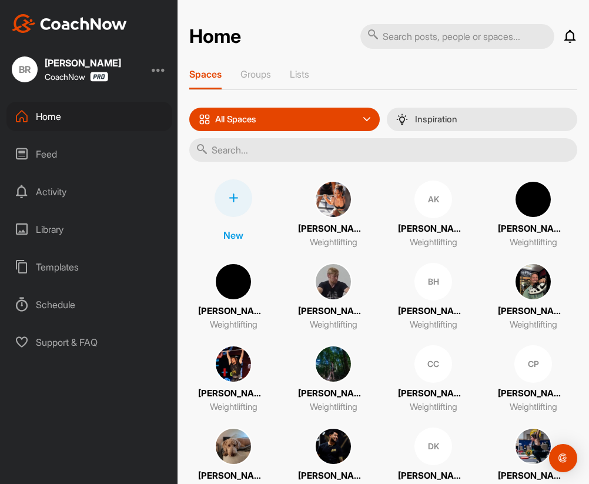
click at [222, 204] on div at bounding box center [233, 198] width 38 height 38
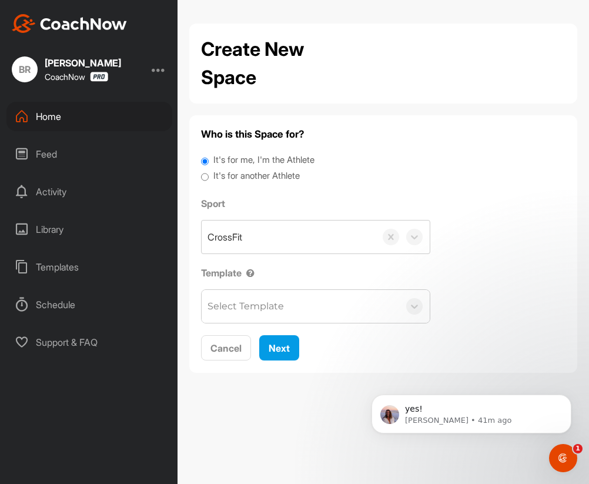
click at [226, 176] on label "It's for another Athlete" at bounding box center [256, 176] width 86 height 14
click at [209, 176] on input "It's for another Athlete" at bounding box center [205, 177] width 8 height 16
radio input "true"
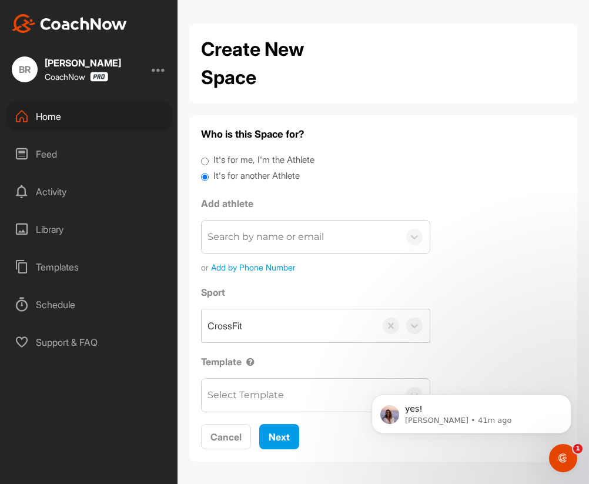
click at [232, 229] on div "Search by name or email" at bounding box center [300, 236] width 197 height 33
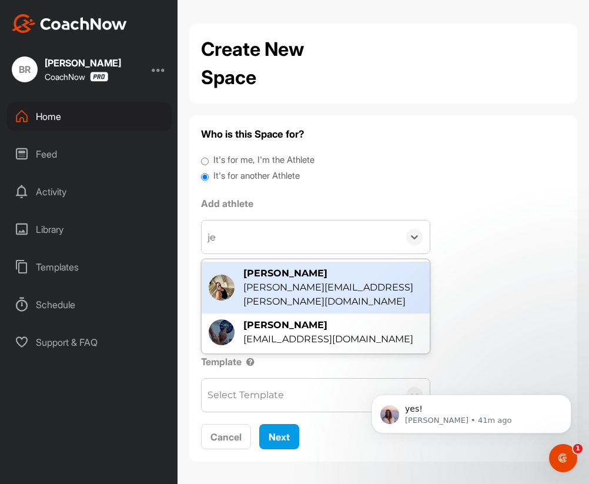
type input "jen"
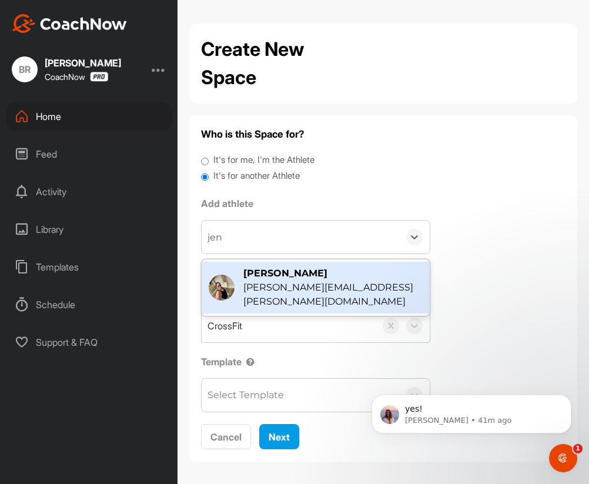
click at [278, 274] on div "[PERSON_NAME]" at bounding box center [332, 273] width 179 height 14
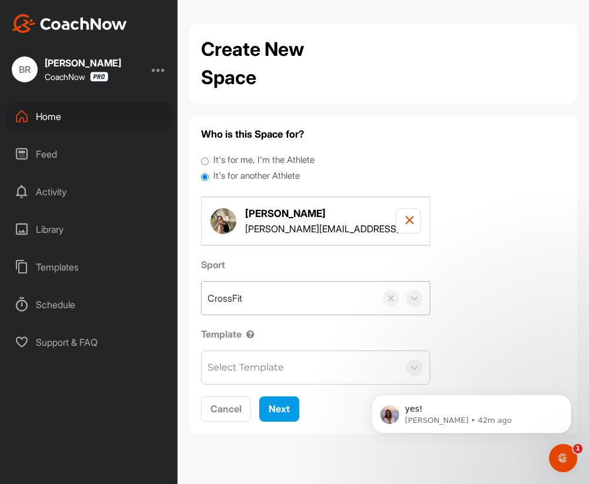
click at [247, 298] on div "CrossFit" at bounding box center [289, 297] width 174 height 33
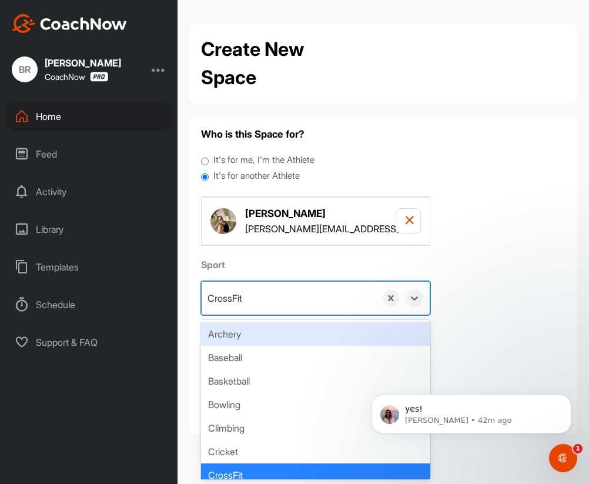
paste input "Weightlifting"
type input "Weightlifting"
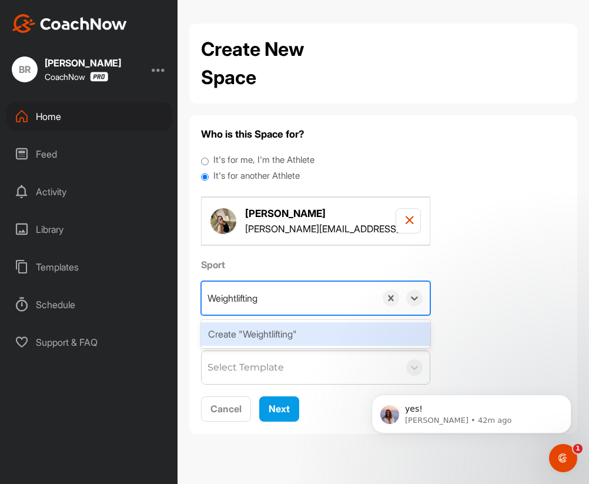
click at [246, 328] on div "Create "Weightlifting"" at bounding box center [315, 334] width 229 height 24
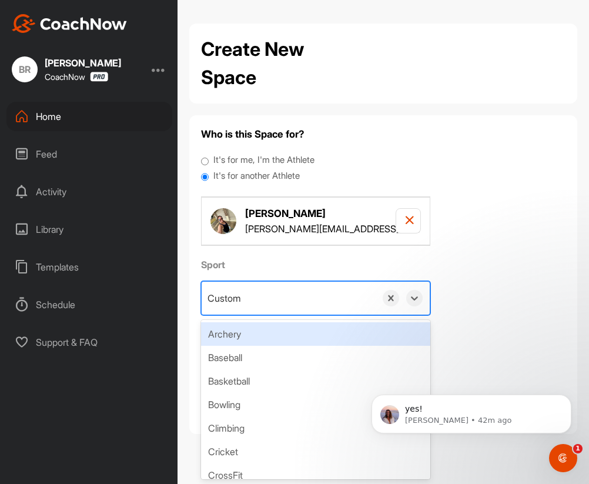
click at [260, 298] on div "Custom" at bounding box center [289, 297] width 174 height 33
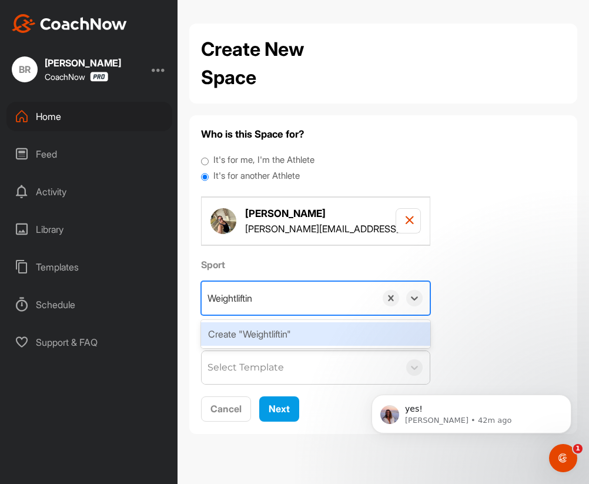
type input "Weightlifting"
click at [274, 329] on div "Create "Weightlifting"" at bounding box center [315, 334] width 229 height 24
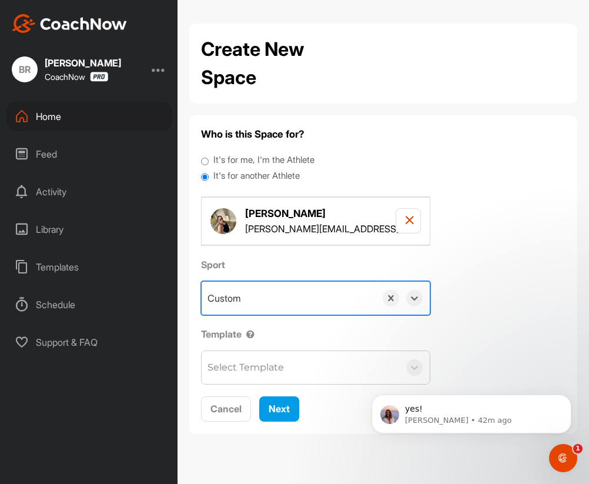
click at [277, 376] on div "Select Template" at bounding box center [300, 367] width 197 height 33
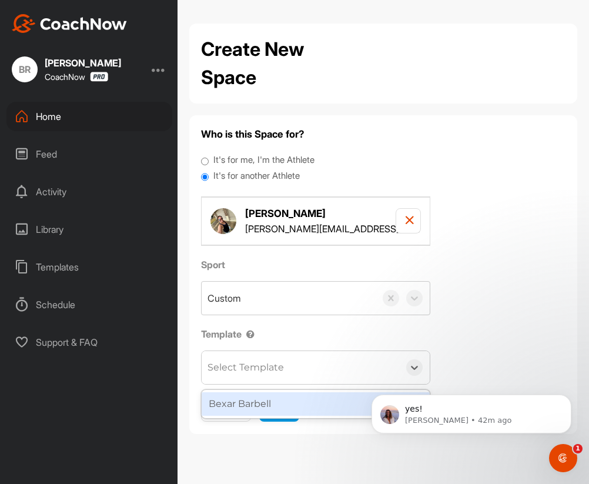
click at [280, 401] on div "Bexar Barbell" at bounding box center [316, 404] width 228 height 24
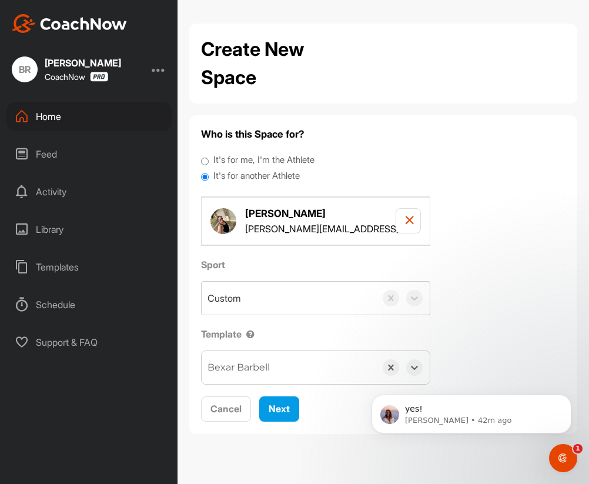
click at [46, 152] on div "Feed" at bounding box center [89, 153] width 166 height 29
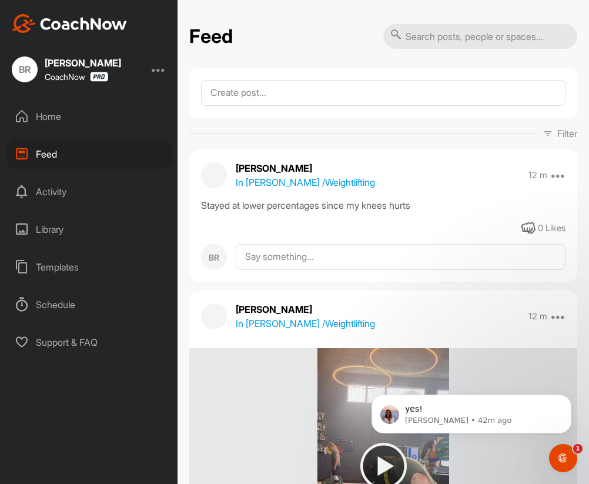
click at [57, 113] on div "Home" at bounding box center [89, 116] width 166 height 29
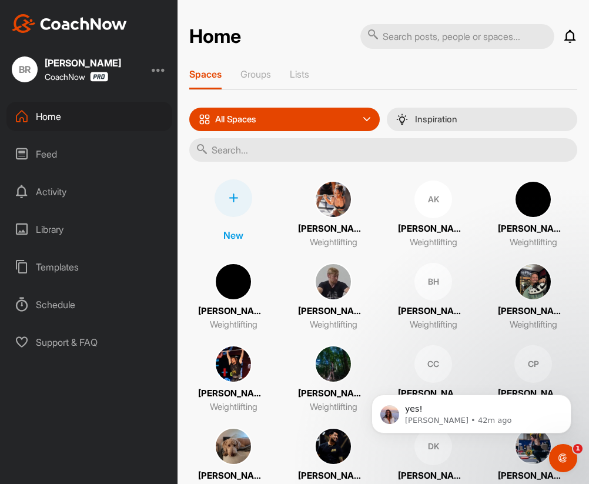
click at [239, 196] on div at bounding box center [233, 198] width 38 height 38
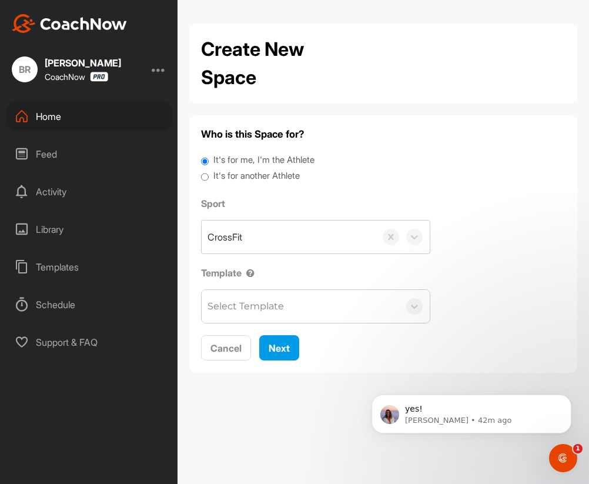
click at [256, 170] on label "It's for another Athlete" at bounding box center [256, 176] width 86 height 14
click at [209, 170] on input "It's for another Athlete" at bounding box center [205, 177] width 8 height 16
radio input "true"
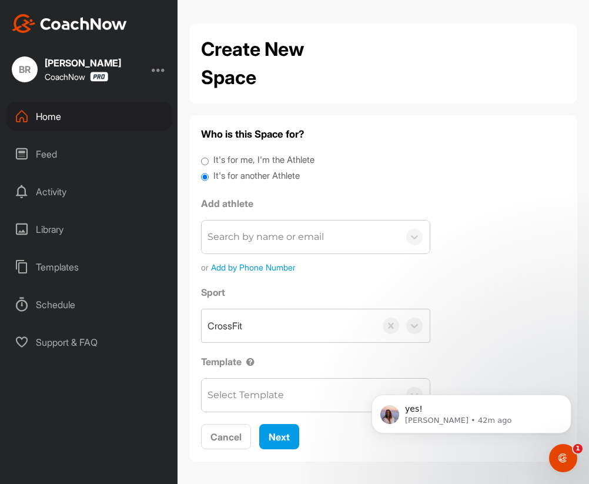
click at [263, 236] on div "Search by name or email" at bounding box center [265, 237] width 116 height 14
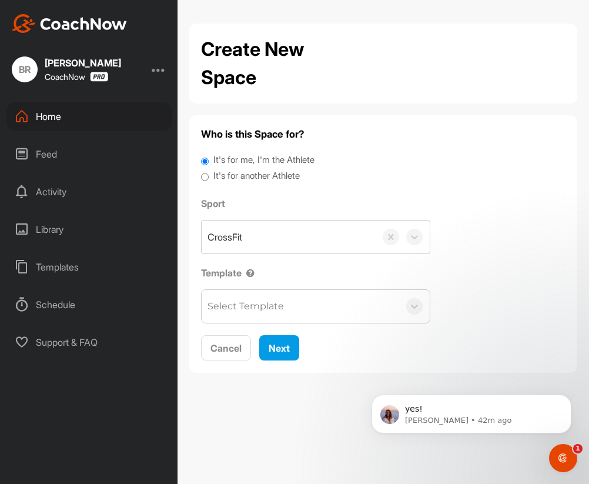
click at [247, 175] on label "It's for another Athlete" at bounding box center [256, 176] width 86 height 14
click at [209, 175] on input "It's for another Athlete" at bounding box center [205, 177] width 8 height 16
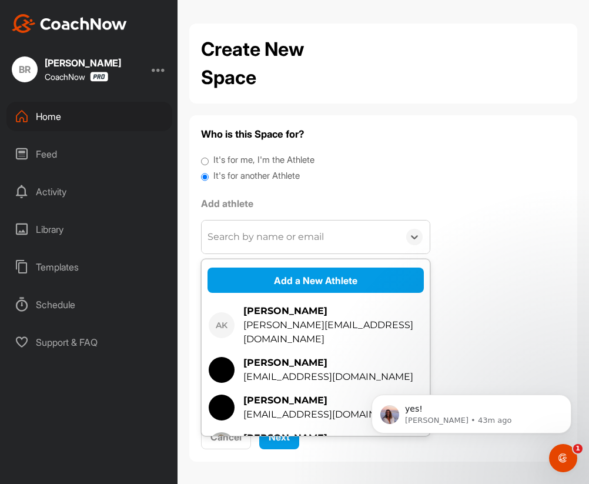
click at [261, 236] on div "Search by name or email" at bounding box center [265, 237] width 116 height 14
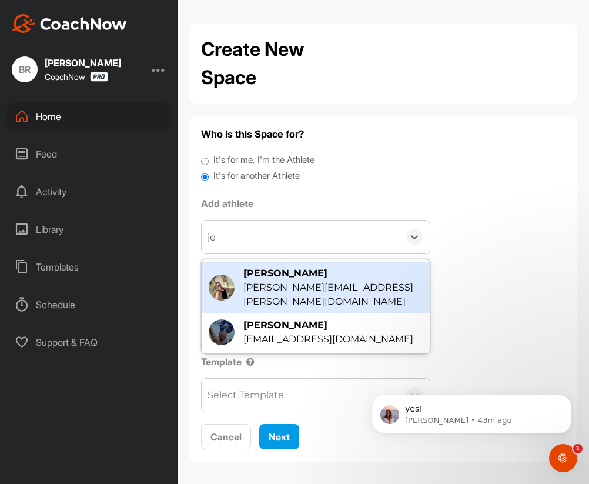
type input "jen"
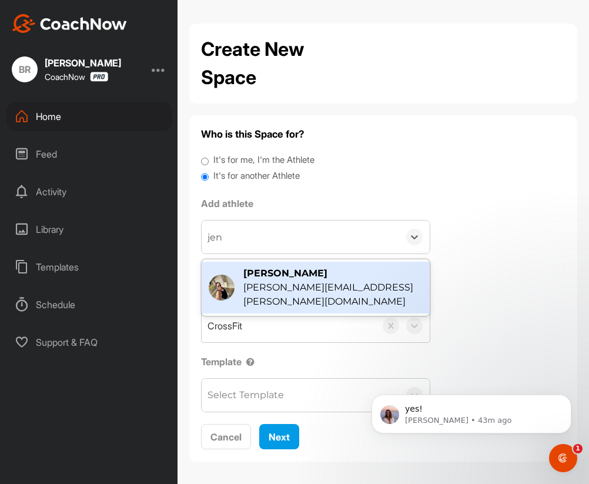
click at [276, 267] on div "[PERSON_NAME]" at bounding box center [332, 273] width 179 height 14
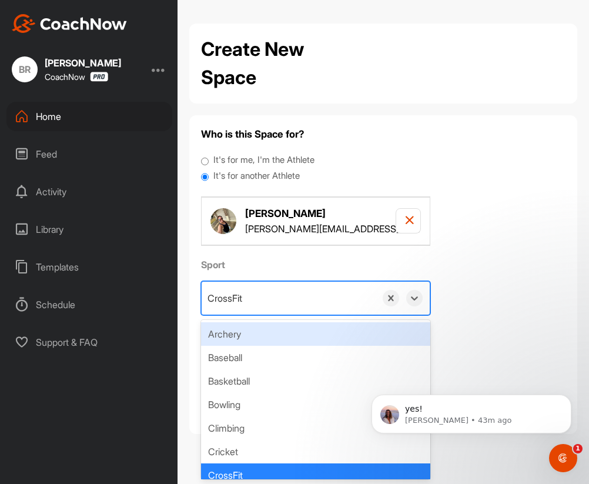
click at [286, 296] on div "CrossFit" at bounding box center [289, 297] width 174 height 33
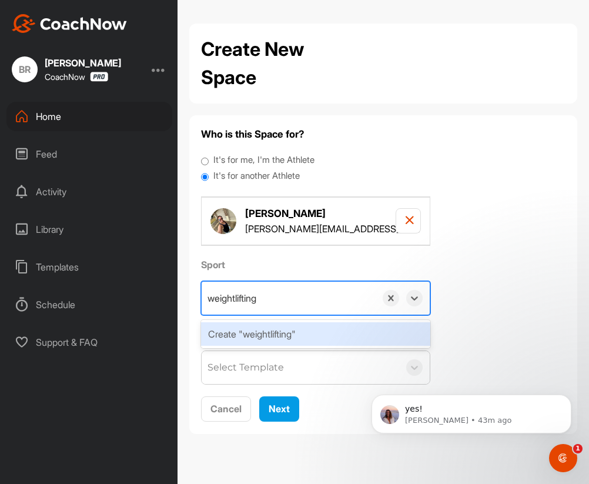
click at [217, 297] on input "weightlifting" at bounding box center [234, 298] width 55 height 26
type input "Weightlifting"
click at [247, 328] on div "Create "Weightlifting"" at bounding box center [315, 334] width 229 height 24
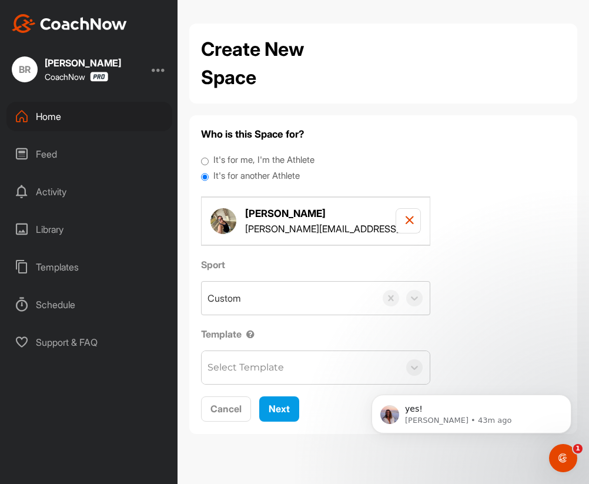
click at [46, 193] on div "Activity" at bounding box center [89, 191] width 166 height 29
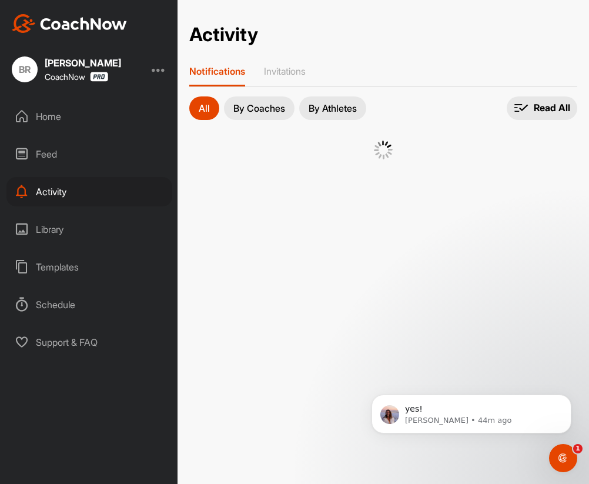
click at [47, 115] on div "Home" at bounding box center [89, 116] width 166 height 29
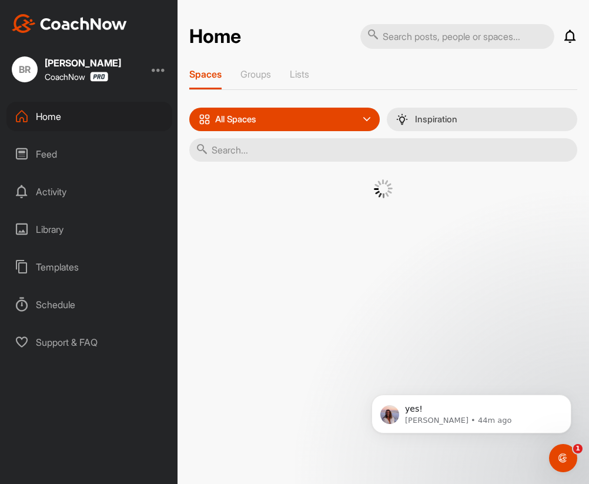
click at [162, 66] on div at bounding box center [159, 69] width 14 height 14
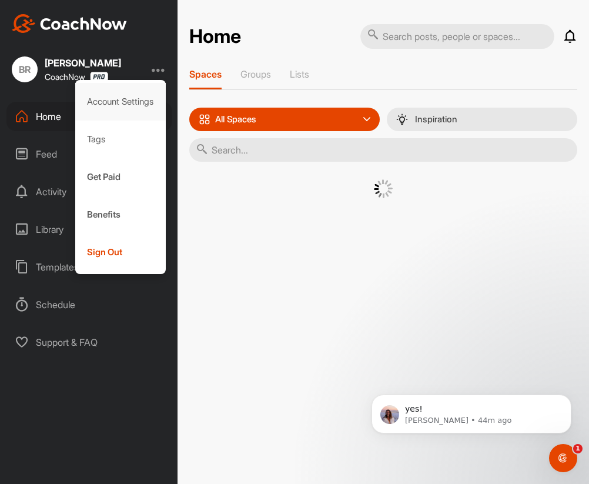
click at [119, 110] on div "Account Settings" at bounding box center [120, 102] width 91 height 38
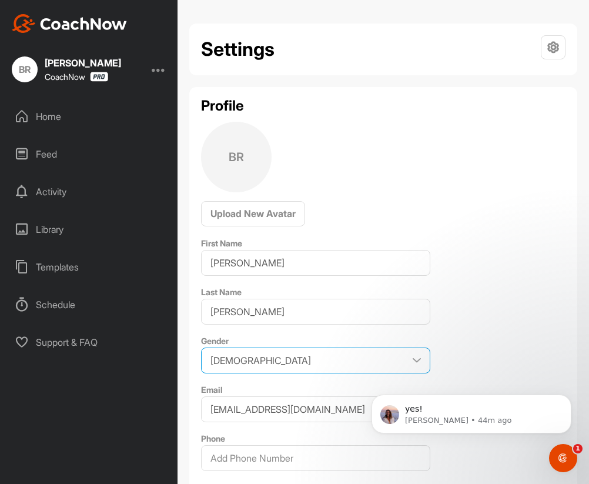
click at [239, 357] on select "Male Female" at bounding box center [315, 360] width 229 height 26
select select "Female"
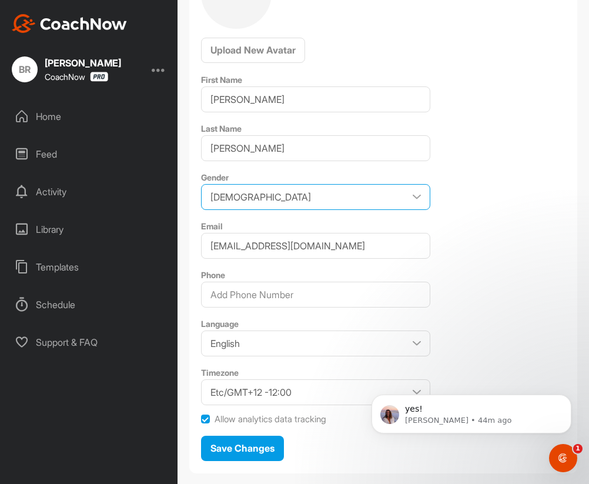
scroll to position [189, 0]
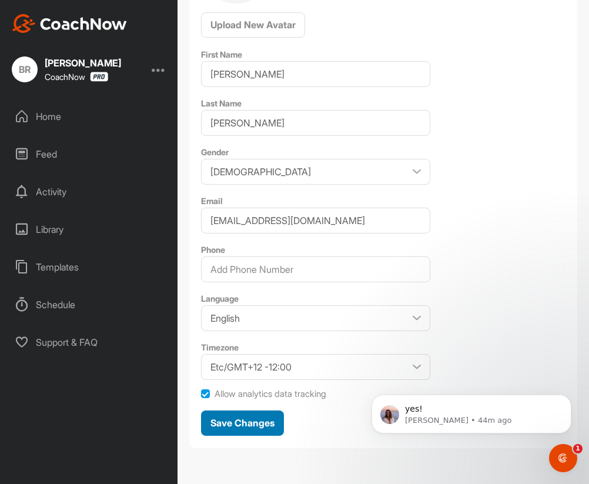
click at [261, 423] on span "Save Changes" at bounding box center [242, 423] width 64 height 12
click at [154, 71] on div at bounding box center [159, 69] width 14 height 14
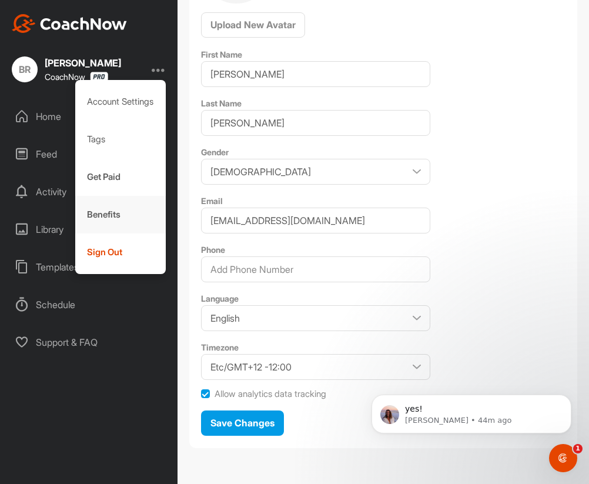
click at [102, 206] on div "Benefits" at bounding box center [120, 215] width 91 height 38
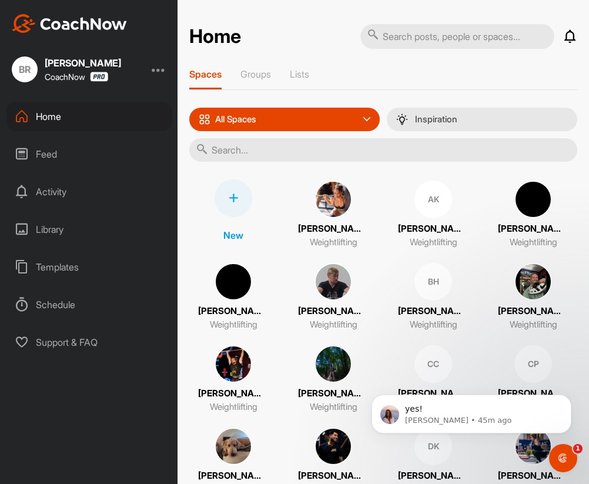
click at [239, 191] on div at bounding box center [233, 198] width 38 height 38
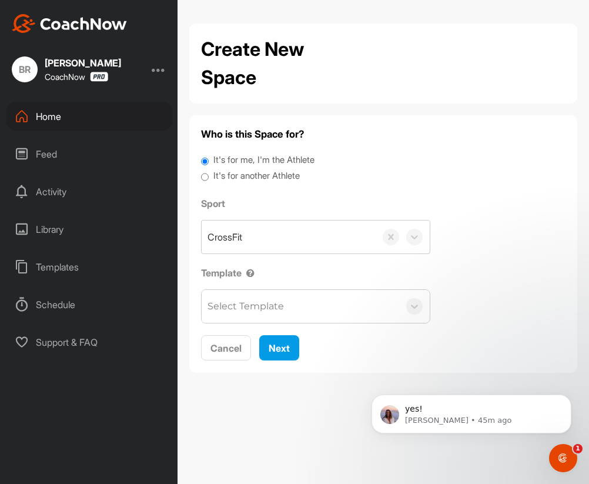
click at [231, 180] on label "It's for another Athlete" at bounding box center [256, 176] width 86 height 14
click at [209, 180] on input "It's for another Athlete" at bounding box center [205, 177] width 8 height 16
radio input "true"
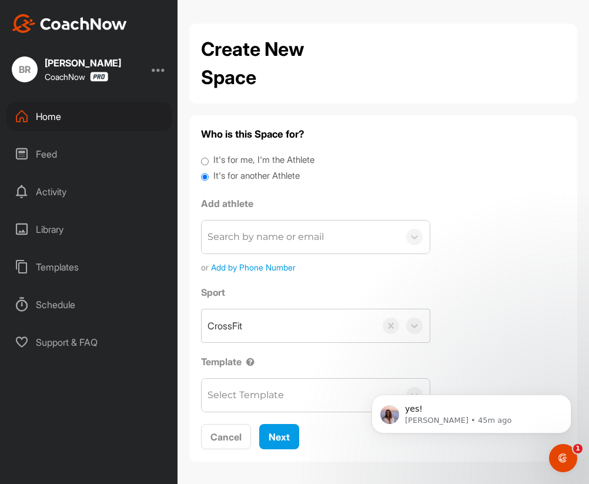
click at [256, 243] on div "Search by name or email" at bounding box center [265, 237] width 116 height 14
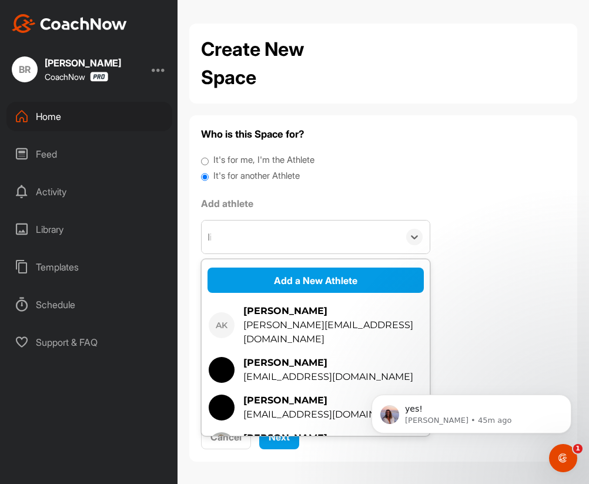
type input "lisa"
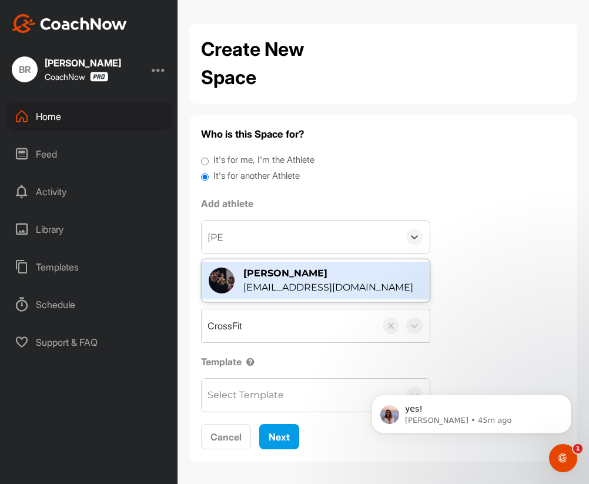
click at [283, 277] on div "[PERSON_NAME]" at bounding box center [328, 273] width 170 height 14
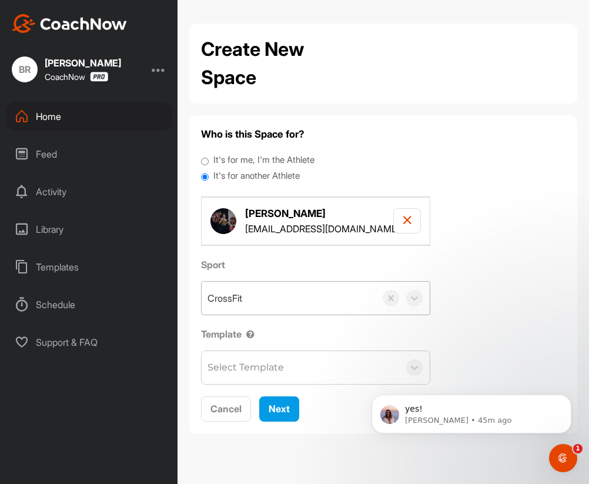
click at [269, 302] on div "CrossFit" at bounding box center [289, 297] width 174 height 33
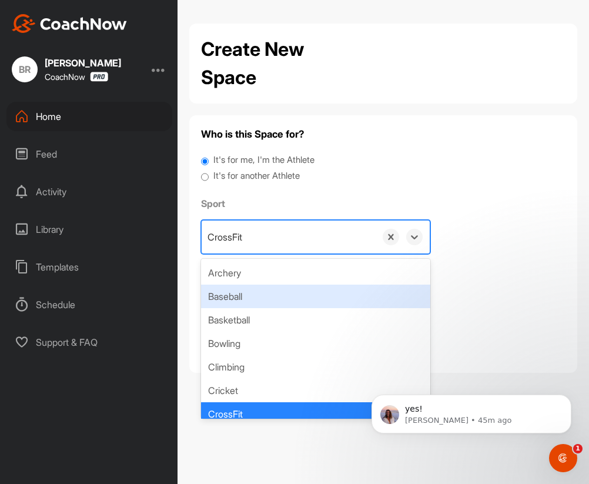
paste input "Weightlifting"
type input "Weightlifting"
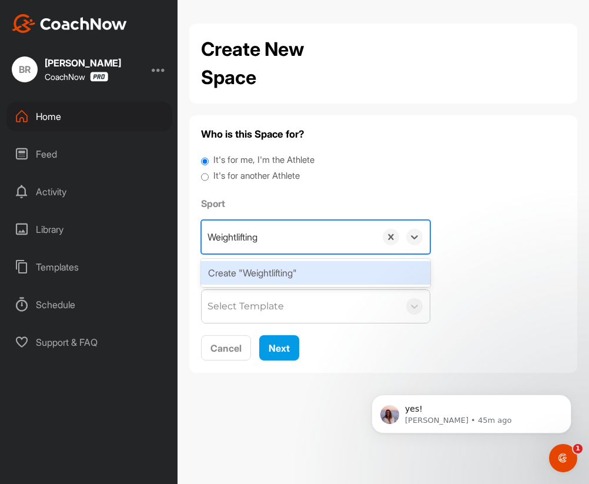
click at [269, 264] on div "Create "Weightlifting"" at bounding box center [315, 273] width 229 height 24
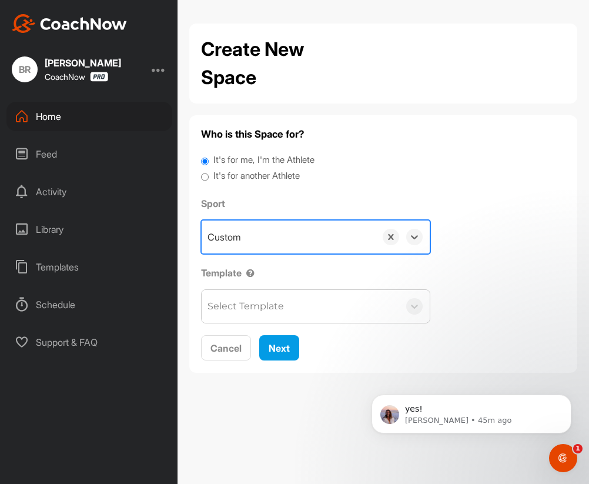
click at [267, 173] on label "It's for another Athlete" at bounding box center [256, 176] width 86 height 14
click at [209, 173] on input "It's for another Athlete" at bounding box center [205, 177] width 8 height 16
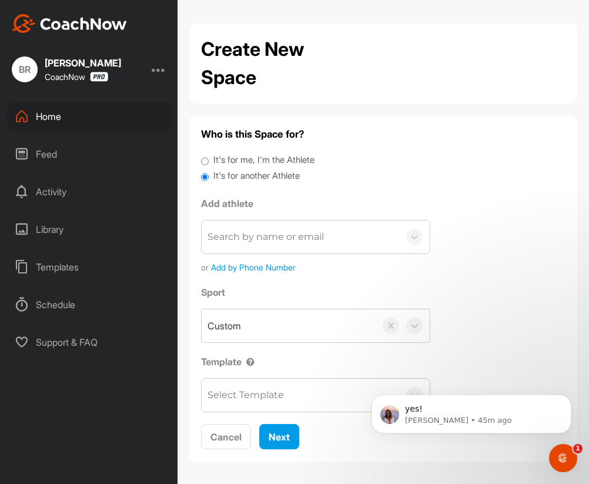
click at [271, 243] on div "Search by name or email" at bounding box center [265, 237] width 116 height 14
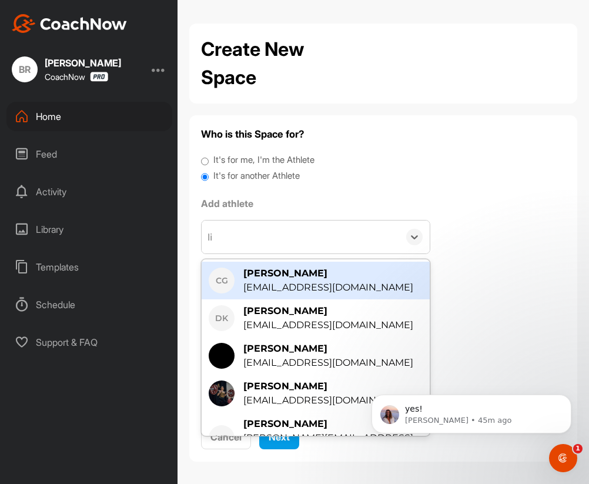
type input "lis"
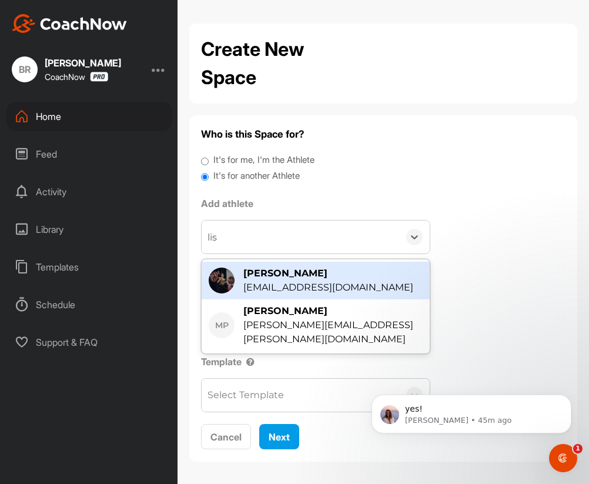
click at [292, 283] on div "[EMAIL_ADDRESS][DOMAIN_NAME]" at bounding box center [328, 287] width 170 height 14
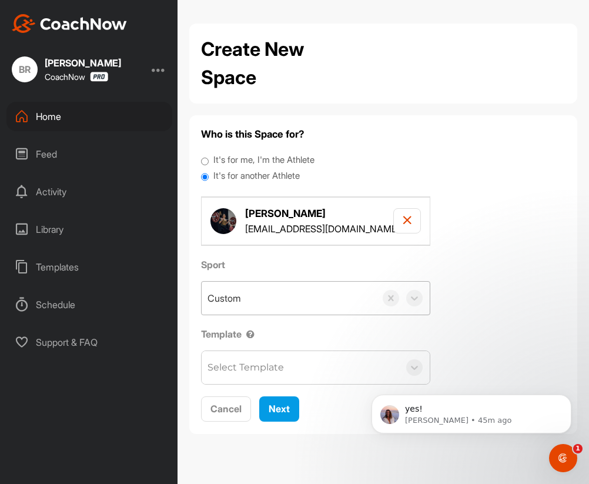
click at [267, 301] on div "Custom" at bounding box center [289, 297] width 174 height 33
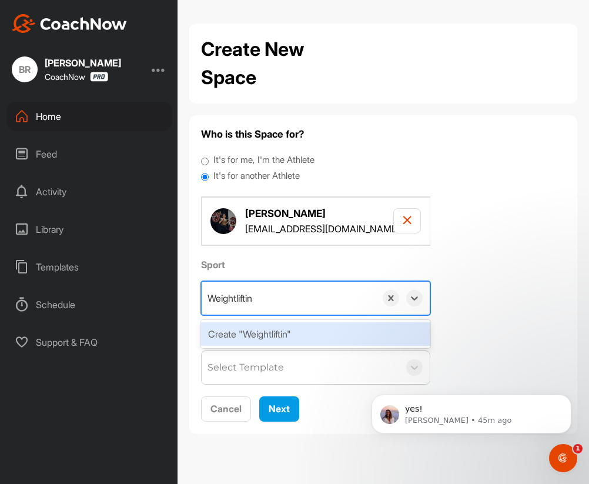
type input "Weightlifting"
click at [273, 337] on div "Create "Weightlifting"" at bounding box center [315, 334] width 229 height 24
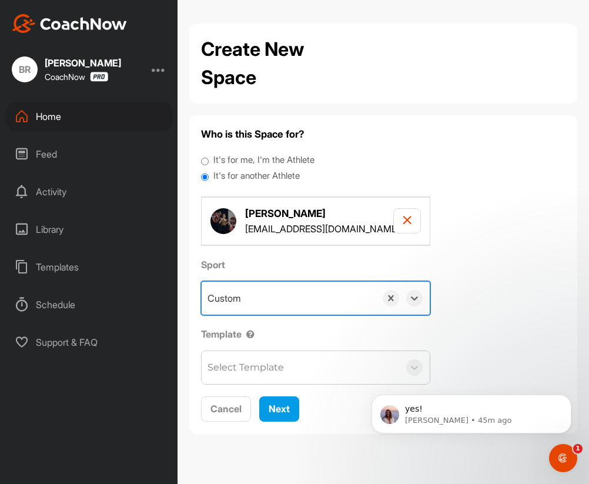
click at [306, 372] on div "Select Template" at bounding box center [300, 367] width 197 height 33
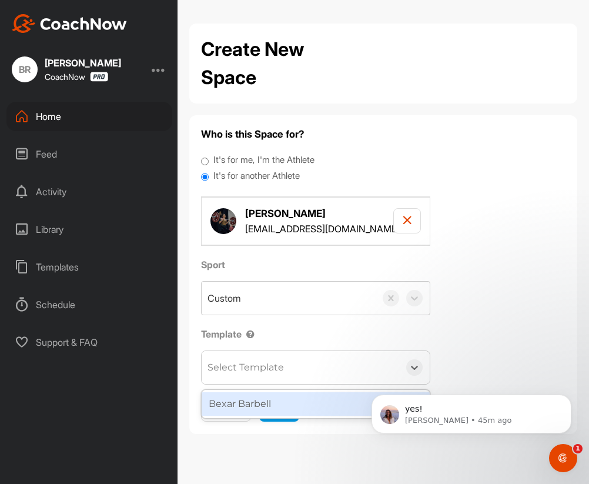
click at [299, 398] on div "Bexar Barbell" at bounding box center [316, 404] width 228 height 24
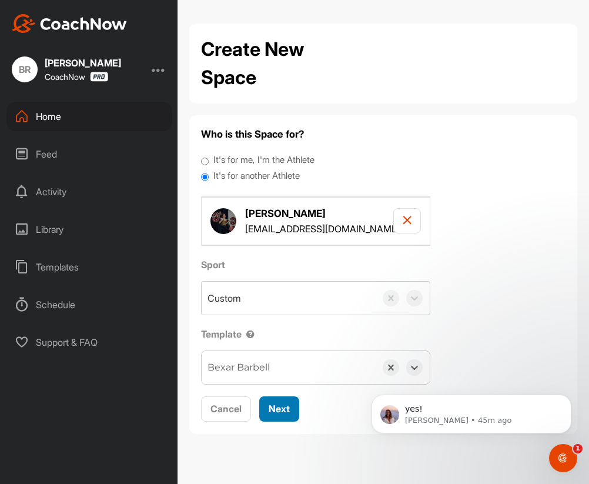
click at [282, 405] on span "Next" at bounding box center [279, 408] width 21 height 12
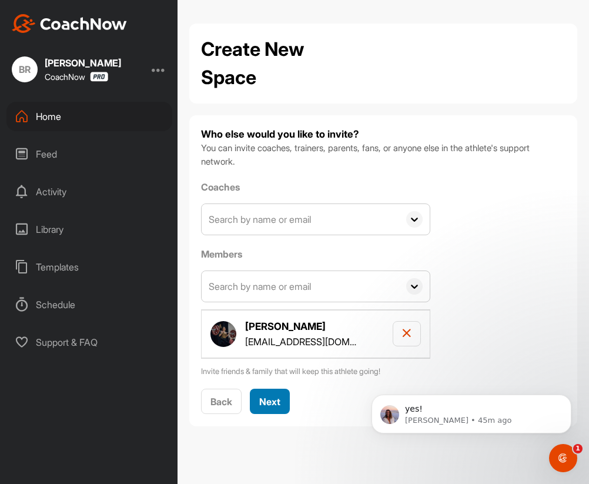
click at [270, 398] on span "Next" at bounding box center [269, 401] width 21 height 12
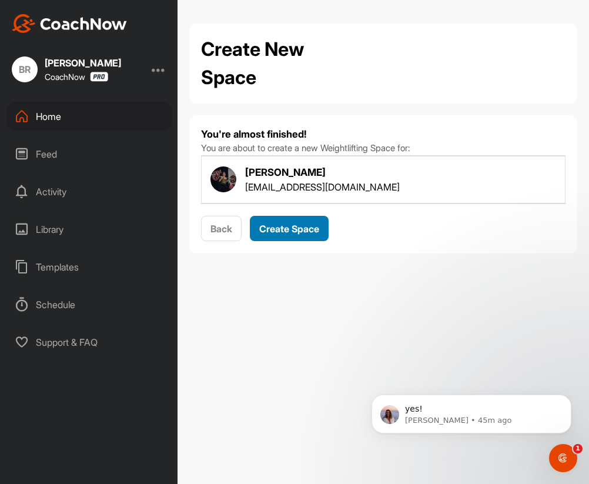
click at [300, 233] on span "Create Space" at bounding box center [289, 229] width 60 height 12
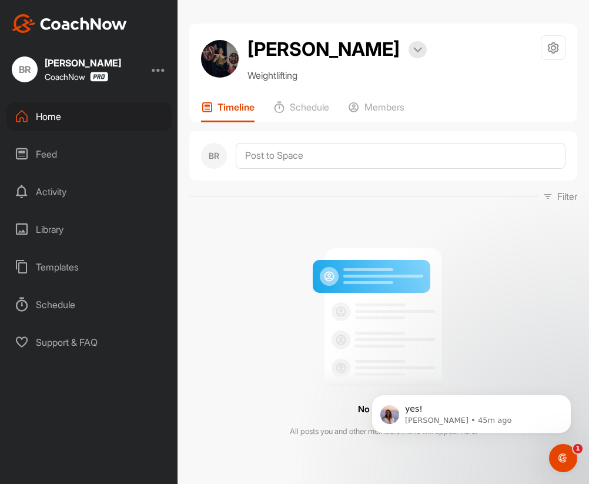
click at [65, 120] on div "Home" at bounding box center [89, 116] width 166 height 29
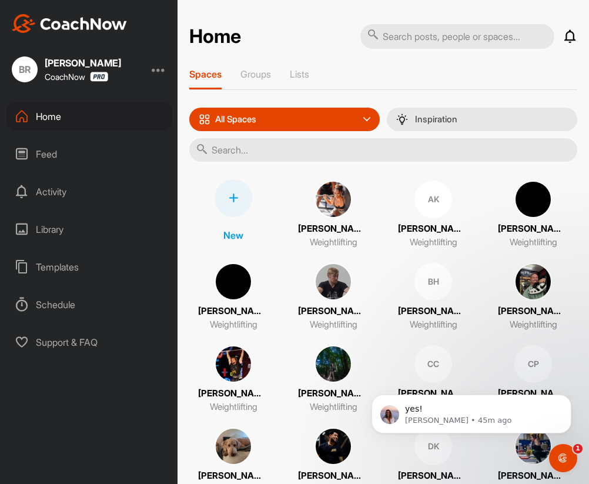
click at [219, 192] on div at bounding box center [233, 198] width 38 height 38
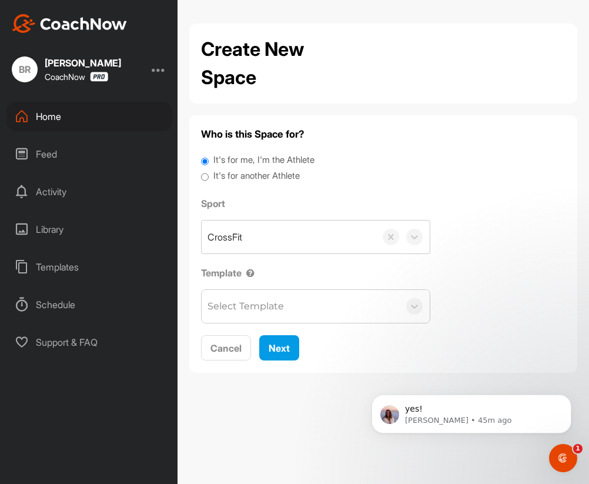
click at [231, 175] on label "It's for another Athlete" at bounding box center [256, 176] width 86 height 14
click at [209, 175] on input "It's for another Athlete" at bounding box center [205, 177] width 8 height 16
radio input "true"
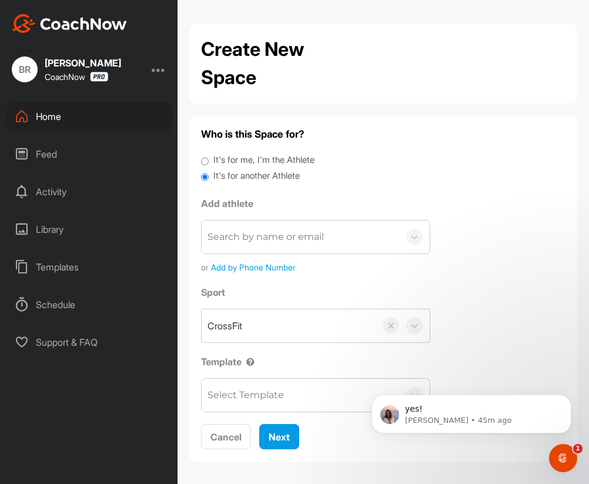
click at [259, 244] on div "Search by name or email" at bounding box center [300, 236] width 197 height 33
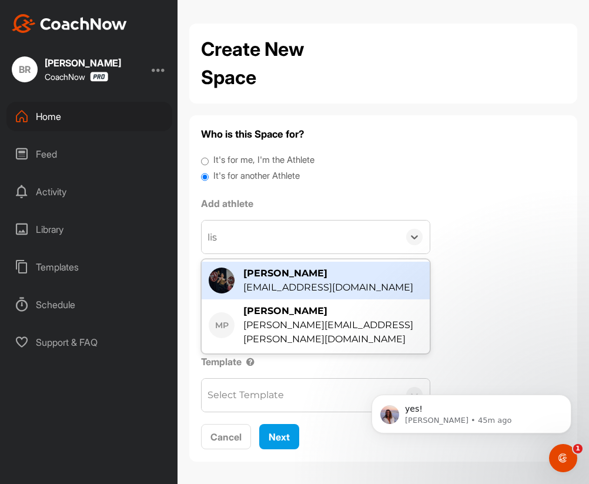
type input "li"
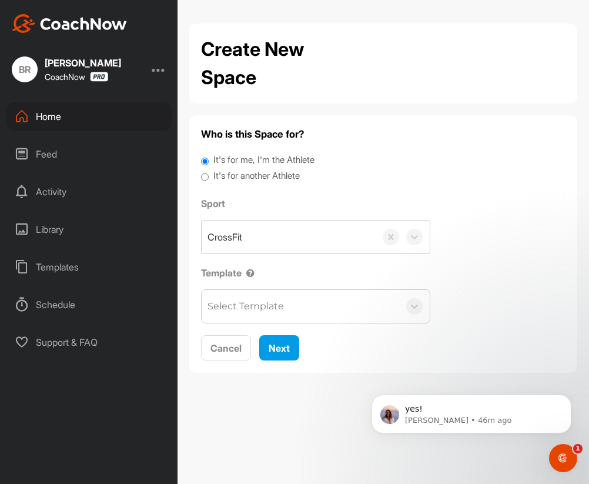
click at [256, 180] on label "It's for another Athlete" at bounding box center [256, 176] width 86 height 14
click at [209, 180] on input "It's for another Athlete" at bounding box center [205, 177] width 8 height 16
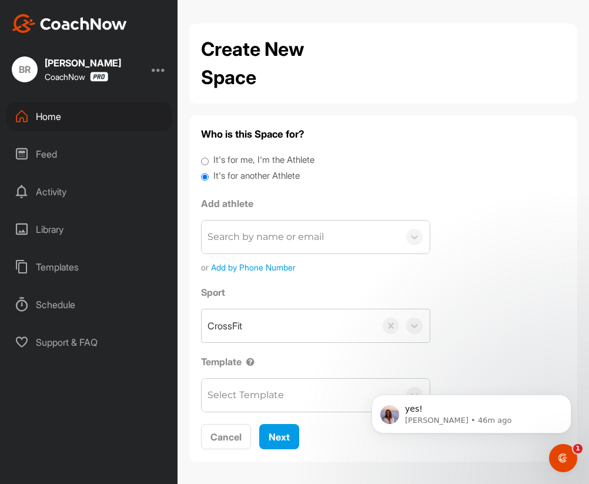
click at [250, 249] on div "Search by name or email" at bounding box center [300, 236] width 197 height 33
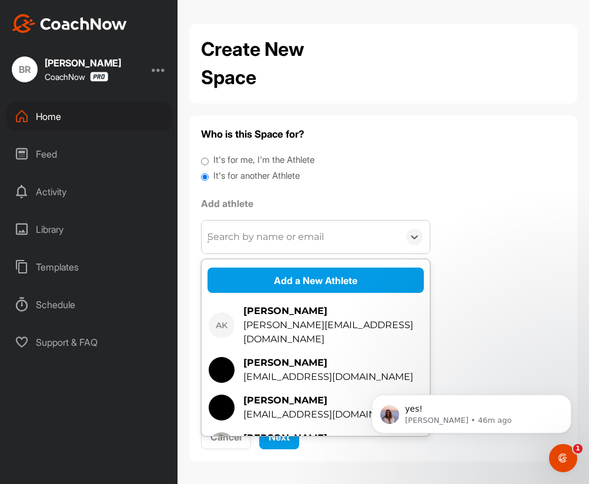
type input "jen"
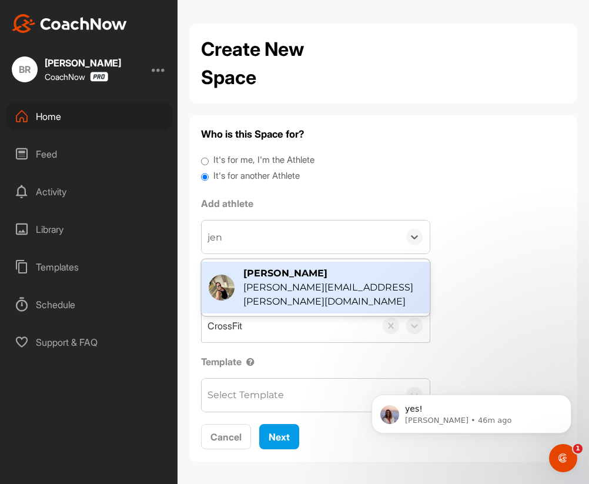
click at [283, 272] on div "[PERSON_NAME]" at bounding box center [332, 273] width 179 height 14
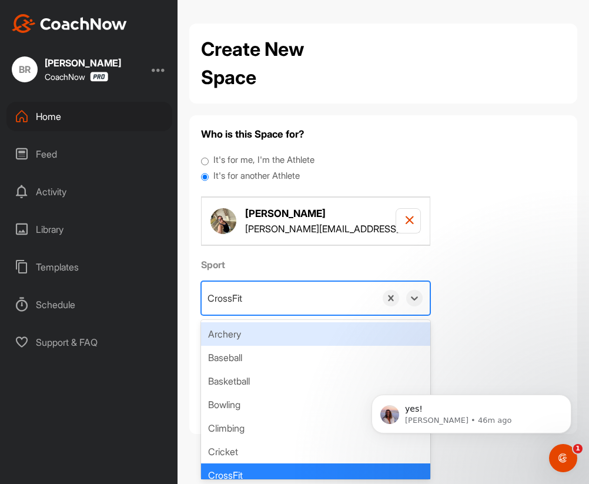
click at [239, 300] on div "CrossFit" at bounding box center [224, 298] width 35 height 14
paste input "Weightlifting"
type input "Weightlifting"
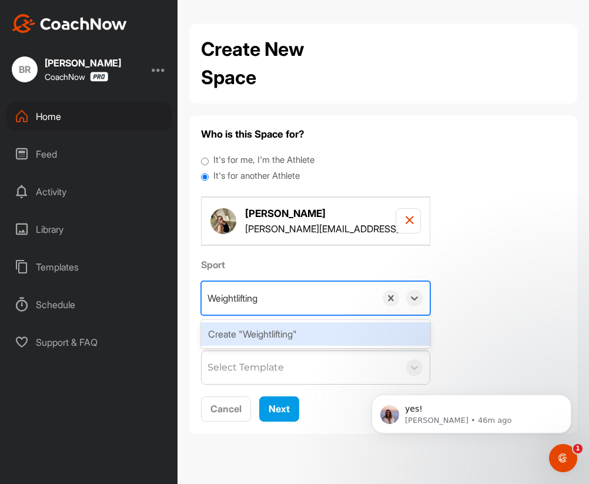
click at [254, 325] on div "Create "Weightlifting"" at bounding box center [315, 334] width 229 height 24
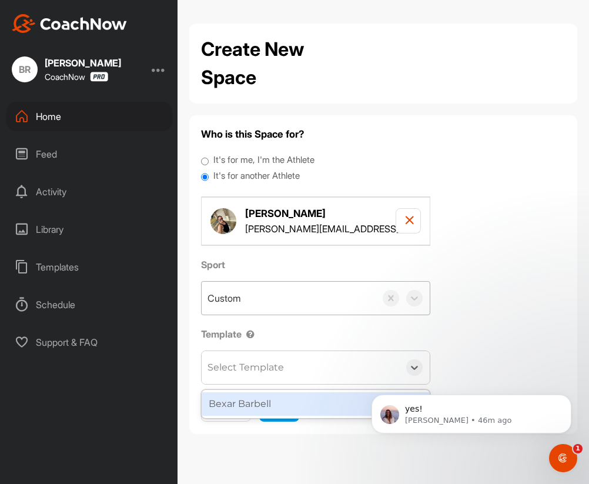
click at [259, 362] on div "Select Template" at bounding box center [245, 367] width 76 height 14
click at [267, 407] on div "Bexar Barbell" at bounding box center [316, 404] width 228 height 24
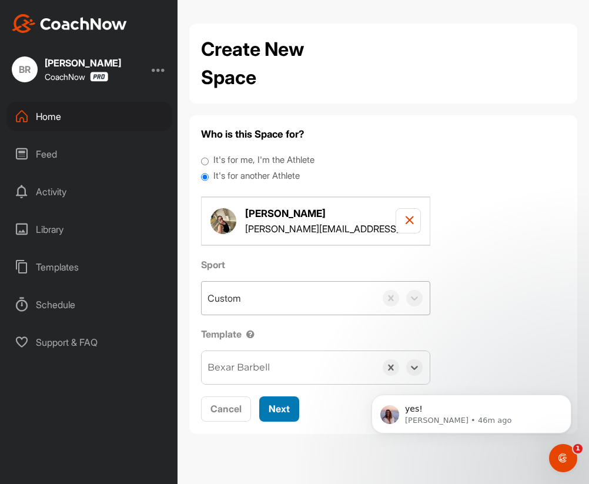
click at [276, 411] on span "Next" at bounding box center [279, 408] width 21 height 12
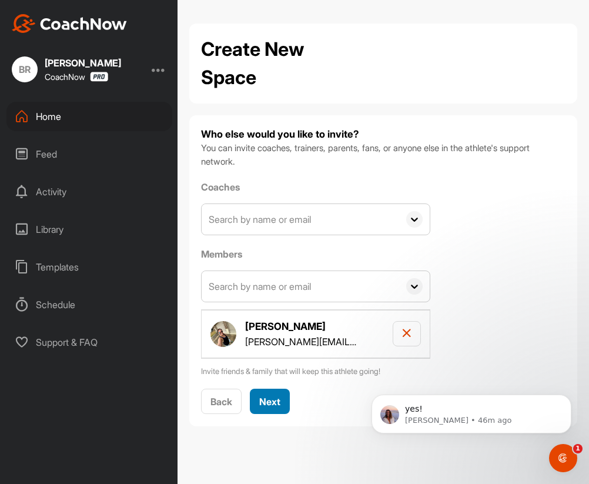
click at [270, 397] on span "Next" at bounding box center [269, 401] width 21 height 12
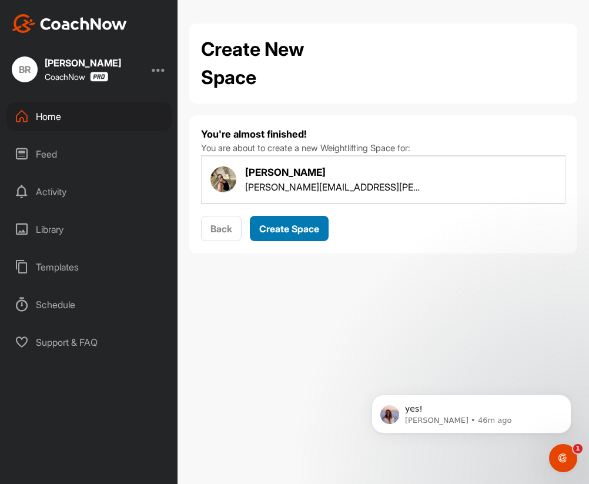
click at [264, 229] on span "Create Space" at bounding box center [289, 229] width 60 height 12
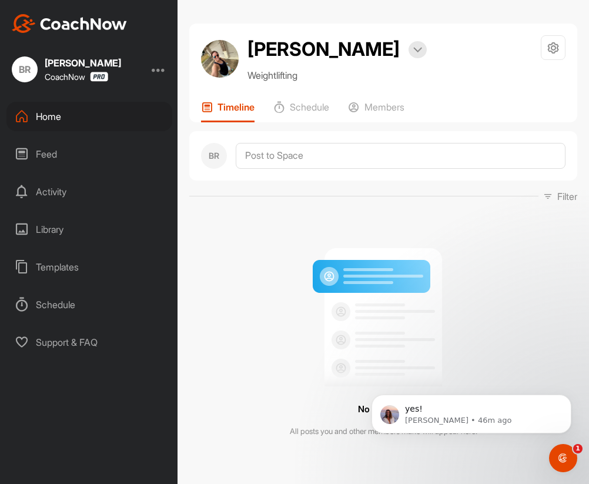
click at [62, 124] on div "Home" at bounding box center [89, 116] width 166 height 29
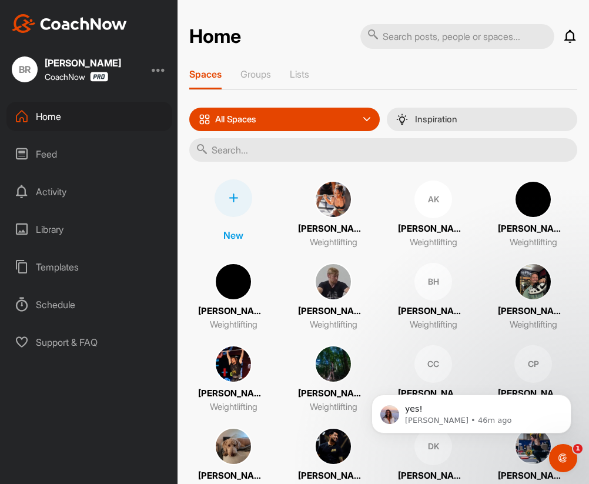
click at [230, 197] on icon at bounding box center [233, 197] width 9 height 9
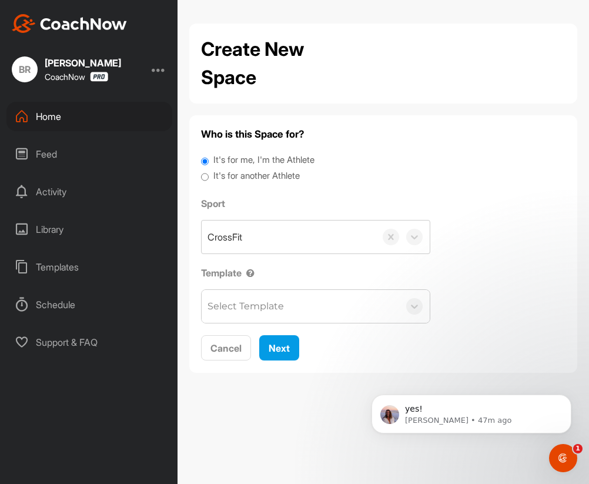
click at [241, 177] on label "It's for another Athlete" at bounding box center [256, 176] width 86 height 14
click at [209, 177] on input "It's for another Athlete" at bounding box center [205, 177] width 8 height 16
radio input "true"
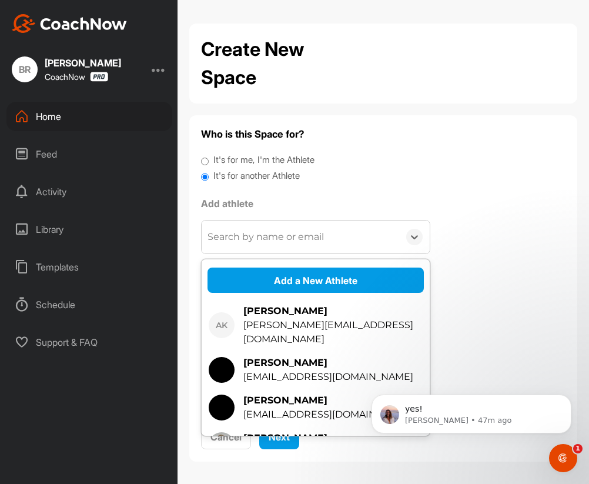
click at [253, 243] on div "Search by name or email" at bounding box center [265, 237] width 116 height 14
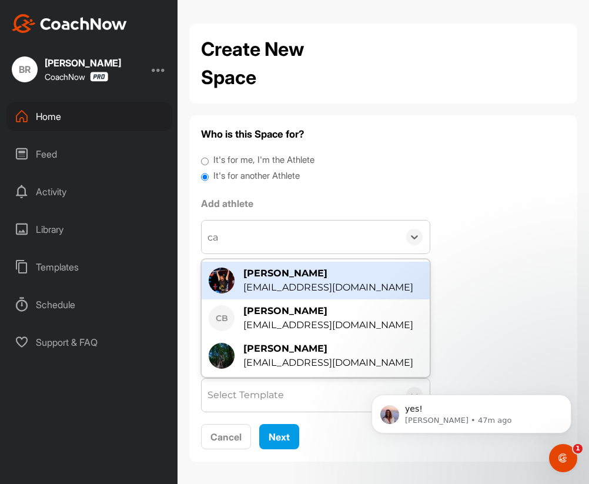
type input "cas"
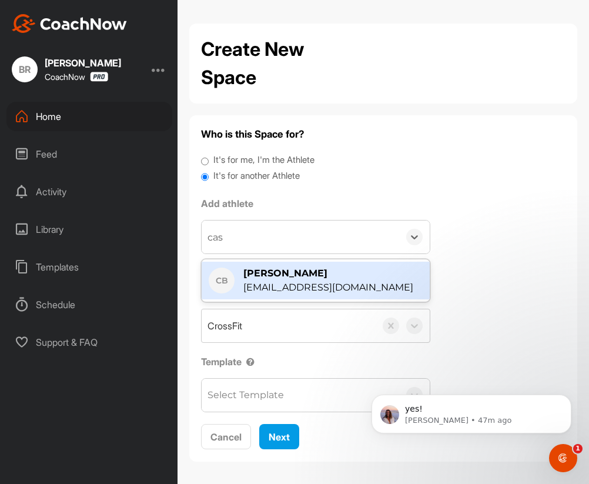
click at [269, 280] on div "[EMAIL_ADDRESS][DOMAIN_NAME]" at bounding box center [328, 287] width 170 height 14
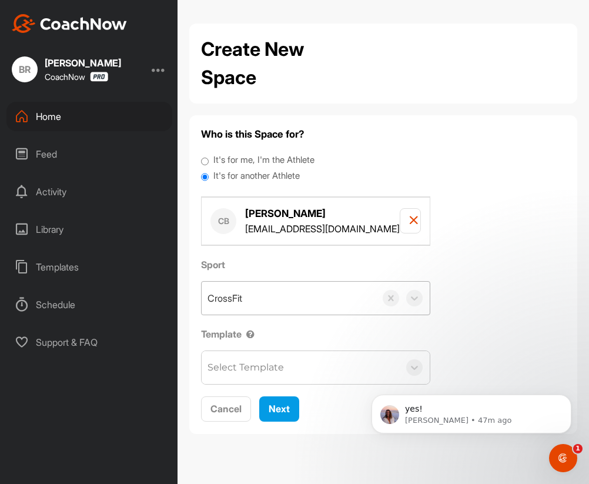
click at [256, 303] on div "CrossFit" at bounding box center [289, 297] width 174 height 33
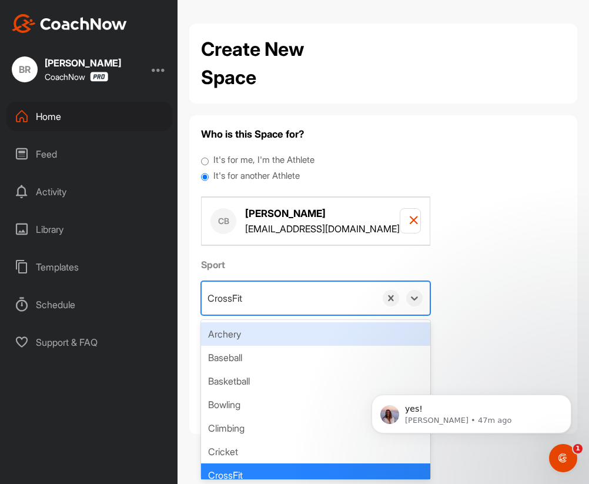
paste input "Weightlifting"
type input "Weightlifting"
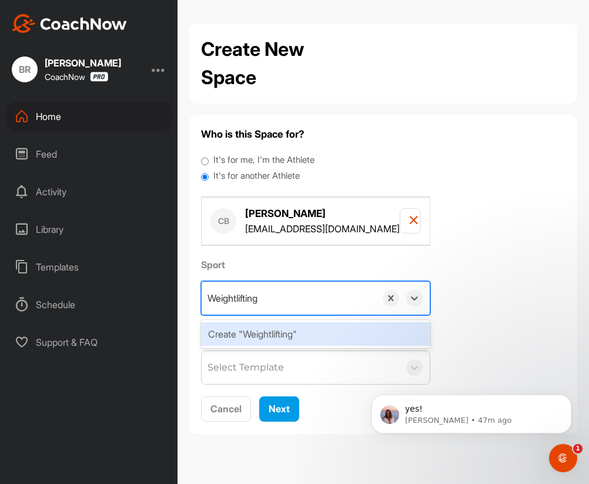
click at [259, 335] on div "Create "Weightlifting"" at bounding box center [315, 334] width 229 height 24
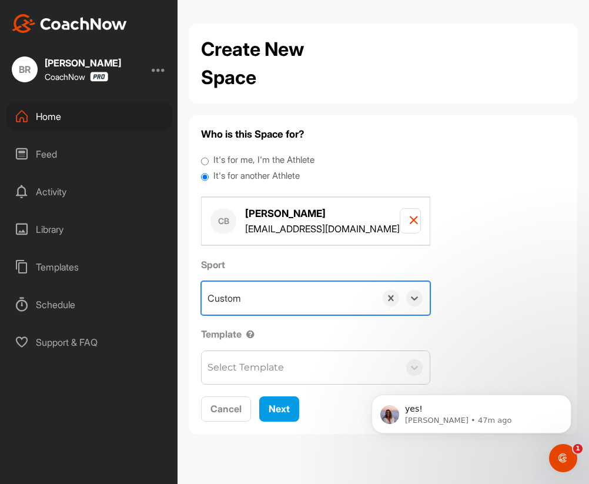
click at [254, 365] on div "Select Template" at bounding box center [245, 367] width 76 height 14
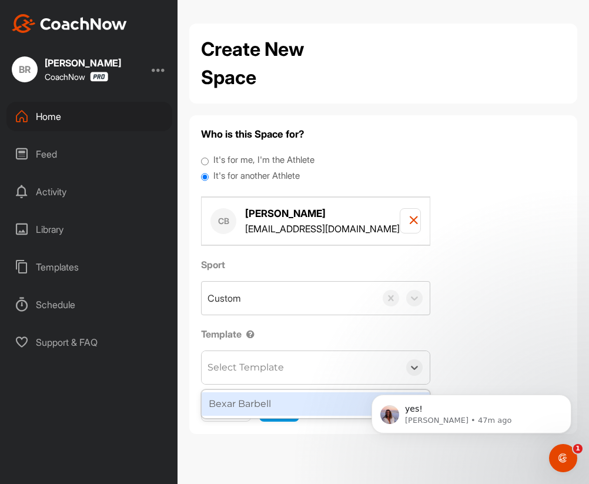
click at [256, 401] on div "Bexar Barbell" at bounding box center [316, 404] width 228 height 24
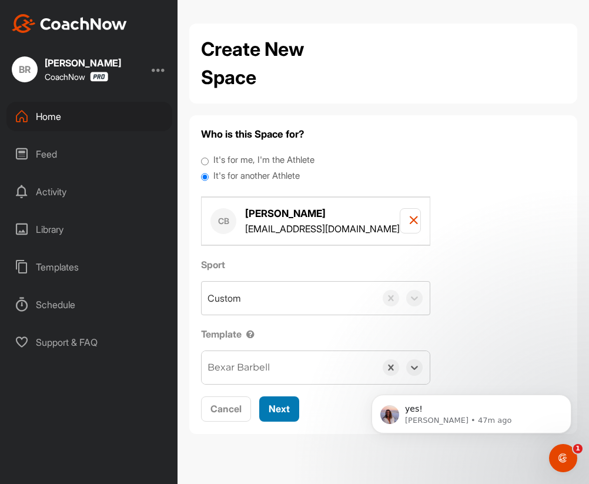
click at [271, 408] on span "Next" at bounding box center [279, 408] width 21 height 12
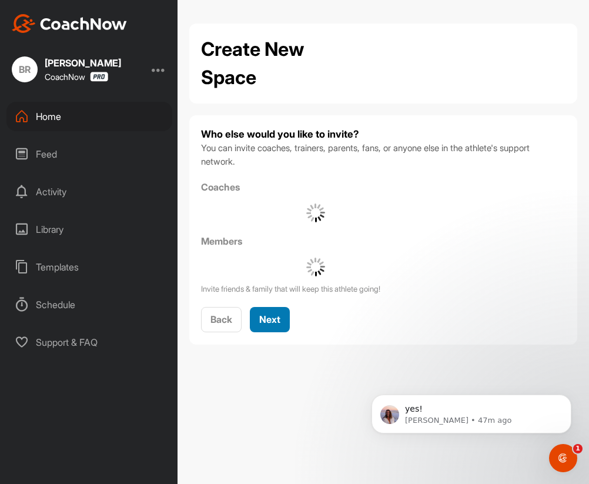
click at [270, 320] on span "Next" at bounding box center [269, 319] width 21 height 12
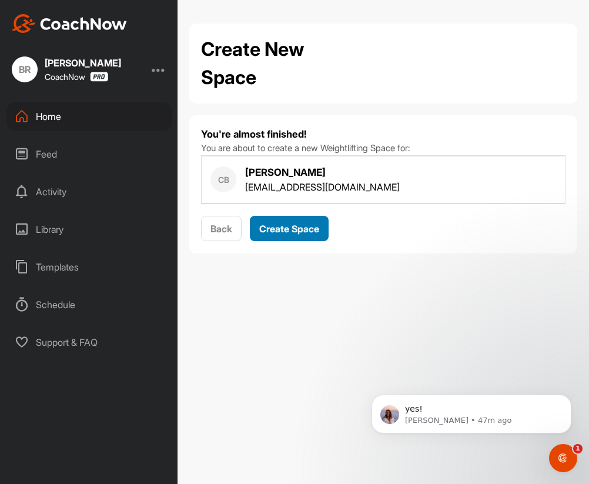
click at [305, 227] on span "Create Space" at bounding box center [289, 229] width 60 height 12
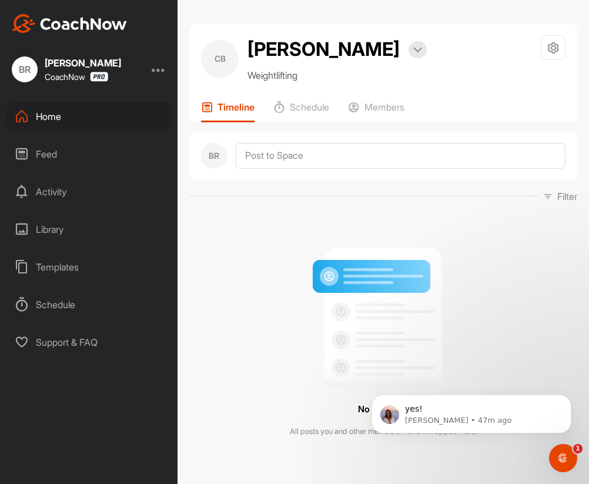
click at [49, 116] on div "Home" at bounding box center [89, 116] width 166 height 29
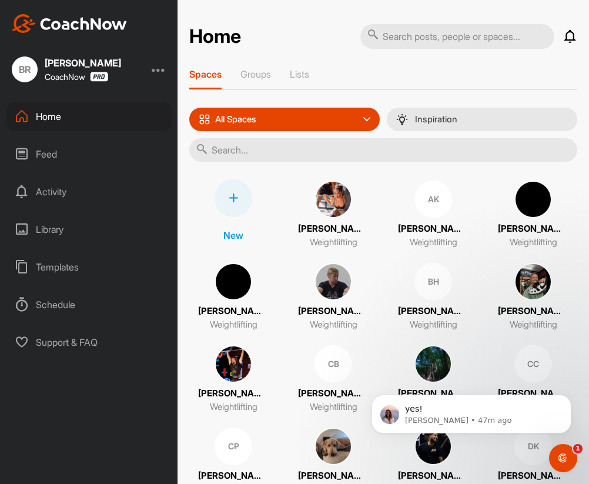
click at [233, 195] on icon at bounding box center [233, 197] width 9 height 9
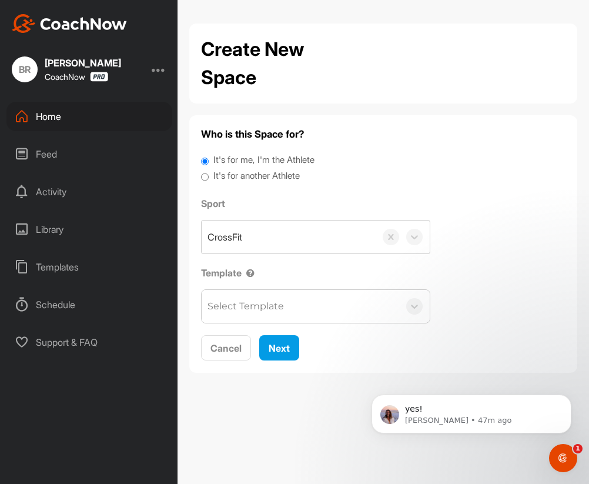
click at [255, 183] on div "It's for another Athlete" at bounding box center [383, 177] width 364 height 16
click at [253, 180] on label "It's for another Athlete" at bounding box center [256, 176] width 86 height 14
click at [209, 180] on input "It's for another Athlete" at bounding box center [205, 177] width 8 height 16
radio input "true"
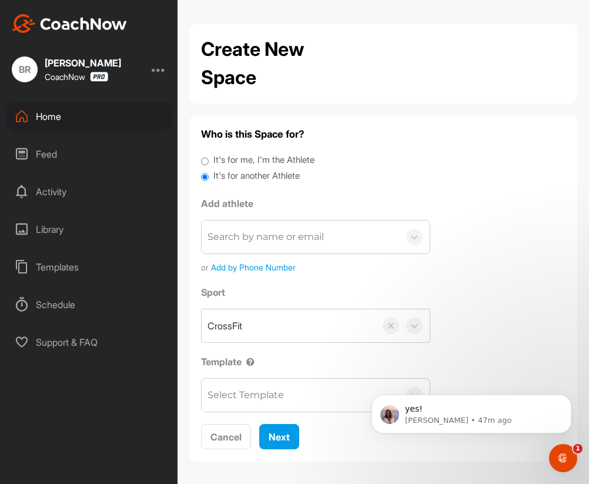
click at [255, 241] on div "Search by name or email" at bounding box center [265, 237] width 116 height 14
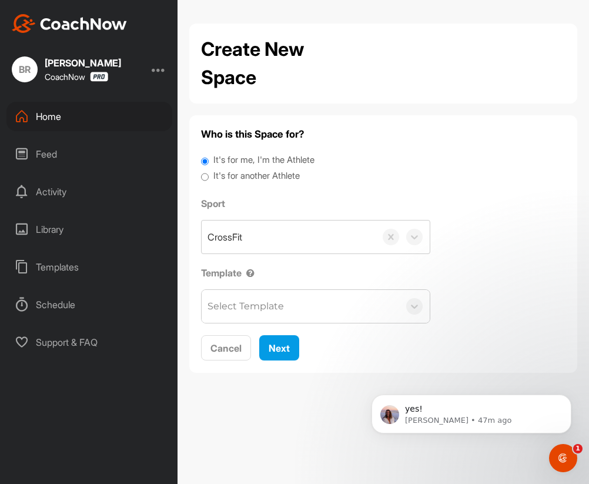
click at [261, 173] on label "It's for another Athlete" at bounding box center [256, 176] width 86 height 14
click at [209, 173] on input "It's for another Athlete" at bounding box center [205, 177] width 8 height 16
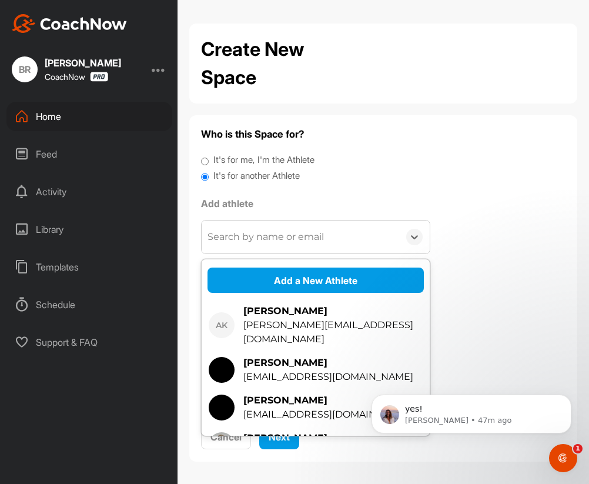
click at [269, 241] on div "Search by name or email" at bounding box center [265, 237] width 116 height 14
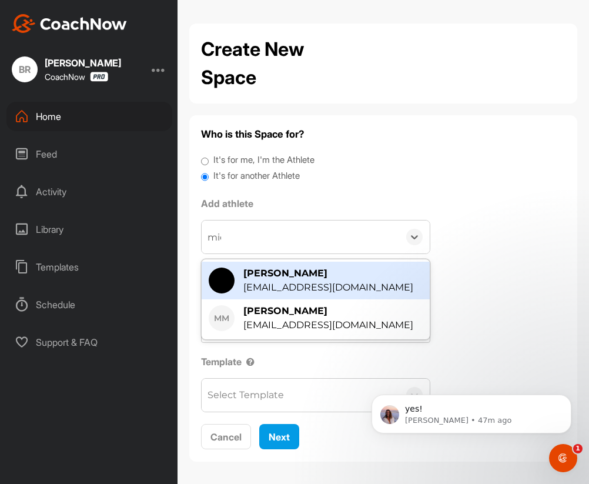
type input "mich"
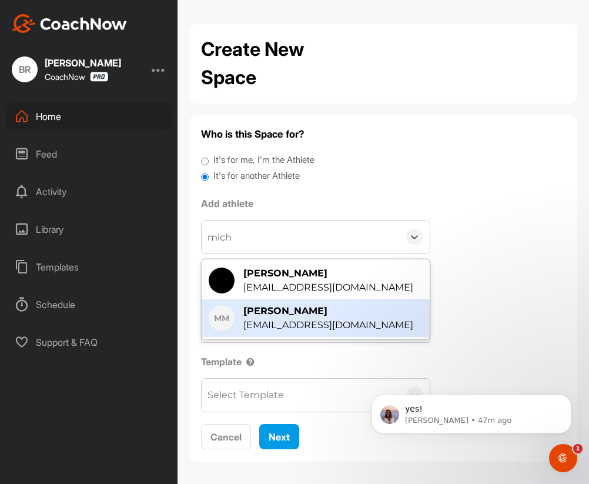
click at [306, 315] on div "[PERSON_NAME]" at bounding box center [328, 311] width 170 height 14
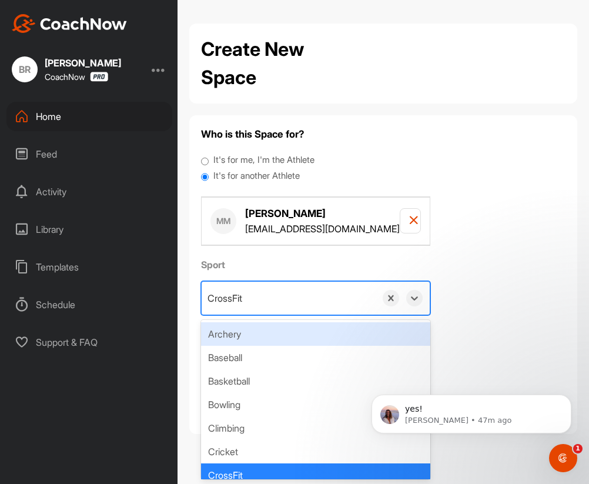
click at [267, 297] on div "CrossFit" at bounding box center [289, 297] width 174 height 33
paste input "Weightlifting"
type input "Weightlifting"
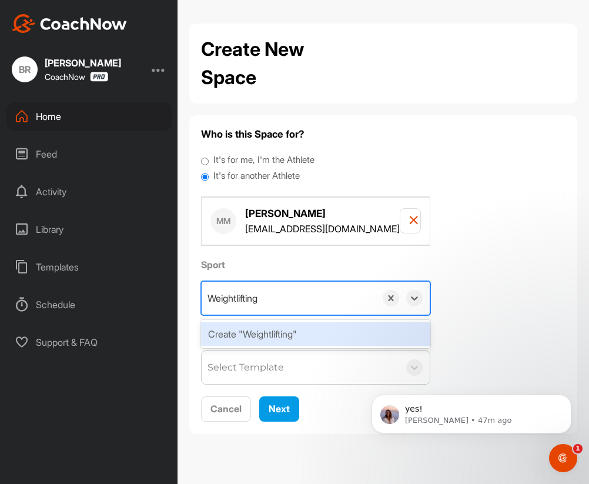
click at [261, 336] on div "Create "Weightlifting"" at bounding box center [315, 334] width 229 height 24
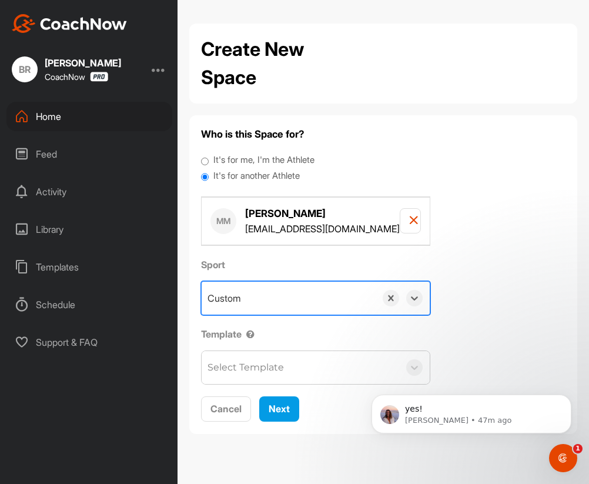
click at [255, 363] on div "Select Template" at bounding box center [245, 367] width 76 height 14
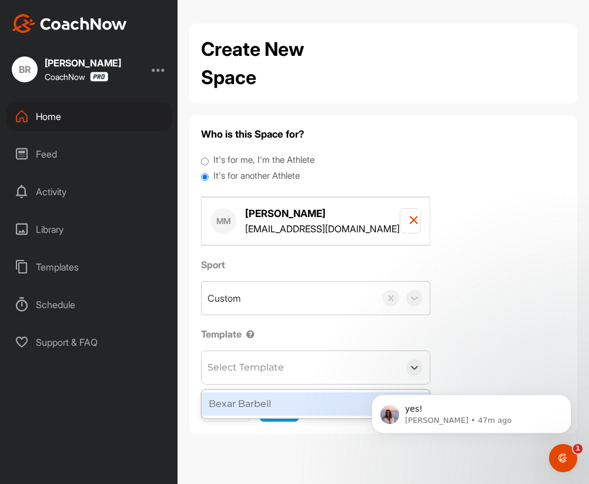
click at [253, 398] on div "Bexar Barbell" at bounding box center [316, 404] width 228 height 24
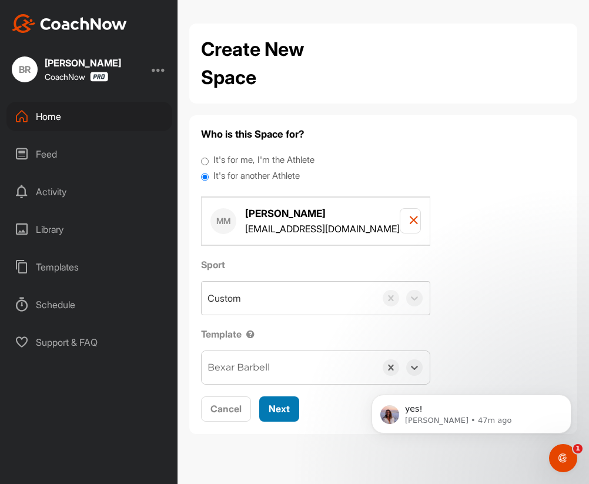
click at [276, 405] on span "Next" at bounding box center [279, 408] width 21 height 12
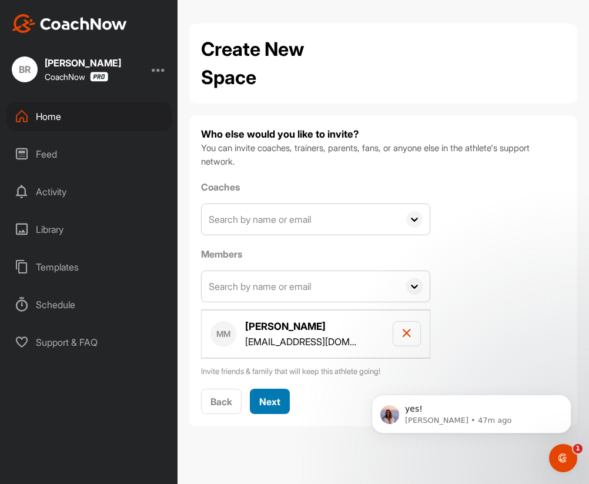
click at [273, 404] on span "Next" at bounding box center [269, 401] width 21 height 12
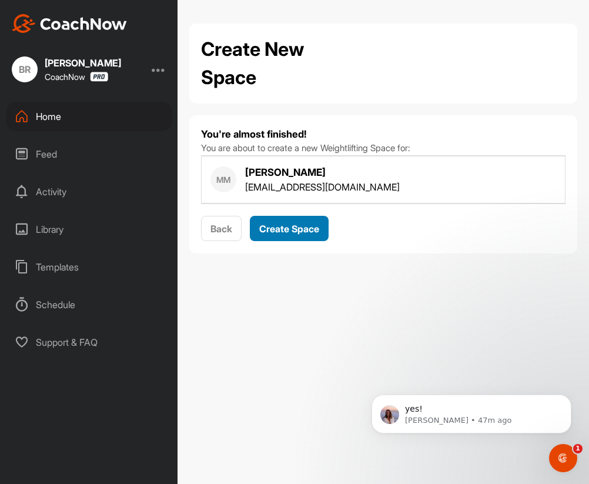
click at [279, 228] on span "Create Space" at bounding box center [289, 229] width 60 height 12
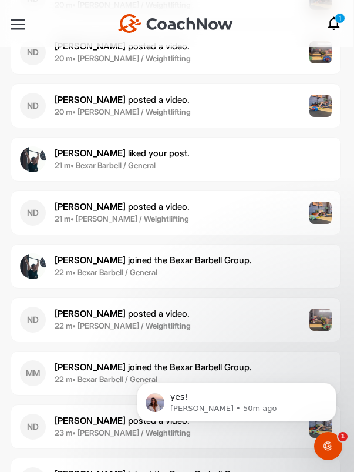
scroll to position [590, 0]
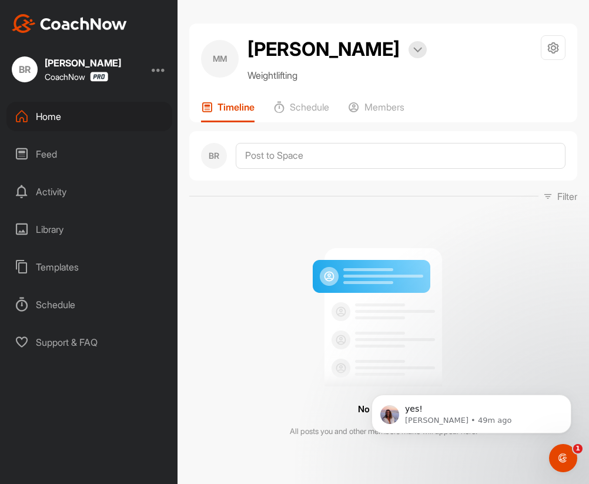
click at [41, 115] on div "Home" at bounding box center [89, 116] width 166 height 29
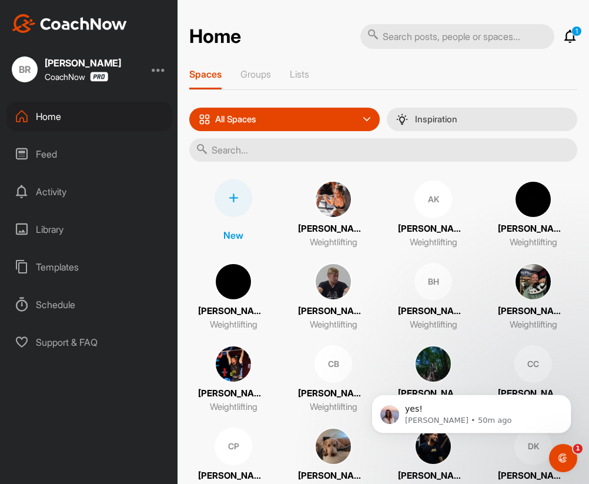
click at [231, 191] on div at bounding box center [233, 198] width 38 height 38
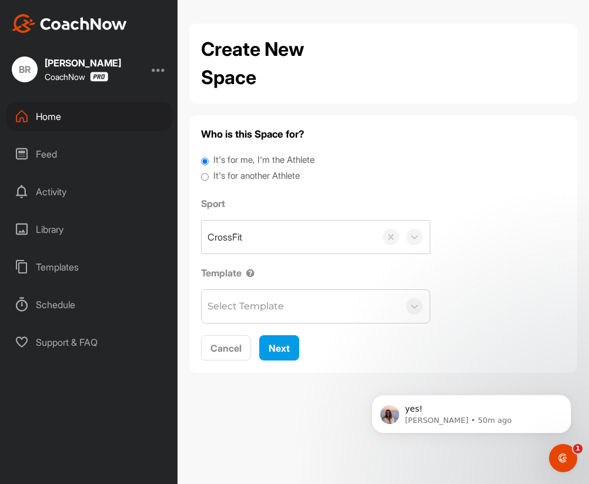
click at [247, 176] on label "It's for another Athlete" at bounding box center [256, 176] width 86 height 14
click at [209, 176] on input "It's for another Athlete" at bounding box center [205, 177] width 8 height 16
radio input "true"
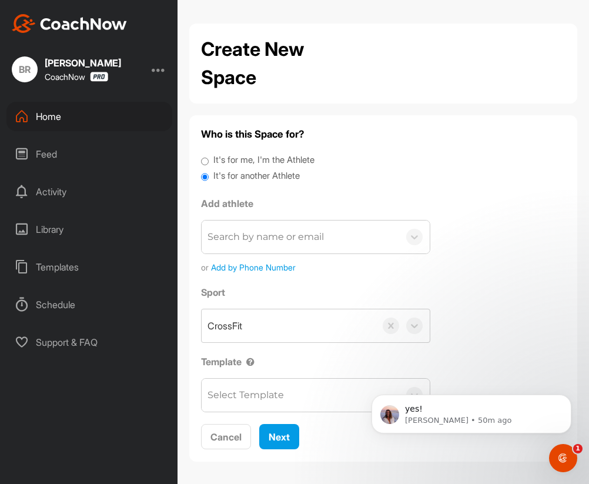
click at [243, 241] on div "Search by name or email" at bounding box center [265, 237] width 116 height 14
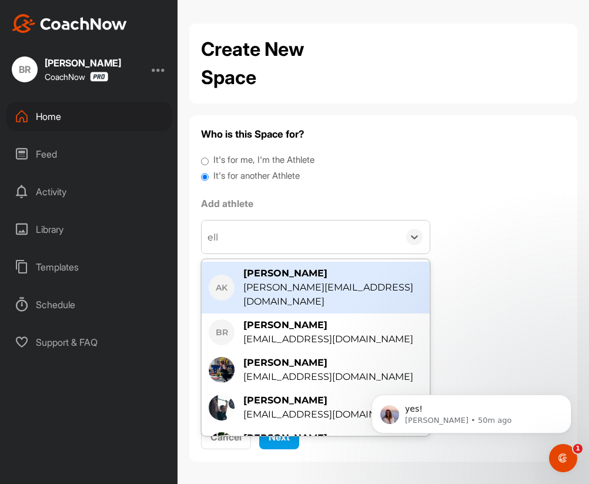
type input "elle"
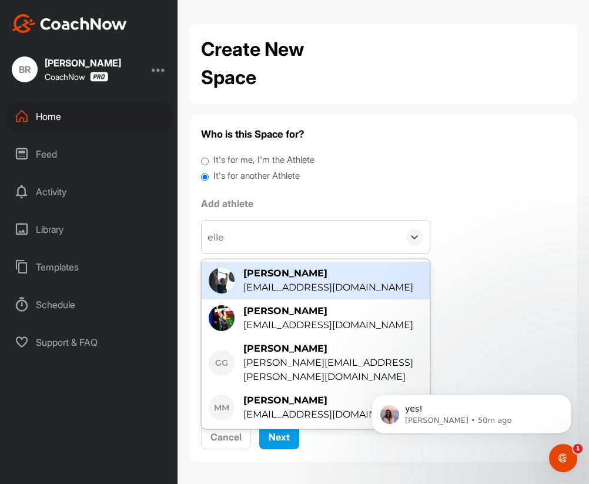
click at [281, 272] on div "[PERSON_NAME]" at bounding box center [328, 273] width 170 height 14
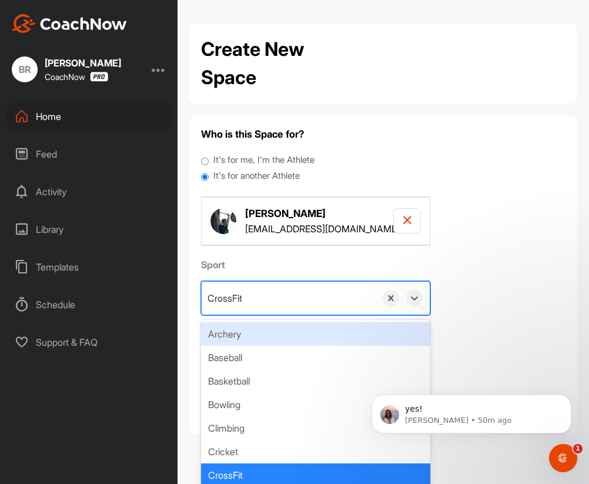
click at [265, 298] on div "CrossFit" at bounding box center [289, 297] width 174 height 33
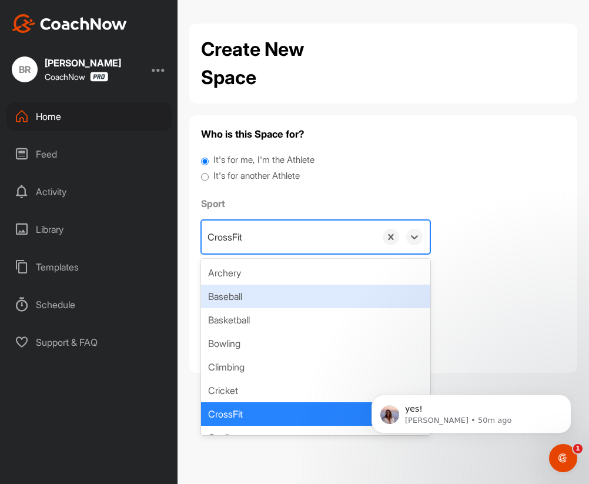
paste input "Weightlifting"
type input "Weightlifting"
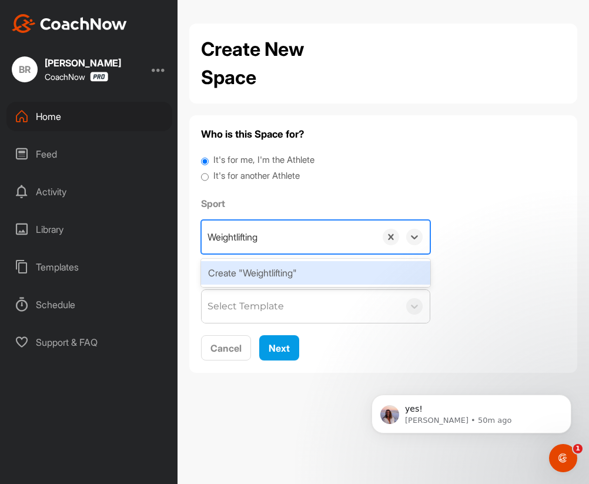
click at [263, 271] on div "Create "Weightlifting"" at bounding box center [315, 273] width 229 height 24
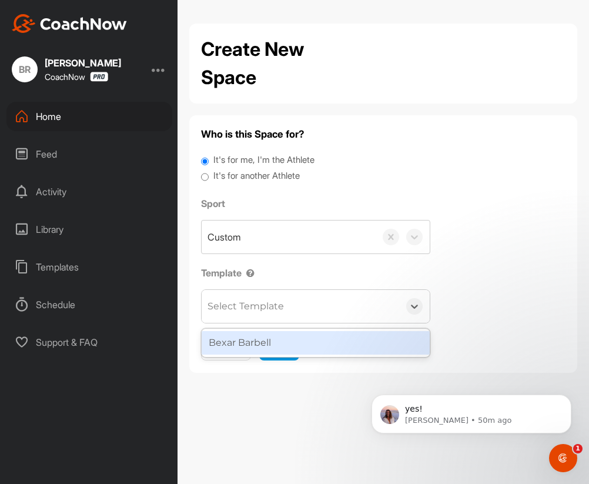
click at [254, 307] on div "Select Template" at bounding box center [245, 306] width 76 height 14
click at [251, 341] on div "Bexar Barbell" at bounding box center [316, 343] width 228 height 24
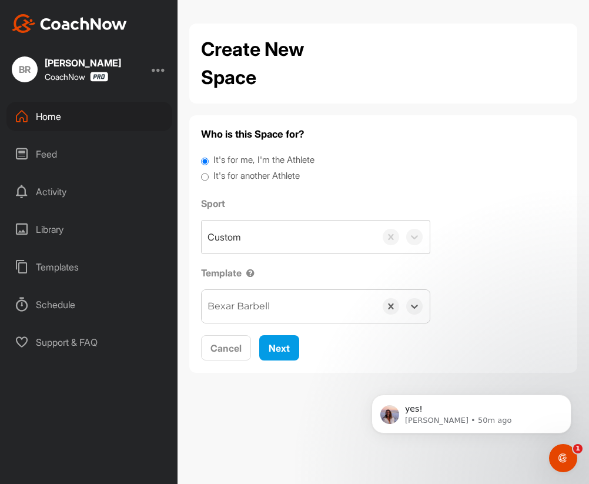
click at [247, 176] on label "It's for another Athlete" at bounding box center [256, 176] width 86 height 14
click at [209, 176] on input "It's for another Athlete" at bounding box center [205, 177] width 8 height 16
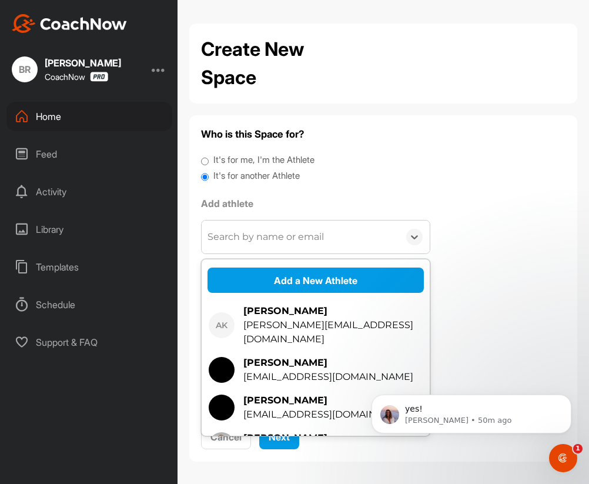
click at [241, 246] on div "Search by name or email" at bounding box center [300, 236] width 197 height 33
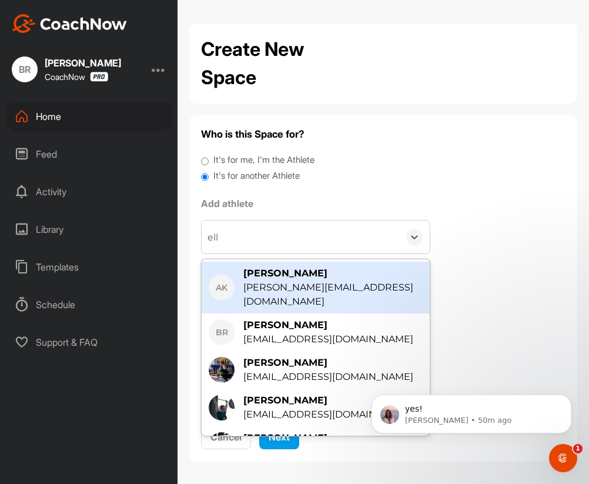
type input "elle"
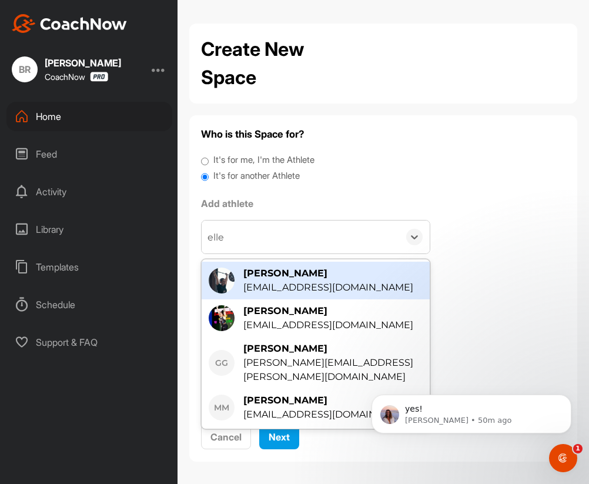
click at [261, 276] on div "[PERSON_NAME]" at bounding box center [328, 273] width 170 height 14
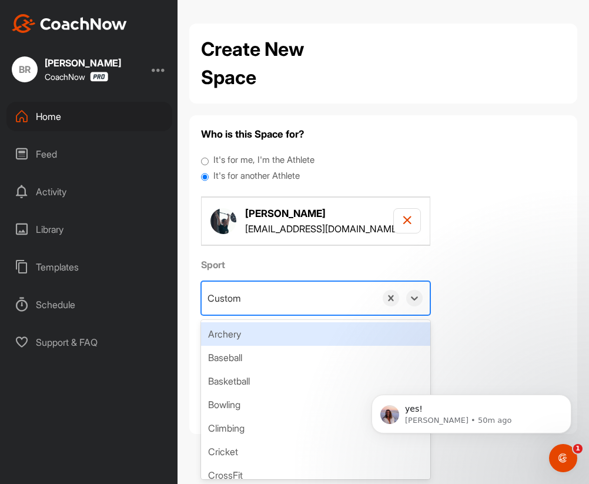
click at [249, 301] on div "Custom" at bounding box center [289, 297] width 174 height 33
click at [449, 276] on div "Sport option Create "Weightlifting", selected. option Archery focused, 1 of 41.…" at bounding box center [383, 320] width 364 height 127
click at [250, 303] on div "Custom" at bounding box center [289, 297] width 174 height 33
paste input "Weightlifting"
type input "Weightlifting"
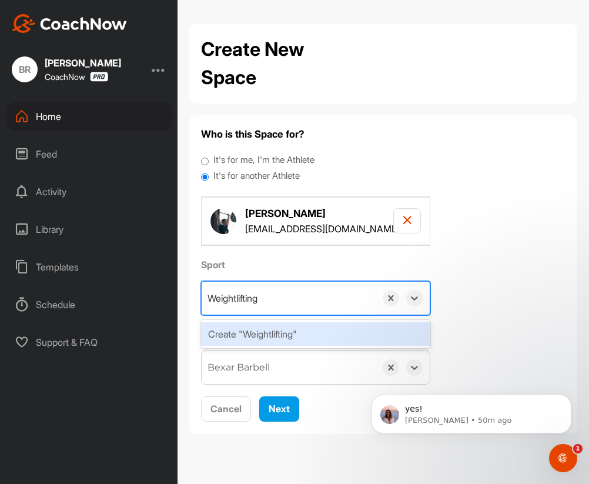
click at [249, 336] on div "Create "Weightlifting"" at bounding box center [315, 334] width 229 height 24
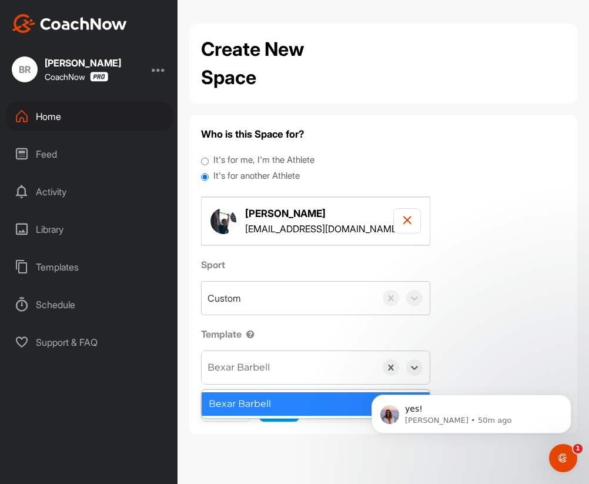
click at [251, 365] on div "Bexar Barbell" at bounding box center [238, 367] width 62 height 14
click at [500, 341] on div "Sport Custom Template option Bexar Barbell, selected. option Bexar Barbell focu…" at bounding box center [383, 320] width 364 height 127
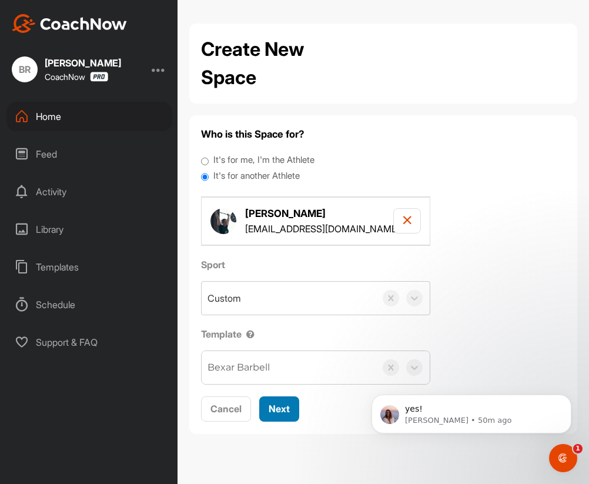
click at [280, 411] on span "Next" at bounding box center [279, 408] width 21 height 12
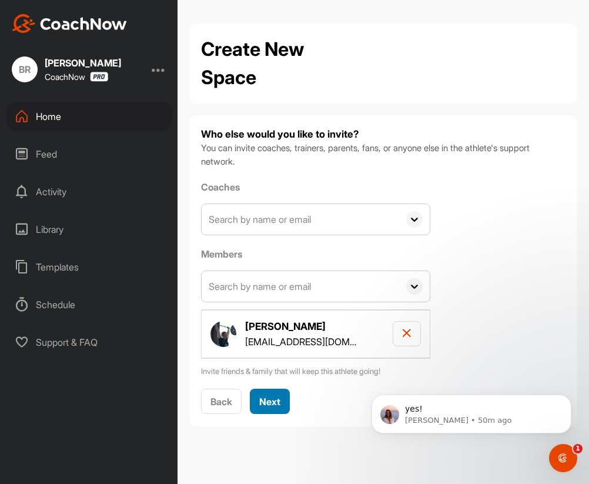
click at [268, 397] on span "Next" at bounding box center [269, 401] width 21 height 12
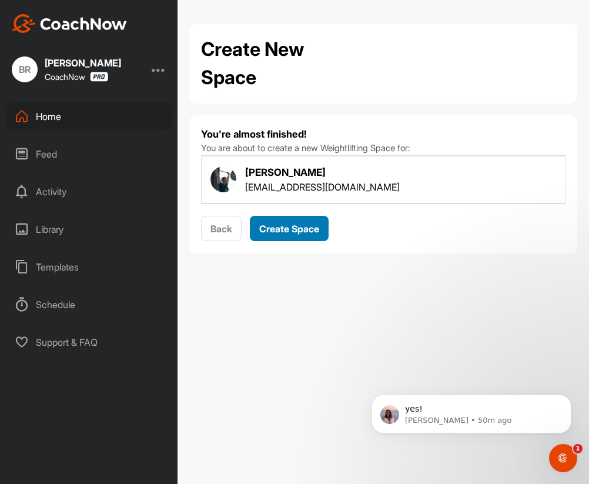
click at [273, 232] on span "Create Space" at bounding box center [289, 229] width 60 height 12
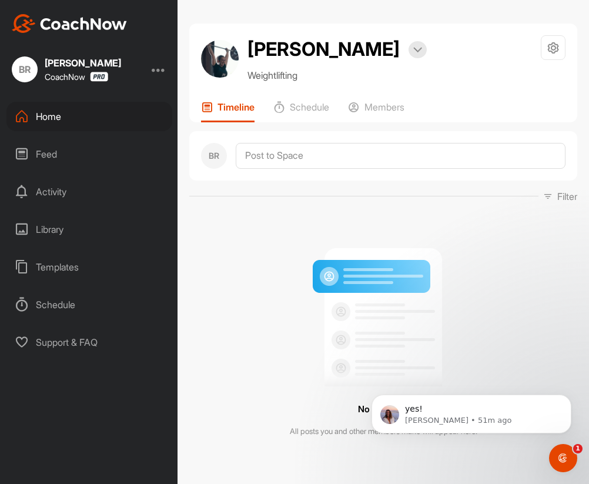
click at [40, 116] on div "Home" at bounding box center [89, 116] width 166 height 29
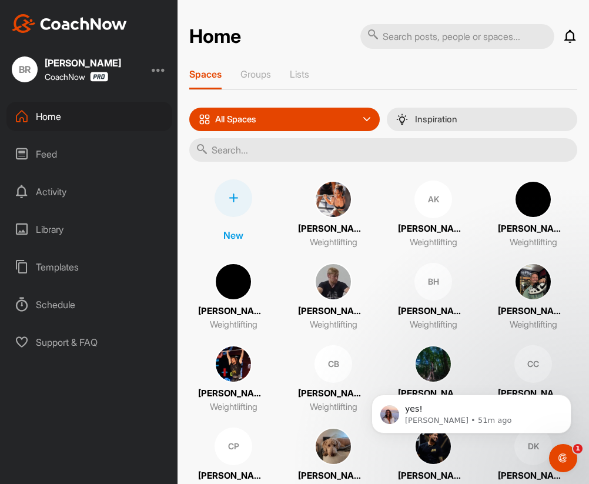
click at [234, 186] on div at bounding box center [233, 198] width 38 height 38
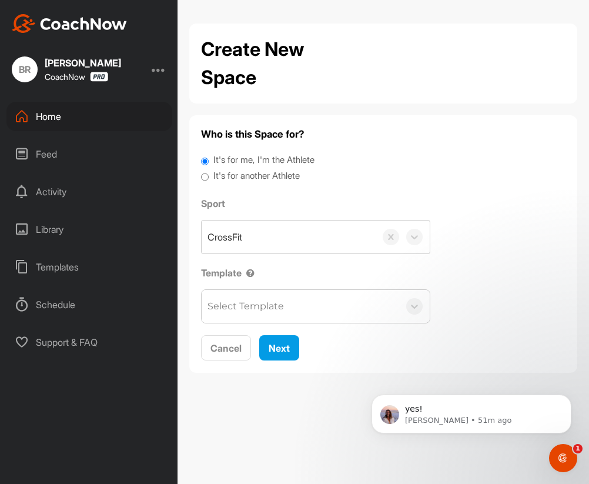
click at [236, 180] on label "It's for another Athlete" at bounding box center [256, 176] width 86 height 14
click at [209, 180] on input "It's for another Athlete" at bounding box center [205, 177] width 8 height 16
radio input "true"
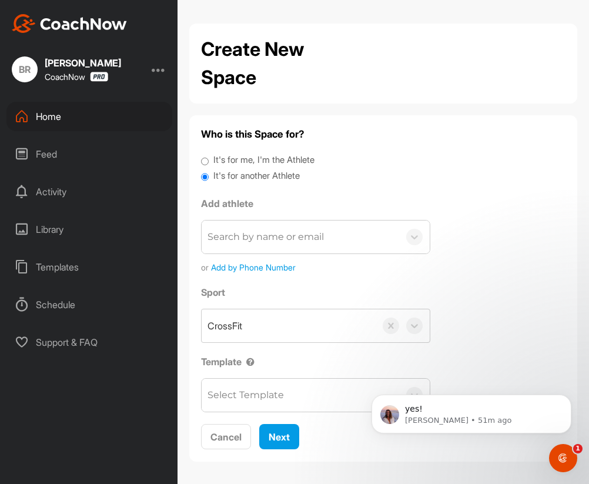
click at [236, 226] on div "Search by name or email" at bounding box center [300, 236] width 197 height 33
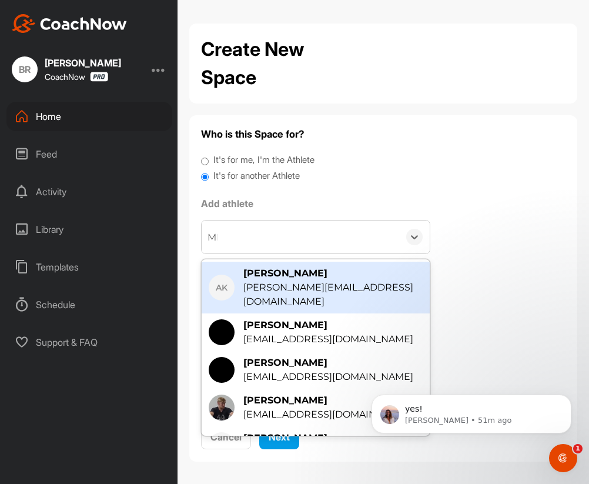
type input "[PERSON_NAME]"
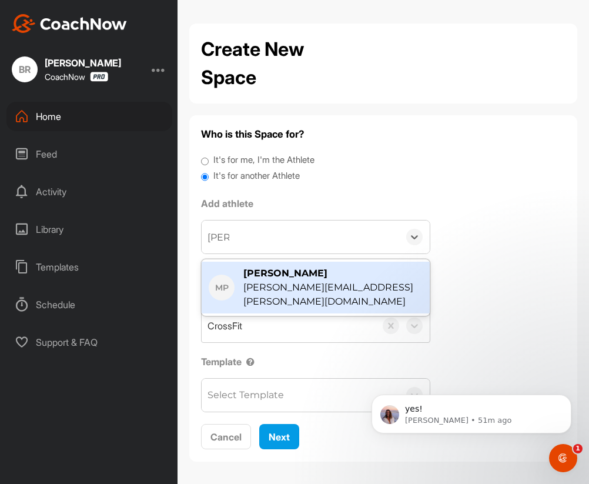
click at [279, 269] on div "[PERSON_NAME]" at bounding box center [332, 273] width 179 height 14
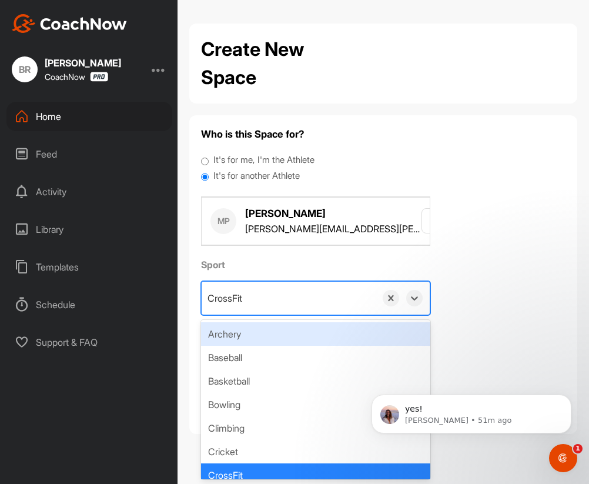
click at [281, 298] on div "CrossFit" at bounding box center [289, 297] width 174 height 33
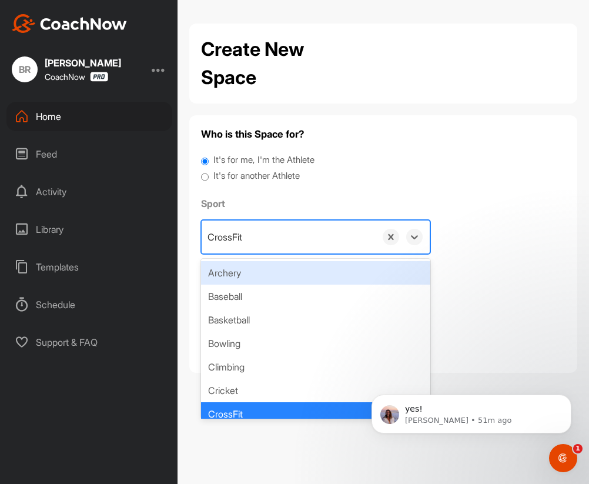
paste input "Weightlifting"
type input "Weightlifting"
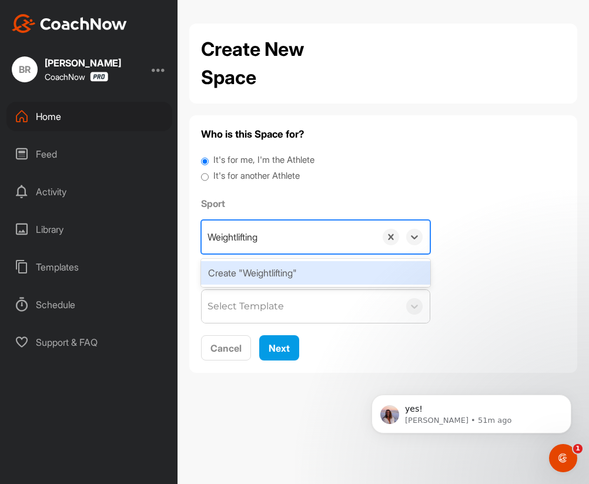
click at [270, 275] on div "Create "Weightlifting"" at bounding box center [315, 273] width 229 height 24
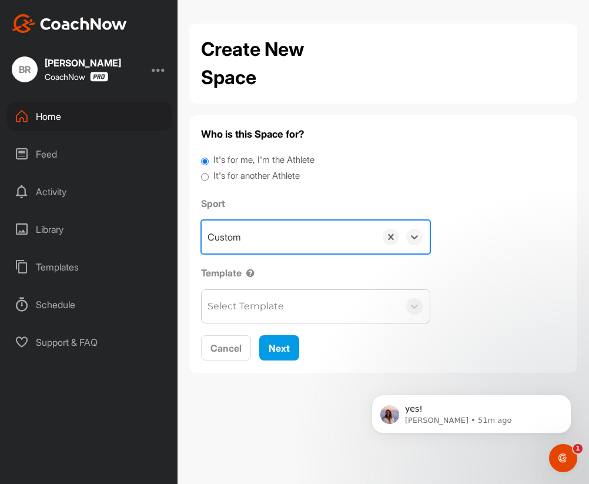
click at [245, 177] on label "It's for another Athlete" at bounding box center [256, 176] width 86 height 14
click at [209, 177] on input "It's for another Athlete" at bounding box center [205, 177] width 8 height 16
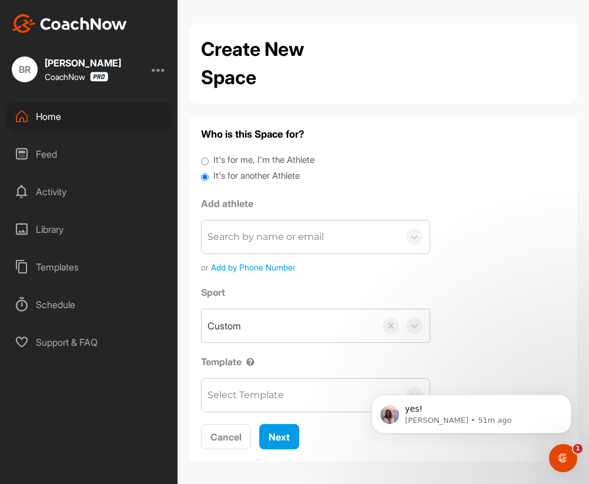
click at [245, 241] on div "Search by name or email" at bounding box center [265, 237] width 116 height 14
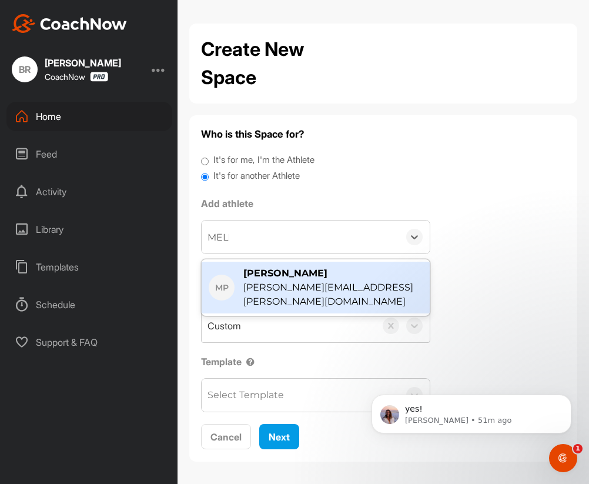
type input "MELIS"
click at [274, 276] on div "[PERSON_NAME]" at bounding box center [332, 273] width 179 height 14
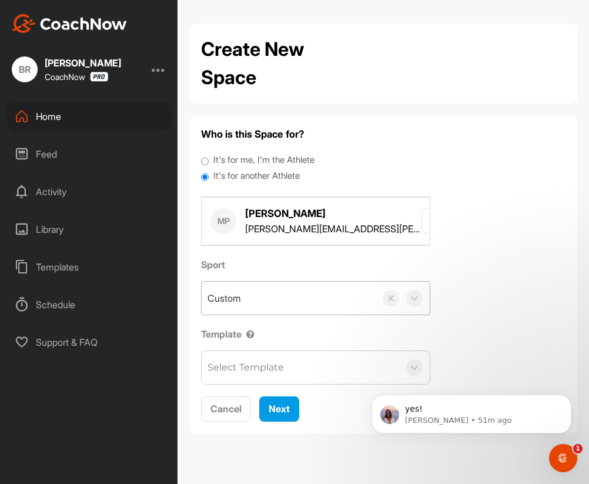
click at [236, 304] on div "Custom" at bounding box center [223, 298] width 33 height 14
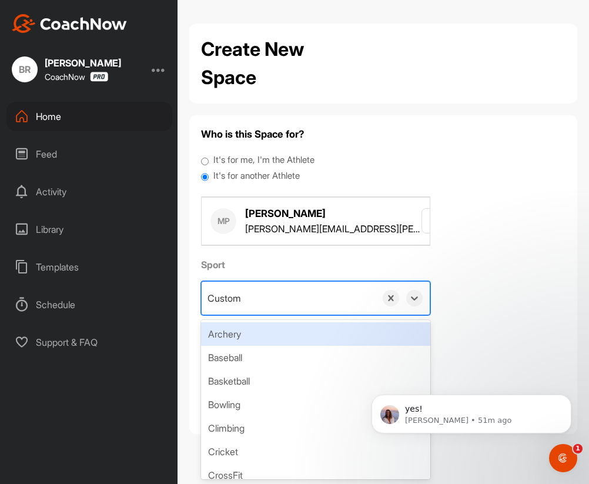
paste input "Weightlifting"
type input "Weightlifting"
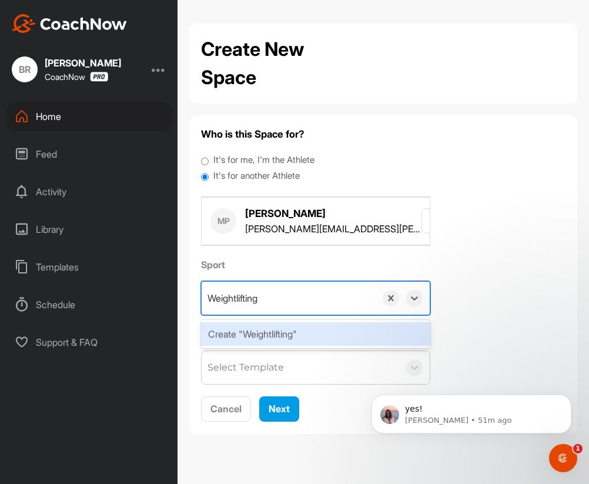
click at [258, 329] on div "Create "Weightlifting"" at bounding box center [315, 334] width 229 height 24
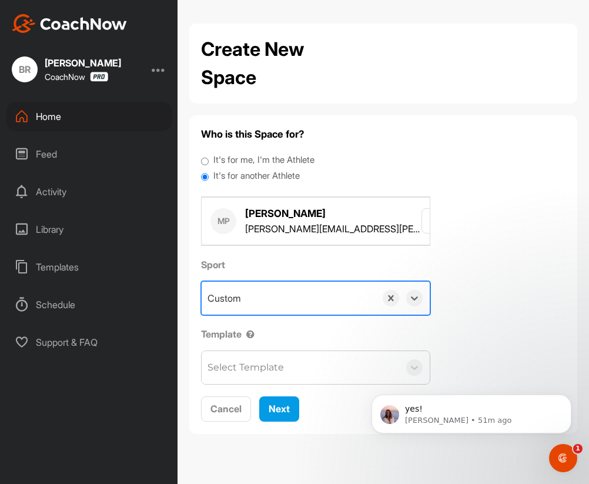
click at [251, 367] on div "Select Template" at bounding box center [245, 367] width 76 height 14
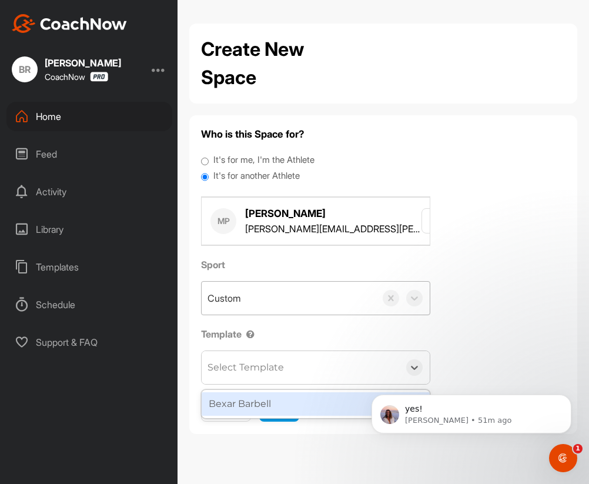
click at [253, 395] on div "Bexar Barbell" at bounding box center [316, 404] width 228 height 24
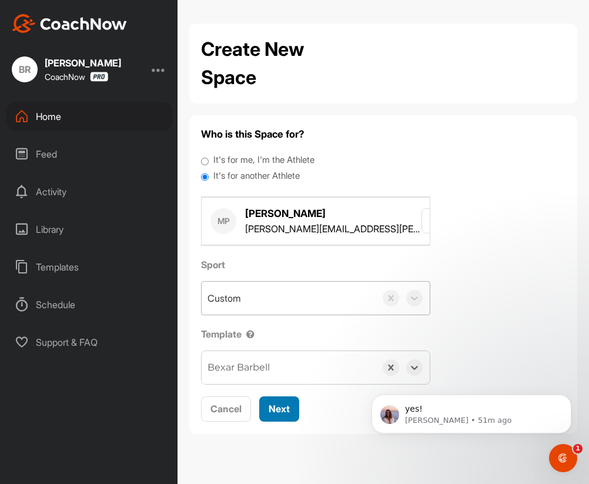
click at [270, 412] on span "Next" at bounding box center [279, 408] width 21 height 12
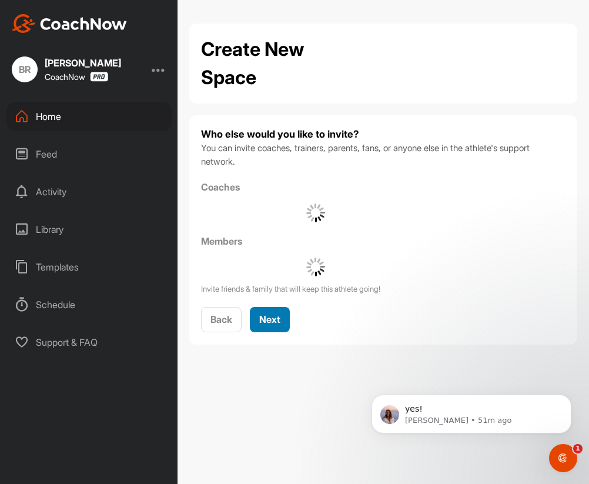
click at [269, 317] on span "Next" at bounding box center [269, 319] width 21 height 12
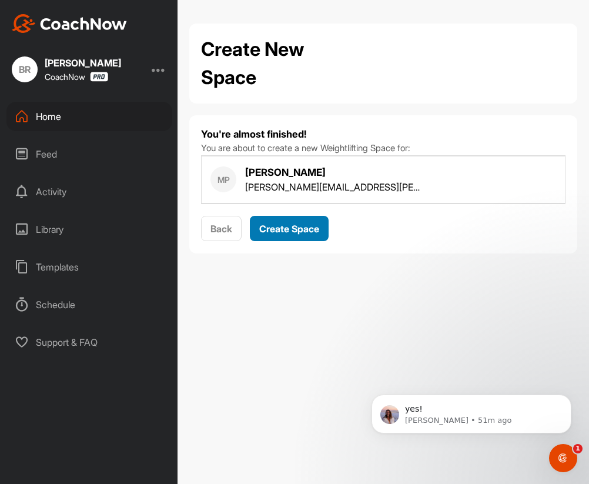
click at [280, 222] on div "Create Space" at bounding box center [289, 229] width 60 height 14
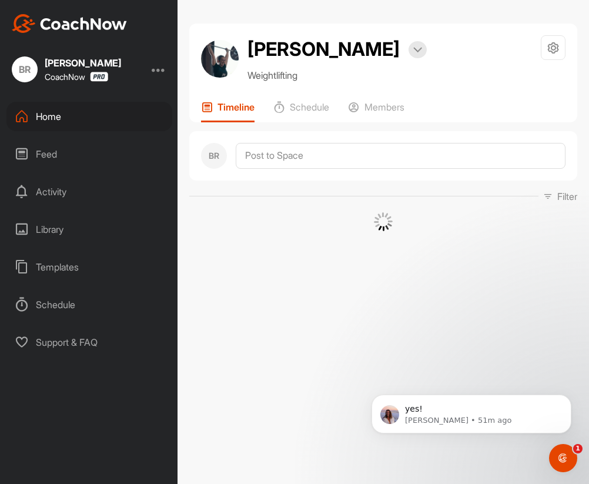
click at [49, 118] on div "Home" at bounding box center [89, 116] width 166 height 29
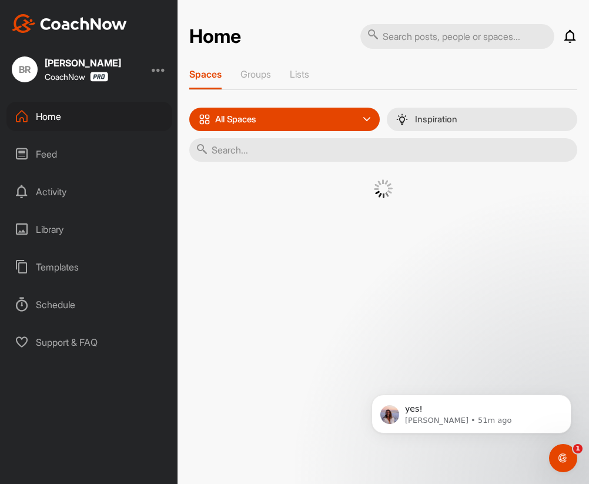
click at [60, 150] on div "Feed" at bounding box center [89, 153] width 166 height 29
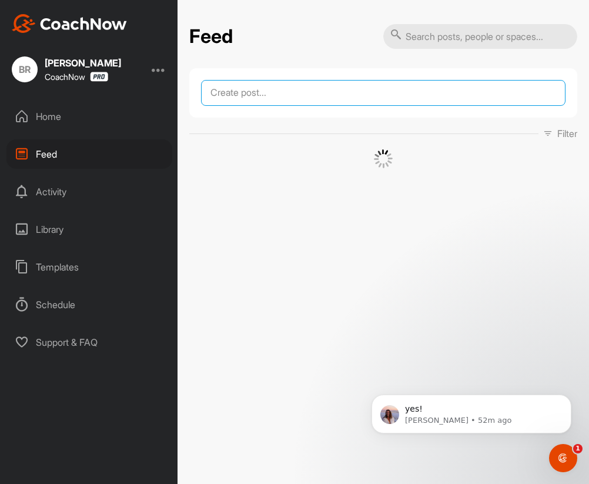
click at [261, 95] on textarea at bounding box center [383, 93] width 364 height 26
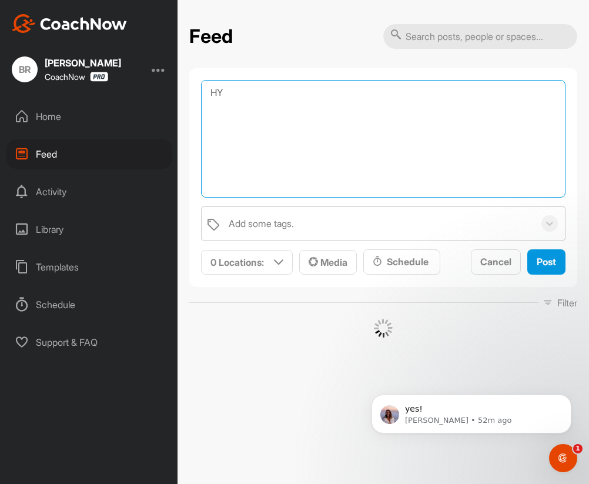
type textarea "H"
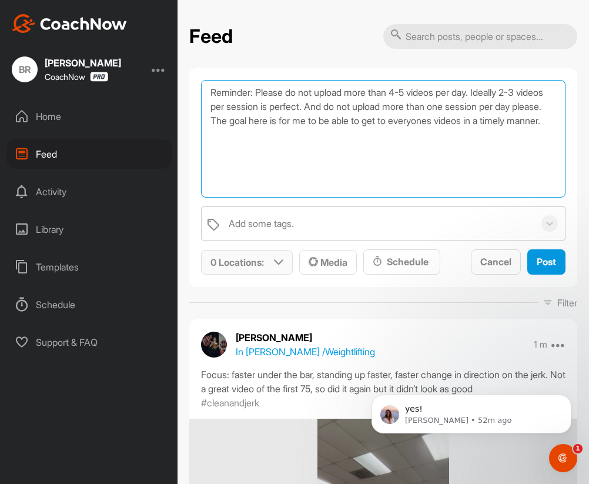
type textarea "Reminder: Please do not upload more than 4-5 videos per day. Ideally 2-3 videos…"
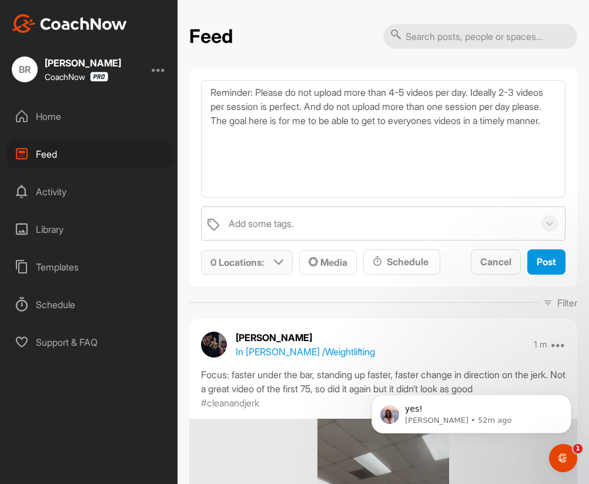
click at [259, 253] on div "0 Locations :" at bounding box center [247, 262] width 90 height 24
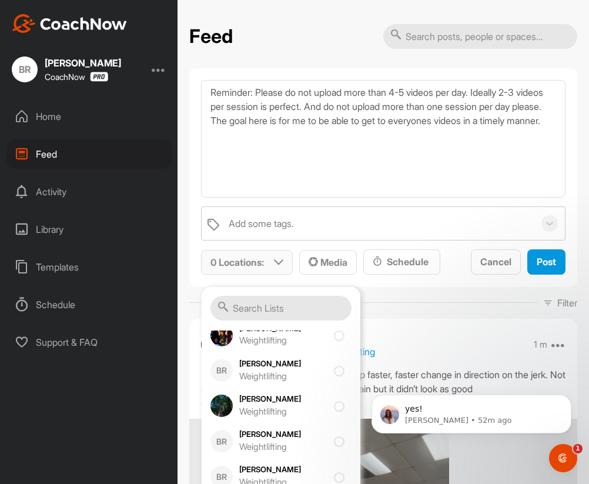
scroll to position [425, 0]
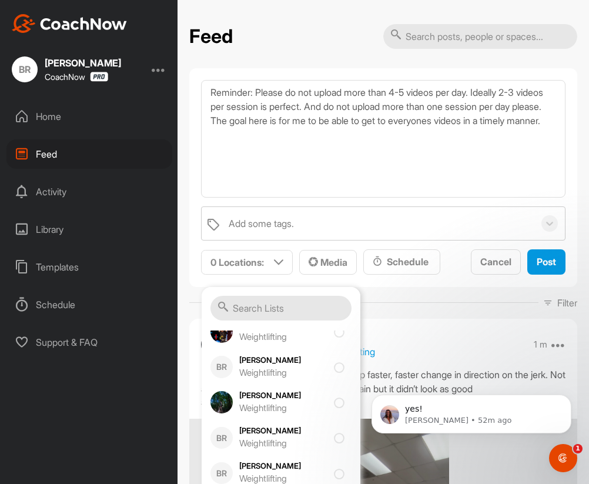
click at [194, 166] on div "Reminder: Please do not upload more than 4-5 videos per day. Ideally 2-3 videos…" at bounding box center [383, 177] width 388 height 219
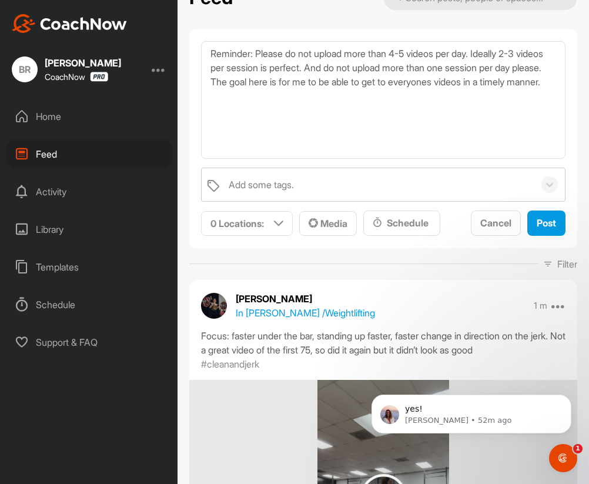
scroll to position [41, 0]
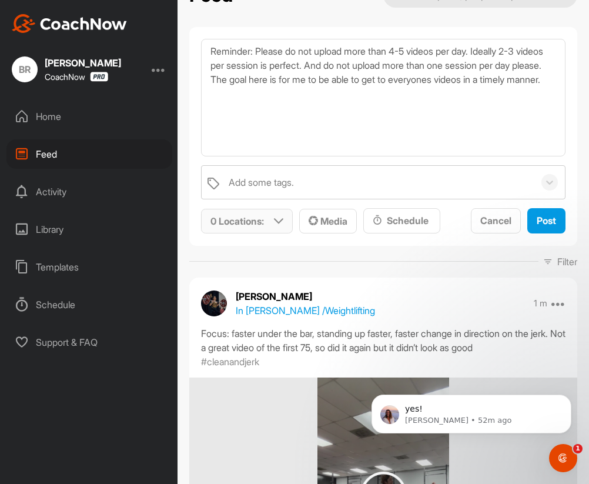
click at [253, 219] on p "0 Locations :" at bounding box center [236, 221] width 53 height 14
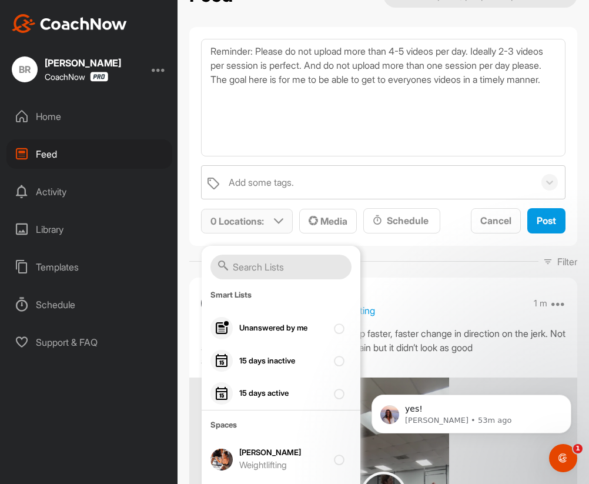
scroll to position [0, 0]
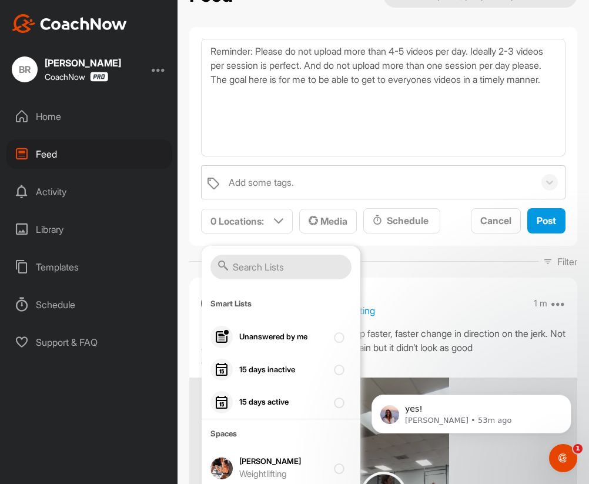
click at [189, 155] on div "Reminder: Please do not upload more than 4-5 videos per day. Ideally 2-3 videos…" at bounding box center [383, 136] width 388 height 219
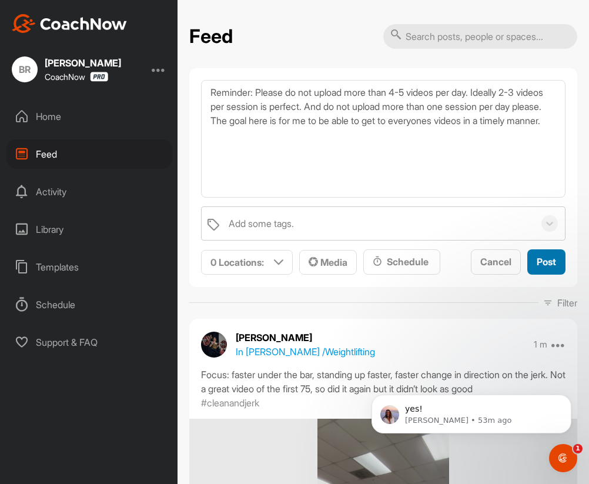
click at [543, 259] on span "Post" at bounding box center [545, 262] width 19 height 12
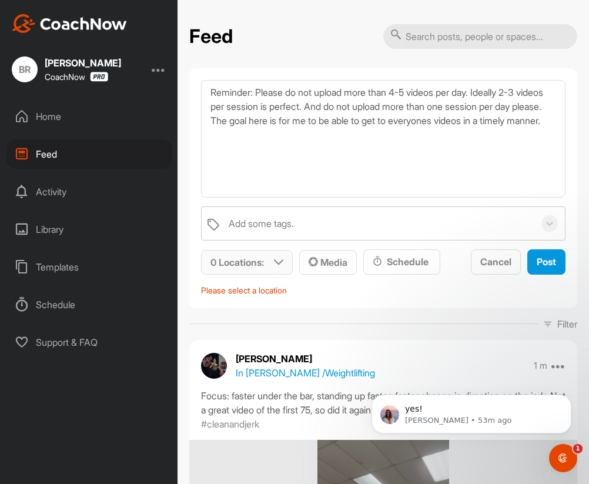
click at [264, 260] on p "0 Locations :" at bounding box center [236, 262] width 53 height 14
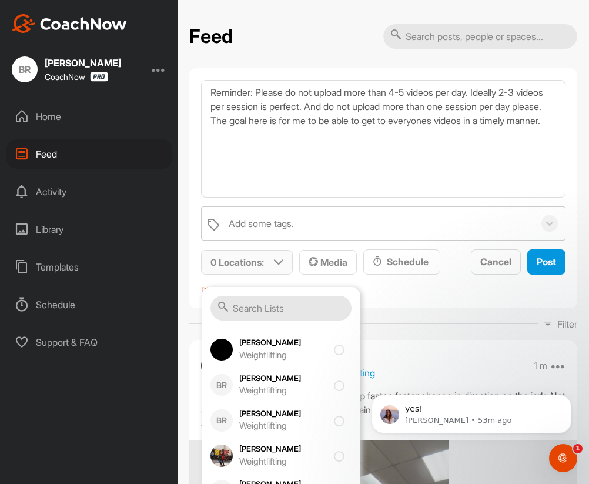
scroll to position [1489, 0]
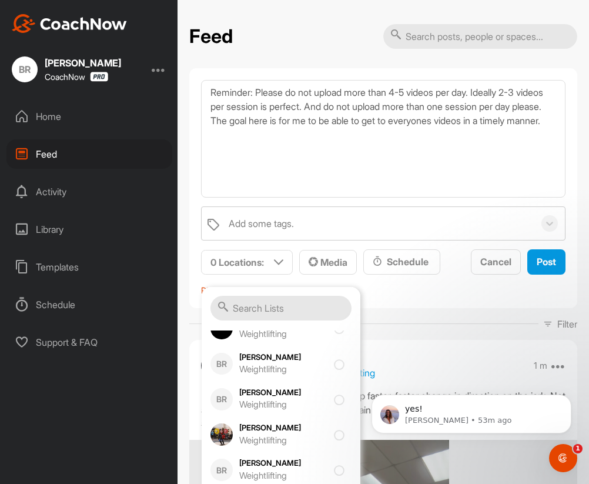
click at [424, 289] on p "Please select a location" at bounding box center [383, 290] width 364 height 12
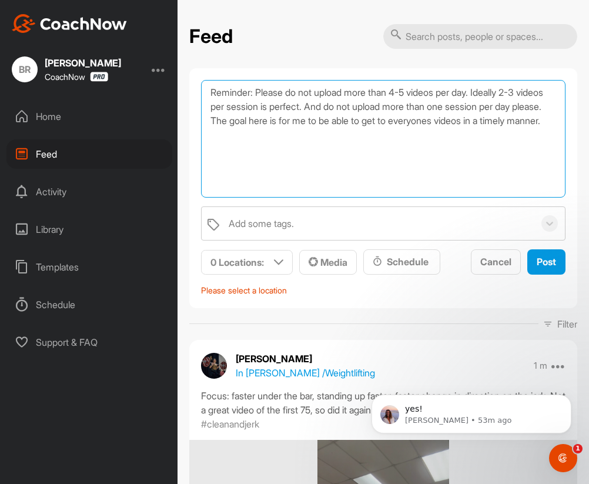
drag, startPoint x: 289, startPoint y: 141, endPoint x: 175, endPoint y: 78, distance: 130.5
click at [175, 78] on div "BR [PERSON_NAME] CoachNow Home Feed Activity Library Templates Schedule Support…" at bounding box center [294, 242] width 589 height 484
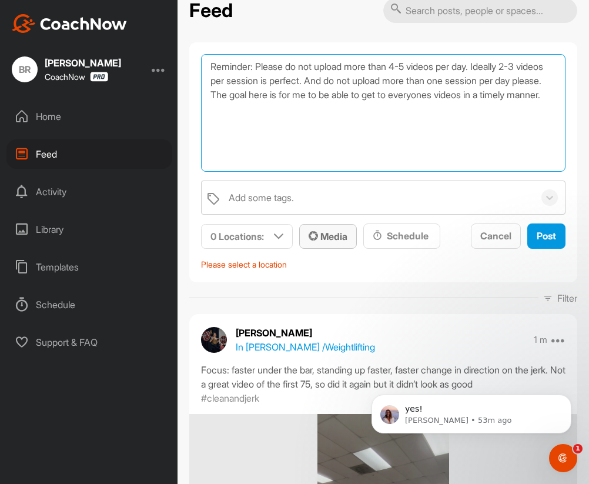
scroll to position [32, 0]
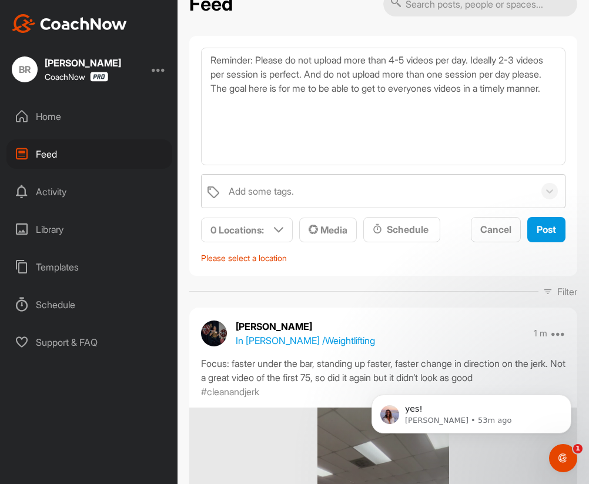
click at [52, 112] on div "Home" at bounding box center [89, 116] width 166 height 29
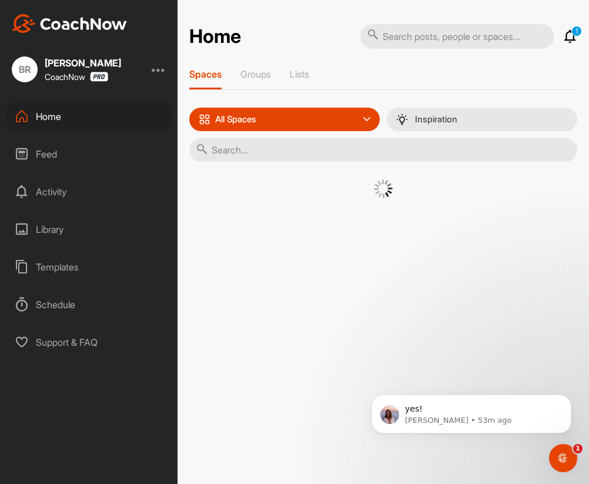
click at [25, 63] on div "BR" at bounding box center [25, 69] width 26 height 26
click at [246, 73] on p "Groups" at bounding box center [255, 74] width 31 height 12
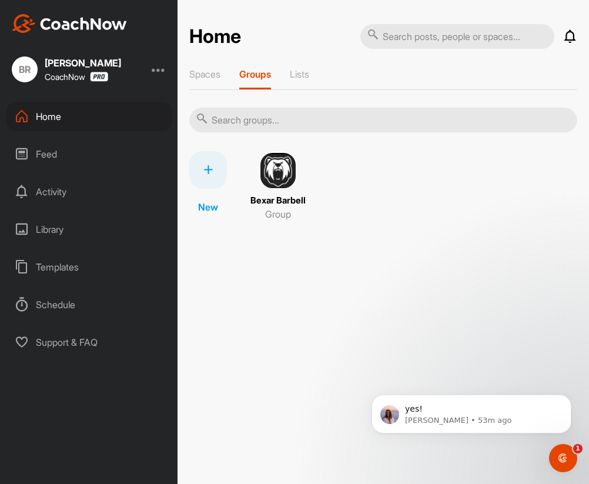
click at [288, 161] on img at bounding box center [278, 171] width 38 height 38
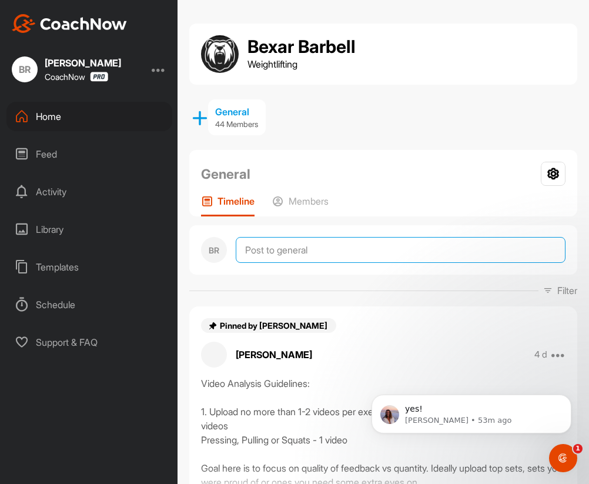
click at [301, 249] on textarea at bounding box center [401, 250] width 330 height 26
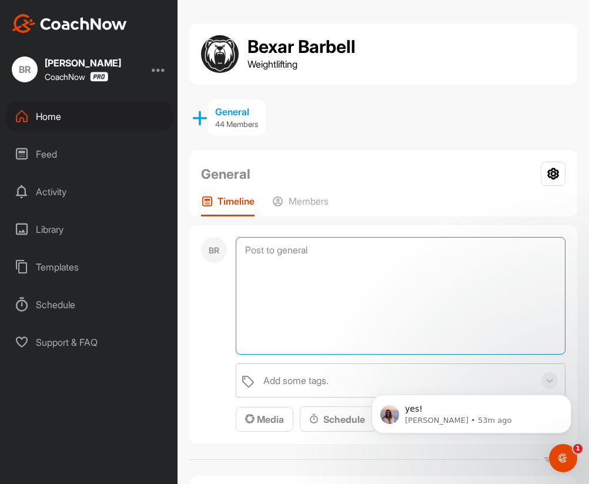
paste textarea "Reminder: Please do not upload more than 4-5 videos per day. Ideally 2-3 videos…"
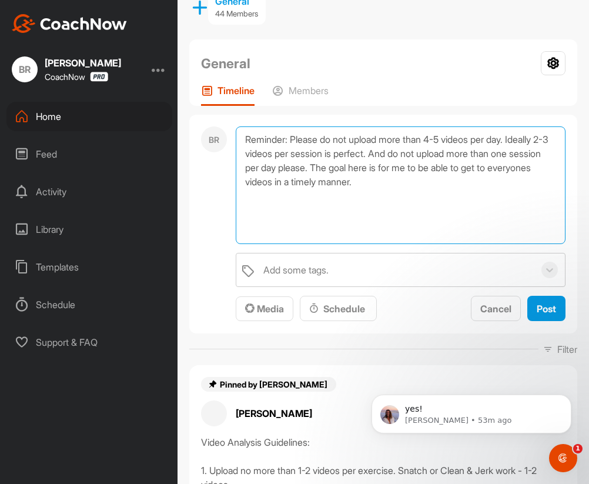
scroll to position [123, 0]
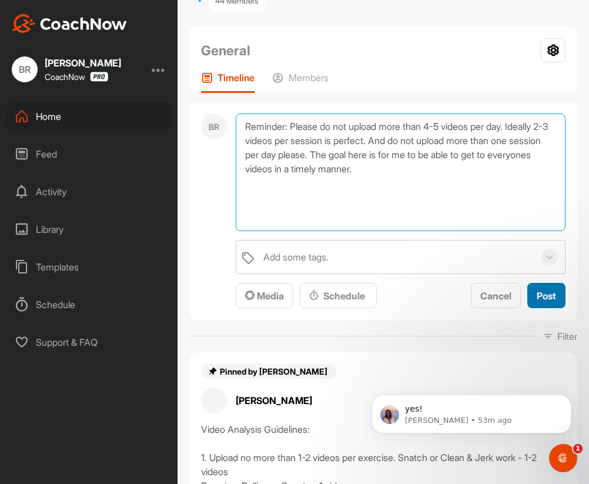
type textarea "Reminder: Please do not upload more than 4-5 videos per day. Ideally 2-3 videos…"
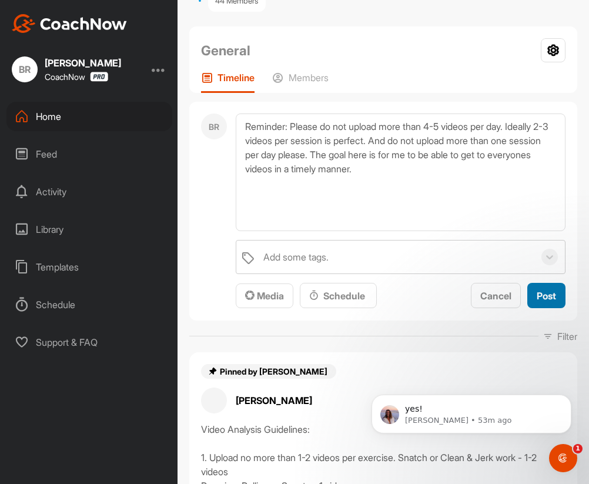
click at [543, 300] on span "Post" at bounding box center [545, 296] width 19 height 12
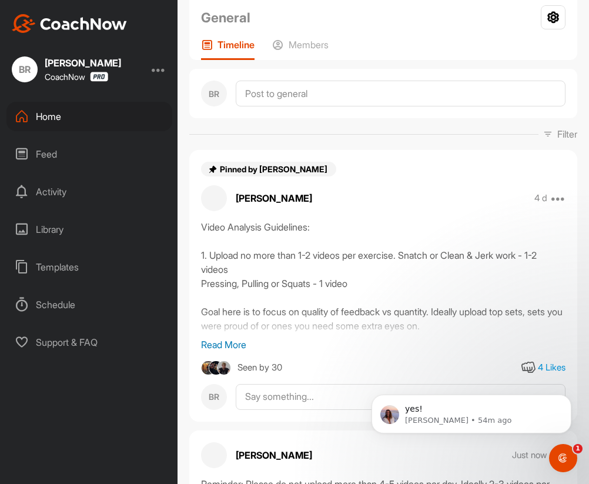
scroll to position [77, 0]
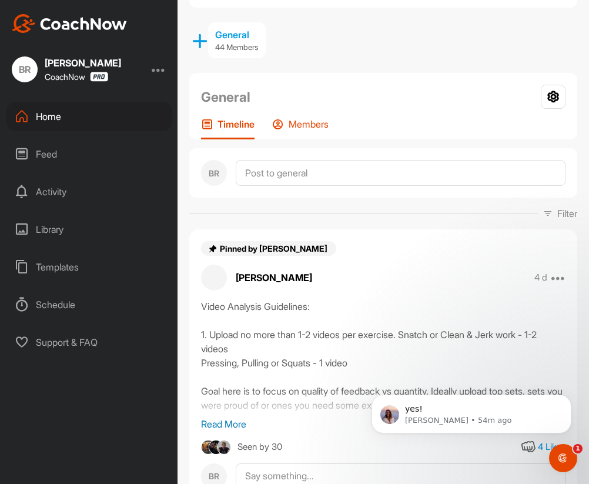
click at [296, 126] on p "Members" at bounding box center [308, 124] width 40 height 12
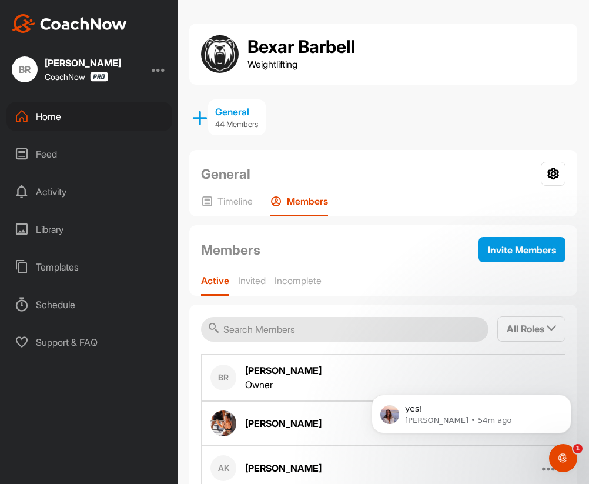
click at [46, 116] on div "Home" at bounding box center [89, 116] width 166 height 29
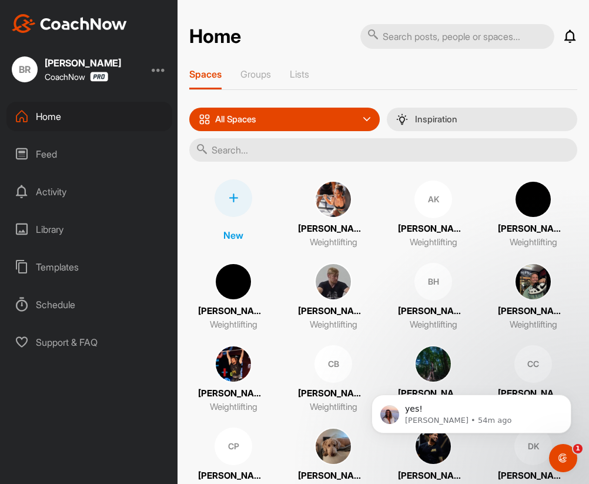
click at [234, 187] on div at bounding box center [233, 198] width 38 height 38
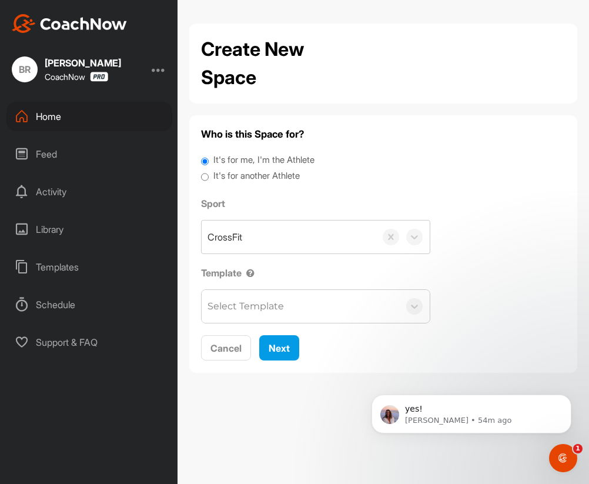
click at [253, 178] on label "It's for another Athlete" at bounding box center [256, 176] width 86 height 14
click at [209, 178] on input "It's for another Athlete" at bounding box center [205, 177] width 8 height 16
radio input "true"
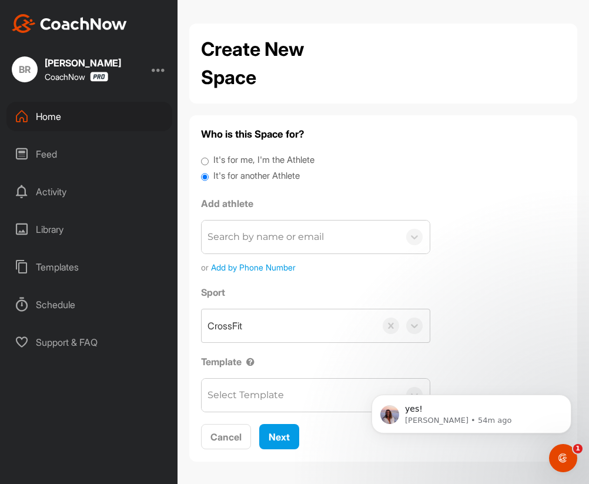
click at [263, 241] on div "Search by name or email" at bounding box center [265, 237] width 116 height 14
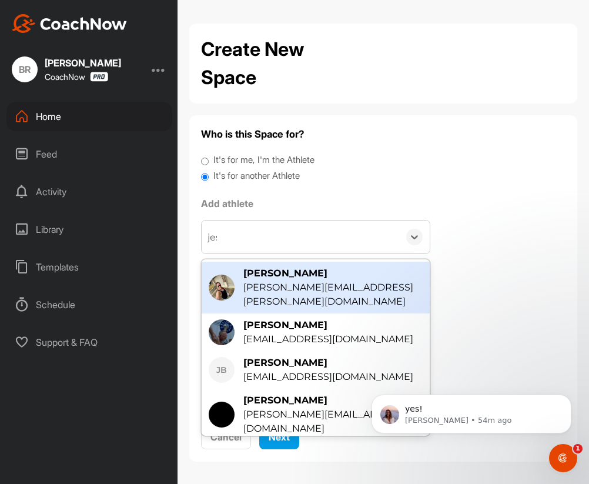
type input "[PERSON_NAME]"
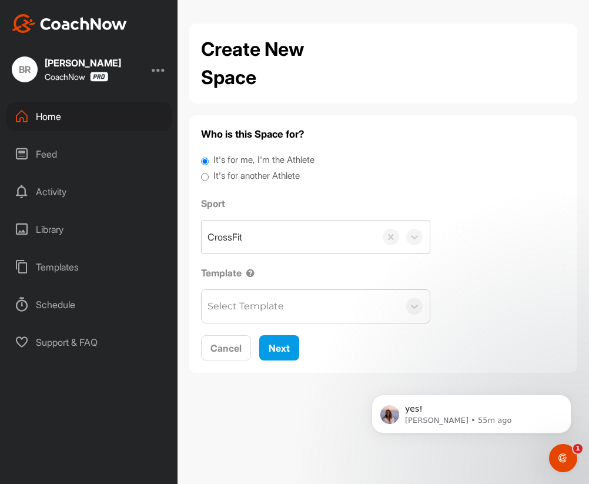
click at [257, 174] on label "It's for another Athlete" at bounding box center [256, 176] width 86 height 14
click at [209, 174] on input "It's for another Athlete" at bounding box center [205, 177] width 8 height 16
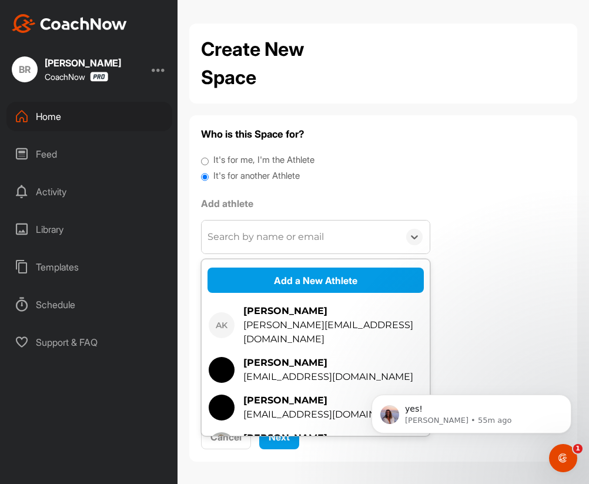
click at [248, 239] on div "Search by name or email" at bounding box center [265, 237] width 116 height 14
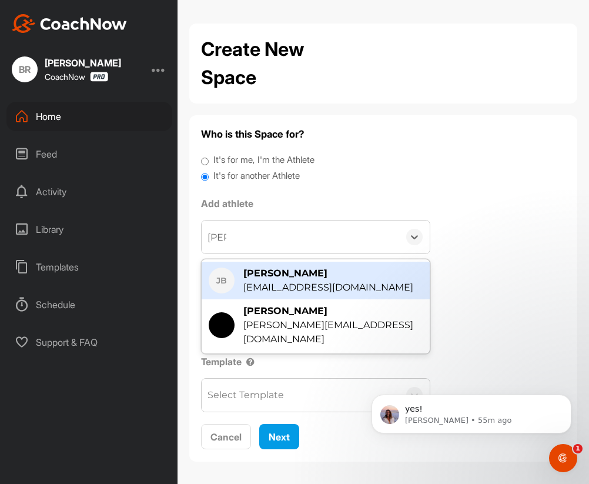
type input "[PERSON_NAME]"
click at [77, 124] on div "Home" at bounding box center [89, 116] width 166 height 29
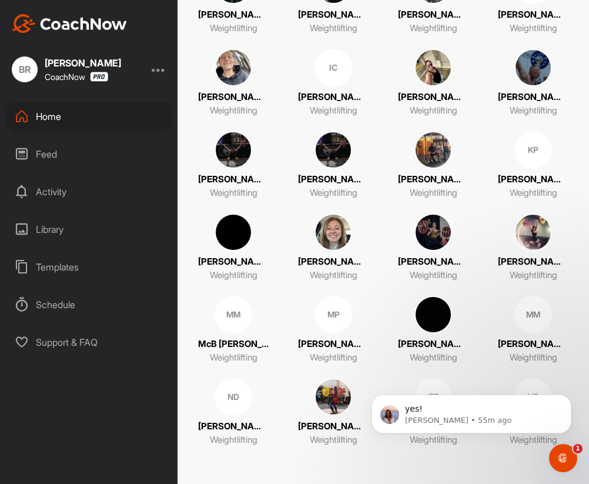
scroll to position [627, 0]
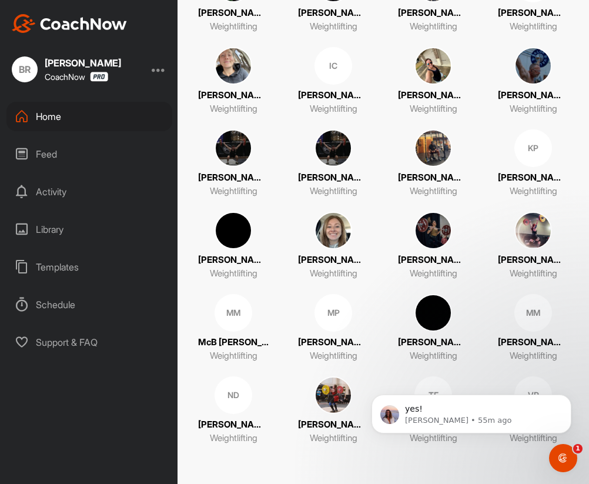
click at [337, 149] on img at bounding box center [333, 148] width 38 height 38
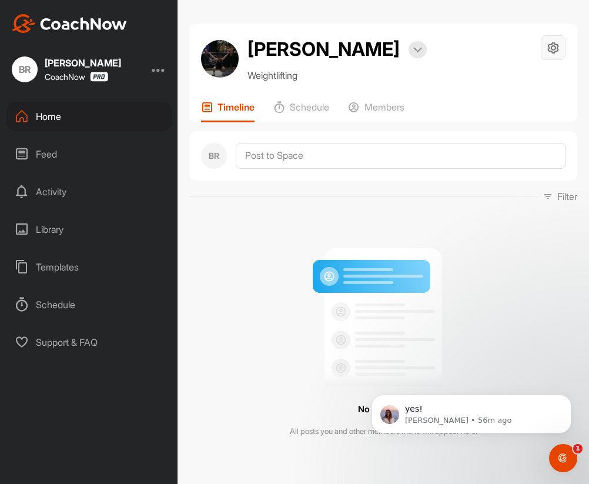
click at [553, 49] on icon at bounding box center [553, 48] width 14 height 14
click at [504, 80] on li "Space Settings" at bounding box center [518, 81] width 96 height 38
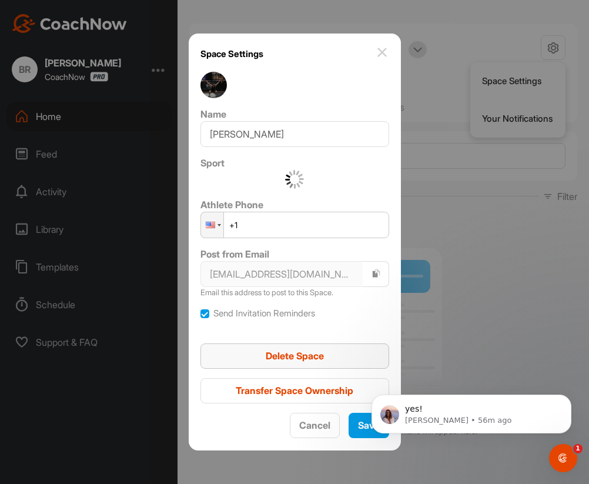
click at [308, 355] on span "Delete Space" at bounding box center [295, 356] width 58 height 12
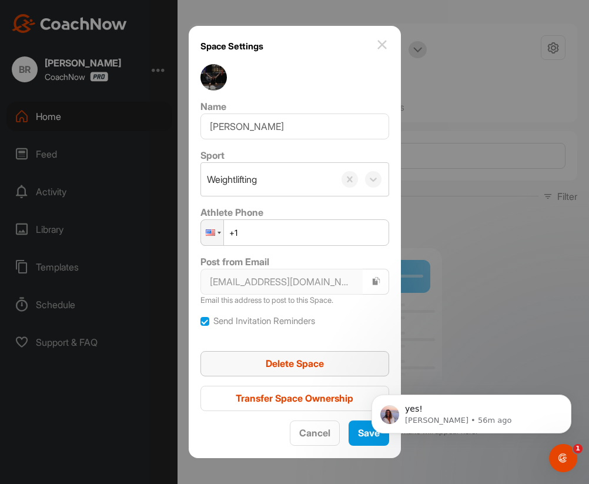
click at [278, 359] on span "Delete Space" at bounding box center [295, 363] width 58 height 12
click at [358, 435] on span "Save" at bounding box center [369, 433] width 22 height 12
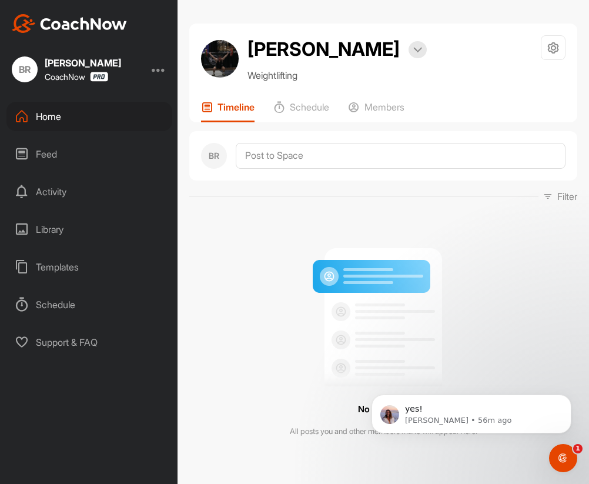
click at [54, 119] on div "Home" at bounding box center [89, 116] width 166 height 29
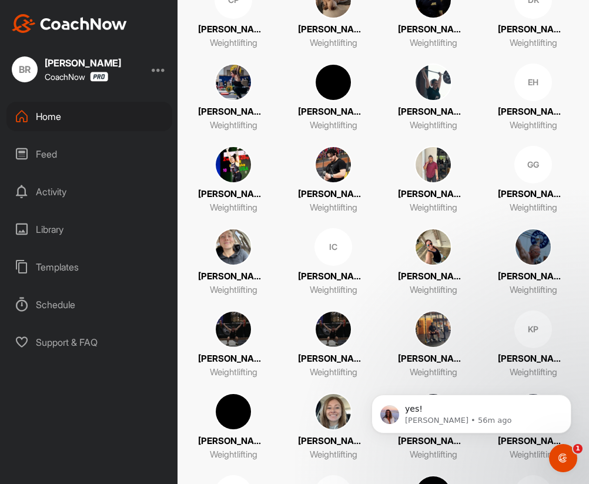
scroll to position [462, 0]
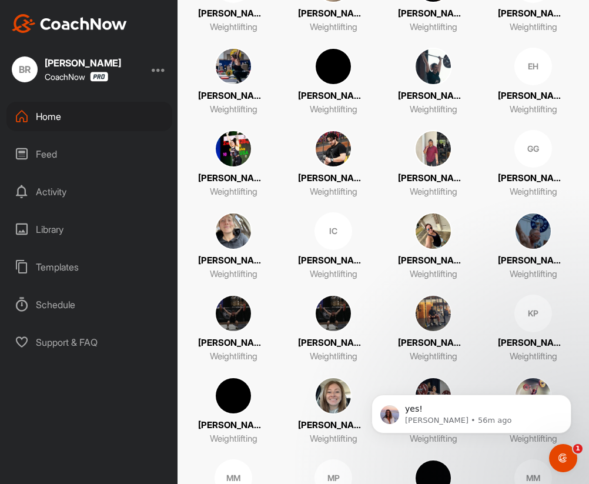
click at [339, 307] on img at bounding box center [333, 313] width 38 height 38
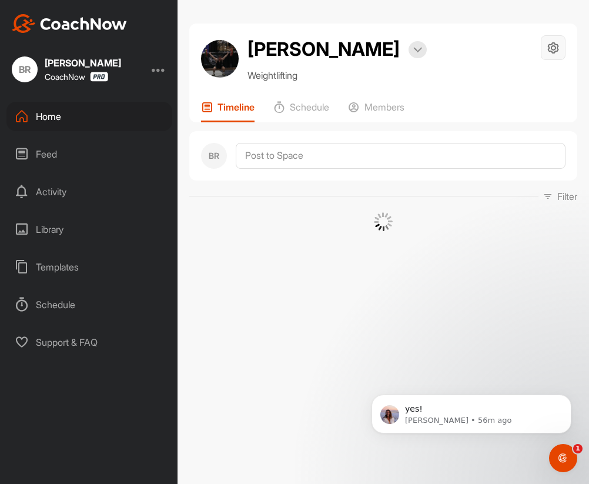
click at [549, 48] on icon at bounding box center [553, 48] width 14 height 14
click at [512, 87] on li "Space Settings" at bounding box center [518, 81] width 96 height 38
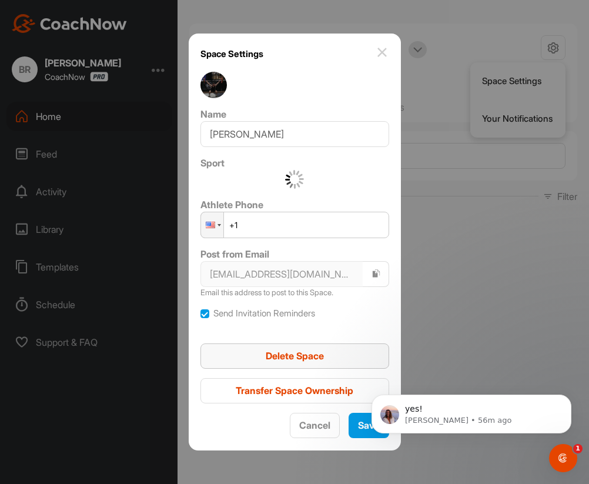
click at [293, 352] on span "Delete Space" at bounding box center [295, 356] width 58 height 12
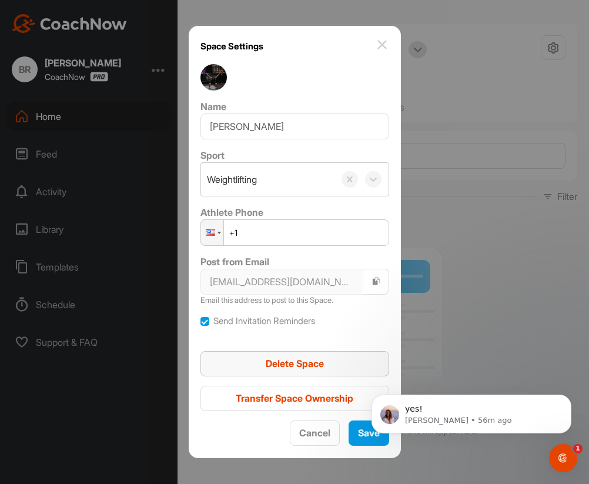
click at [286, 367] on span "Delete Space" at bounding box center [295, 363] width 58 height 12
click at [291, 367] on span "Delete Space" at bounding box center [295, 363] width 58 height 12
click at [277, 361] on span "Delete Space" at bounding box center [295, 363] width 58 height 12
click at [255, 361] on div "Delete Space" at bounding box center [295, 363] width 170 height 14
click at [303, 361] on span "Delete Space" at bounding box center [295, 363] width 58 height 12
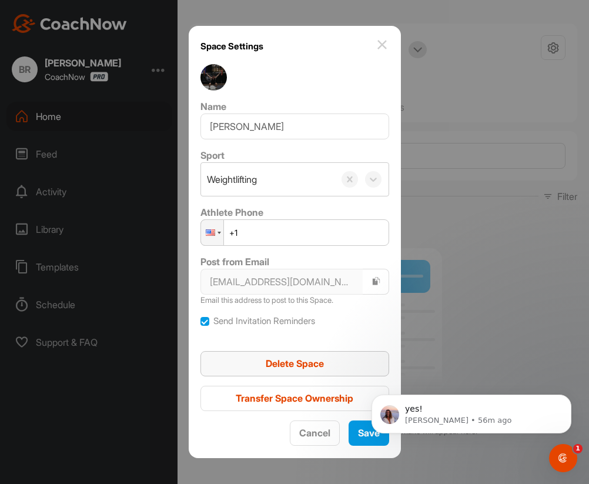
click at [303, 361] on span "Delete Space" at bounding box center [295, 363] width 58 height 12
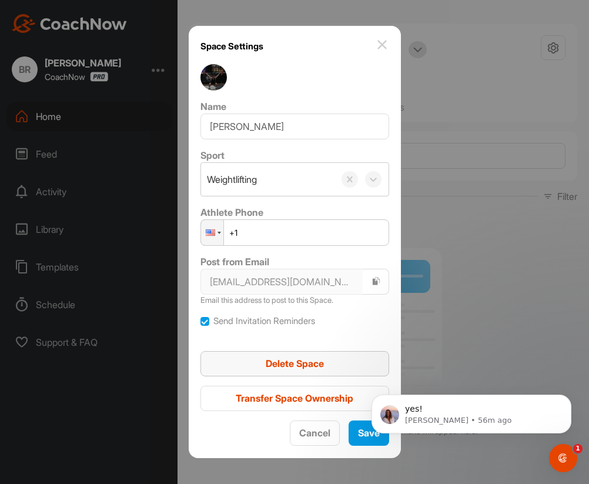
click at [303, 361] on span "Delete Space" at bounding box center [295, 363] width 58 height 12
click at [375, 43] on img at bounding box center [382, 45] width 14 height 14
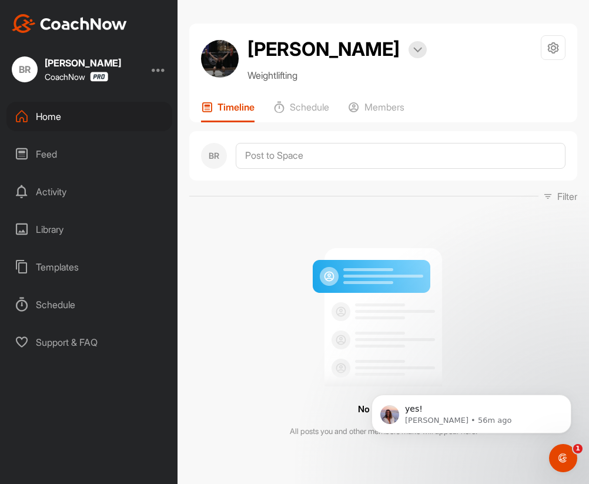
scroll to position [7, 0]
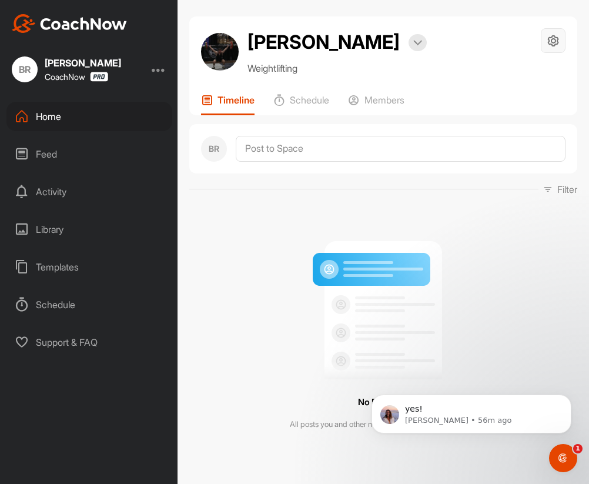
click at [555, 41] on icon at bounding box center [553, 41] width 14 height 14
click at [445, 43] on div "Jonathan Jones Bookings Weightlifting Space Settings Your Notifications" at bounding box center [383, 51] width 364 height 47
click at [413, 44] on img at bounding box center [417, 43] width 9 height 6
click at [552, 42] on icon at bounding box center [553, 41] width 14 height 14
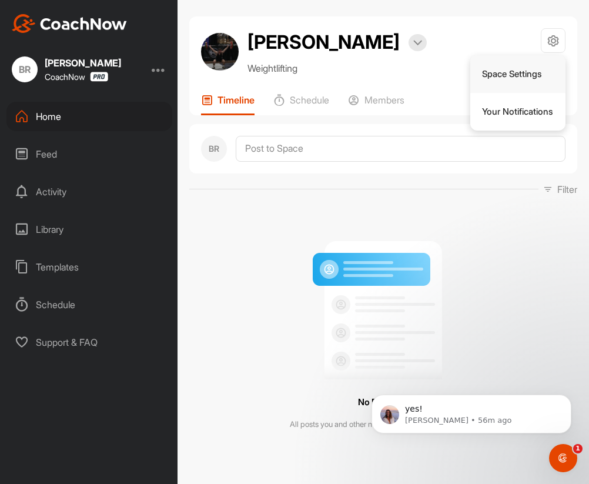
click at [514, 80] on li "Space Settings" at bounding box center [518, 74] width 96 height 38
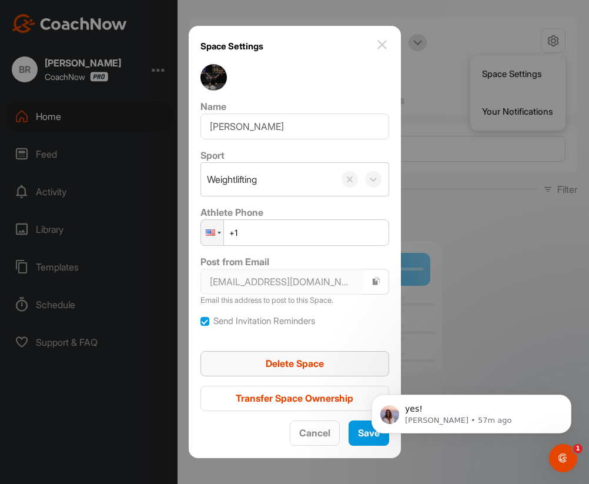
click at [293, 366] on span "Delete Space" at bounding box center [295, 363] width 58 height 12
click at [358, 432] on span "Save" at bounding box center [369, 433] width 22 height 12
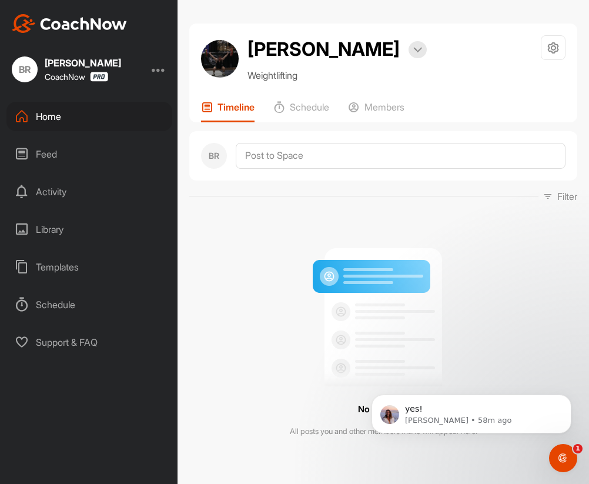
click at [41, 116] on div "Home" at bounding box center [89, 116] width 166 height 29
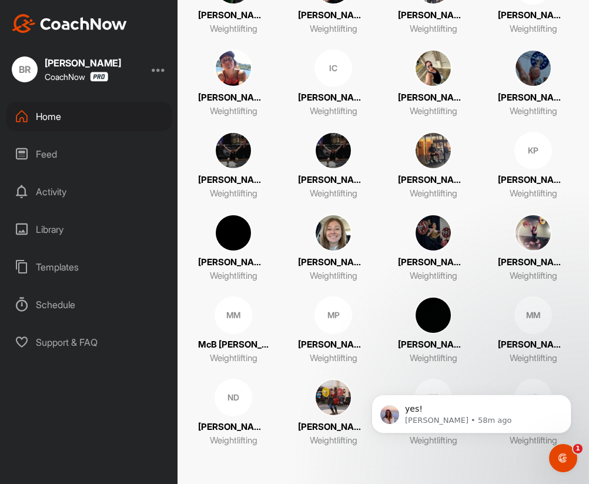
scroll to position [627, 0]
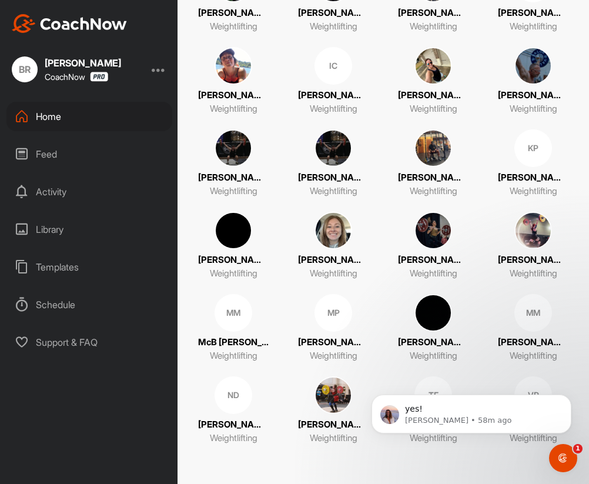
click at [48, 114] on div "Home" at bounding box center [89, 116] width 166 height 29
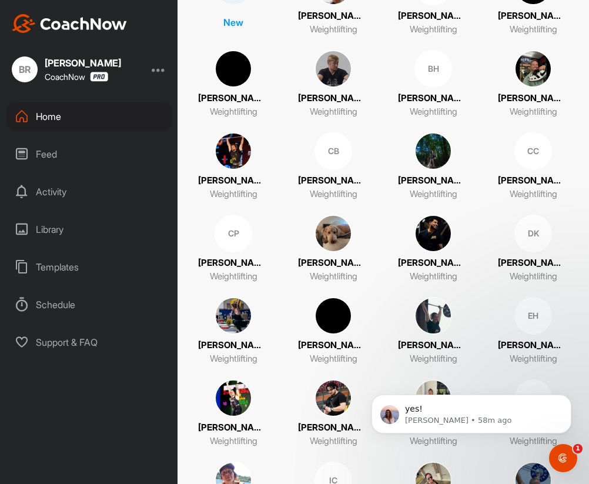
scroll to position [0, 0]
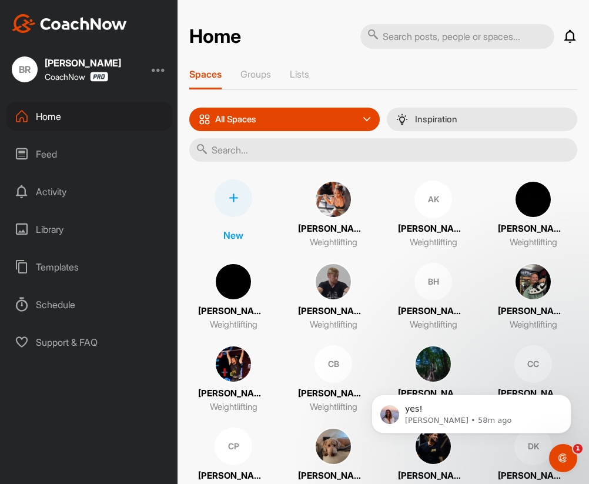
click at [230, 196] on icon at bounding box center [233, 197] width 9 height 9
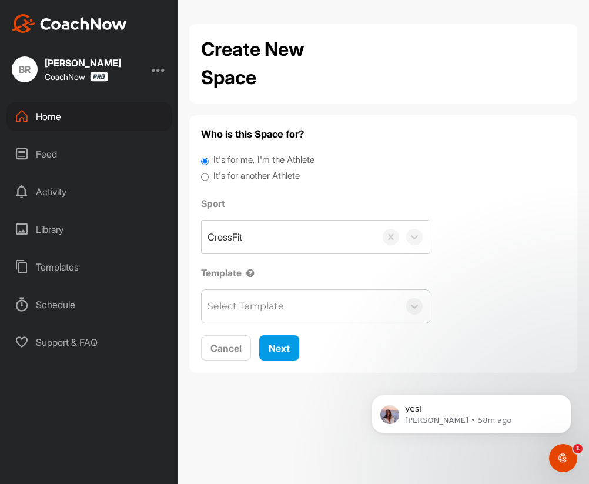
click at [239, 176] on label "It's for another Athlete" at bounding box center [256, 176] width 86 height 14
click at [209, 176] on input "It's for another Athlete" at bounding box center [205, 177] width 8 height 16
radio input "true"
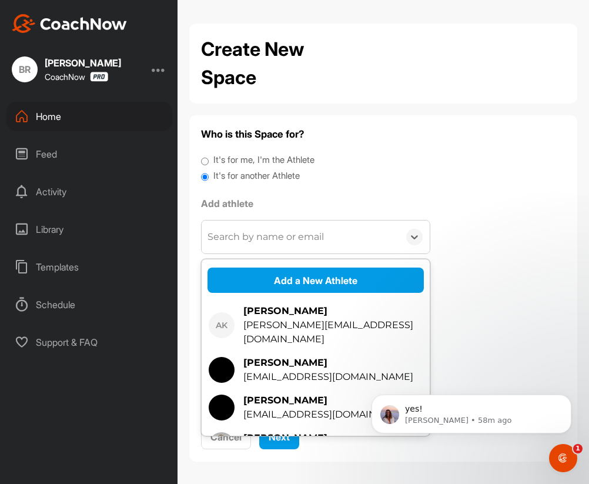
click at [242, 232] on div "Search by name or email" at bounding box center [265, 237] width 116 height 14
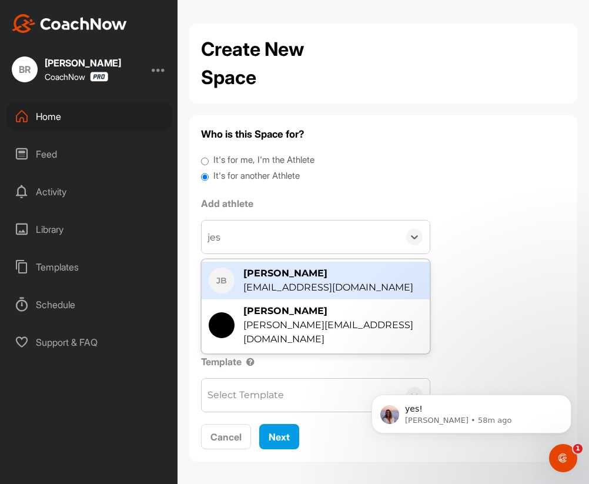
type input "jess"
click at [281, 281] on div "jessicarbarrera@att.net" at bounding box center [328, 287] width 170 height 14
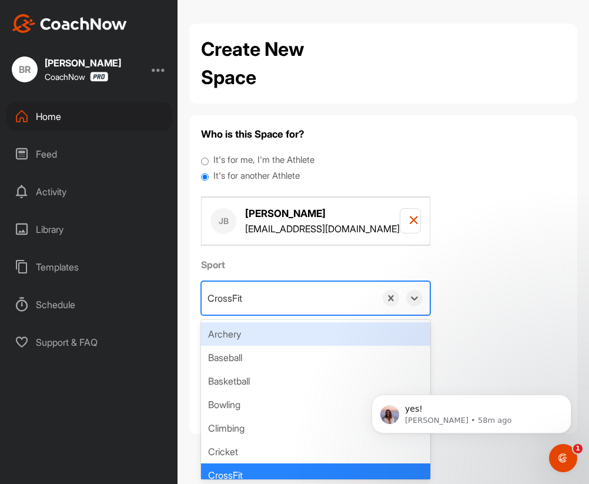
click at [271, 306] on div "CrossFit" at bounding box center [289, 297] width 174 height 33
paste input "Reminder: Please do not upload more than 4-5 videos per day. Ideally 2-3 videos…"
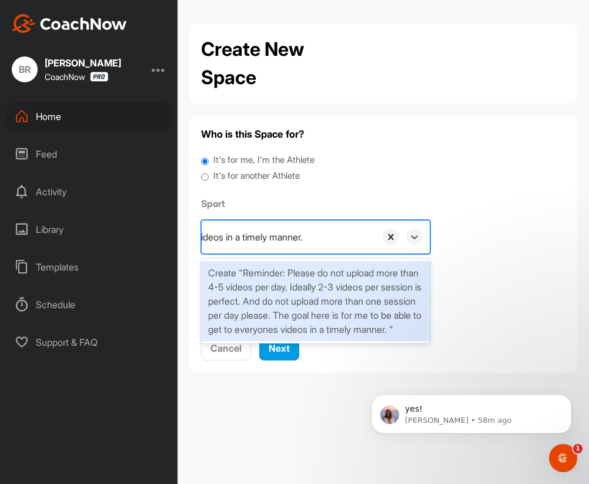
type input "Reminder: Please do not upload more than 4-5 videos per day. Ideally 2-3 videos…"
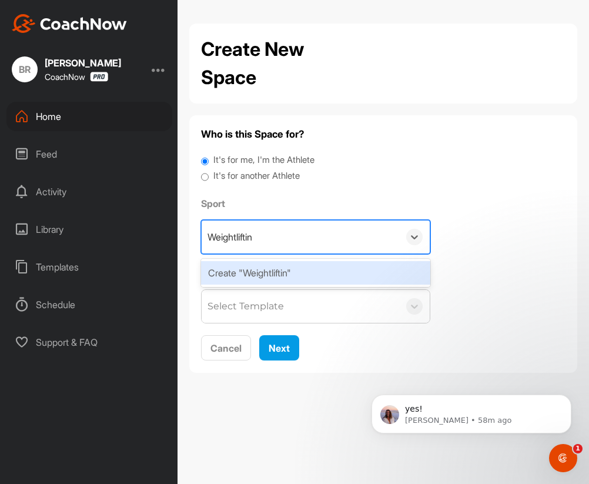
type input "Weightlifting"
click at [292, 269] on div "Create "Weightlifting"" at bounding box center [315, 273] width 229 height 24
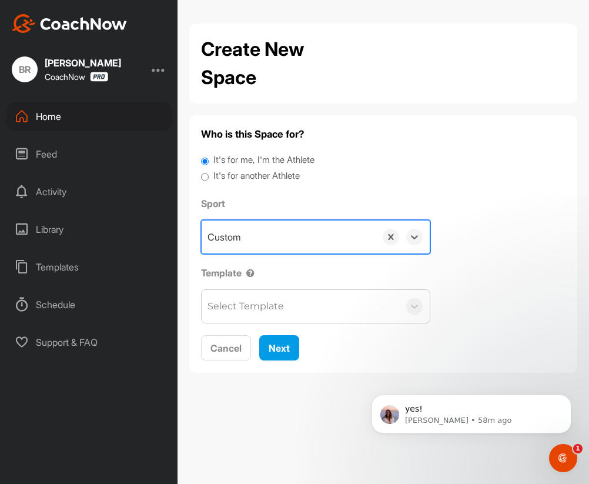
click at [253, 175] on label "It's for another Athlete" at bounding box center [256, 176] width 86 height 14
click at [209, 175] on input "It's for another Athlete" at bounding box center [205, 177] width 8 height 16
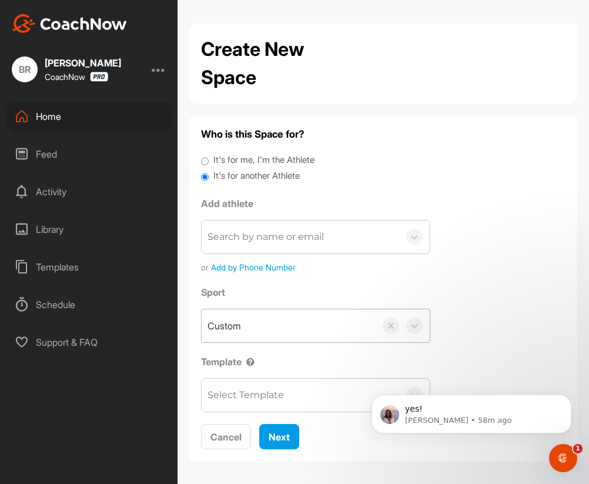
click at [244, 240] on div "Search by name or email" at bounding box center [265, 237] width 116 height 14
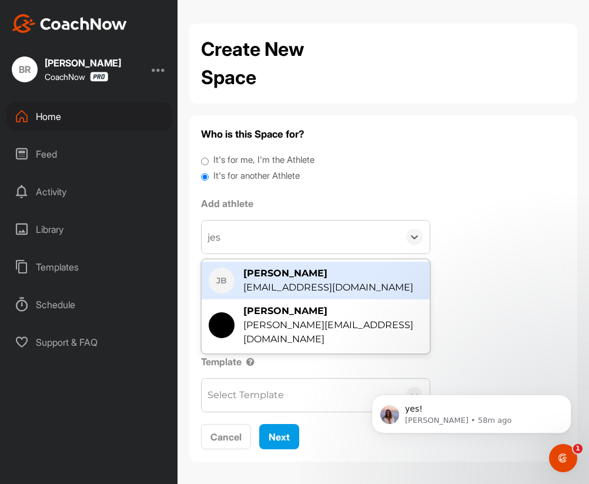
type input "jess"
click at [286, 281] on div "[EMAIL_ADDRESS][DOMAIN_NAME]" at bounding box center [328, 287] width 170 height 14
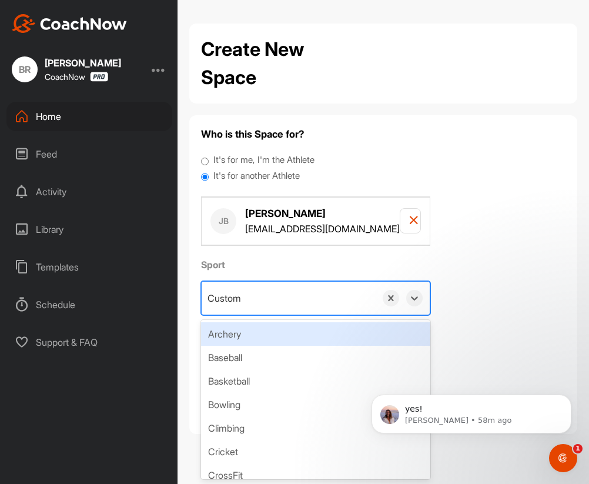
click at [254, 294] on div "Custom" at bounding box center [289, 297] width 174 height 33
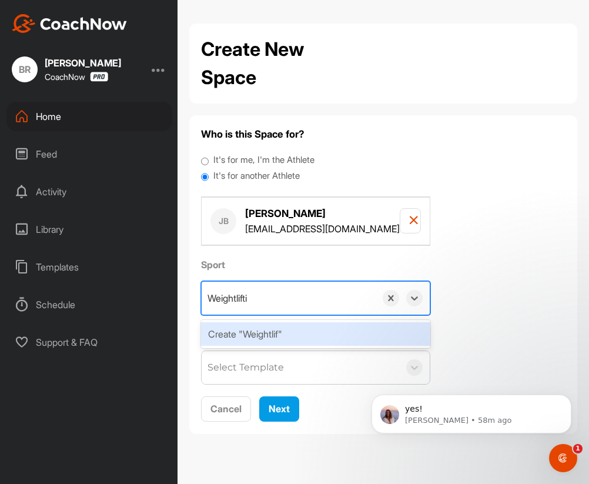
type input "Weightlifting"
click at [265, 331] on div "Create "Weightlifting"" at bounding box center [315, 334] width 229 height 24
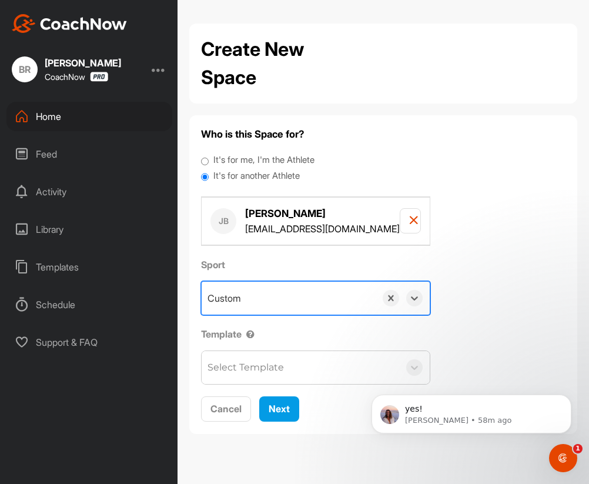
click at [261, 370] on div "Select Template" at bounding box center [245, 367] width 76 height 14
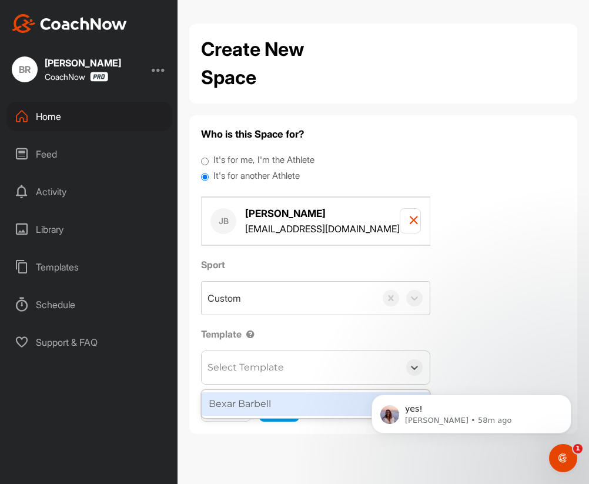
click at [267, 399] on div "Bexar Barbell" at bounding box center [316, 404] width 228 height 24
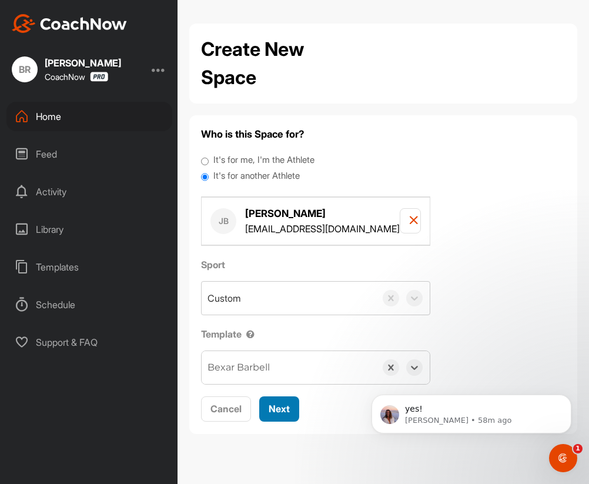
click at [270, 405] on span "Next" at bounding box center [279, 408] width 21 height 12
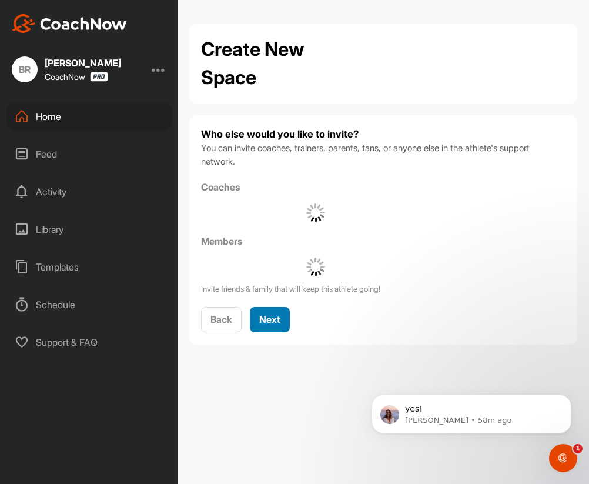
click at [274, 316] on span "Next" at bounding box center [269, 319] width 21 height 12
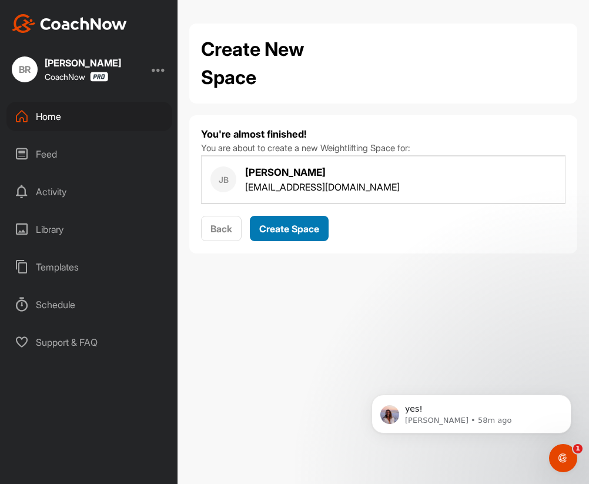
click at [278, 225] on span "Create Space" at bounding box center [289, 229] width 60 height 12
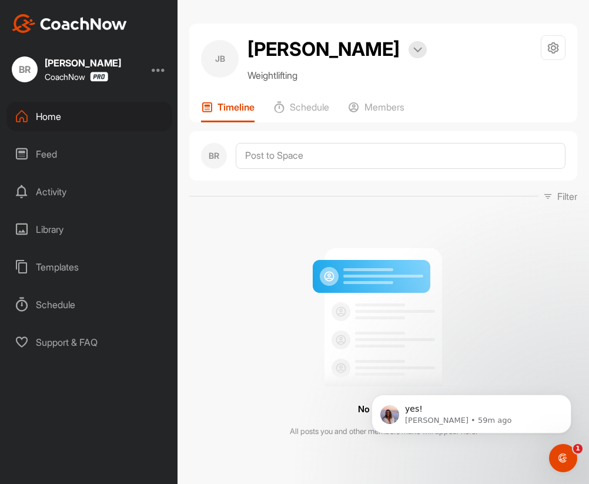
click at [56, 119] on div "Home" at bounding box center [89, 116] width 166 height 29
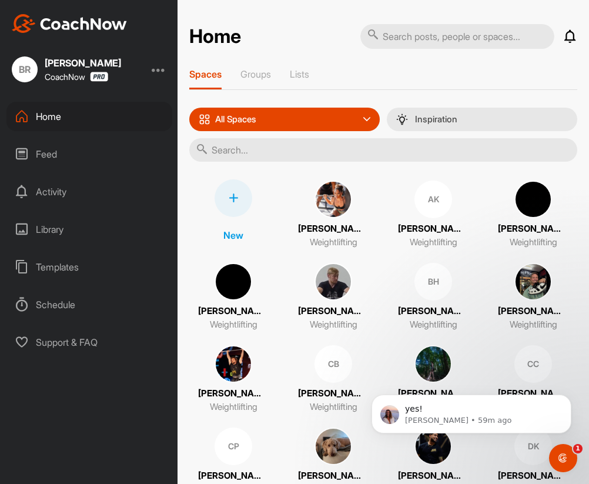
click at [230, 198] on icon at bounding box center [233, 197] width 9 height 9
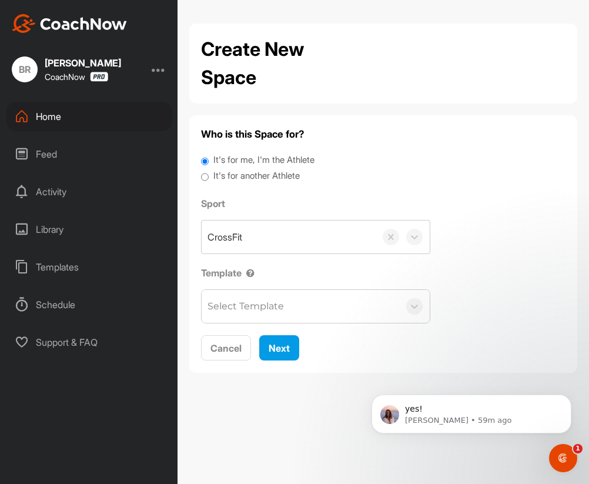
click at [234, 175] on label "It's for another Athlete" at bounding box center [256, 176] width 86 height 14
click at [209, 175] on input "It's for another Athlete" at bounding box center [205, 177] width 8 height 16
radio input "true"
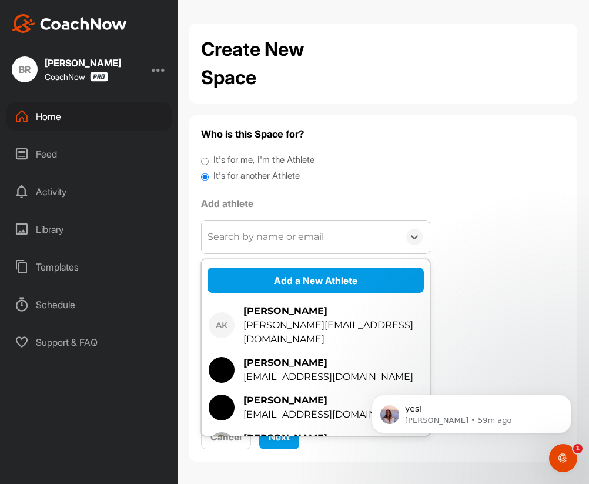
click at [235, 231] on div "Search by name or email" at bounding box center [265, 237] width 116 height 14
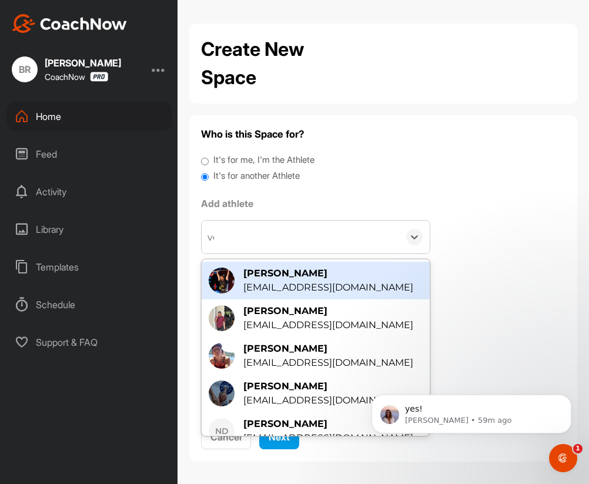
type input "ver"
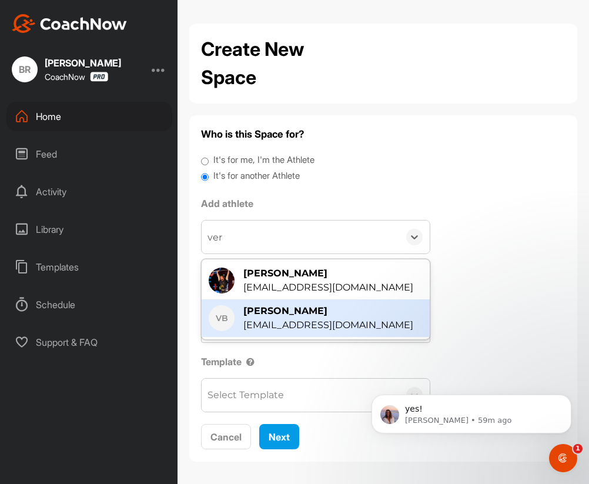
click at [285, 307] on div "[PERSON_NAME]" at bounding box center [328, 311] width 170 height 14
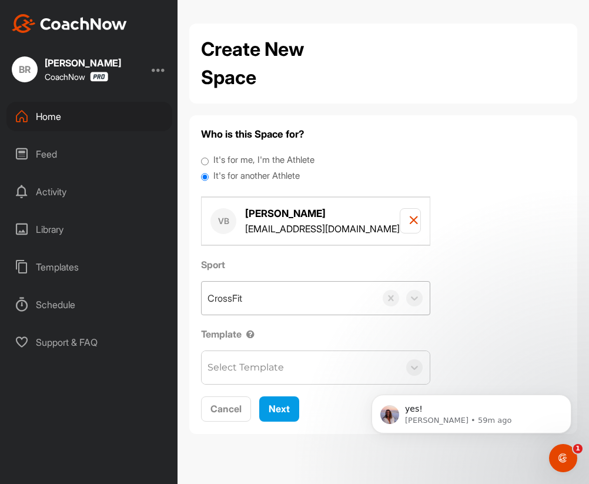
click at [261, 298] on div "CrossFit" at bounding box center [289, 297] width 174 height 33
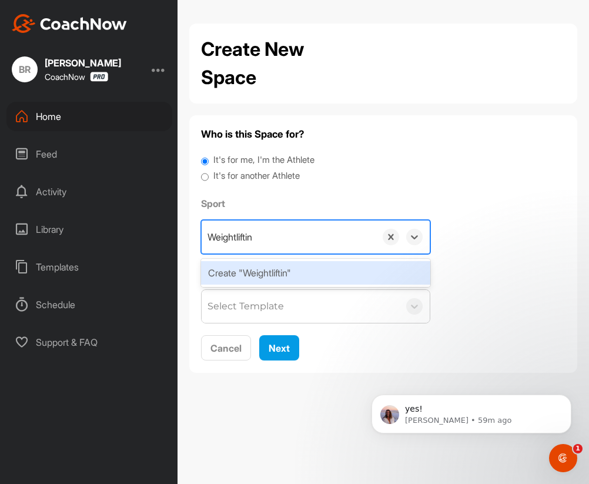
type input "Weightlifting"
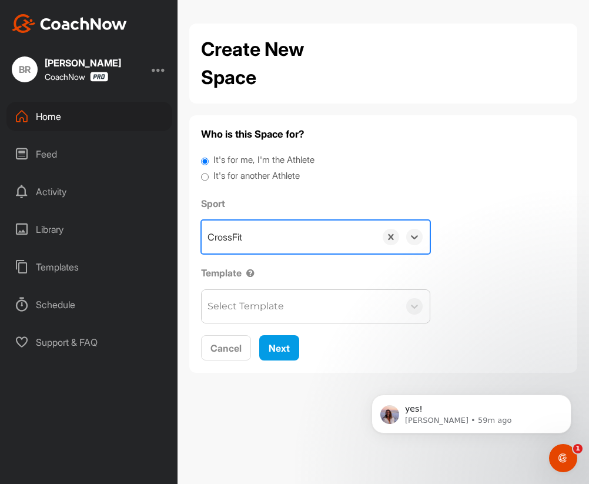
drag, startPoint x: 271, startPoint y: 233, endPoint x: 210, endPoint y: 233, distance: 61.1
click at [210, 233] on div "CrossFit" at bounding box center [289, 236] width 174 height 33
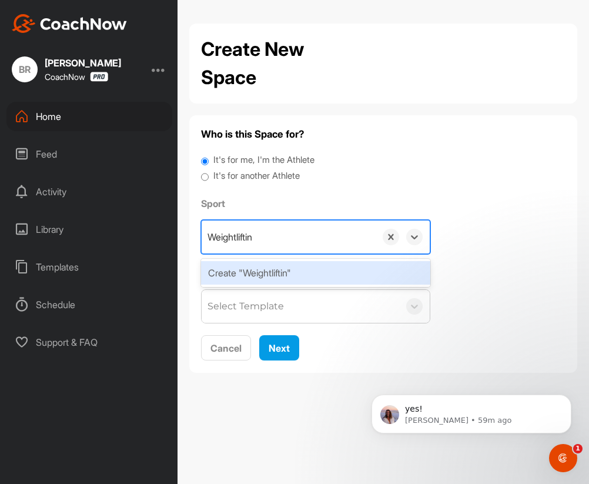
type input "Weightlifting"
click at [264, 277] on div "Create "Weightlifting"" at bounding box center [315, 273] width 229 height 24
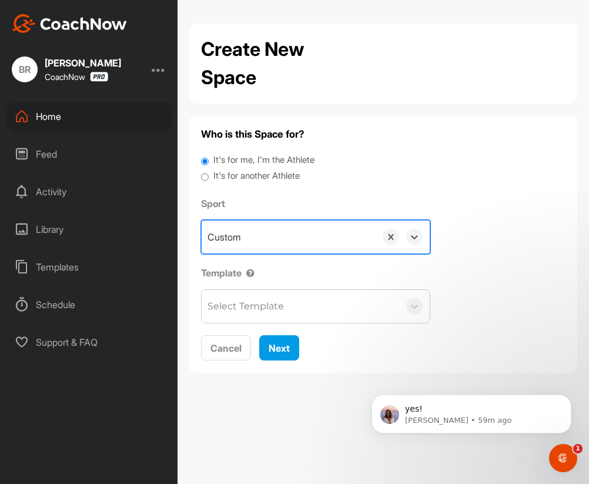
click at [257, 176] on label "It's for another Athlete" at bounding box center [256, 176] width 86 height 14
click at [209, 176] on input "It's for another Athlete" at bounding box center [205, 177] width 8 height 16
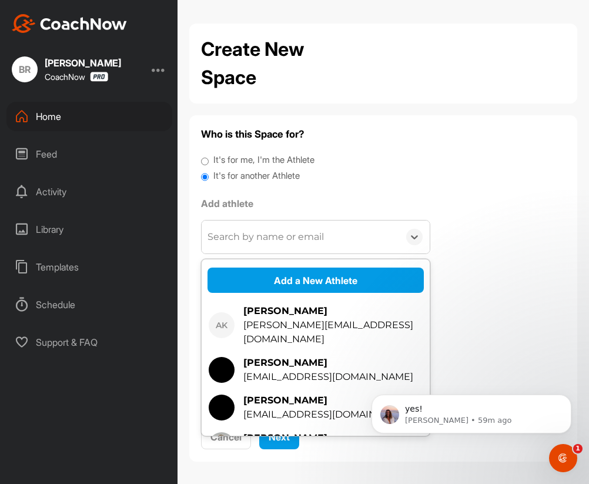
click at [257, 235] on div "Search by name or email" at bounding box center [265, 237] width 116 height 14
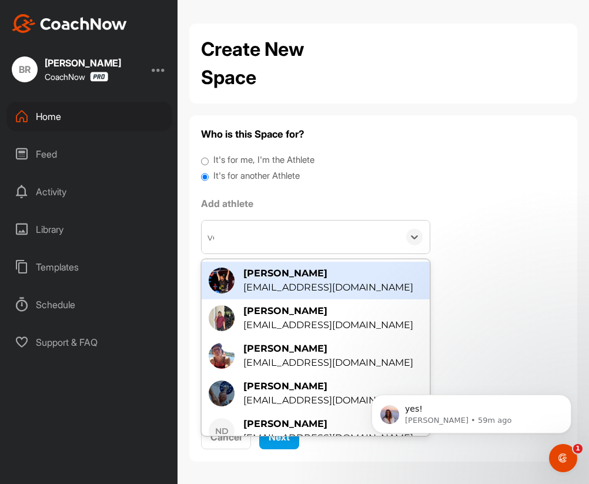
type input "vero"
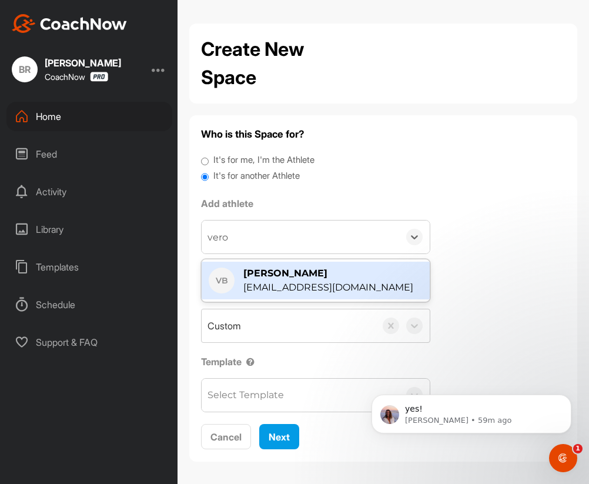
click at [287, 274] on div "[PERSON_NAME]" at bounding box center [328, 273] width 170 height 14
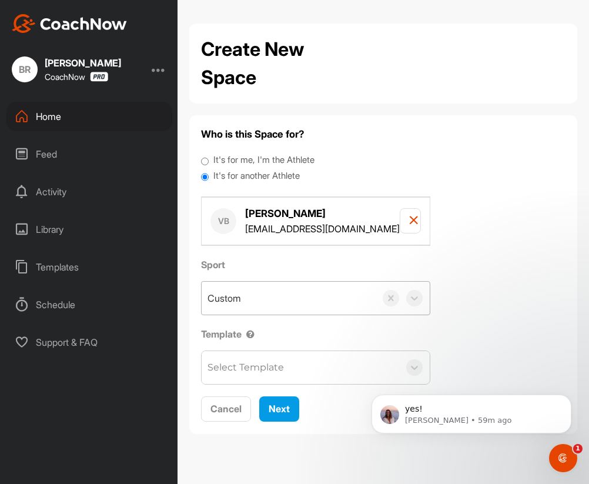
click at [250, 296] on div "Custom" at bounding box center [289, 297] width 174 height 33
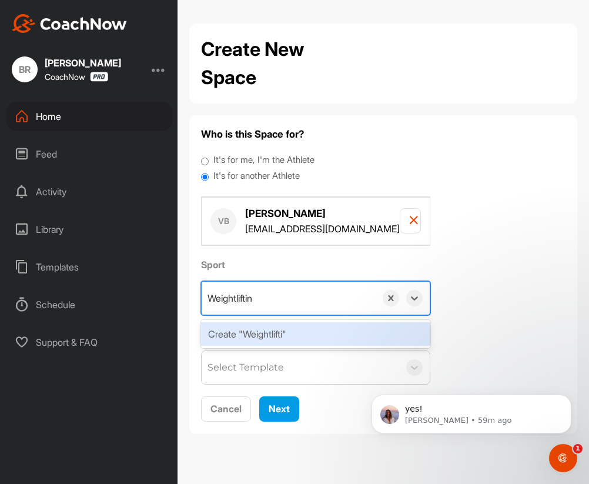
type input "Weightlifting"
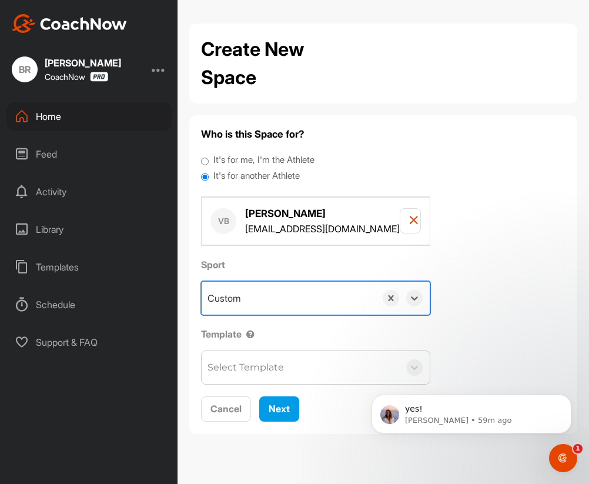
drag, startPoint x: 269, startPoint y: 301, endPoint x: 204, endPoint y: 301, distance: 64.6
click at [204, 301] on div "Custom" at bounding box center [289, 297] width 174 height 33
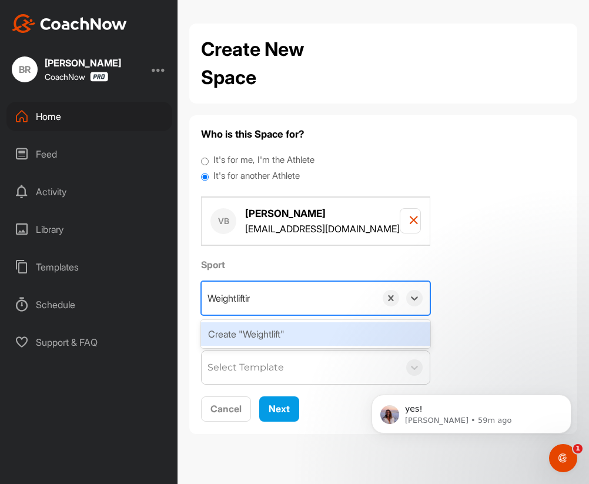
type input "Weightlifting"
click at [250, 328] on div "Create "Weightlifting"" at bounding box center [315, 334] width 229 height 24
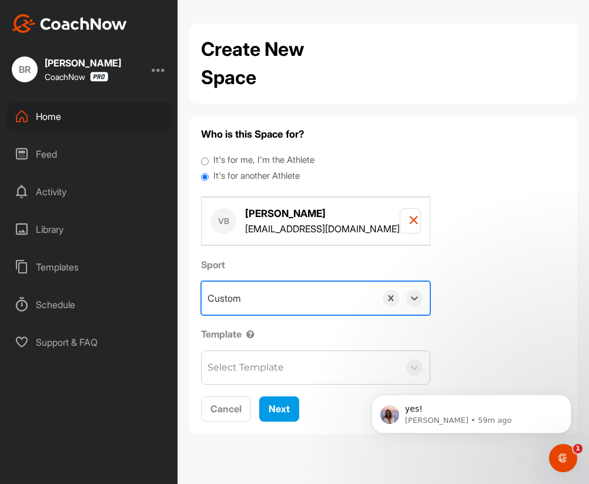
click at [250, 370] on div "Select Template" at bounding box center [245, 367] width 76 height 14
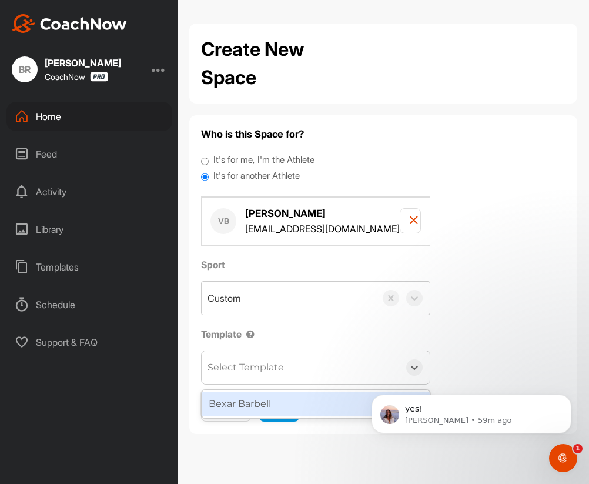
click at [262, 401] on div "Bexar Barbell" at bounding box center [316, 404] width 228 height 24
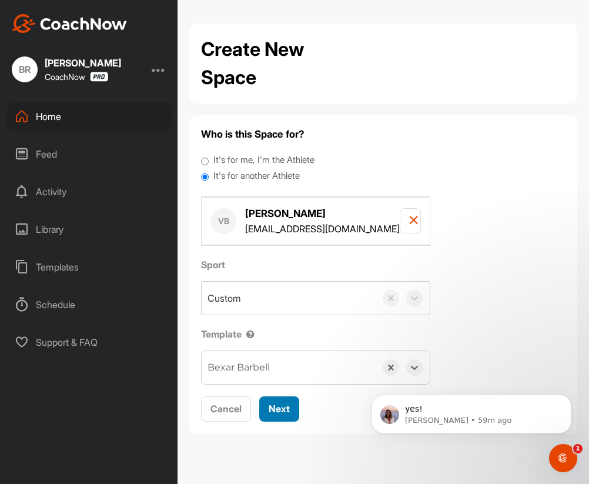
click at [281, 411] on span "Next" at bounding box center [279, 408] width 21 height 12
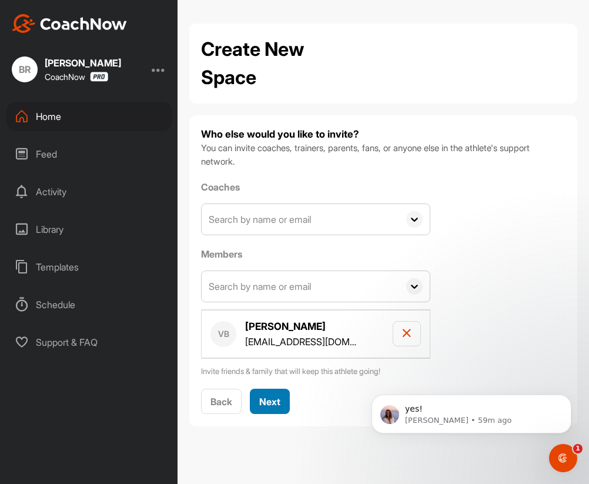
click at [269, 403] on span "Next" at bounding box center [269, 401] width 21 height 12
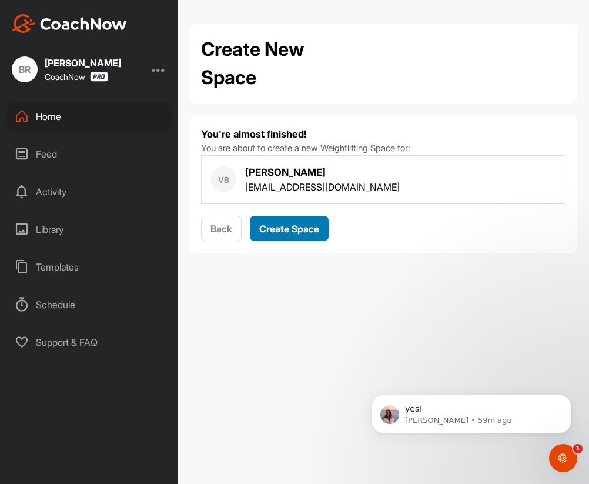
click at [304, 227] on span "Create Space" at bounding box center [289, 229] width 60 height 12
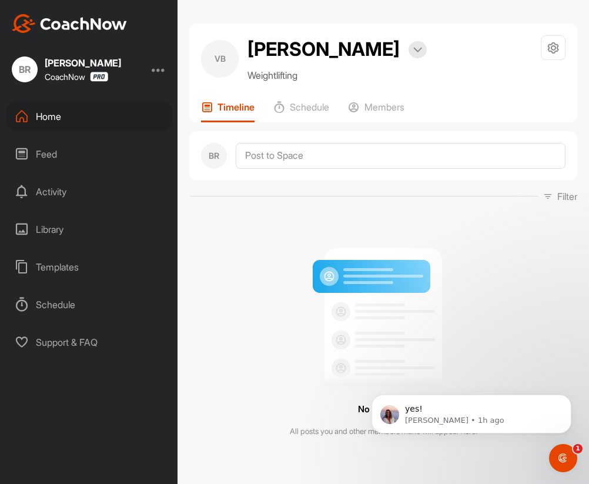
click at [47, 120] on div "Home" at bounding box center [89, 116] width 166 height 29
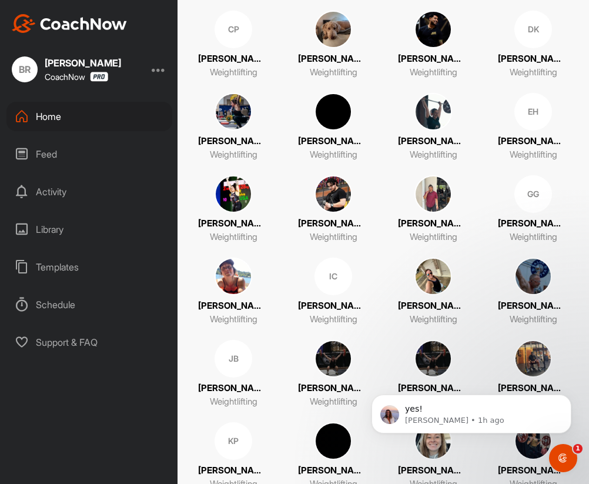
scroll to position [428, 0]
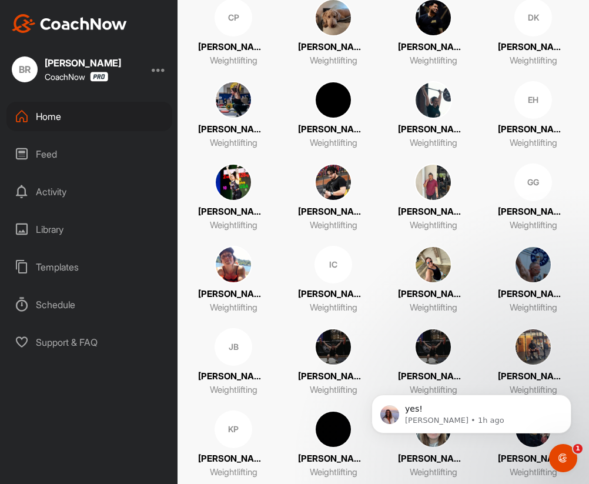
click at [331, 347] on img at bounding box center [333, 347] width 38 height 38
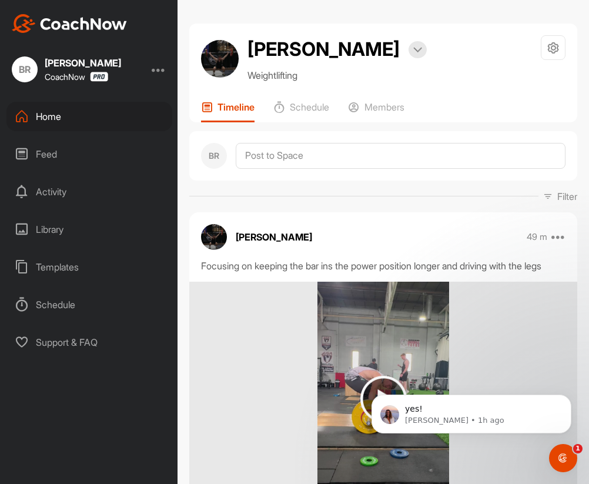
click at [53, 116] on div "Home" at bounding box center [89, 116] width 166 height 29
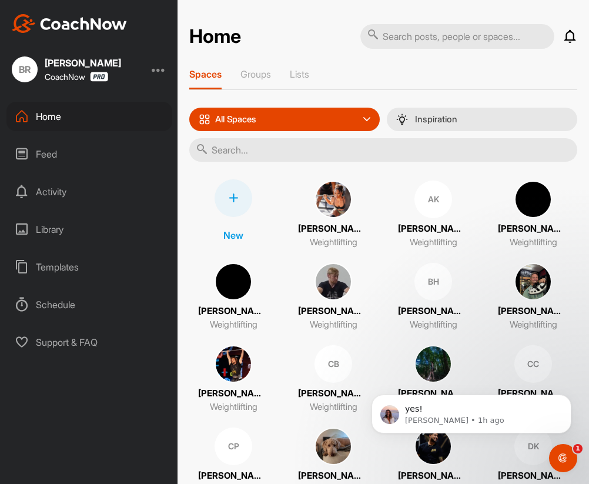
click at [225, 197] on div at bounding box center [233, 198] width 38 height 38
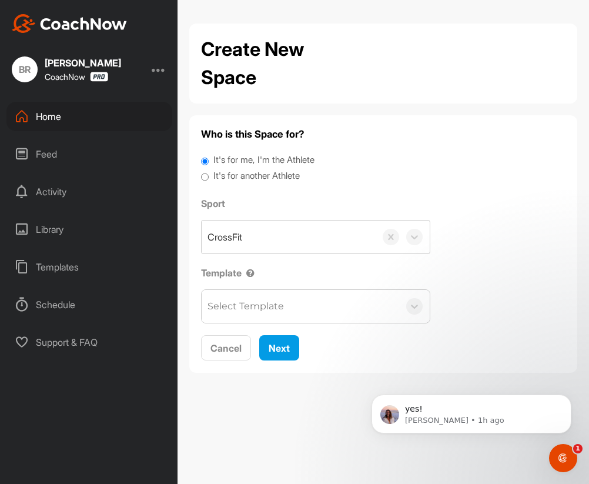
click at [240, 174] on label "It's for another Athlete" at bounding box center [256, 176] width 86 height 14
click at [209, 174] on input "It's for another Athlete" at bounding box center [205, 177] width 8 height 16
radio input "true"
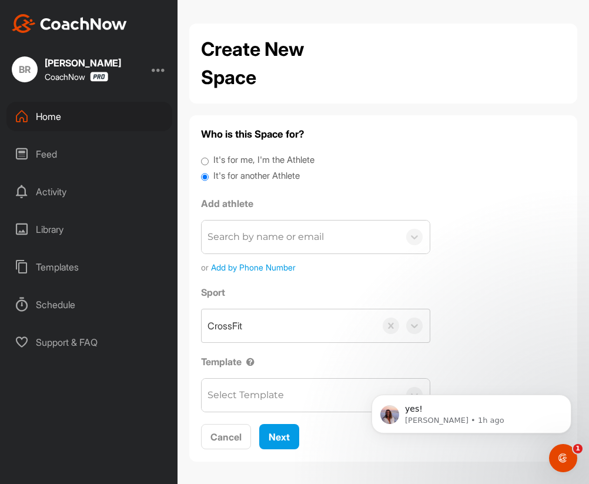
click at [245, 230] on div "Search by name or email" at bounding box center [265, 237] width 116 height 14
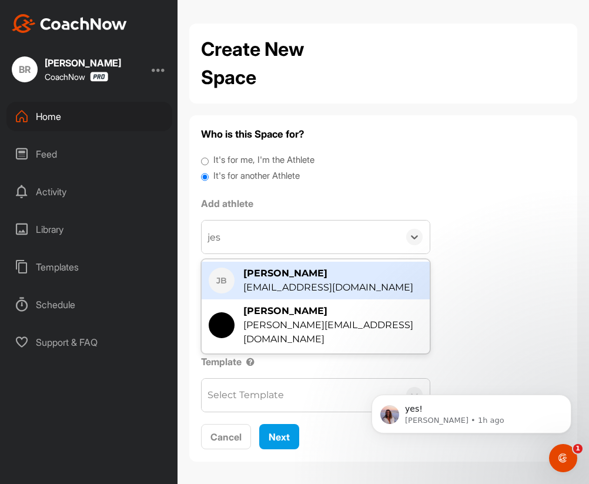
type input "jess"
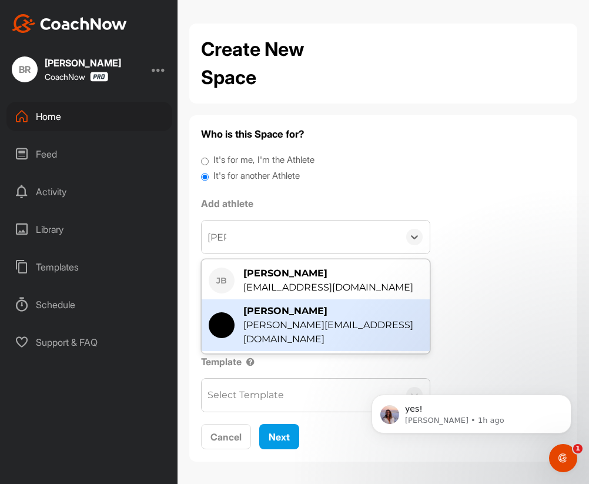
click at [296, 323] on div "[PERSON_NAME][EMAIL_ADDRESS][DOMAIN_NAME]" at bounding box center [332, 332] width 179 height 28
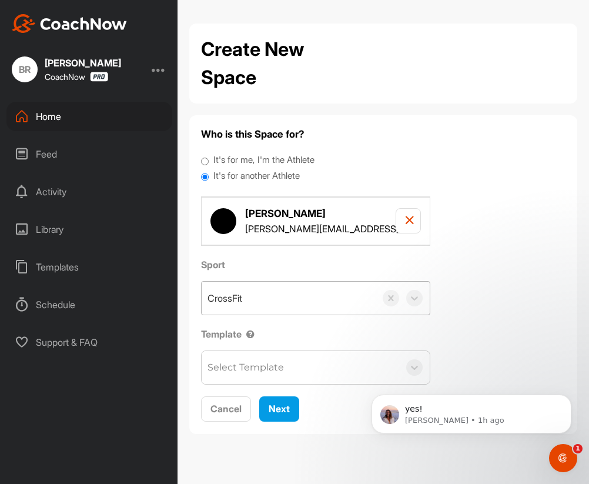
click at [249, 296] on div "CrossFit" at bounding box center [289, 297] width 174 height 33
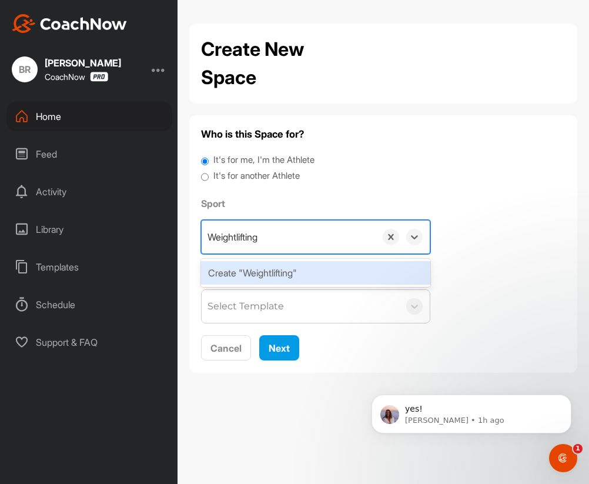
type input "Weightlifting"
click at [259, 328] on div "Who is this Space for? It's for me, I'm the Athlete It's for another Athlete Sp…" at bounding box center [383, 244] width 364 height 234
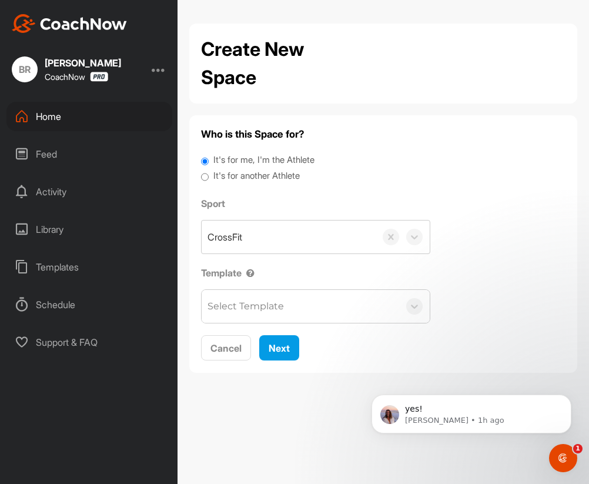
click at [250, 175] on label "It's for another Athlete" at bounding box center [256, 176] width 86 height 14
click at [209, 175] on input "It's for another Athlete" at bounding box center [205, 177] width 8 height 16
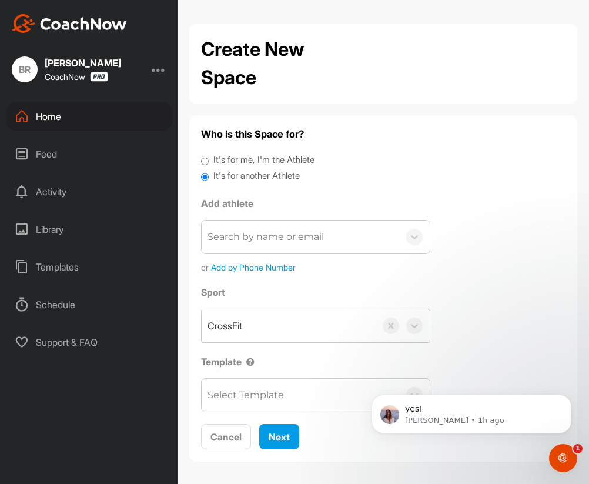
click at [246, 237] on div "Search by name or email" at bounding box center [265, 237] width 116 height 14
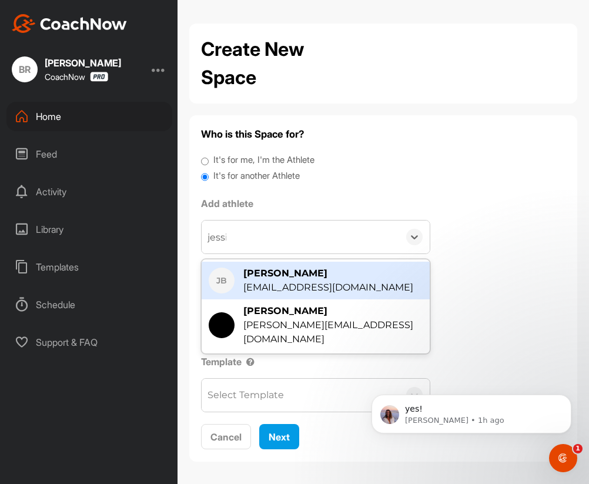
type input "jessic"
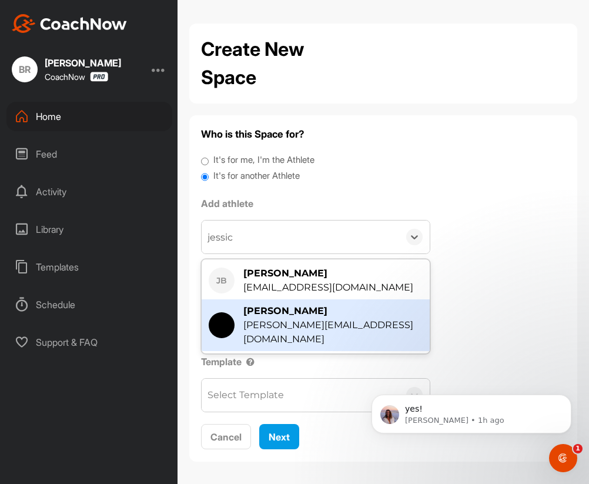
click at [290, 318] on div "[PERSON_NAME][EMAIL_ADDRESS][DOMAIN_NAME]" at bounding box center [332, 332] width 179 height 28
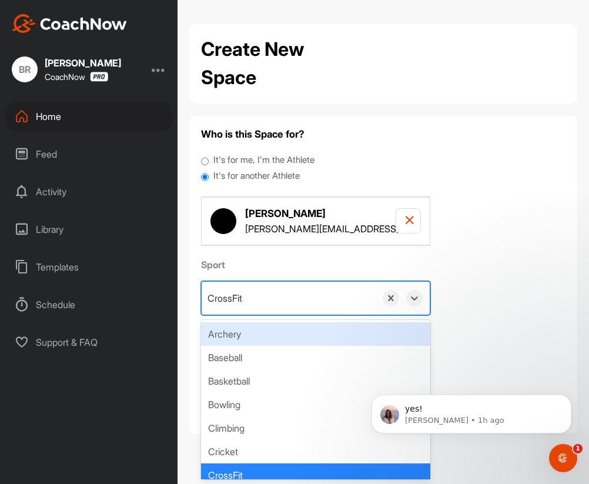
click at [249, 303] on div "CrossFit" at bounding box center [289, 297] width 174 height 33
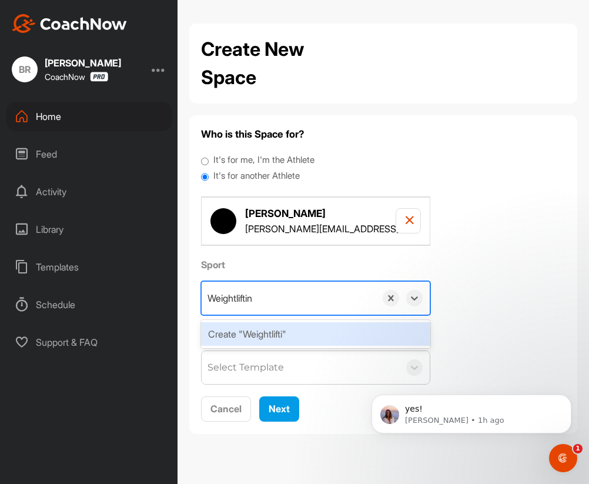
type input "Weightlifting"
click at [277, 335] on div "Create "Weightlifting"" at bounding box center [315, 334] width 229 height 24
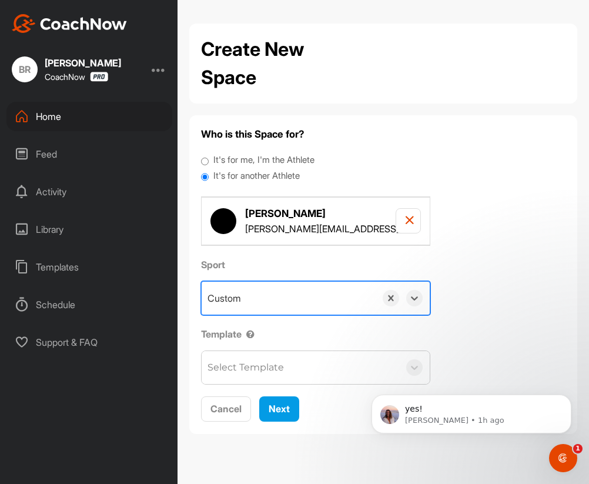
click at [263, 370] on div "Select Template" at bounding box center [245, 367] width 76 height 14
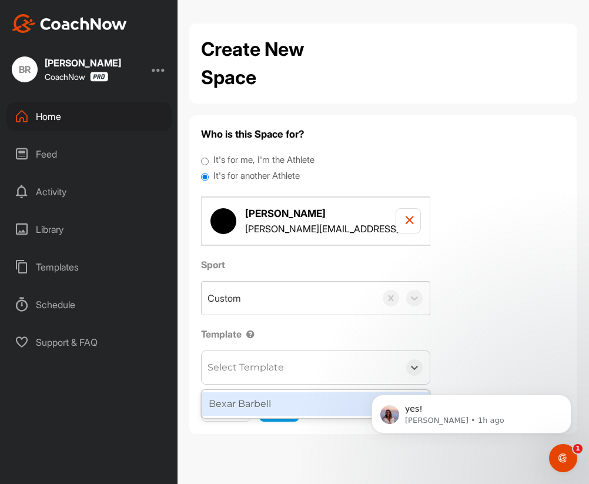
click at [263, 393] on div "Bexar Barbell" at bounding box center [316, 404] width 228 height 24
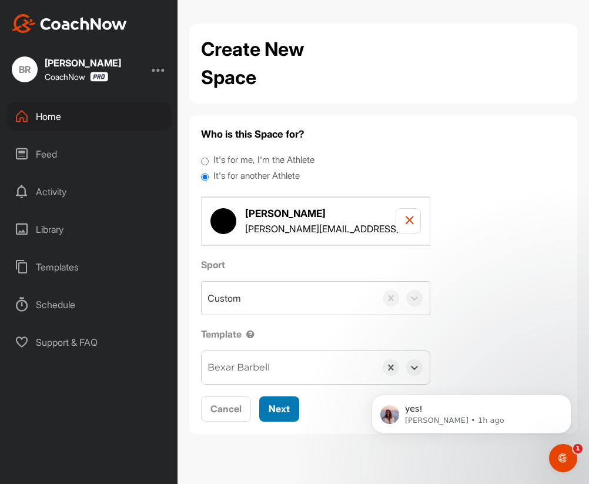
click at [284, 413] on span "Next" at bounding box center [279, 408] width 21 height 12
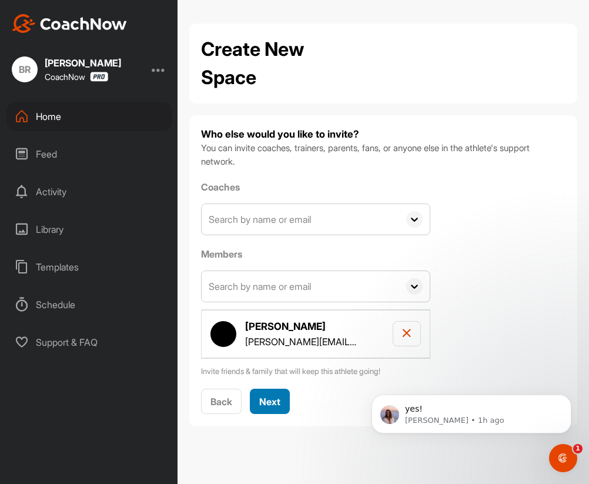
click at [273, 398] on span "Next" at bounding box center [269, 401] width 21 height 12
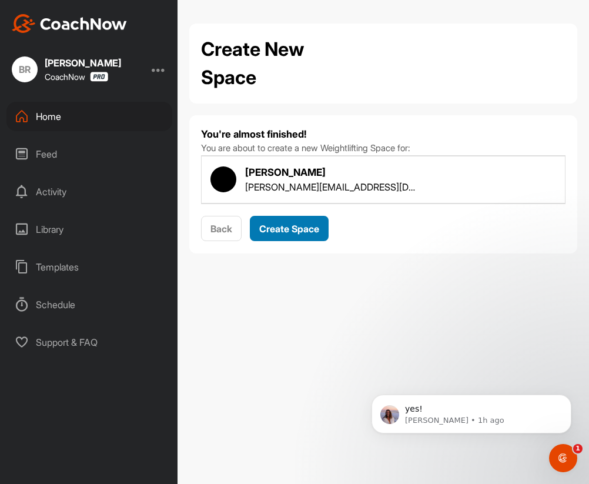
click at [274, 231] on span "Create Space" at bounding box center [289, 229] width 60 height 12
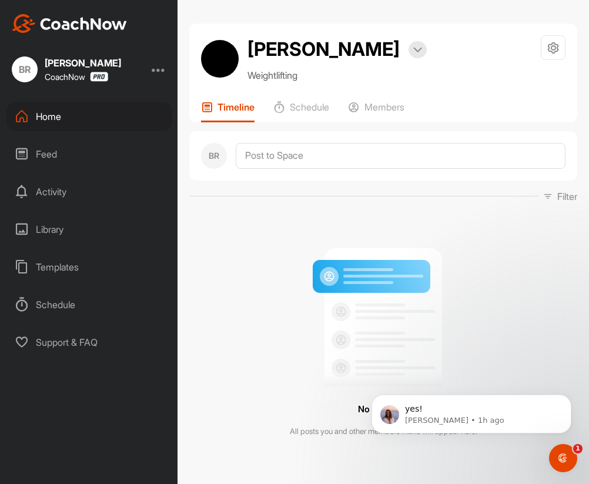
click at [55, 116] on div "Home" at bounding box center [89, 116] width 166 height 29
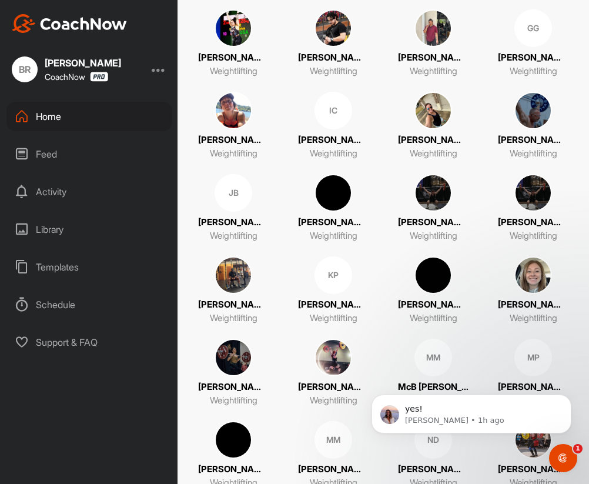
scroll to position [595, 0]
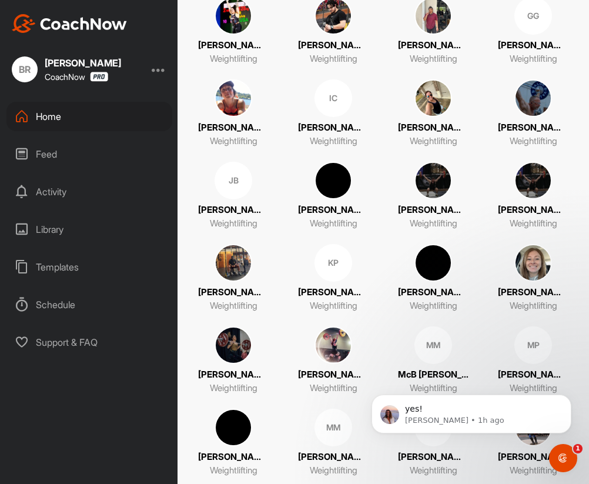
click at [525, 181] on img at bounding box center [533, 181] width 38 height 38
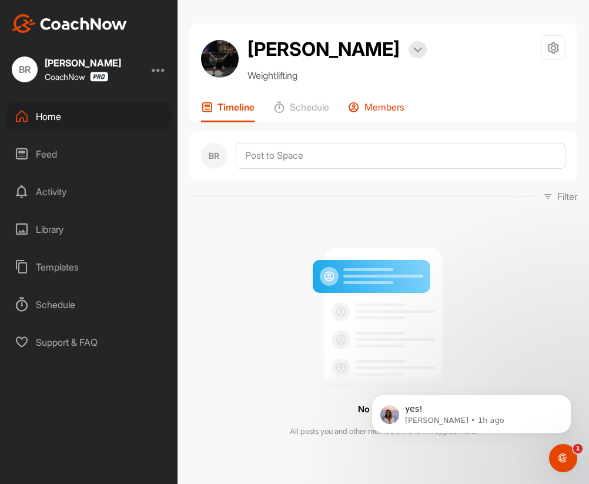
click at [384, 103] on p "Members" at bounding box center [384, 107] width 40 height 12
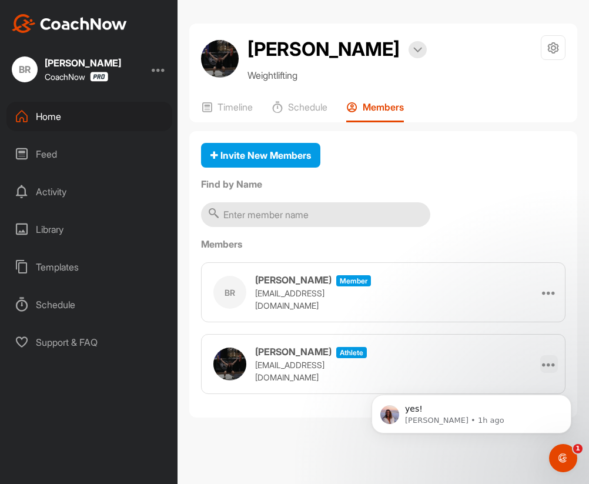
click at [548, 362] on icon at bounding box center [549, 364] width 14 height 14
click at [506, 204] on div "Invite New Members Find by Name Members BR Brittany Rucker Member brittany@bexa…" at bounding box center [383, 274] width 388 height 287
click at [565, 400] on icon "Dismiss notification" at bounding box center [568, 397] width 6 height 6
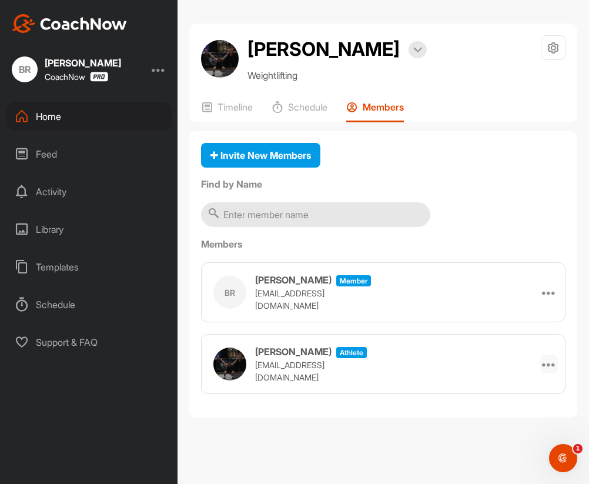
click at [549, 370] on icon at bounding box center [549, 364] width 14 height 14
click at [542, 397] on li "Remove" at bounding box center [530, 396] width 56 height 37
click at [549, 365] on icon at bounding box center [549, 364] width 14 height 14
click at [539, 394] on li "Remove" at bounding box center [530, 396] width 56 height 37
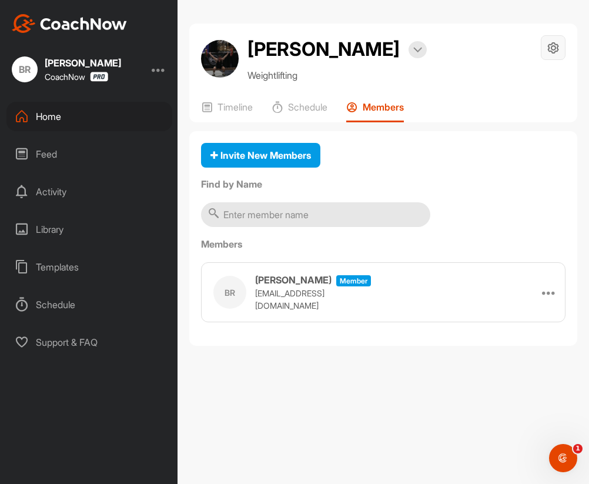
click at [556, 50] on icon at bounding box center [553, 48] width 14 height 14
click at [511, 80] on li "Space Settings" at bounding box center [518, 81] width 96 height 38
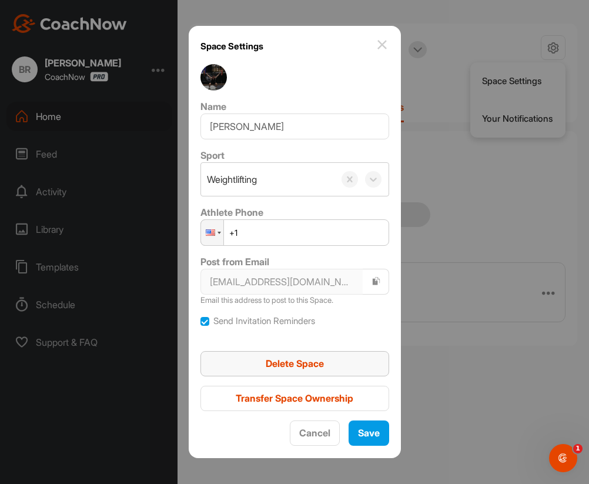
click at [303, 362] on span "Delete Space" at bounding box center [295, 363] width 58 height 12
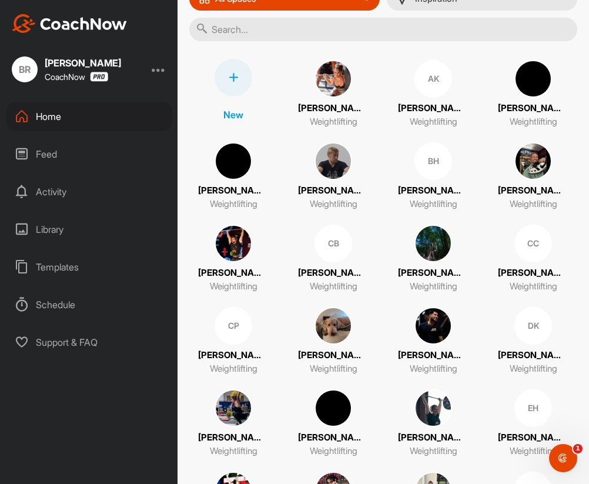
scroll to position [123, 0]
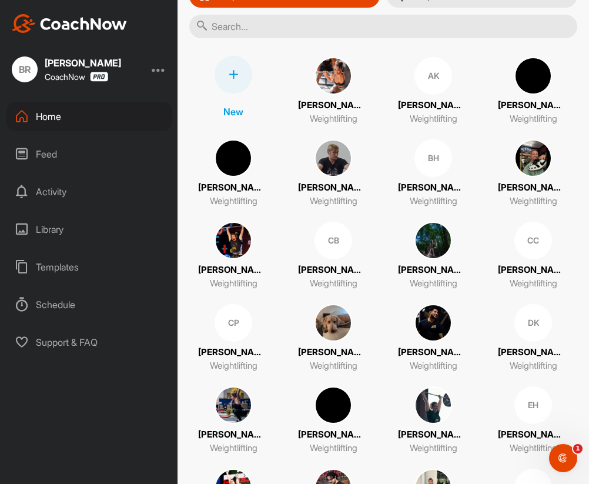
click at [236, 80] on div at bounding box center [233, 75] width 38 height 38
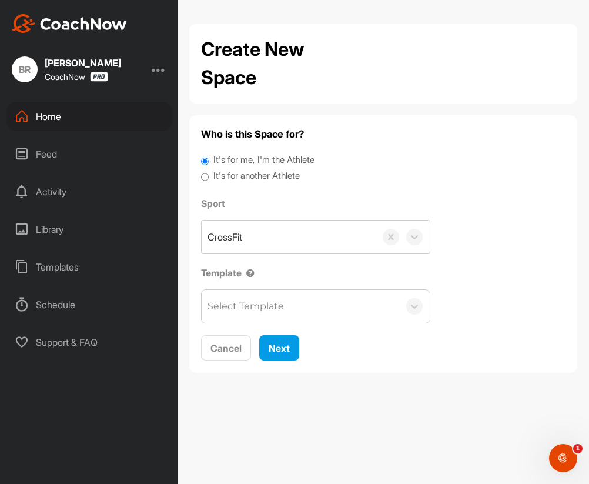
click at [236, 170] on label "It's for another Athlete" at bounding box center [256, 176] width 86 height 14
click at [209, 170] on input "It's for another Athlete" at bounding box center [205, 177] width 8 height 16
radio input "true"
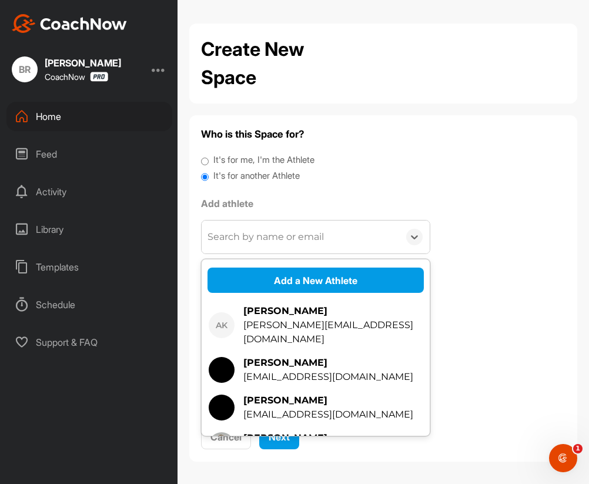
click at [256, 230] on div "Search by name or email" at bounding box center [265, 237] width 116 height 14
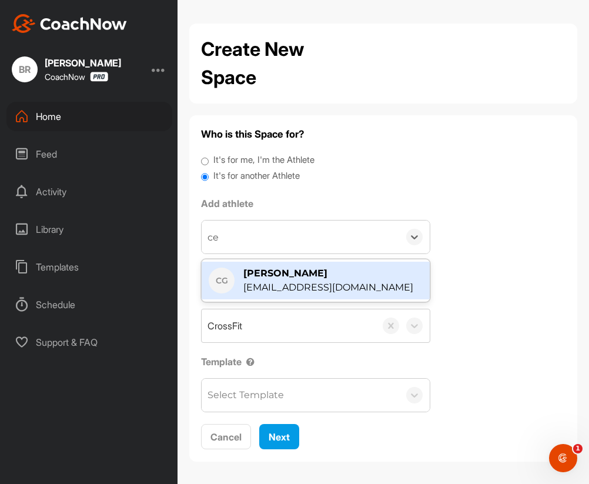
type input "ce"
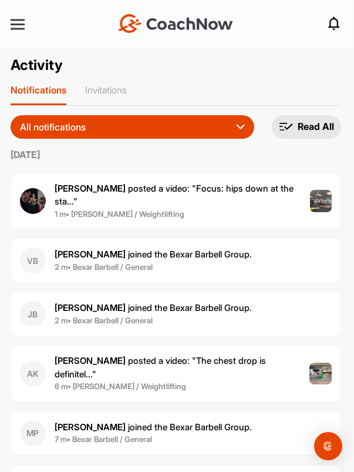
click at [156, 128] on button "All notifications" at bounding box center [133, 127] width 244 height 24
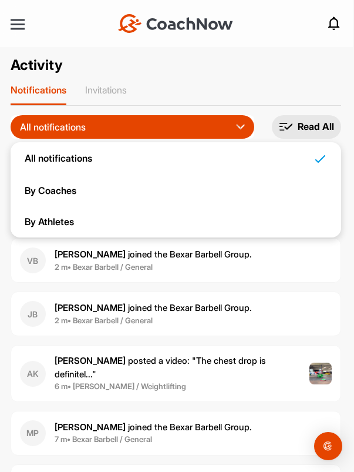
click at [219, 46] on nav "+ Create New Space New Group New Tag New List New Template Notifications Invita…" at bounding box center [176, 23] width 354 height 47
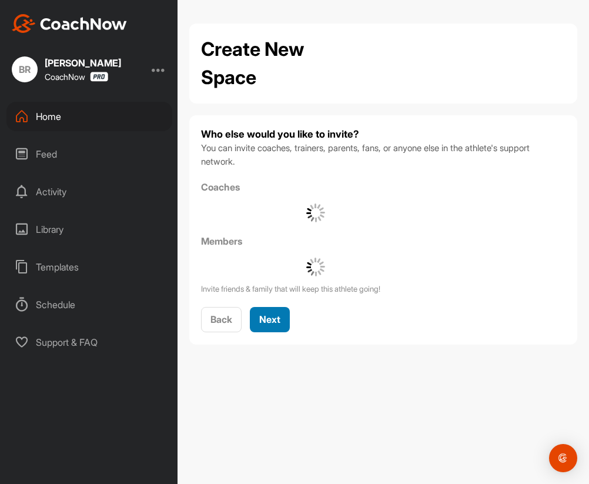
click at [271, 320] on span "Next" at bounding box center [269, 319] width 21 height 12
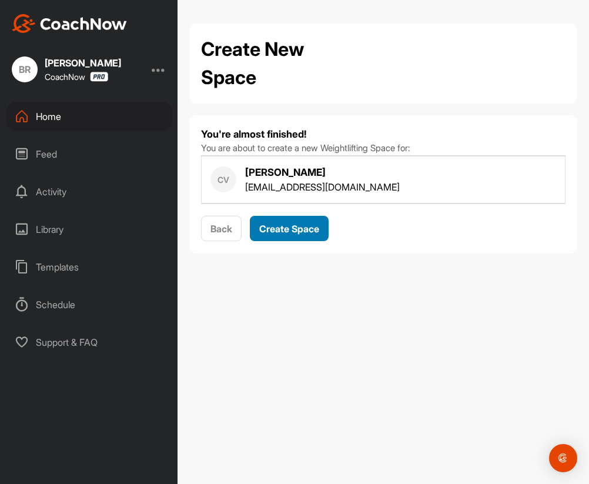
click at [284, 233] on span "Create Space" at bounding box center [289, 229] width 60 height 12
